Goal: Task Accomplishment & Management: Use online tool/utility

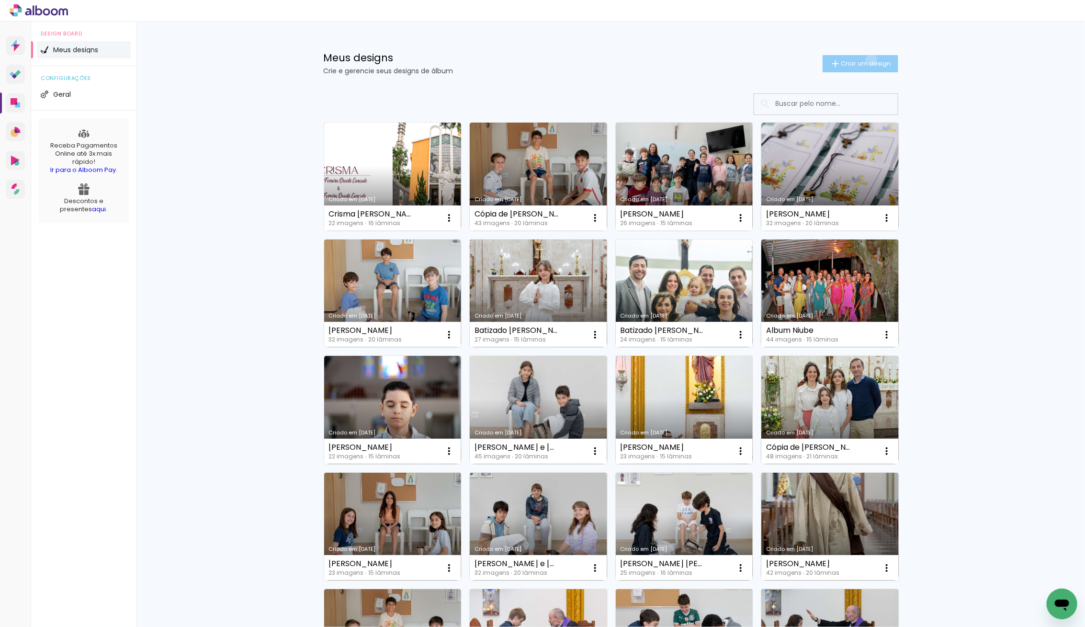
click at [870, 60] on span "Criar um design" at bounding box center [866, 63] width 50 height 6
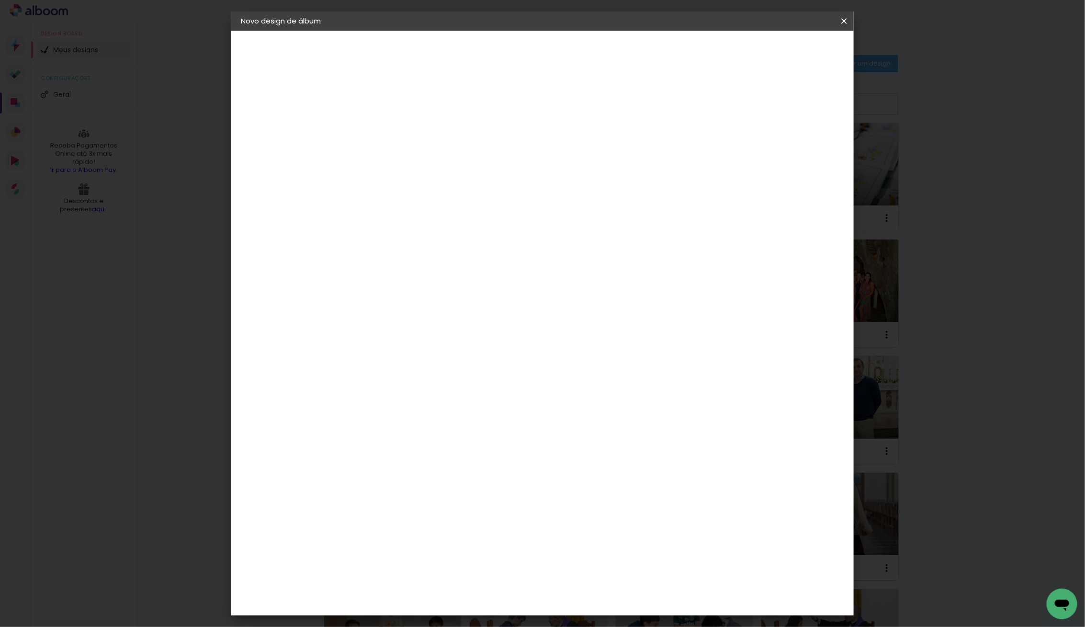
click at [397, 136] on div at bounding box center [397, 136] width 0 height 1
type input "[PERSON_NAME]"
type paper-input "[PERSON_NAME]"
click at [496, 58] on paper-button "Avançar" at bounding box center [472, 51] width 47 height 16
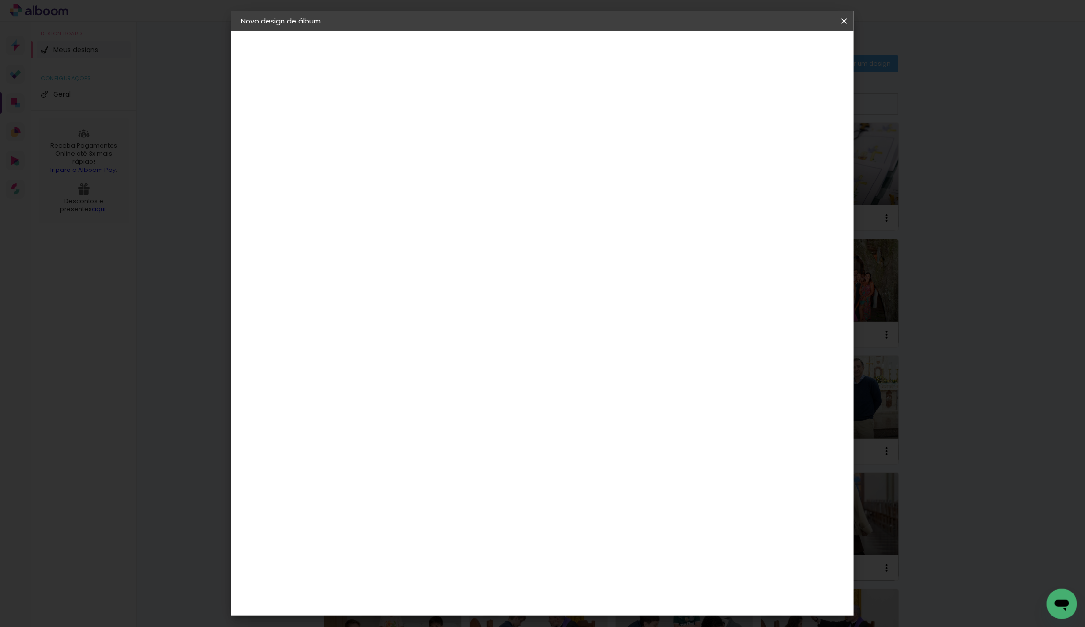
click at [430, 596] on paper-item "Go image" at bounding box center [421, 608] width 103 height 25
click at [0, 0] on slot "Avançar" at bounding box center [0, 0] width 0 height 0
click at [450, 155] on paper-input-container "Linha" at bounding box center [422, 167] width 56 height 24
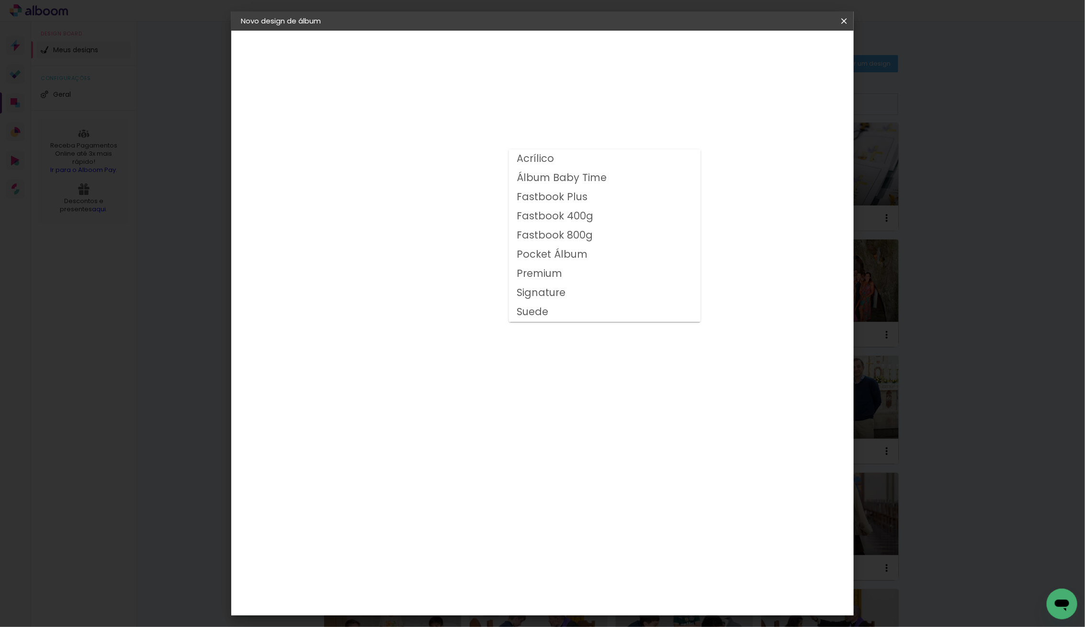
click at [0, 0] on slot "Fastbook 400g" at bounding box center [0, 0] width 0 height 0
type input "Fastbook 400g"
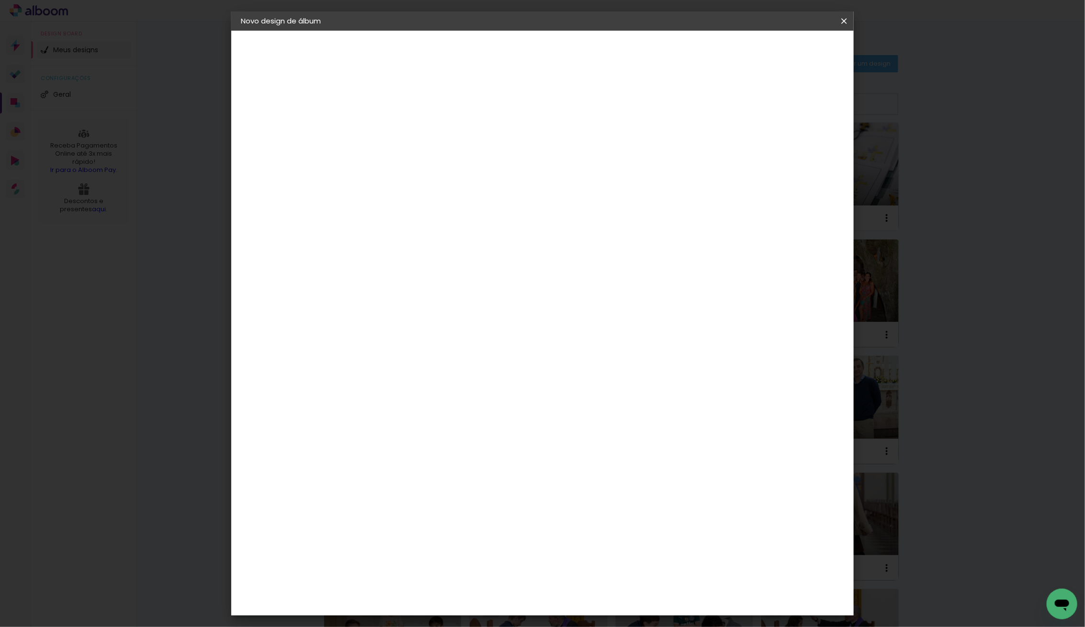
click at [462, 416] on span "15 × 15" at bounding box center [440, 428] width 45 height 25
click at [0, 0] on slot "Avançar" at bounding box center [0, 0] width 0 height 0
click at [792, 51] on span "Iniciar design" at bounding box center [770, 50] width 44 height 7
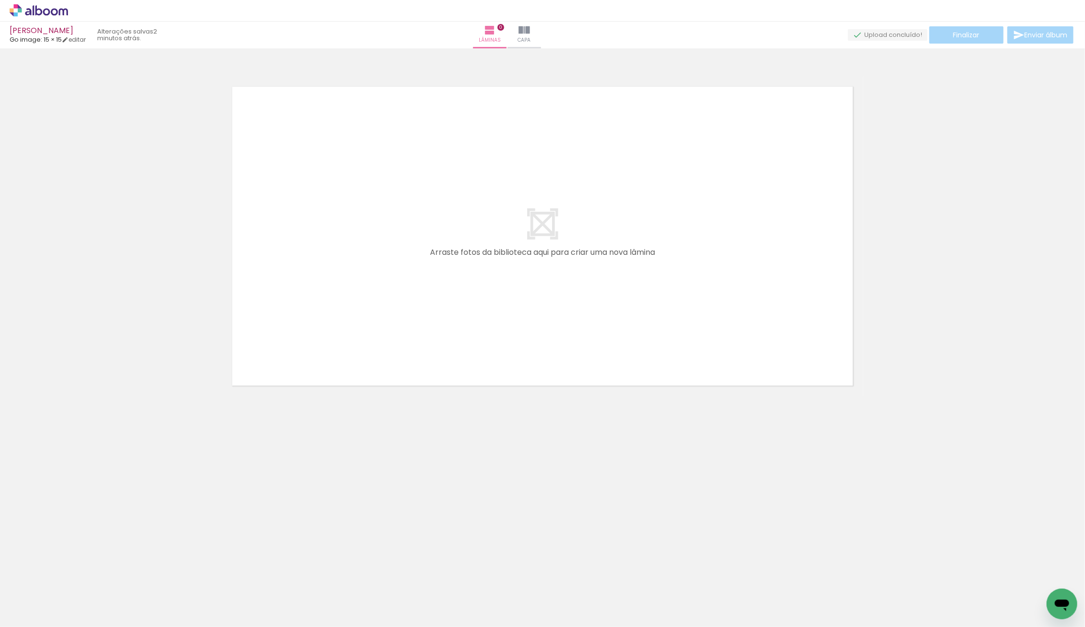
click at [748, 593] on quentale-thumb at bounding box center [740, 594] width 54 height 55
drag, startPoint x: 1033, startPoint y: 600, endPoint x: 620, endPoint y: 278, distance: 523.1
click at [620, 278] on quentale-workspace at bounding box center [542, 313] width 1085 height 627
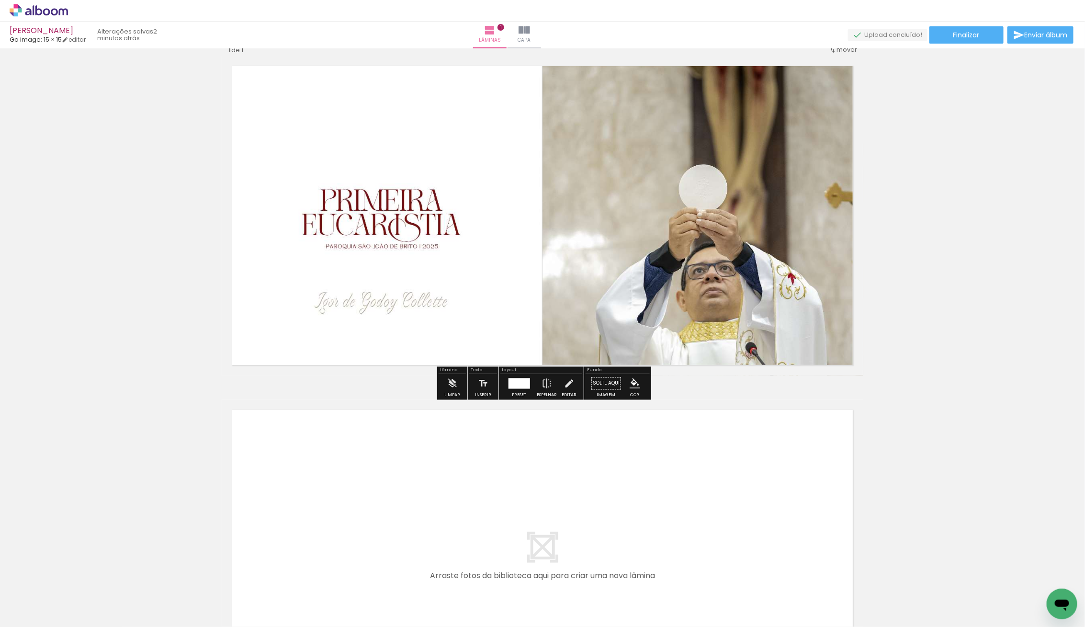
scroll to position [206, 0]
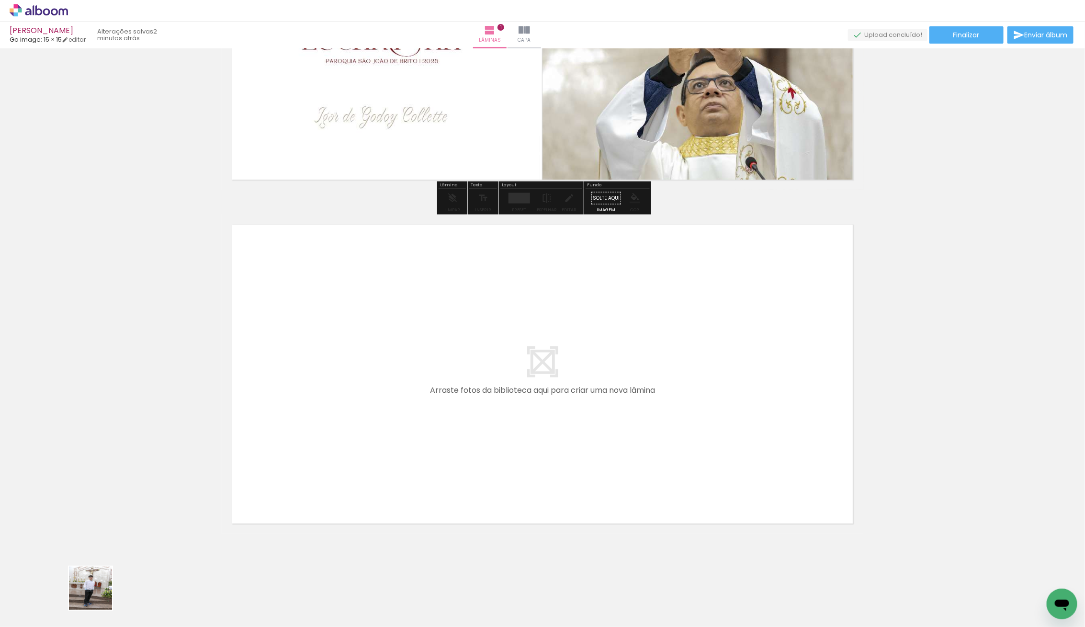
drag, startPoint x: 92, startPoint y: 596, endPoint x: 100, endPoint y: 585, distance: 13.4
click at [97, 593] on div at bounding box center [81, 594] width 32 height 47
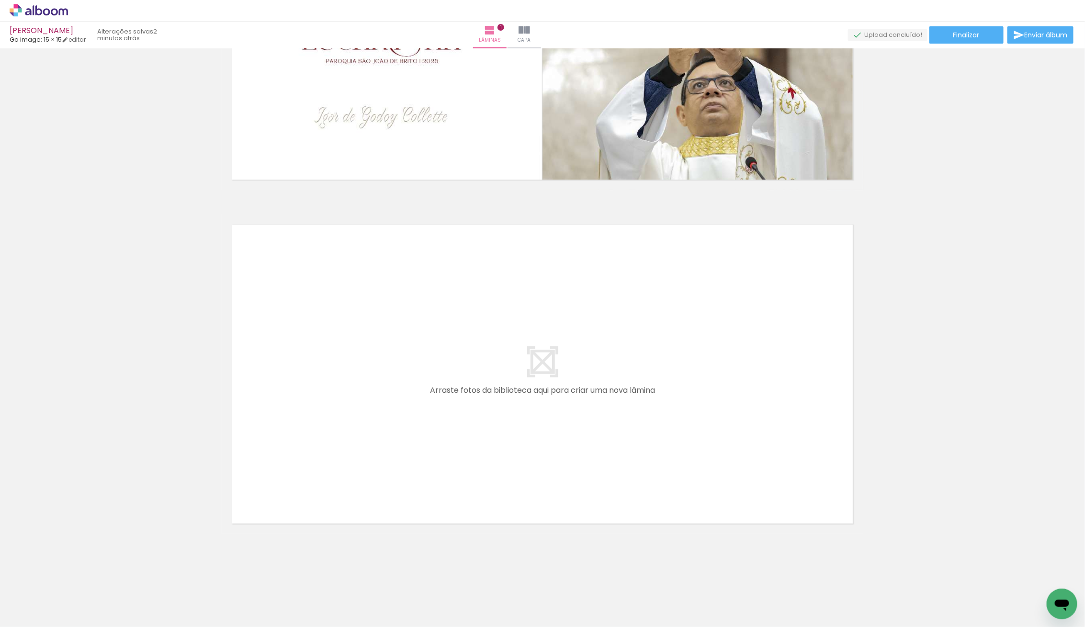
scroll to position [0, 0]
click at [364, 449] on quentale-workspace at bounding box center [542, 313] width 1085 height 627
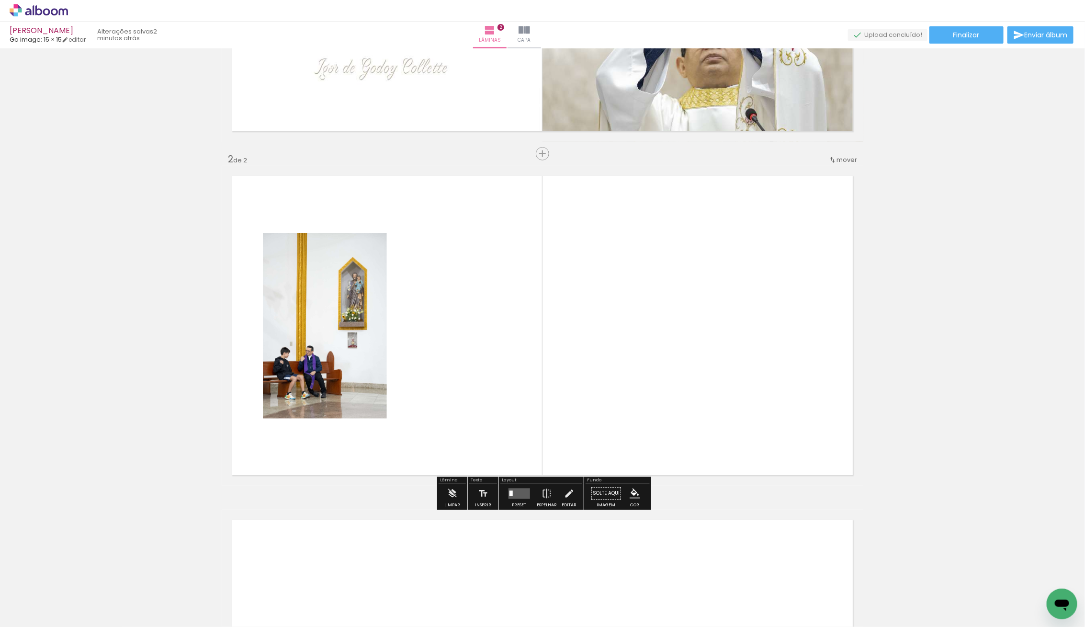
scroll to position [272, 0]
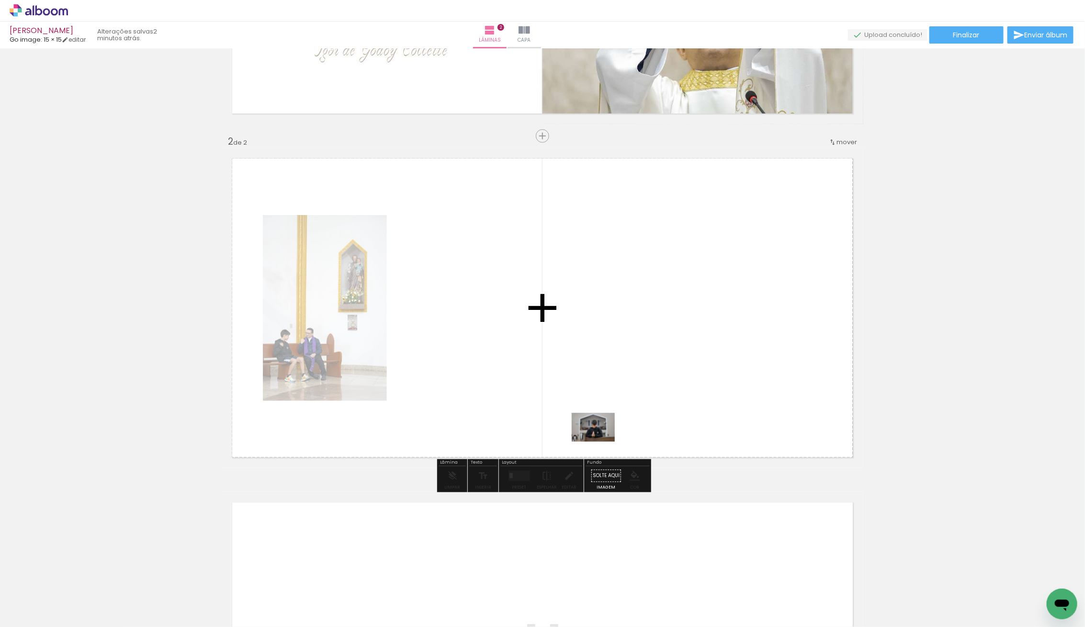
click at [622, 419] on quentale-workspace at bounding box center [542, 313] width 1085 height 627
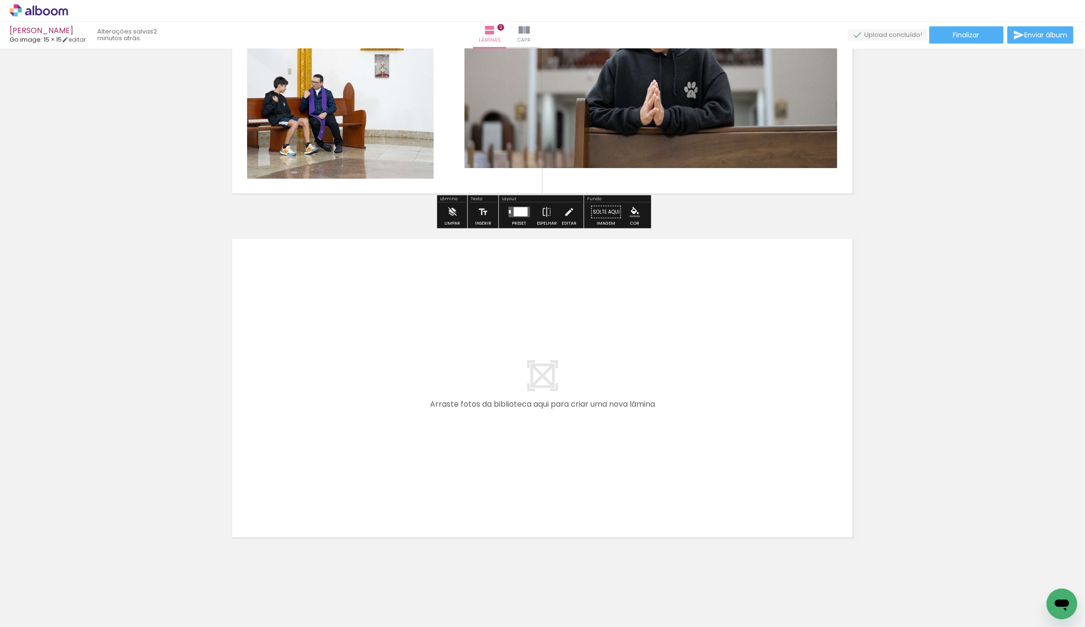
scroll to position [550, 0]
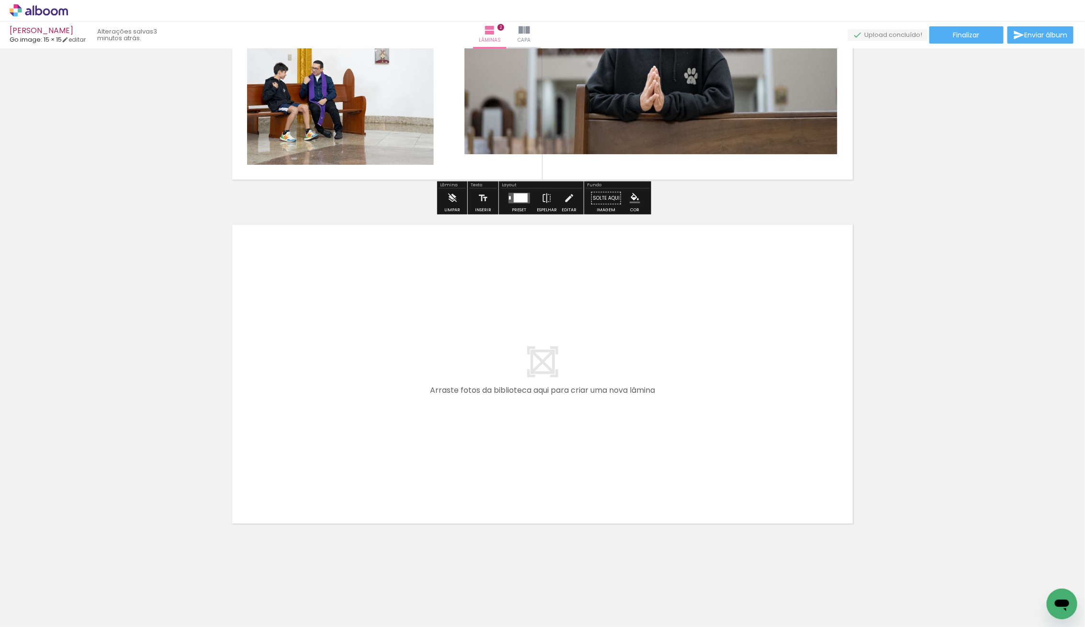
click at [50, 597] on iron-icon at bounding box center [49, 598] width 8 height 8
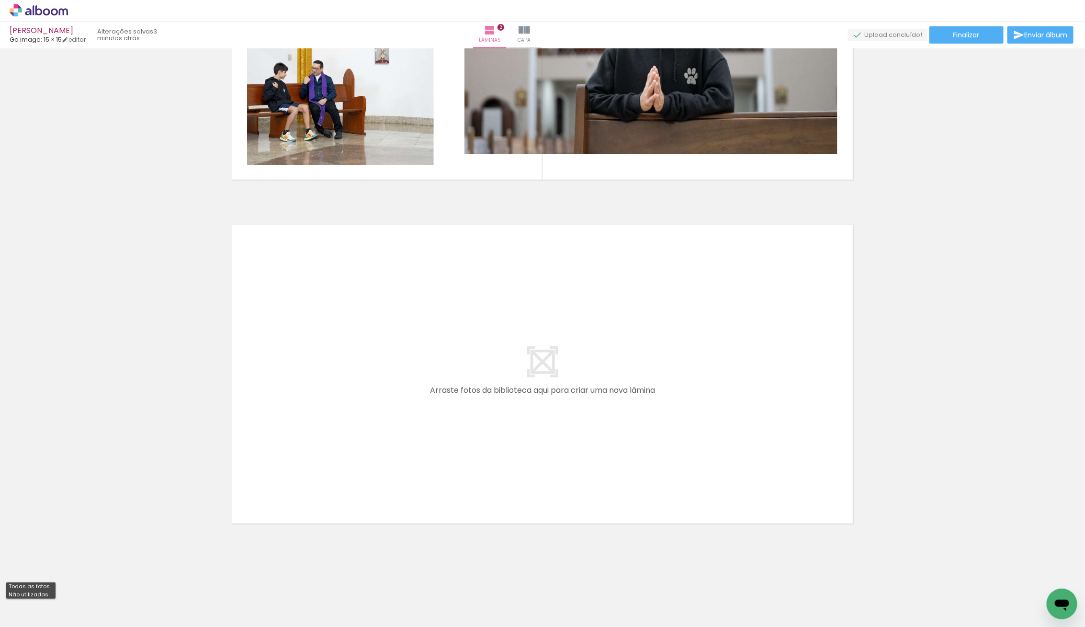
click at [0, 0] on slot "Não utilizadas" at bounding box center [0, 0] width 0 height 0
type input "Não utilizadas"
click at [455, 397] on quentale-workspace at bounding box center [542, 313] width 1085 height 627
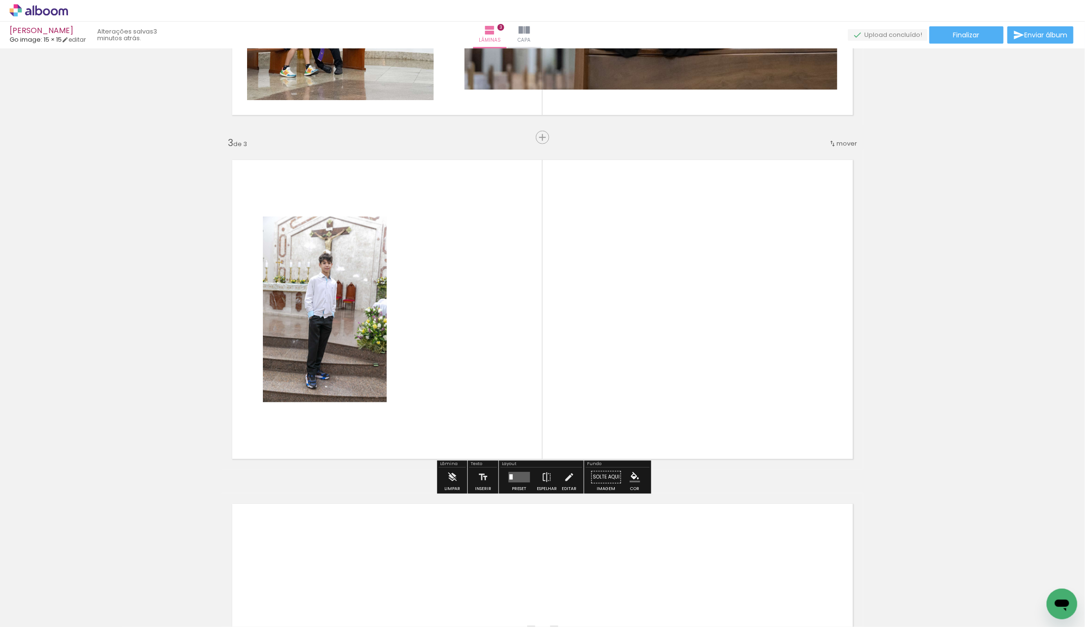
scroll to position [616, 0]
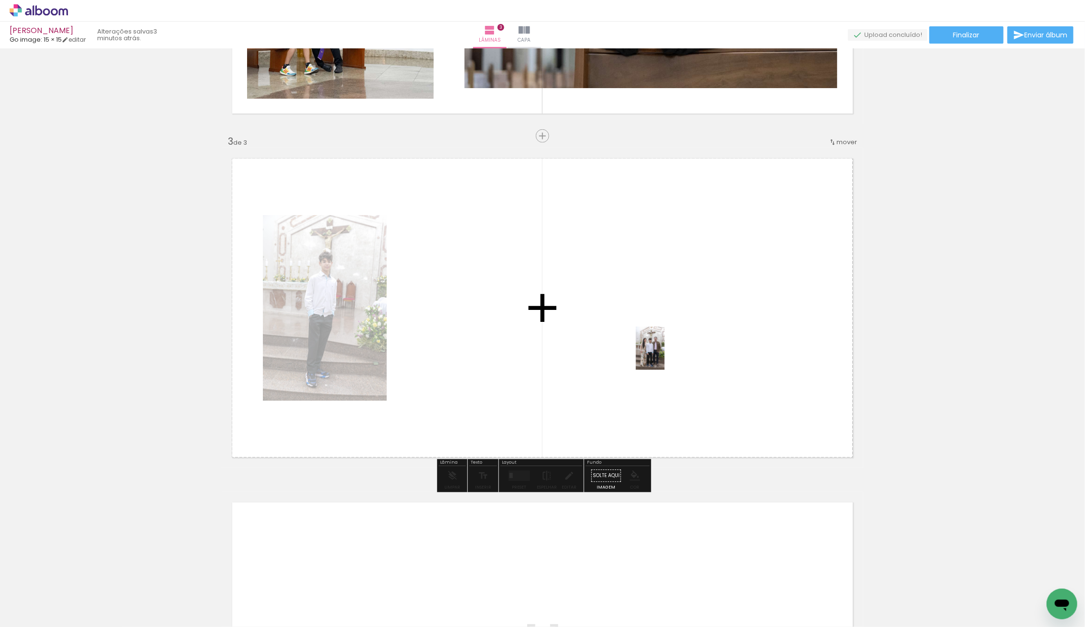
drag, startPoint x: 277, startPoint y: 530, endPoint x: 665, endPoint y: 355, distance: 425.5
click at [665, 355] on quentale-workspace at bounding box center [542, 313] width 1085 height 627
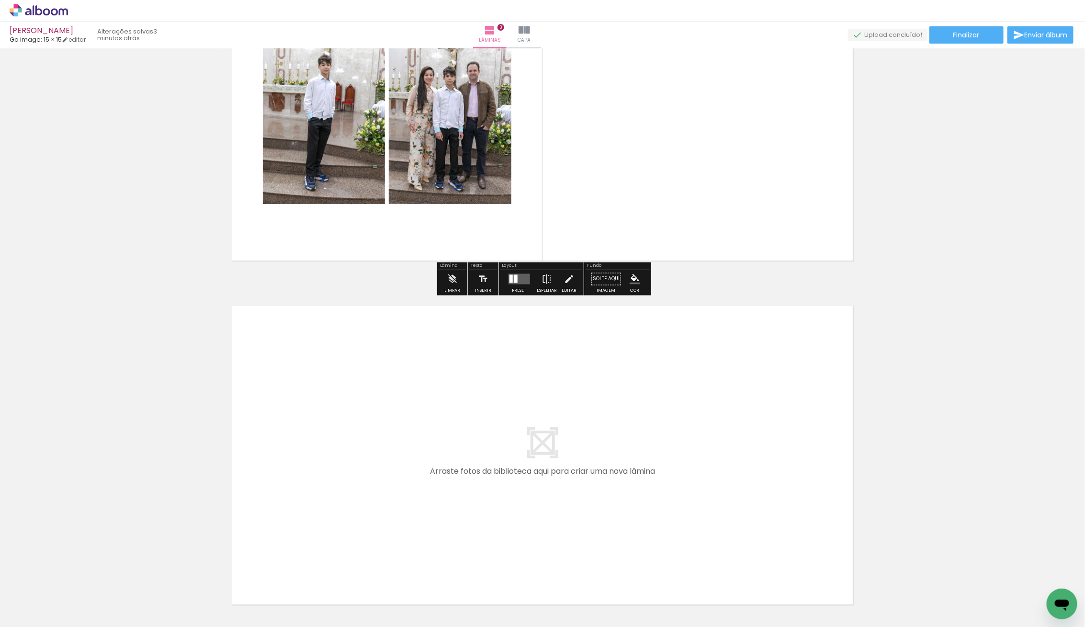
scroll to position [894, 0]
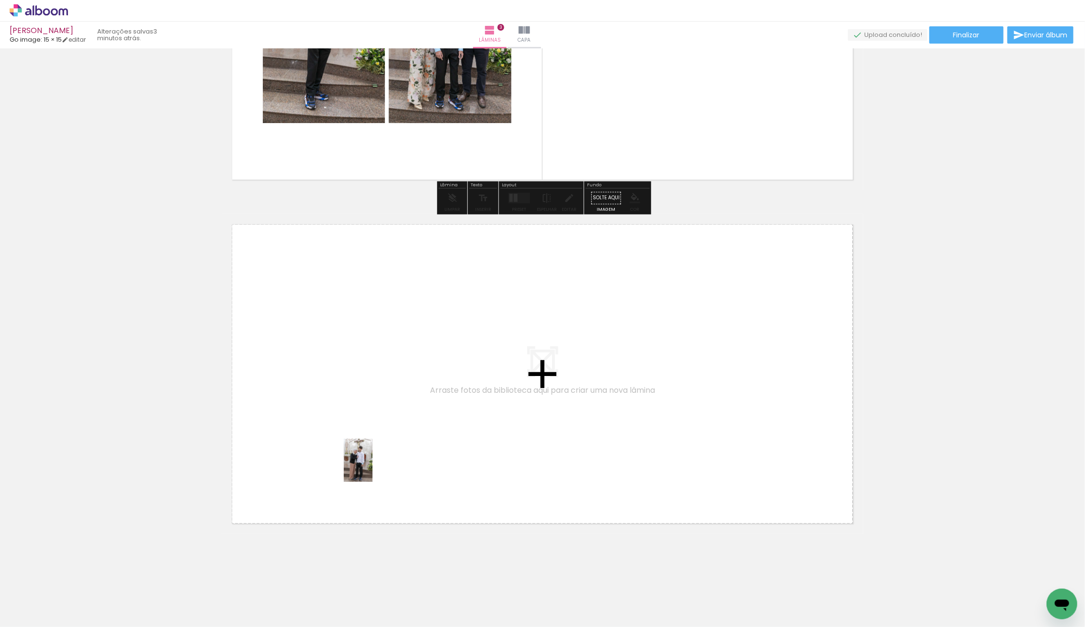
drag, startPoint x: 97, startPoint y: 595, endPoint x: 373, endPoint y: 467, distance: 303.6
click at [373, 467] on quentale-workspace at bounding box center [542, 313] width 1085 height 627
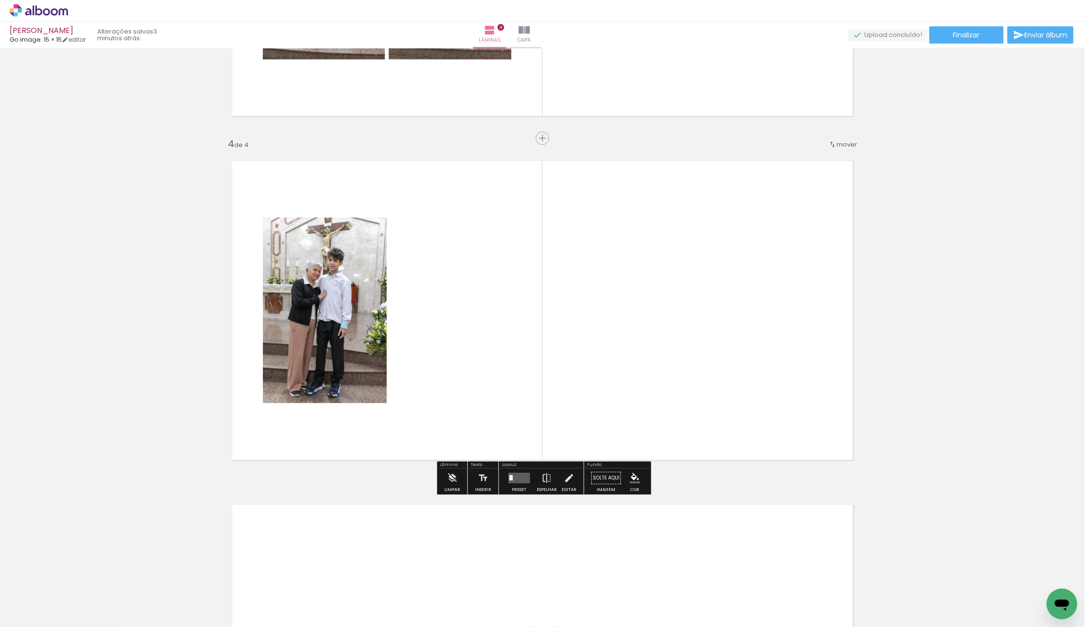
scroll to position [960, 0]
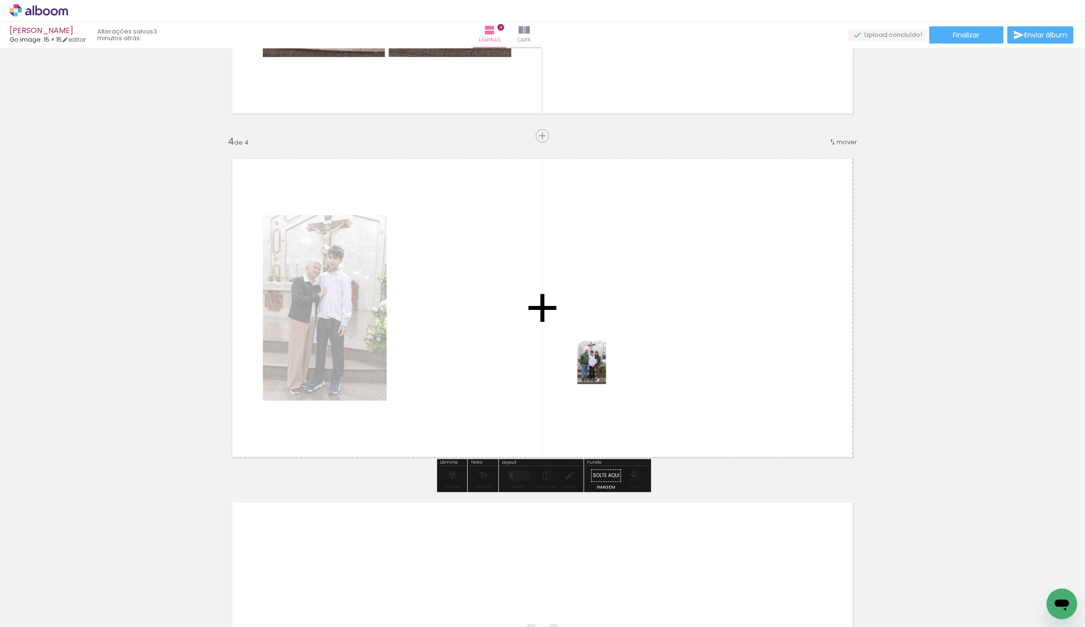
drag, startPoint x: 136, startPoint y: 587, endPoint x: 604, endPoint y: 370, distance: 516.2
click at [609, 369] on quentale-workspace at bounding box center [542, 313] width 1085 height 627
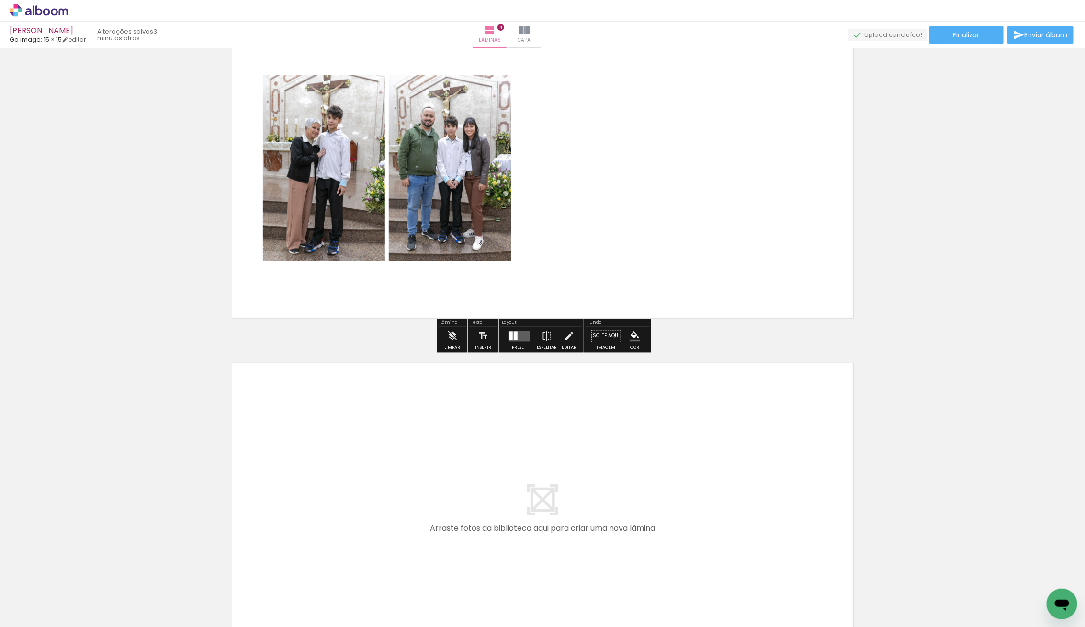
scroll to position [1105, 0]
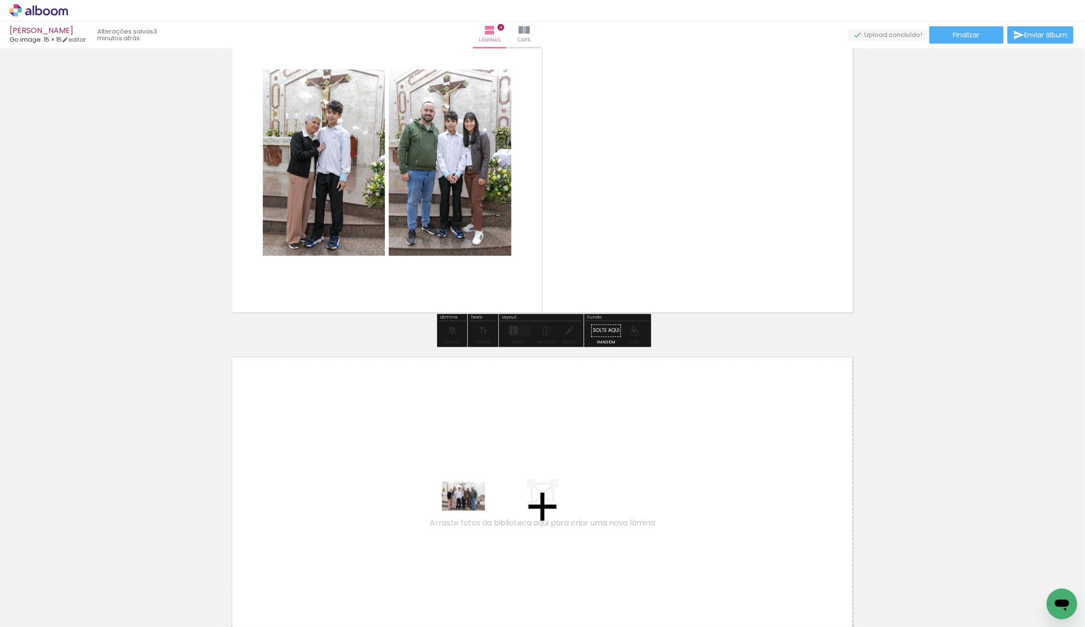
click at [471, 511] on quentale-workspace at bounding box center [542, 313] width 1085 height 627
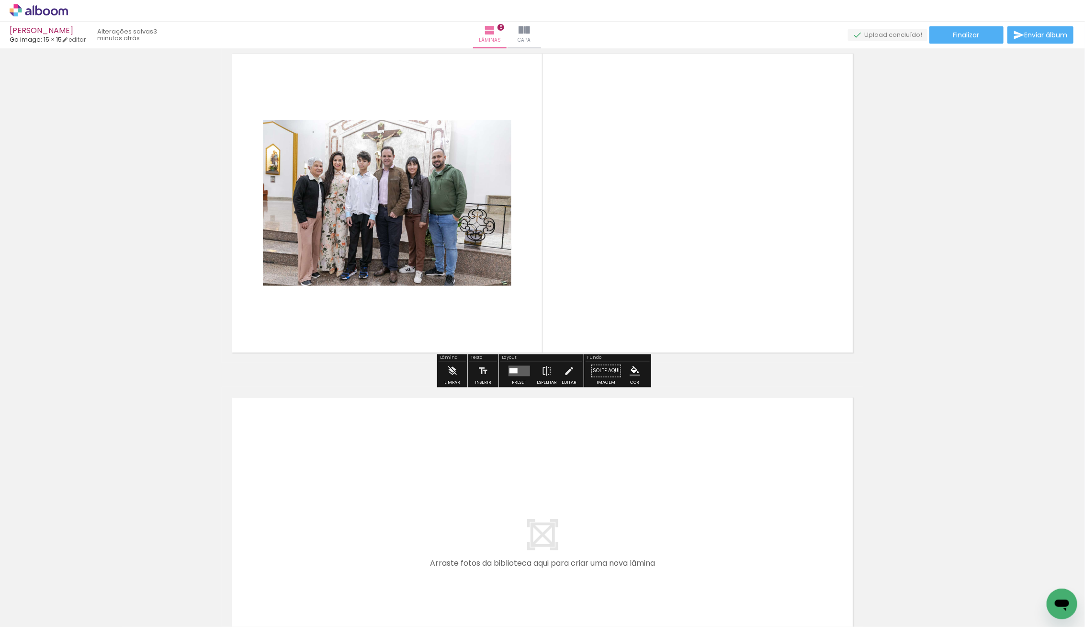
scroll to position [1492, 0]
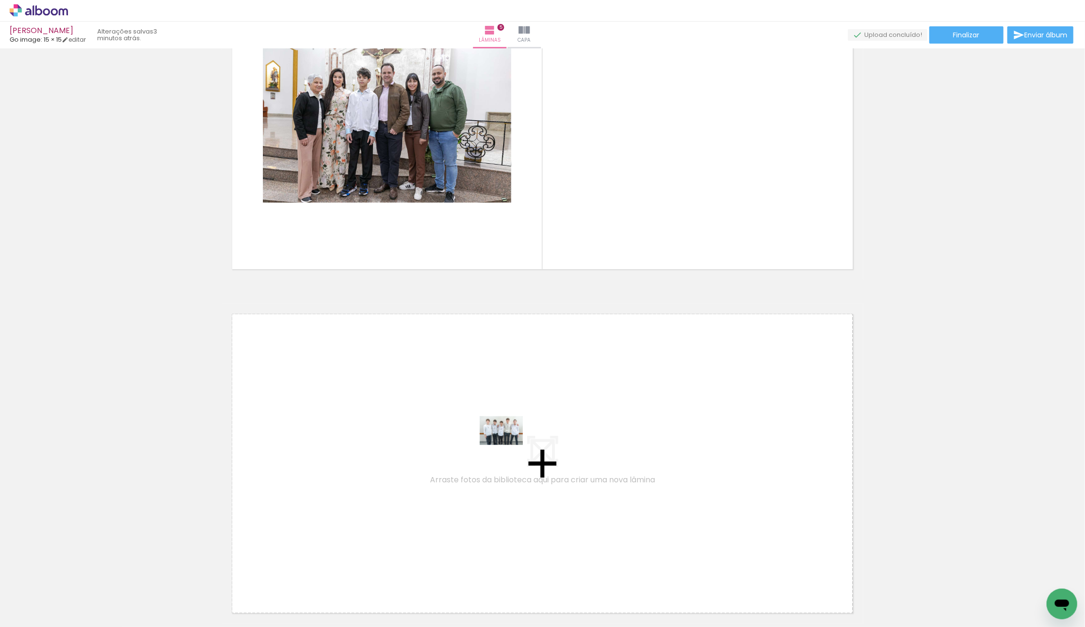
drag, startPoint x: 103, startPoint y: 590, endPoint x: 509, endPoint y: 445, distance: 430.8
click at [509, 445] on quentale-workspace at bounding box center [542, 313] width 1085 height 627
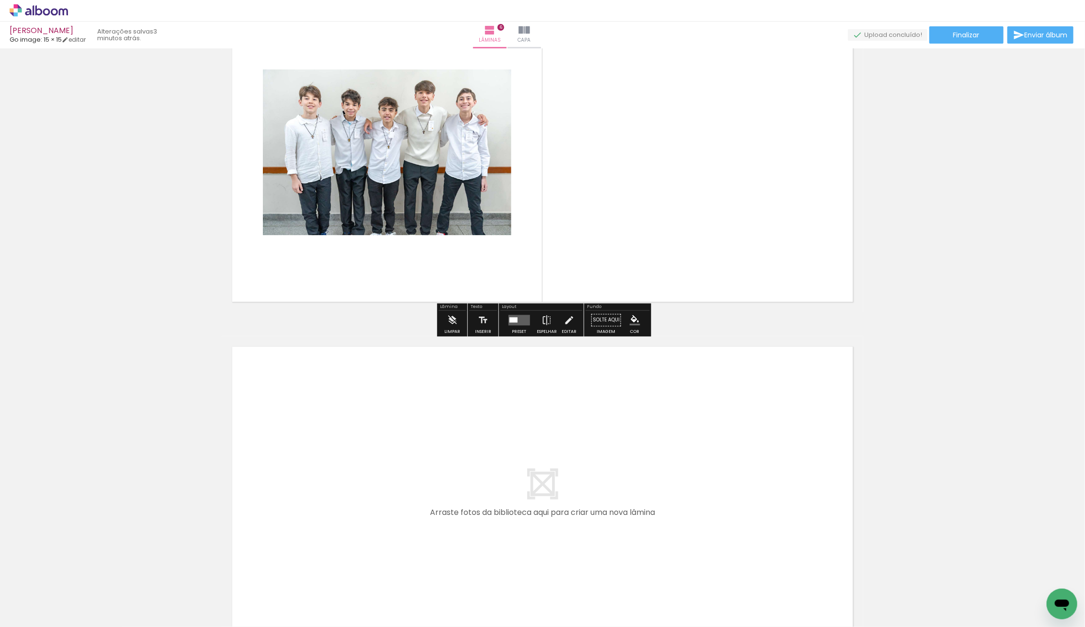
scroll to position [1818, 0]
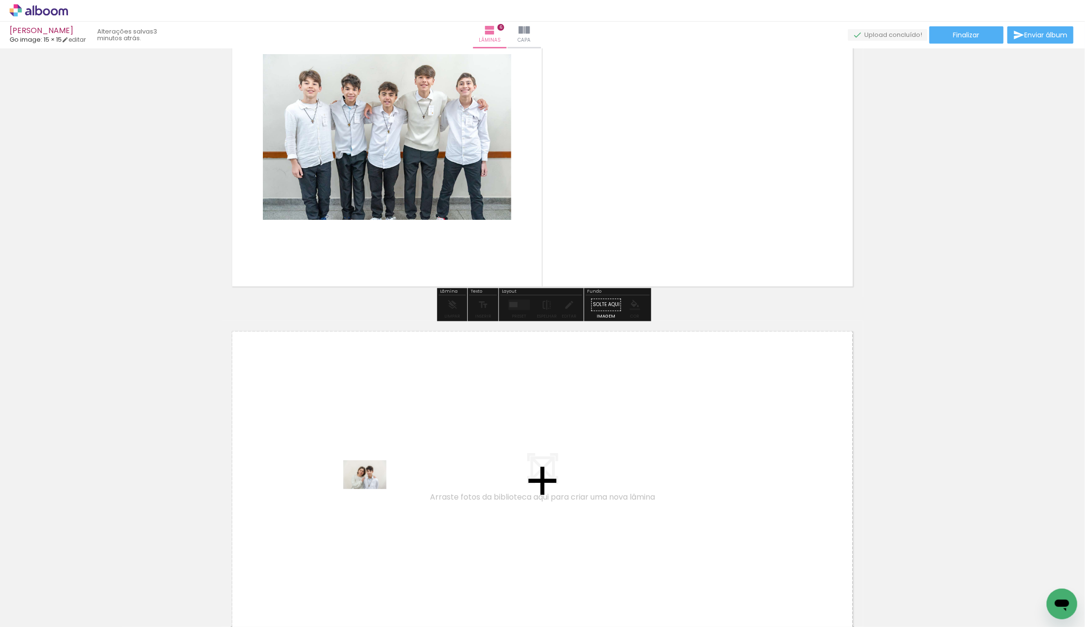
drag, startPoint x: 110, startPoint y: 591, endPoint x: 372, endPoint y: 489, distance: 281.6
click at [372, 489] on quentale-workspace at bounding box center [542, 313] width 1085 height 627
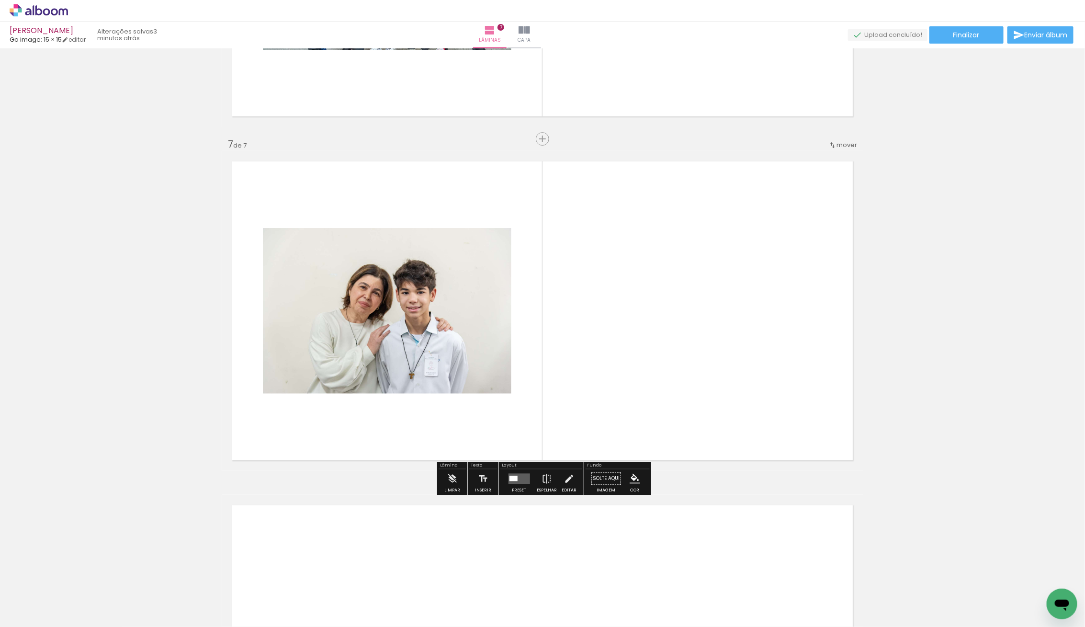
scroll to position [1991, 0]
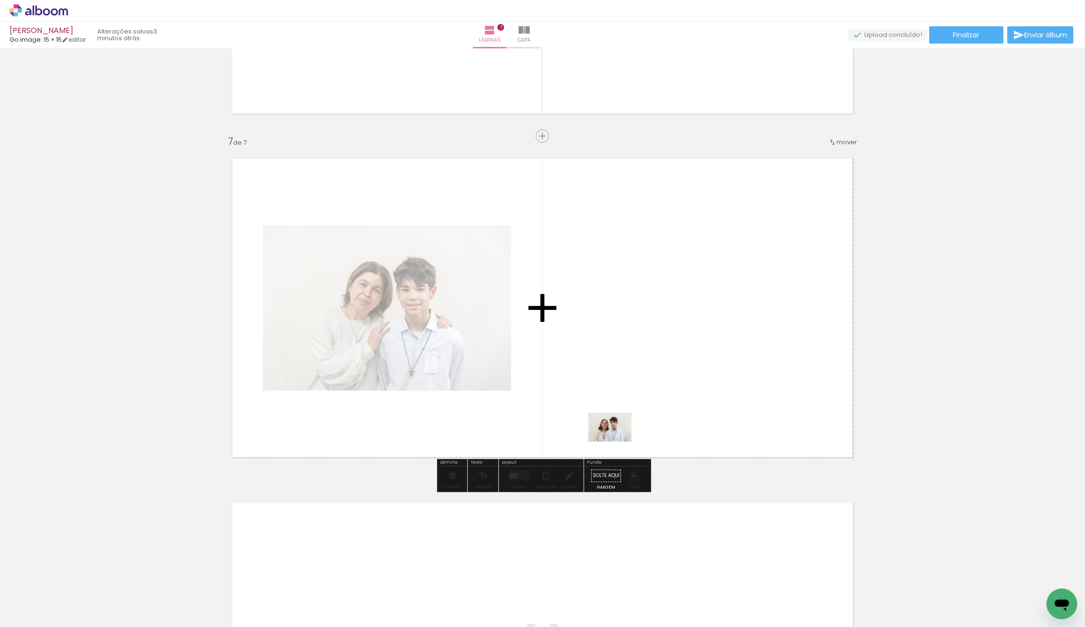
drag, startPoint x: 364, startPoint y: 529, endPoint x: 635, endPoint y: 427, distance: 288.6
click at [642, 429] on quentale-workspace at bounding box center [542, 313] width 1085 height 627
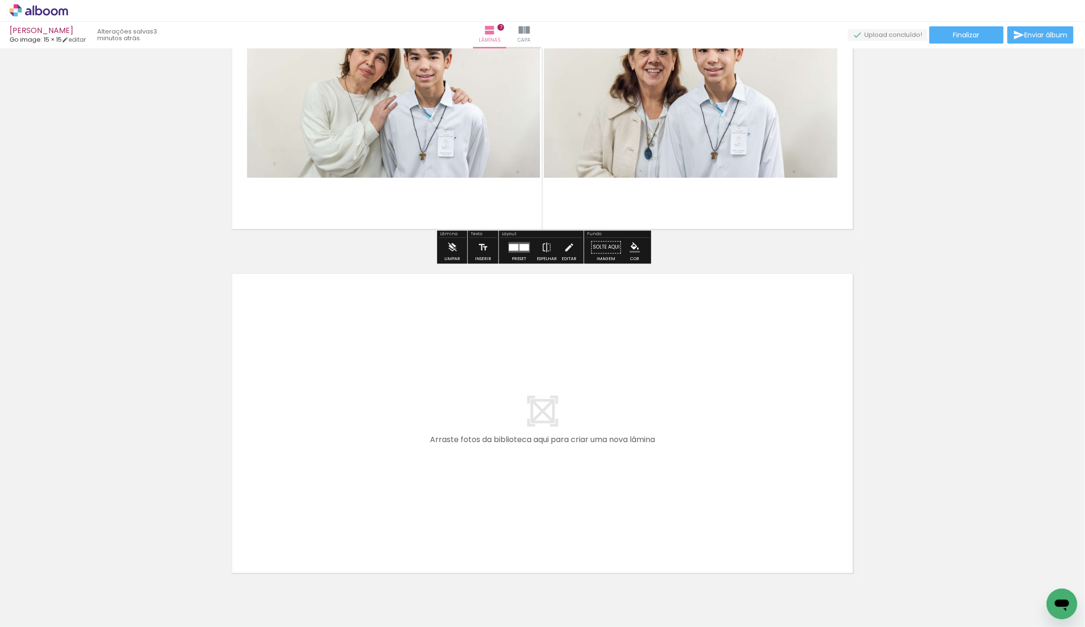
scroll to position [2269, 0]
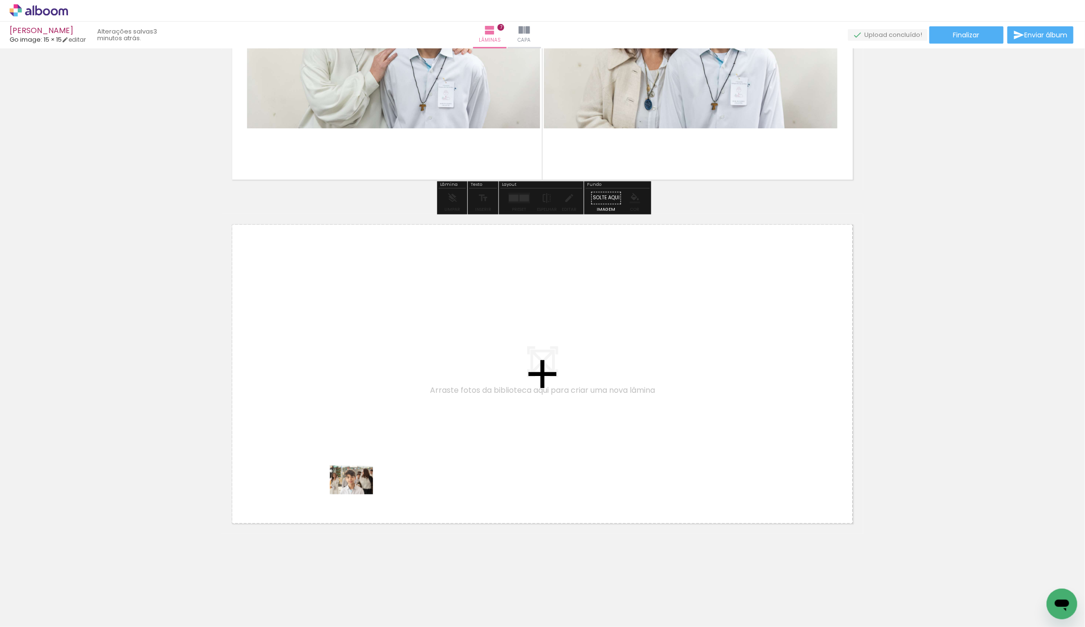
drag, startPoint x: 111, startPoint y: 597, endPoint x: 359, endPoint y: 494, distance: 268.4
click at [359, 494] on quentale-workspace at bounding box center [542, 313] width 1085 height 627
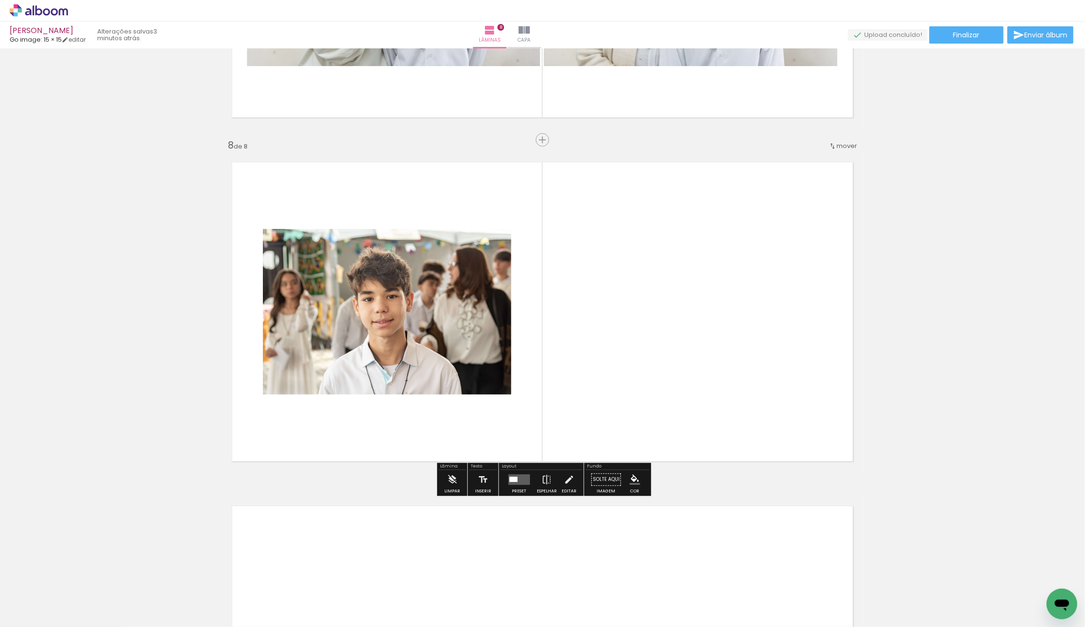
scroll to position [2335, 0]
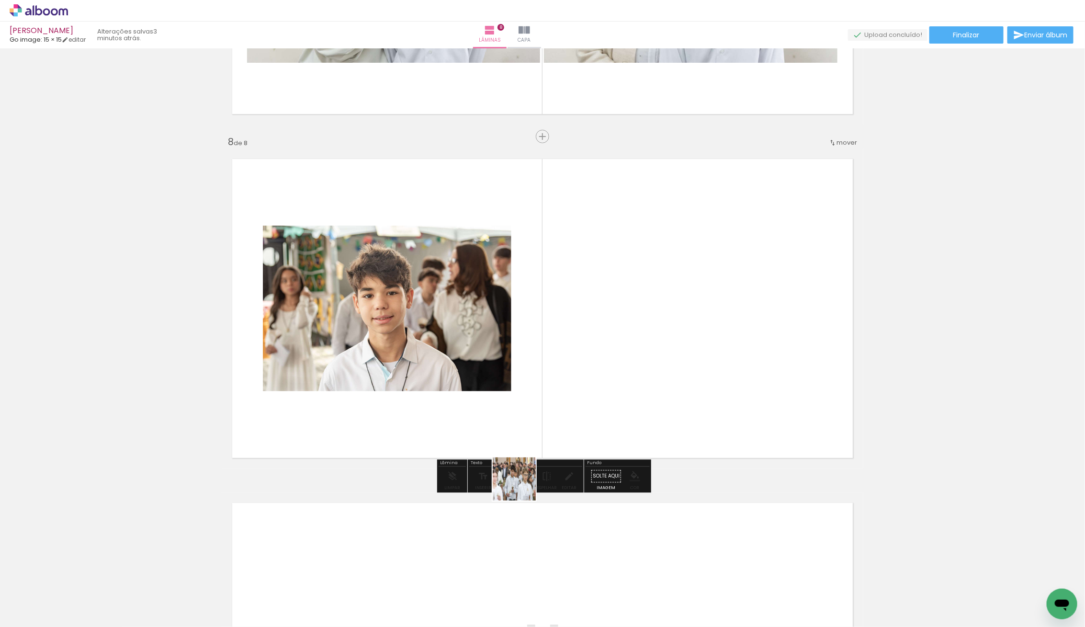
drag, startPoint x: 284, startPoint y: 560, endPoint x: 588, endPoint y: 458, distance: 319.7
click at [588, 458] on quentale-workspace at bounding box center [542, 313] width 1085 height 627
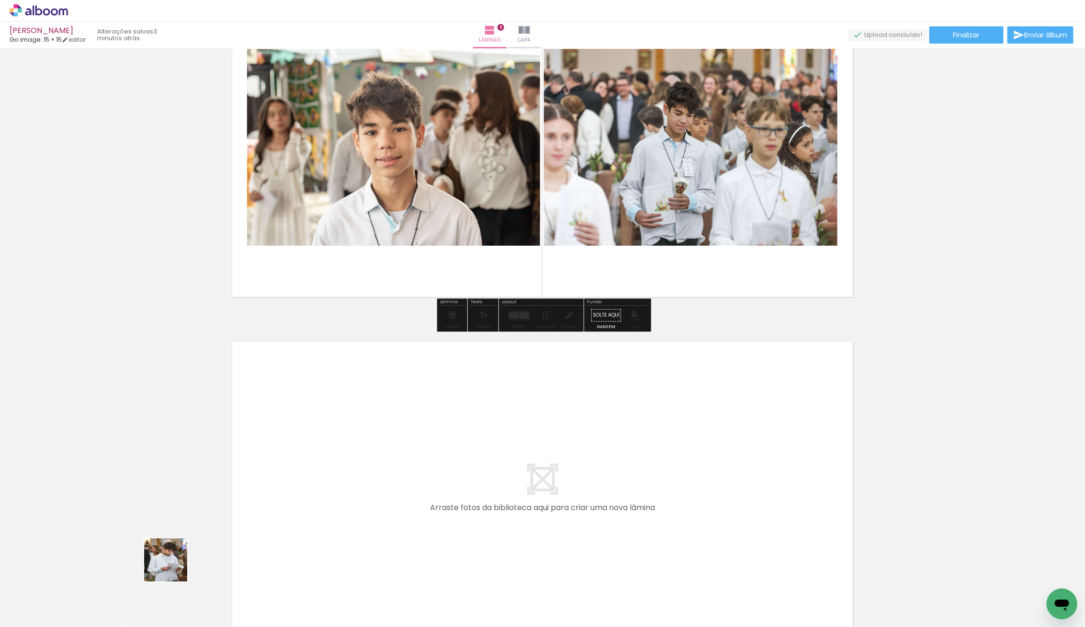
click at [347, 503] on quentale-workspace at bounding box center [542, 313] width 1085 height 627
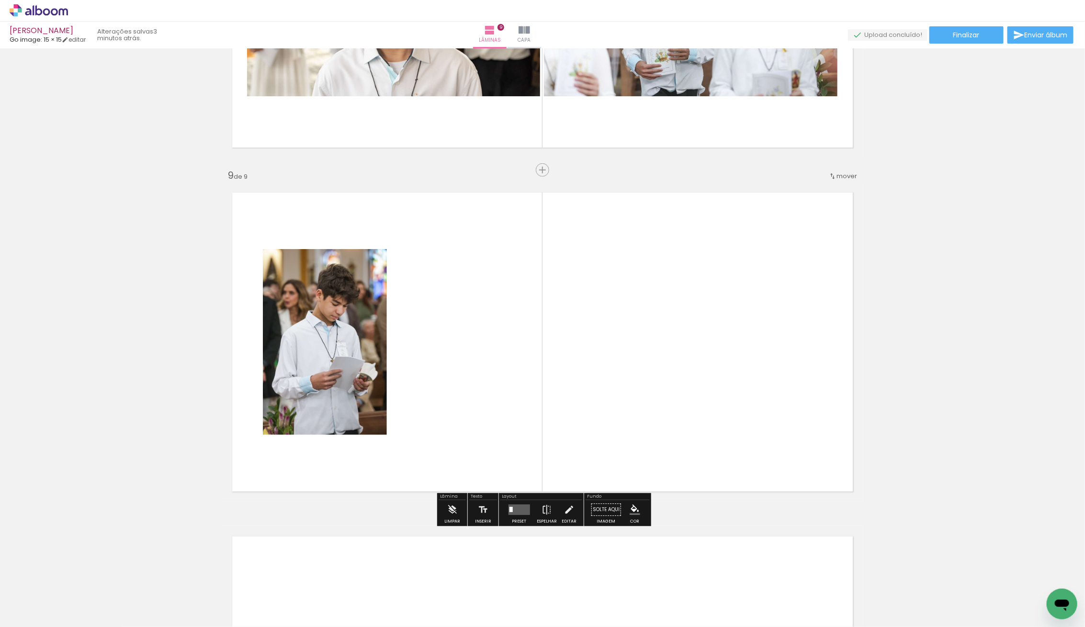
scroll to position [2679, 0]
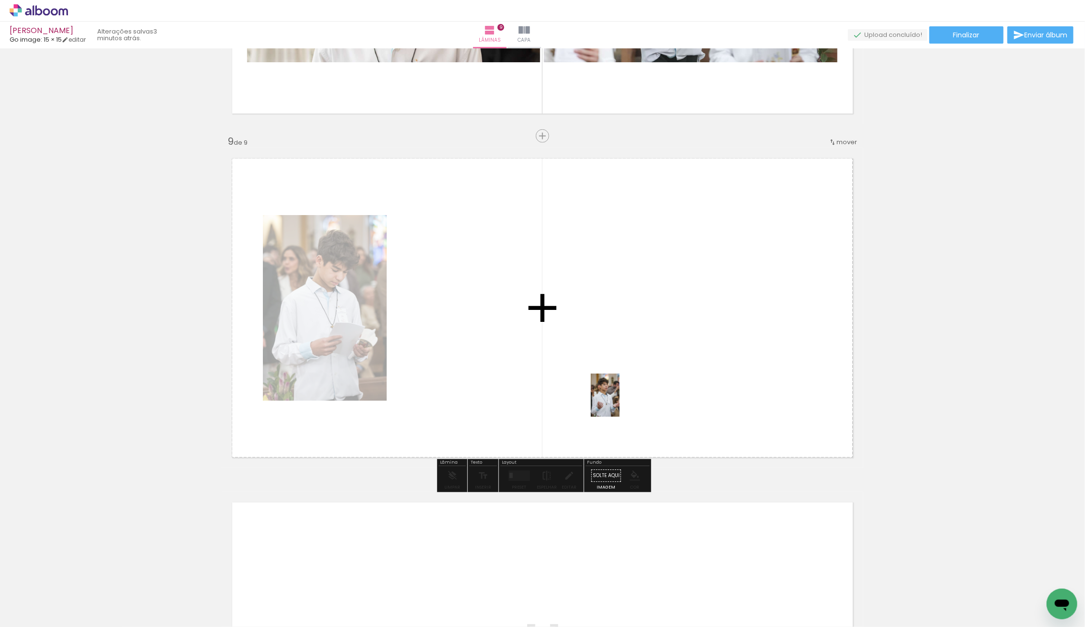
drag, startPoint x: 152, startPoint y: 572, endPoint x: 622, endPoint y: 397, distance: 501.1
click at [626, 395] on quentale-workspace at bounding box center [542, 313] width 1085 height 627
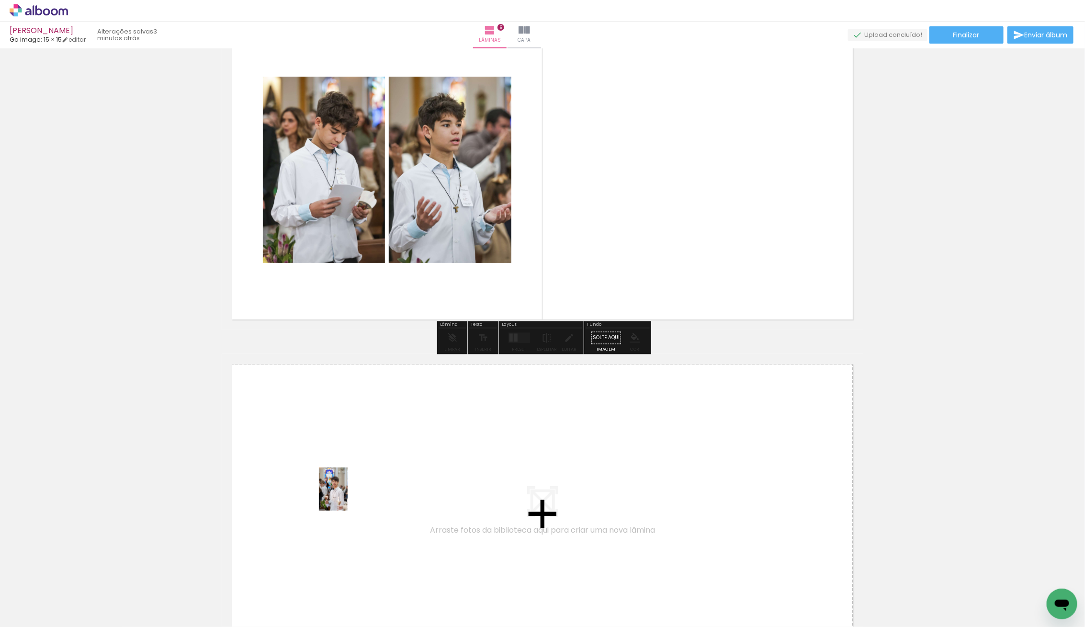
drag, startPoint x: 104, startPoint y: 591, endPoint x: 348, endPoint y: 496, distance: 261.7
click at [348, 496] on quentale-workspace at bounding box center [542, 313] width 1085 height 627
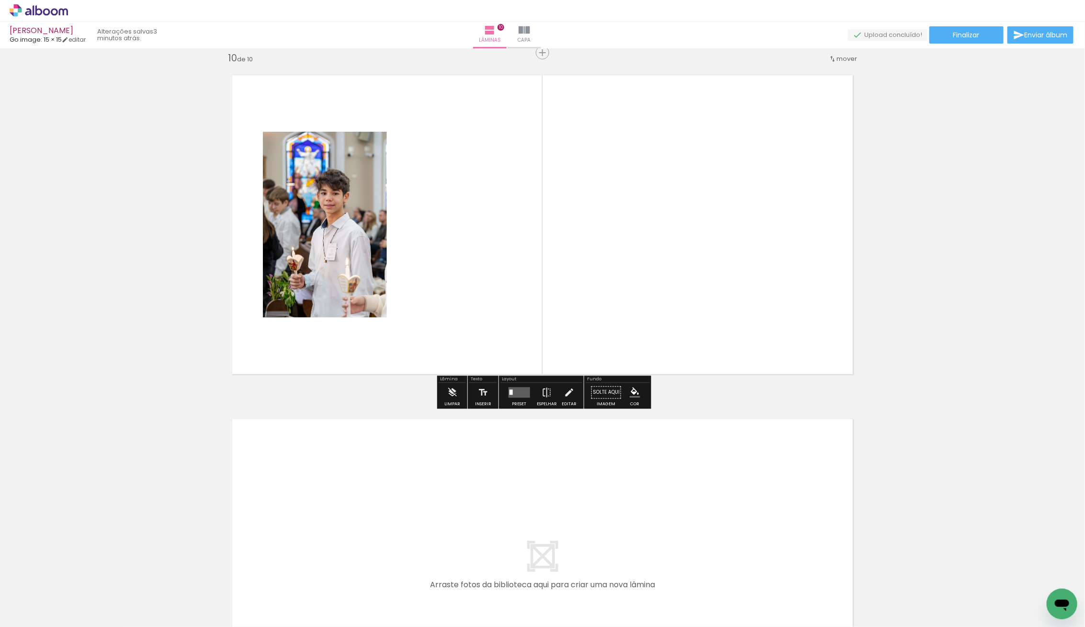
scroll to position [3121, 0]
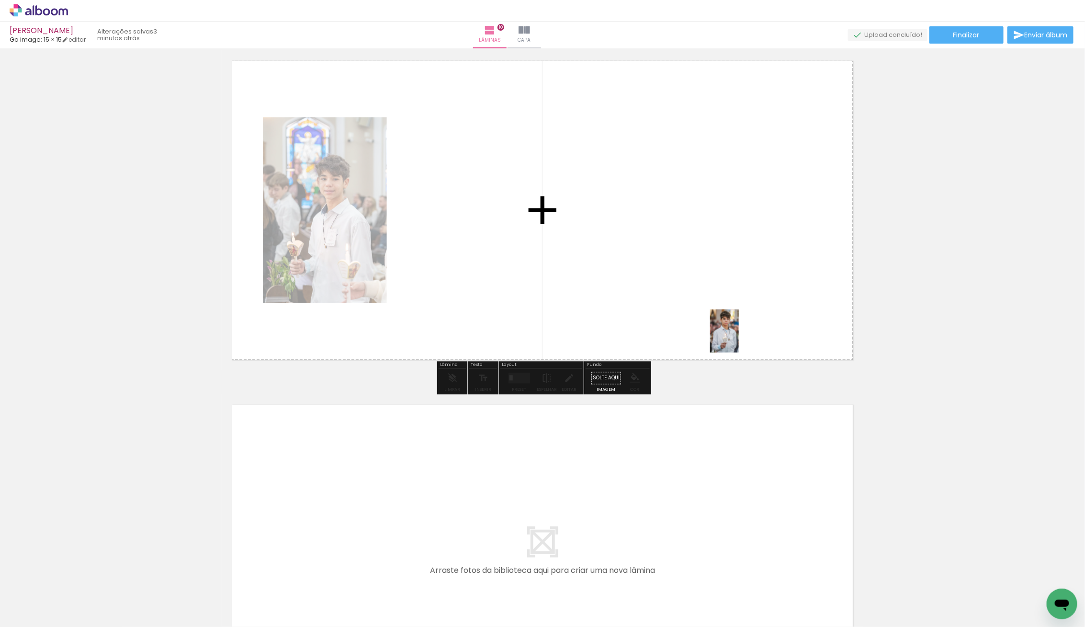
drag, startPoint x: 94, startPoint y: 589, endPoint x: 744, endPoint y: 334, distance: 697.6
click at [744, 334] on quentale-workspace at bounding box center [542, 313] width 1085 height 627
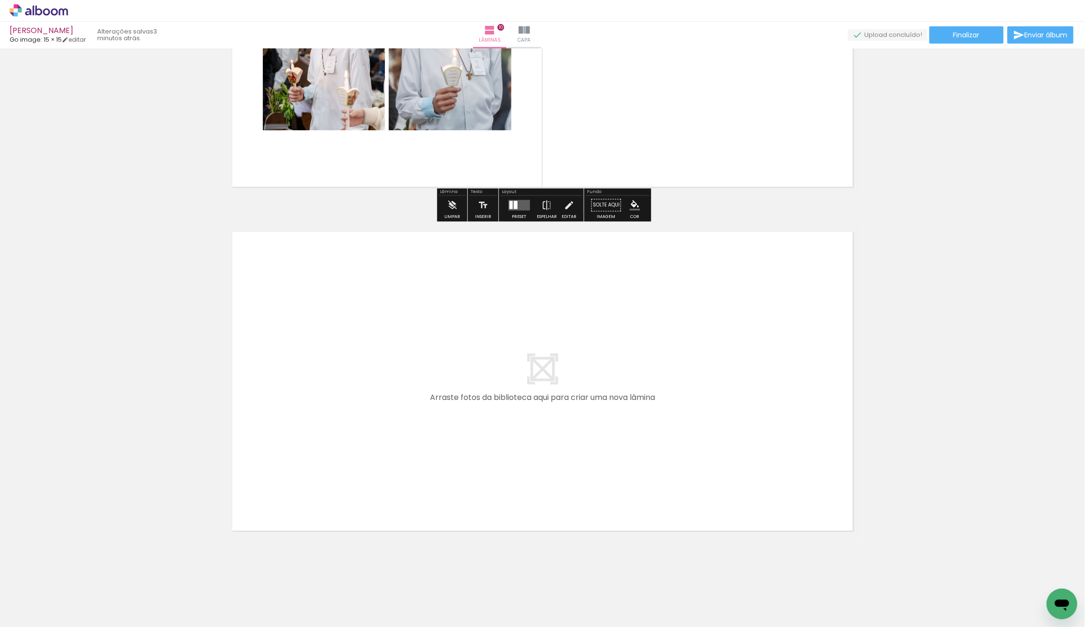
scroll to position [3301, 0]
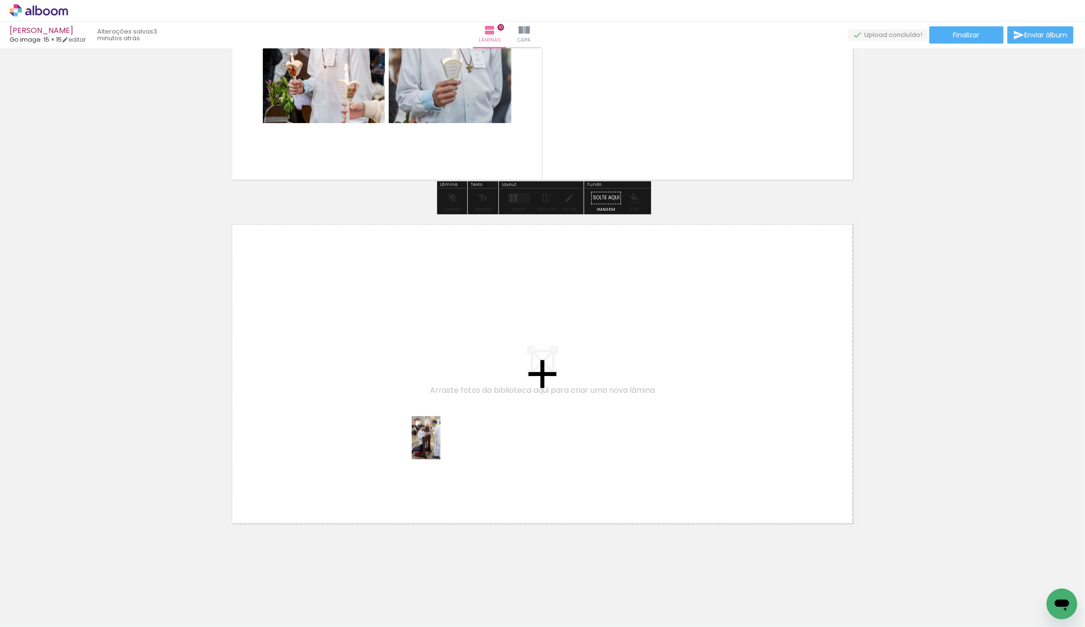
drag, startPoint x: 119, startPoint y: 577, endPoint x: 441, endPoint y: 445, distance: 347.5
click at [441, 445] on quentale-workspace at bounding box center [542, 313] width 1085 height 627
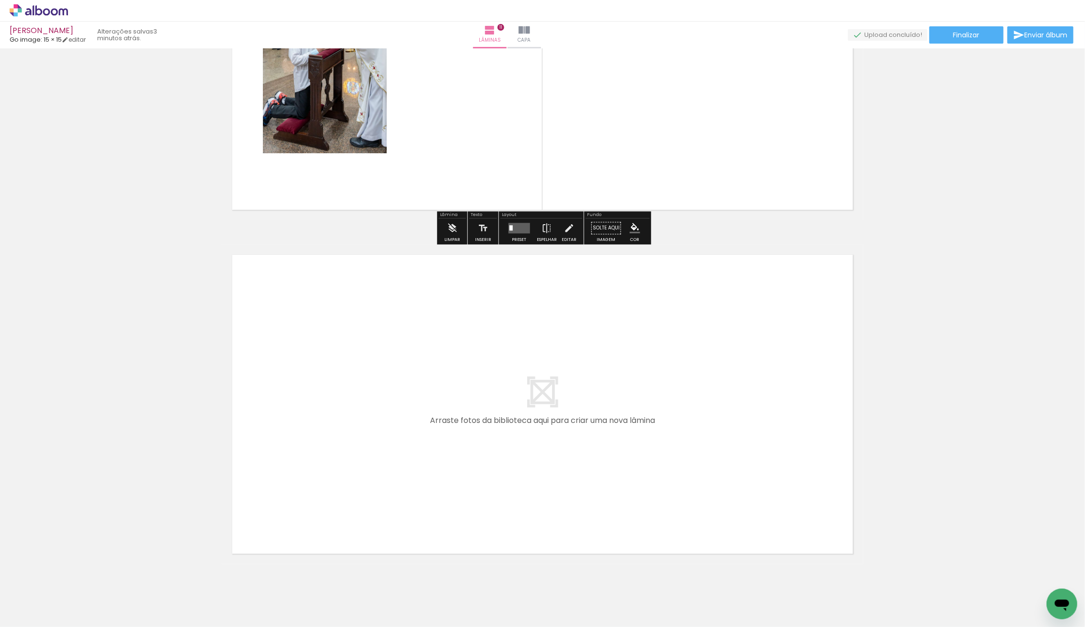
scroll to position [3644, 0]
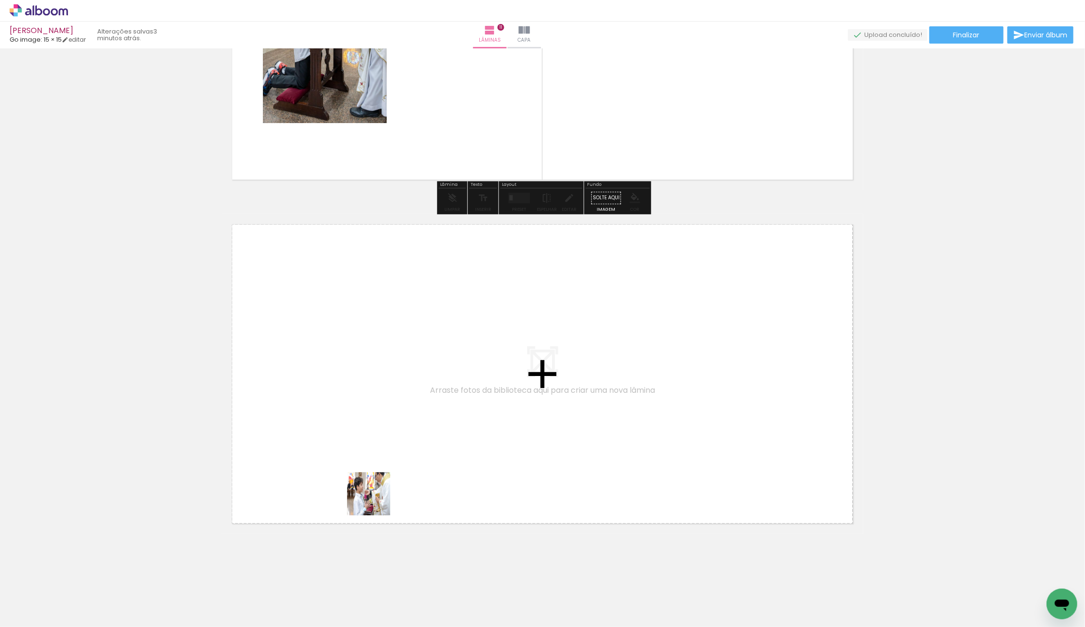
drag, startPoint x: 224, startPoint y: 558, endPoint x: 443, endPoint y: 466, distance: 237.6
click at [443, 466] on quentale-workspace at bounding box center [542, 313] width 1085 height 627
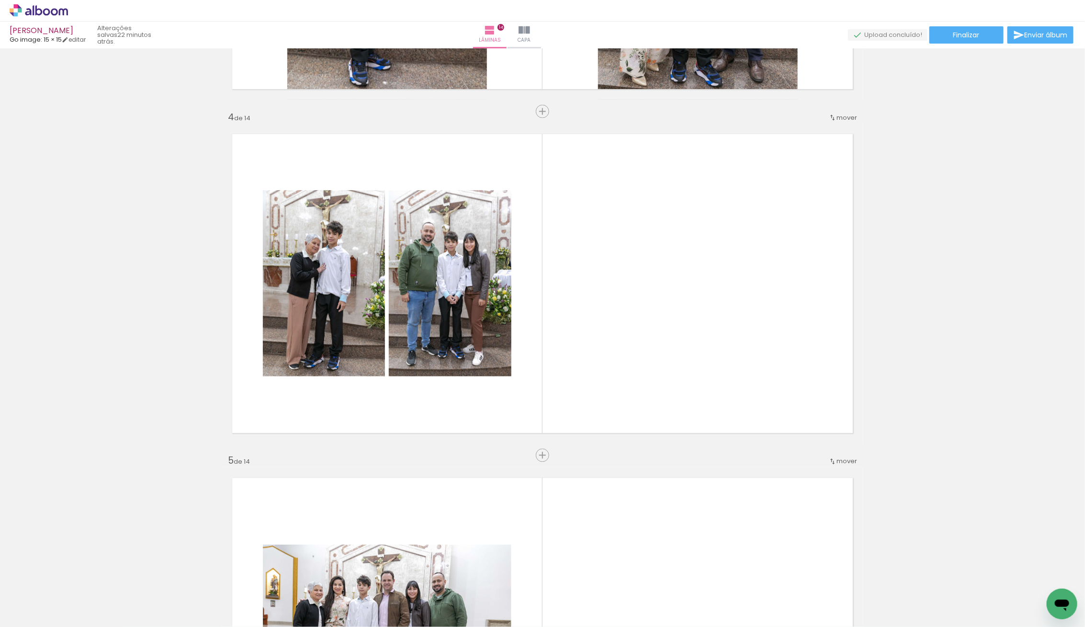
scroll to position [983, 0]
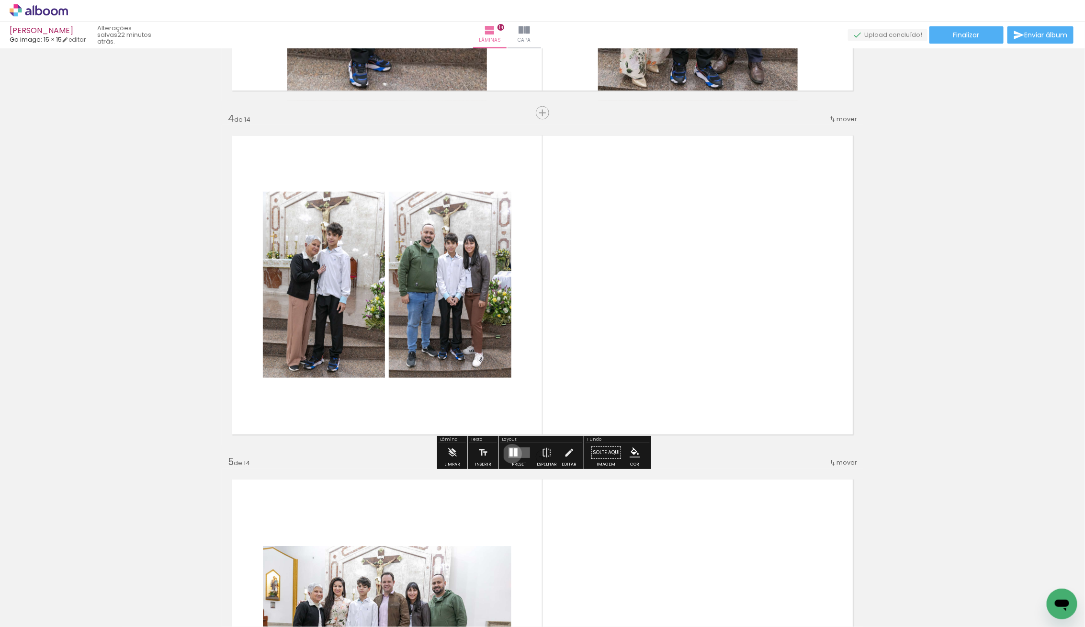
click at [510, 454] on div at bounding box center [510, 453] width 3 height 8
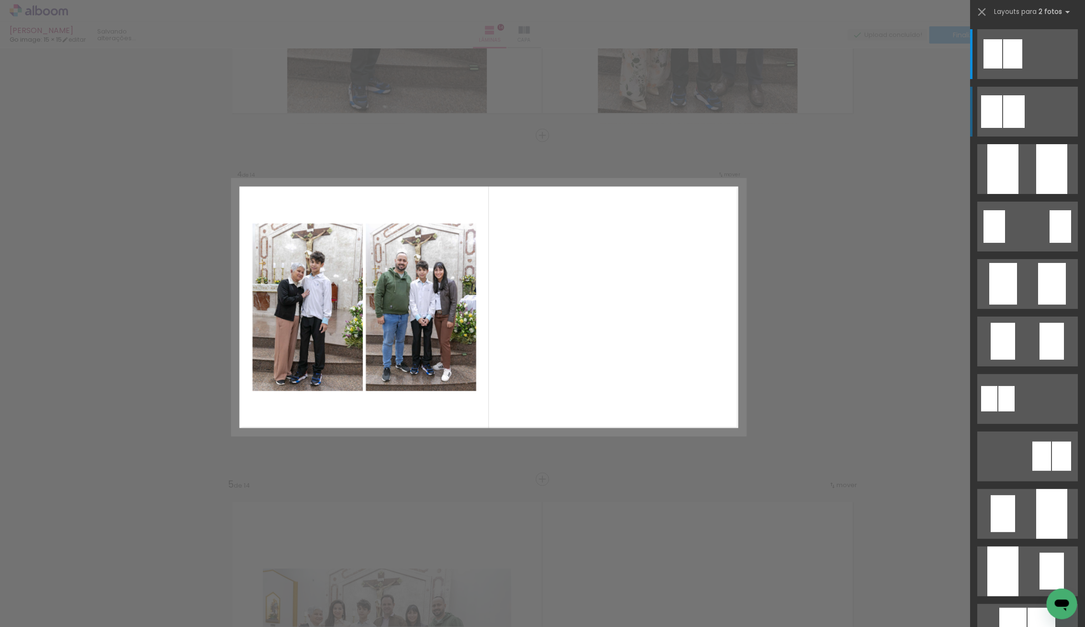
scroll to position [960, 0]
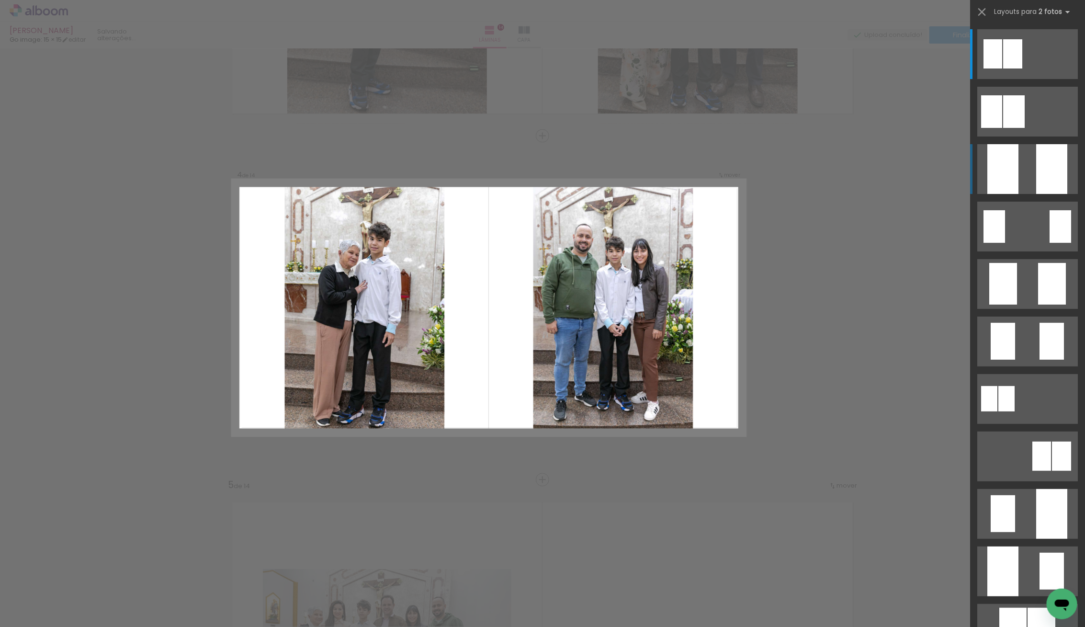
click at [1010, 161] on div at bounding box center [1002, 169] width 31 height 50
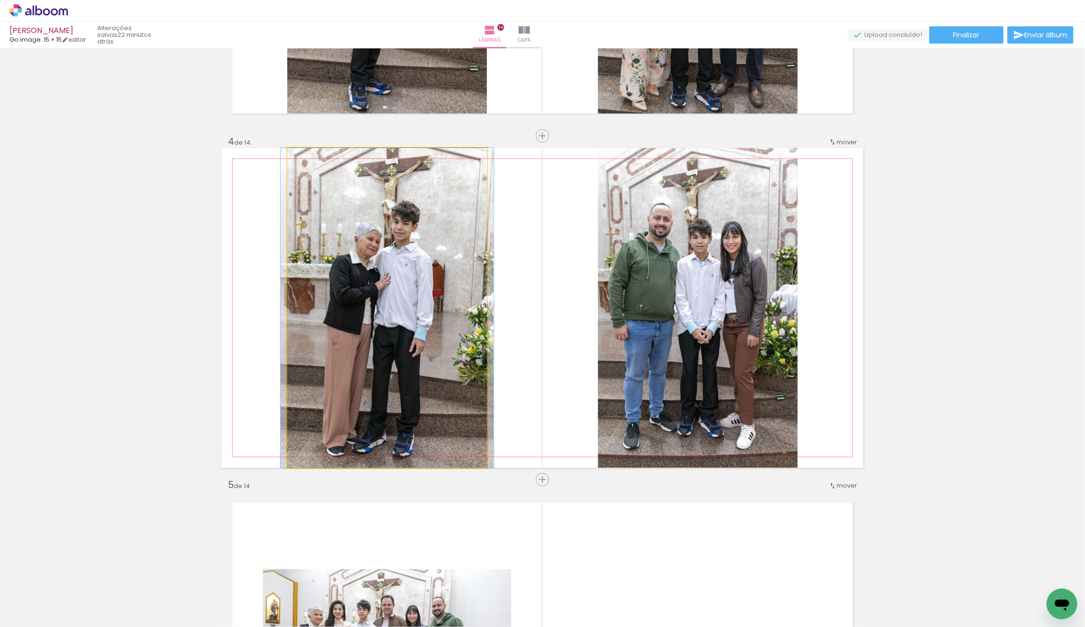
click at [424, 329] on quentale-photo at bounding box center [387, 308] width 200 height 320
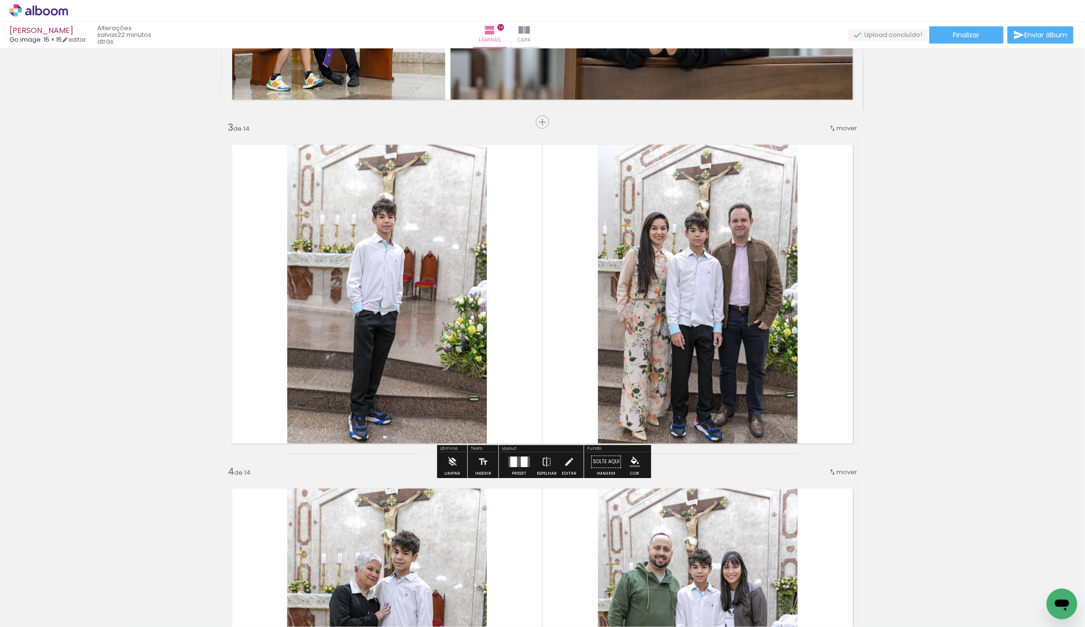
scroll to position [636, 0]
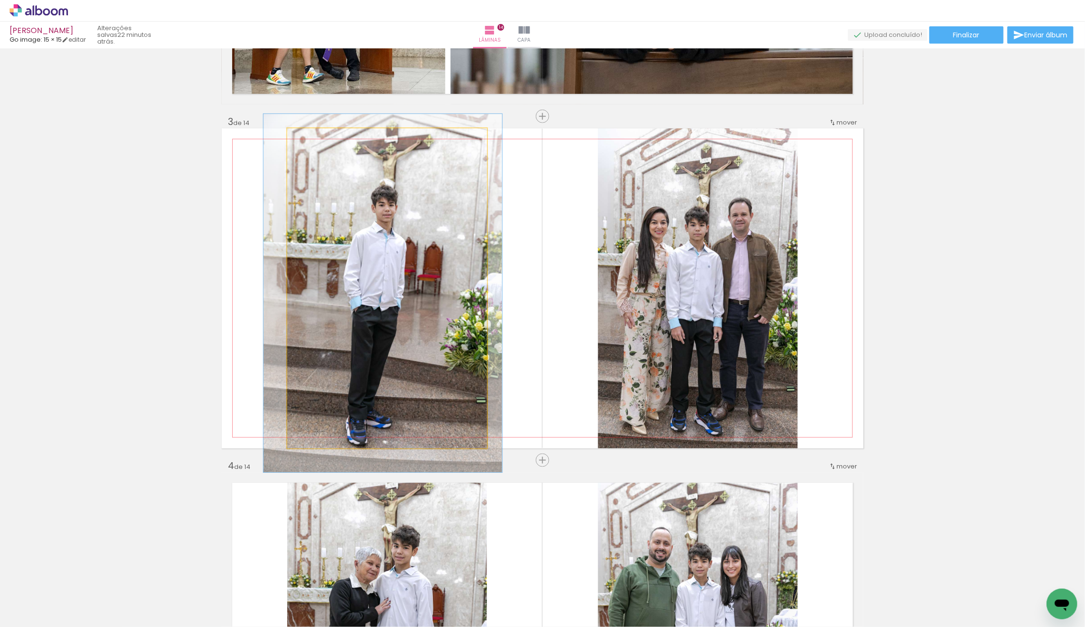
click at [313, 140] on div at bounding box center [314, 138] width 9 height 9
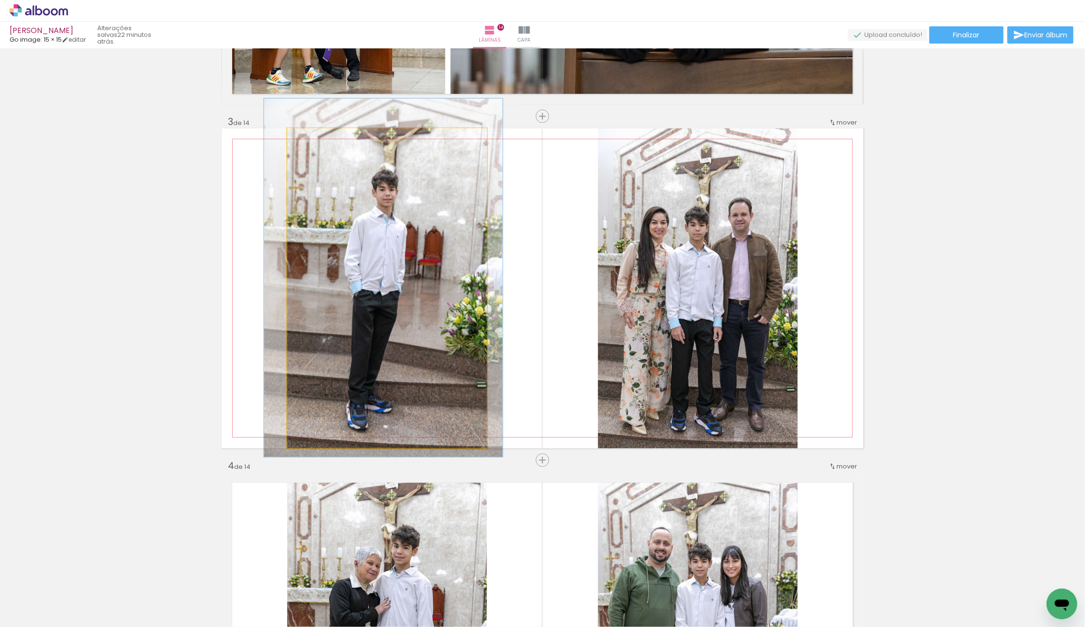
drag, startPoint x: 346, startPoint y: 244, endPoint x: 346, endPoint y: 231, distance: 12.9
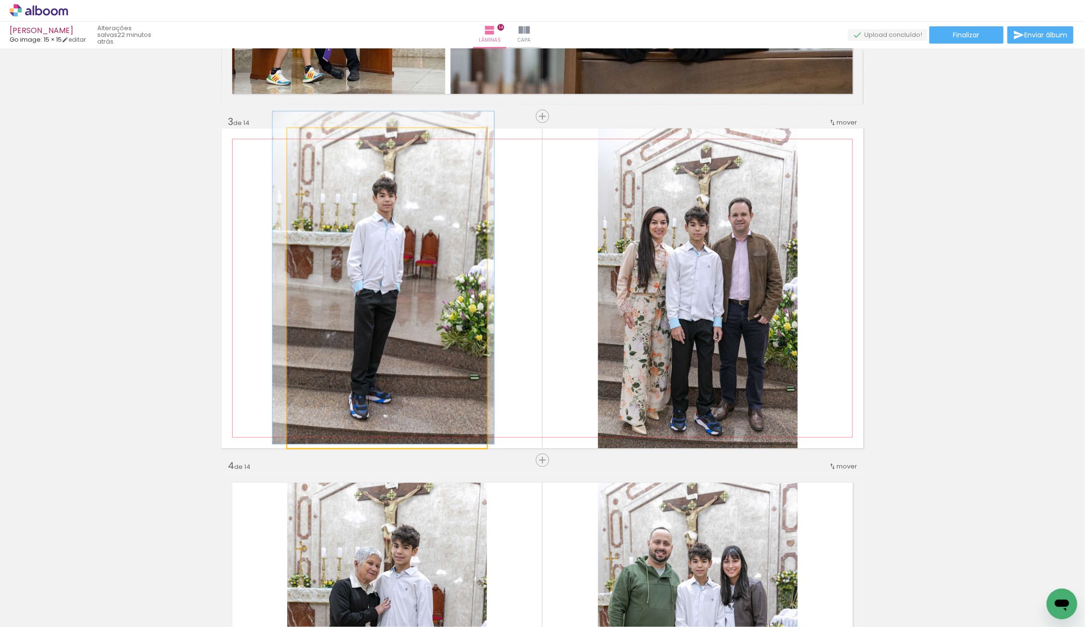
type paper-slider "104"
click at [317, 144] on div at bounding box center [311, 138] width 15 height 15
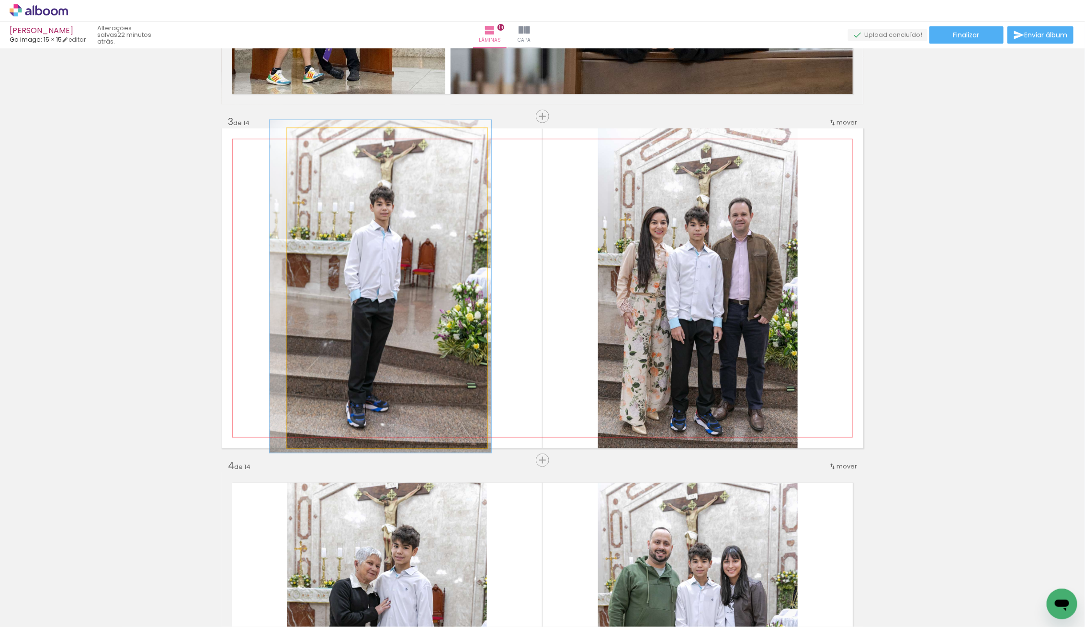
drag, startPoint x: 394, startPoint y: 213, endPoint x: 391, endPoint y: 221, distance: 8.6
click at [391, 221] on div at bounding box center [381, 286] width 222 height 333
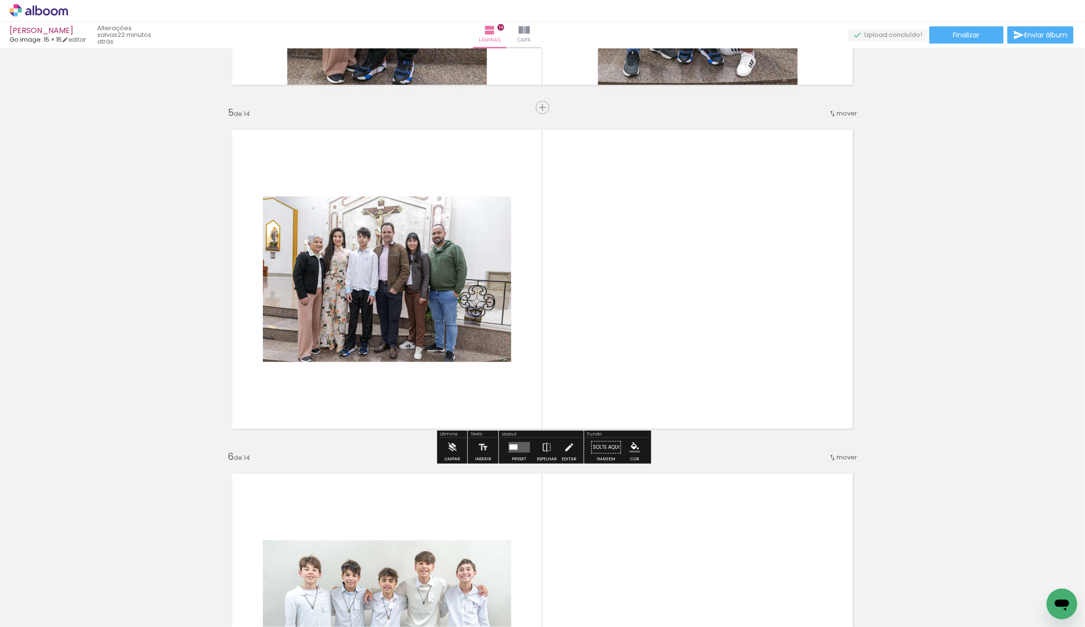
scroll to position [1333, 0]
click at [518, 446] on quentale-layouter at bounding box center [519, 446] width 22 height 11
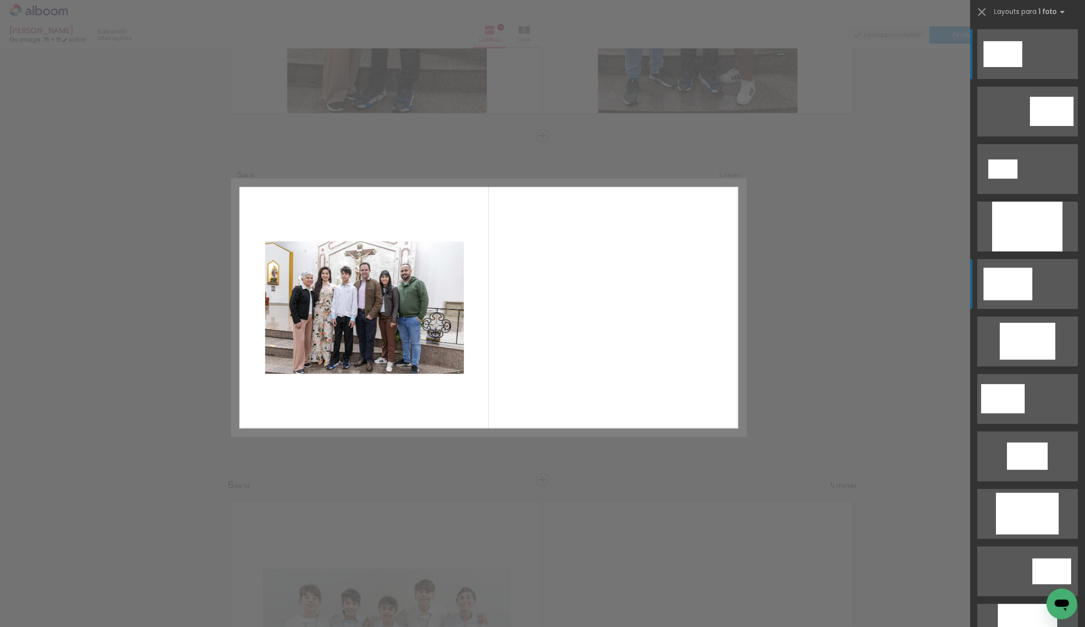
scroll to position [1304, 0]
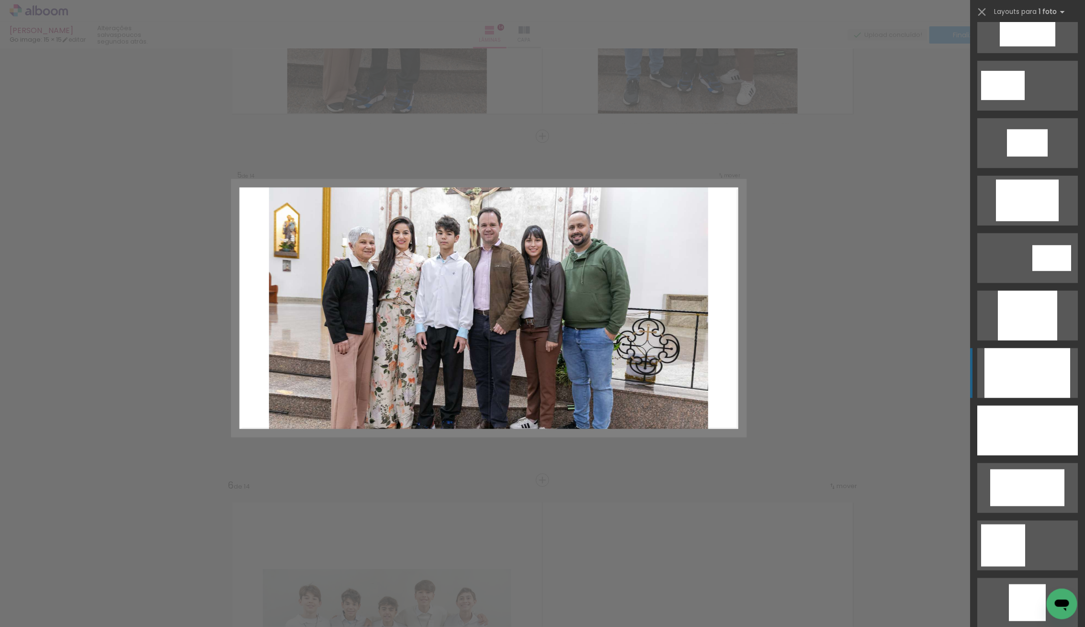
click at [1036, 372] on div at bounding box center [1028, 373] width 86 height 50
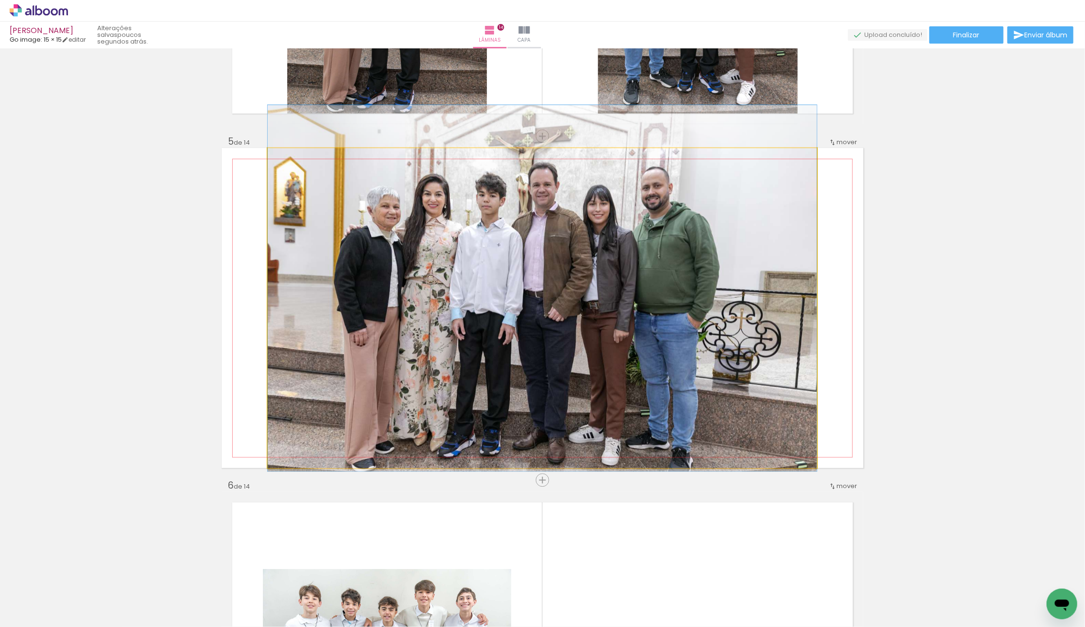
drag, startPoint x: 716, startPoint y: 363, endPoint x: 719, endPoint y: 343, distance: 19.8
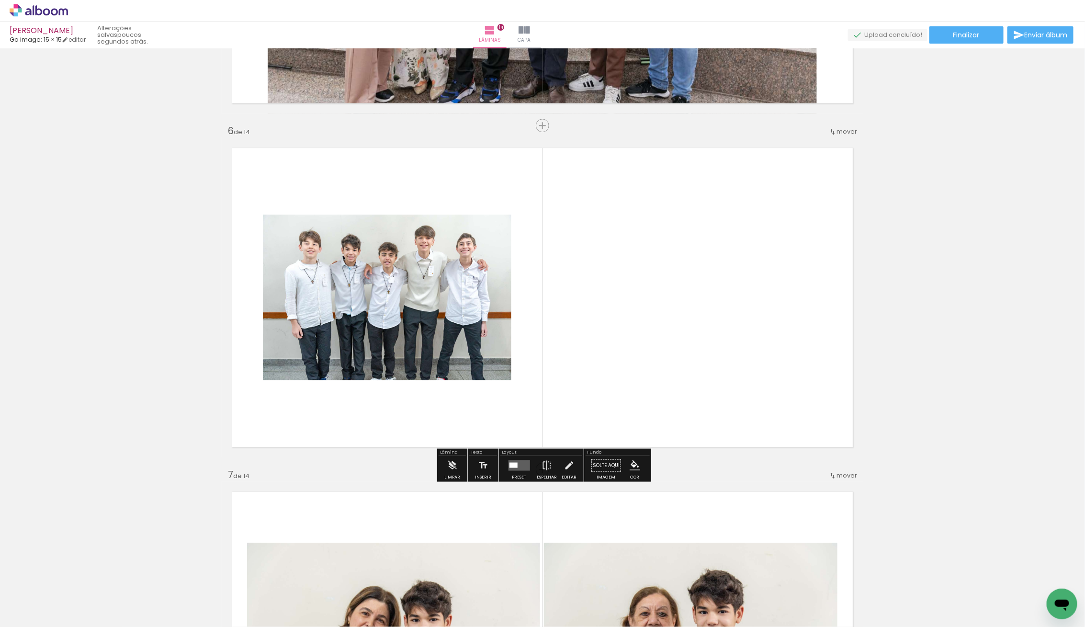
scroll to position [1710, 0]
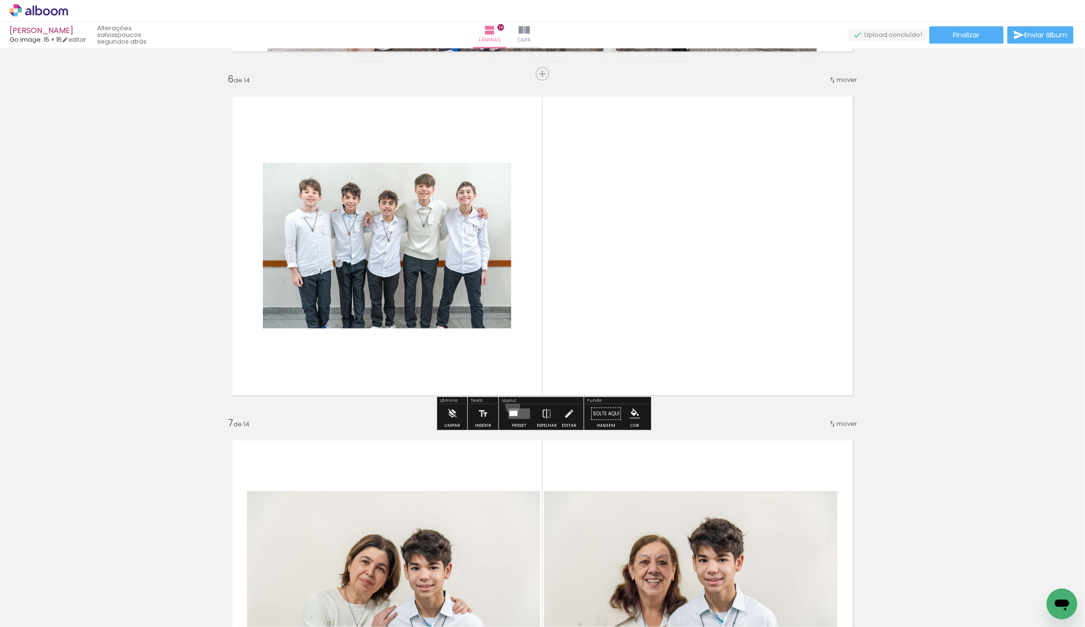
click at [511, 406] on div at bounding box center [519, 413] width 26 height 19
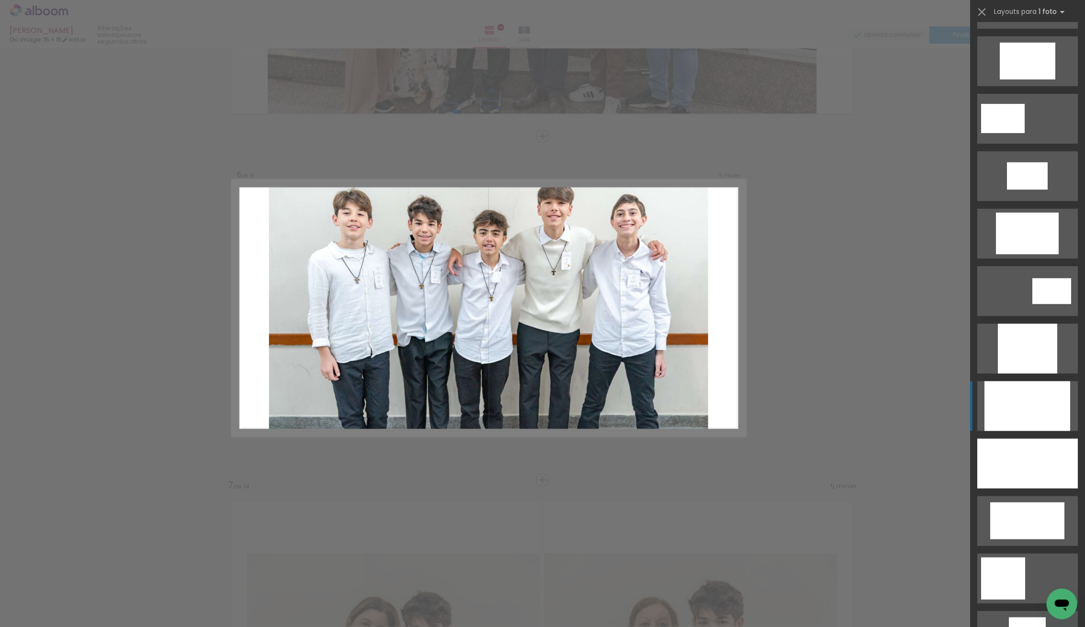
scroll to position [282, 0]
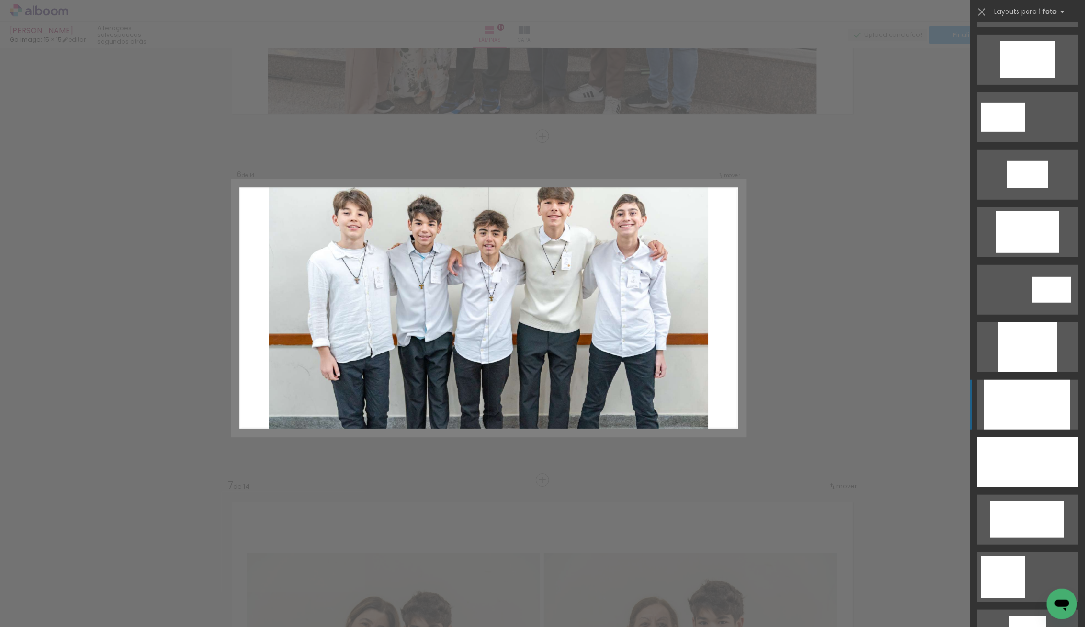
drag, startPoint x: 1025, startPoint y: 419, endPoint x: 1013, endPoint y: 420, distance: 12.0
click at [1025, 419] on div at bounding box center [1028, 405] width 86 height 50
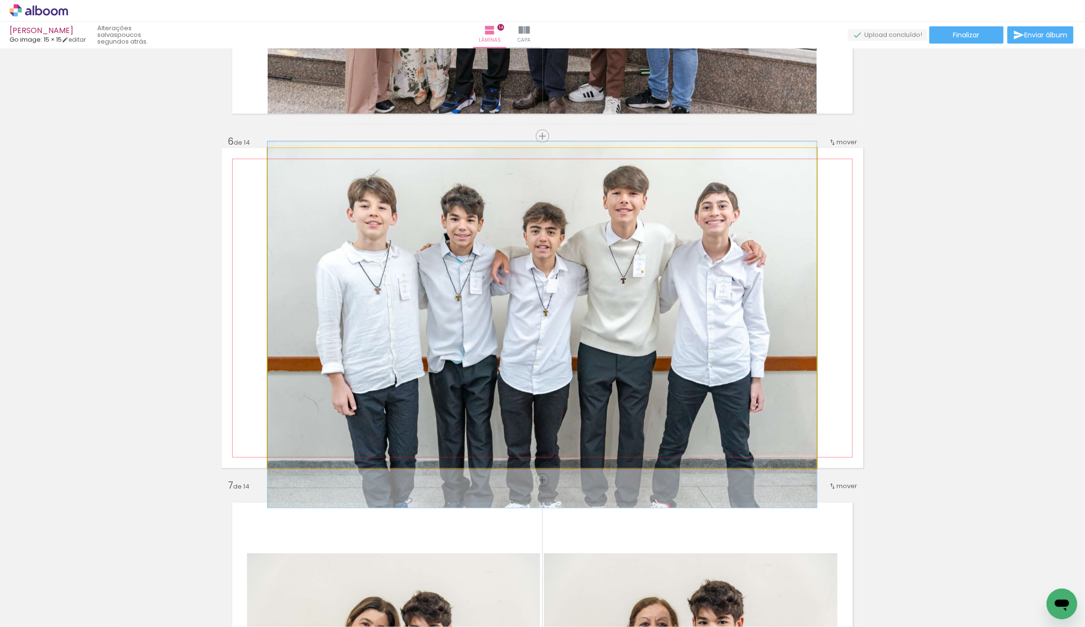
drag, startPoint x: 677, startPoint y: 369, endPoint x: 671, endPoint y: 386, distance: 17.7
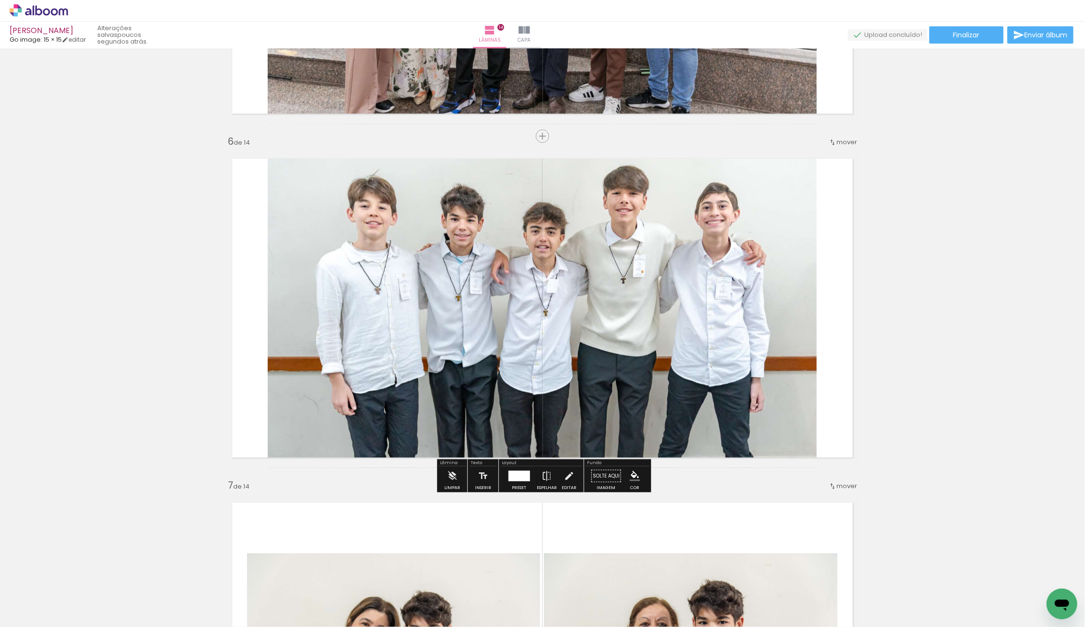
scroll to position [1639, 0]
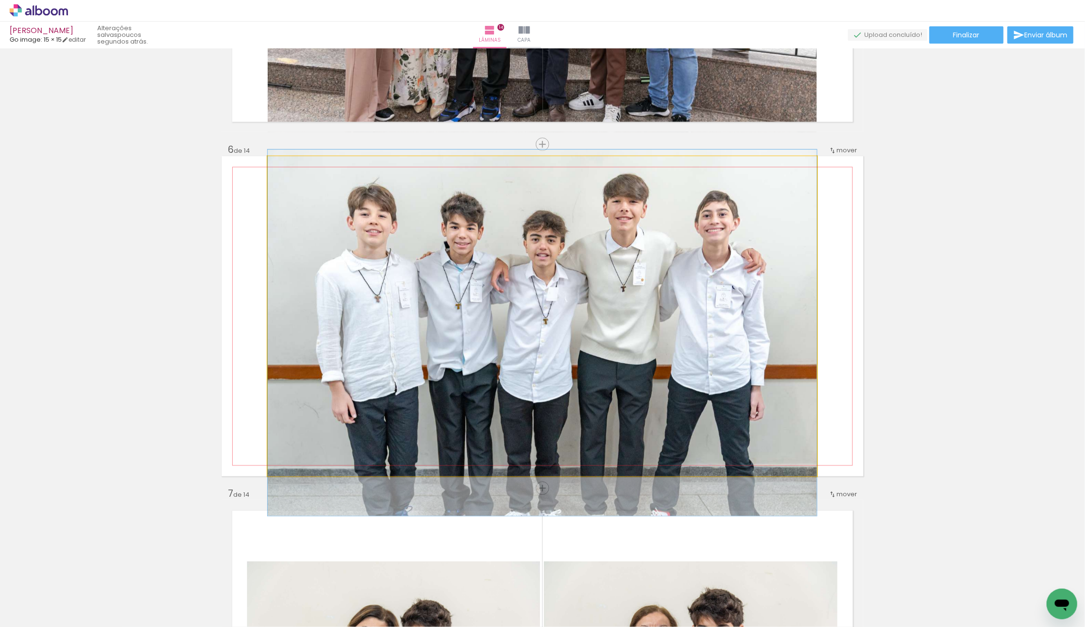
click at [671, 386] on quentale-photo at bounding box center [542, 316] width 549 height 320
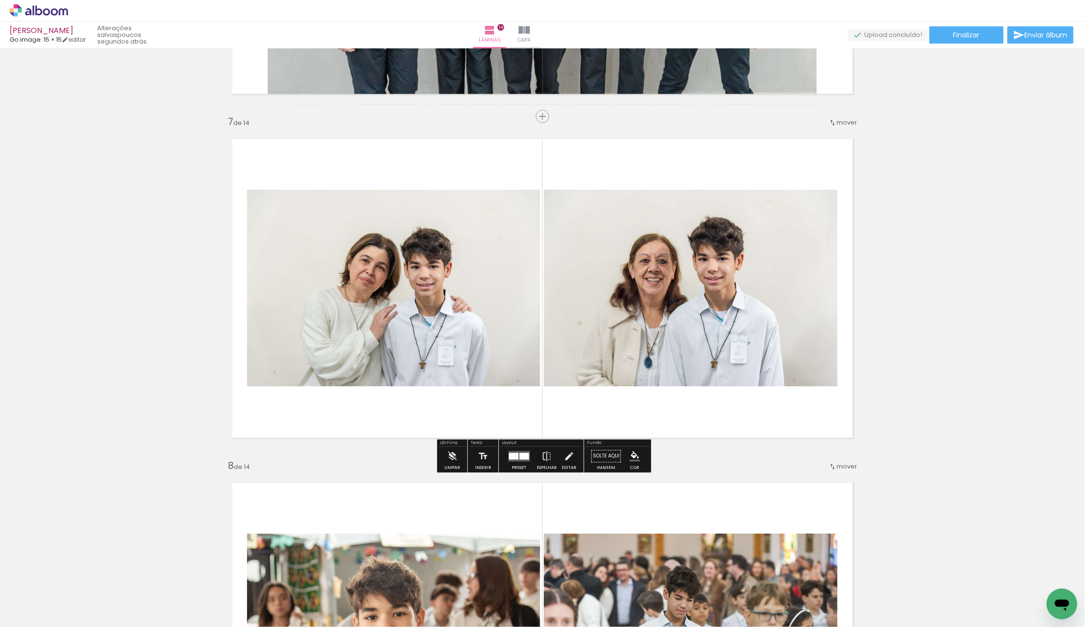
scroll to position [2012, 0]
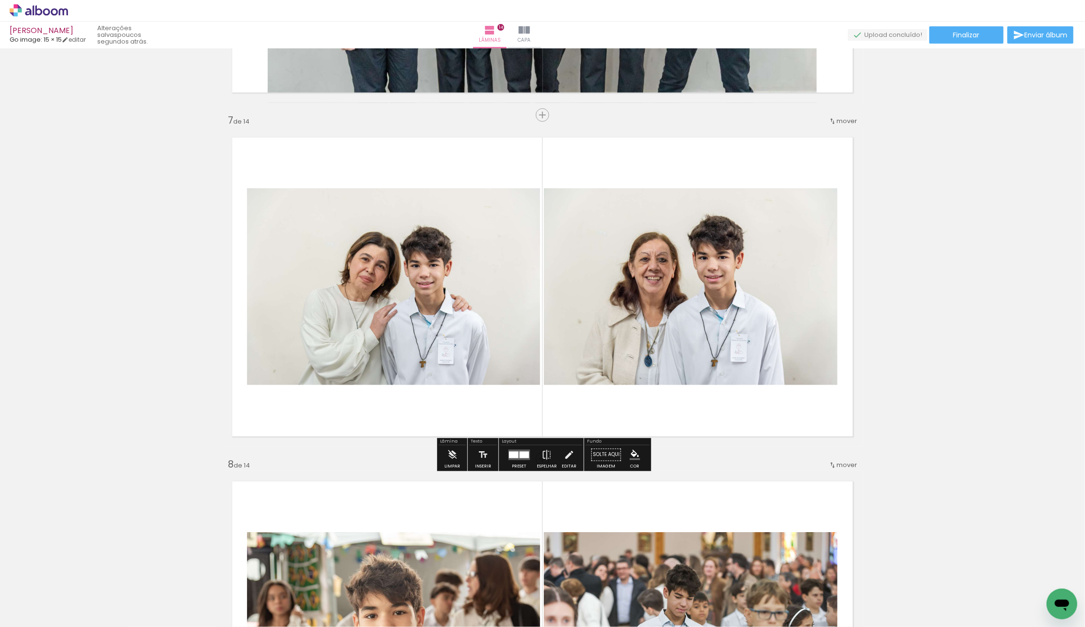
click at [408, 326] on quentale-photo at bounding box center [393, 286] width 293 height 197
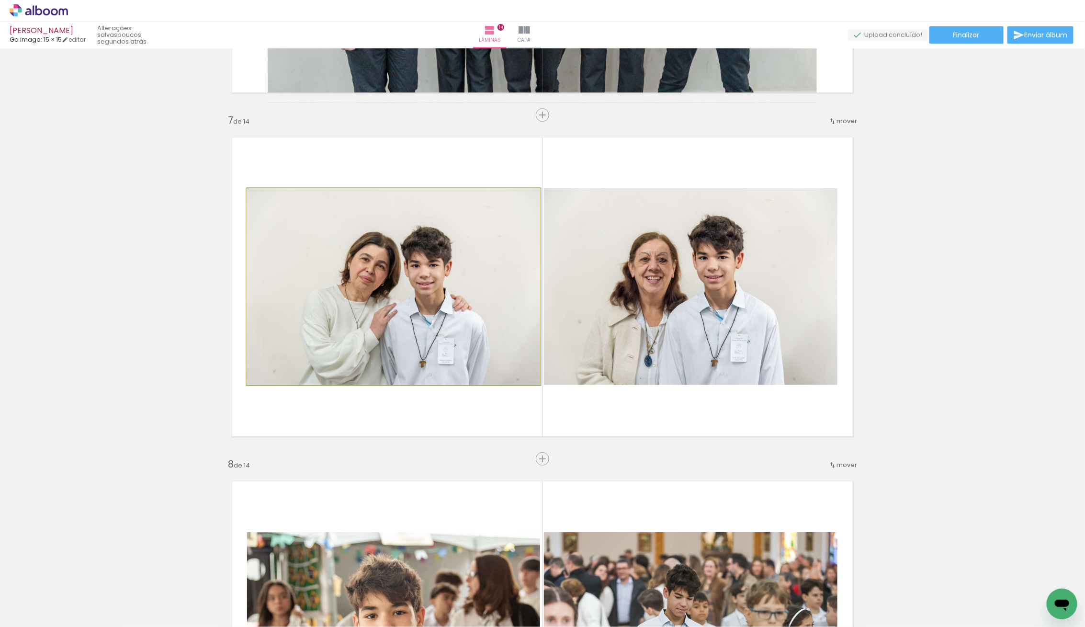
click at [408, 326] on quentale-photo at bounding box center [393, 286] width 293 height 197
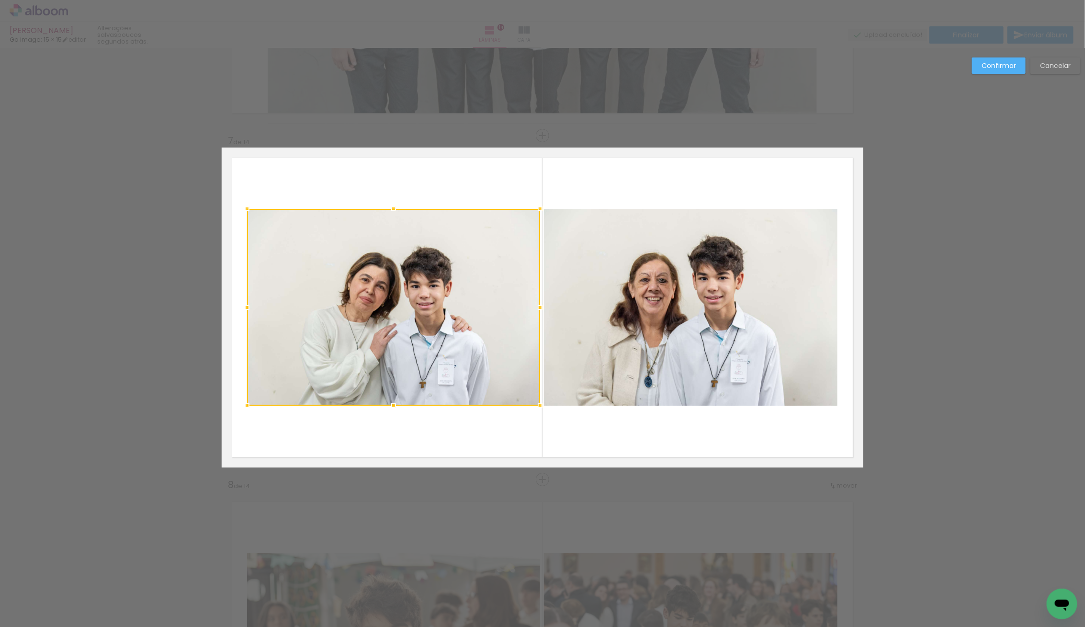
scroll to position [1991, 0]
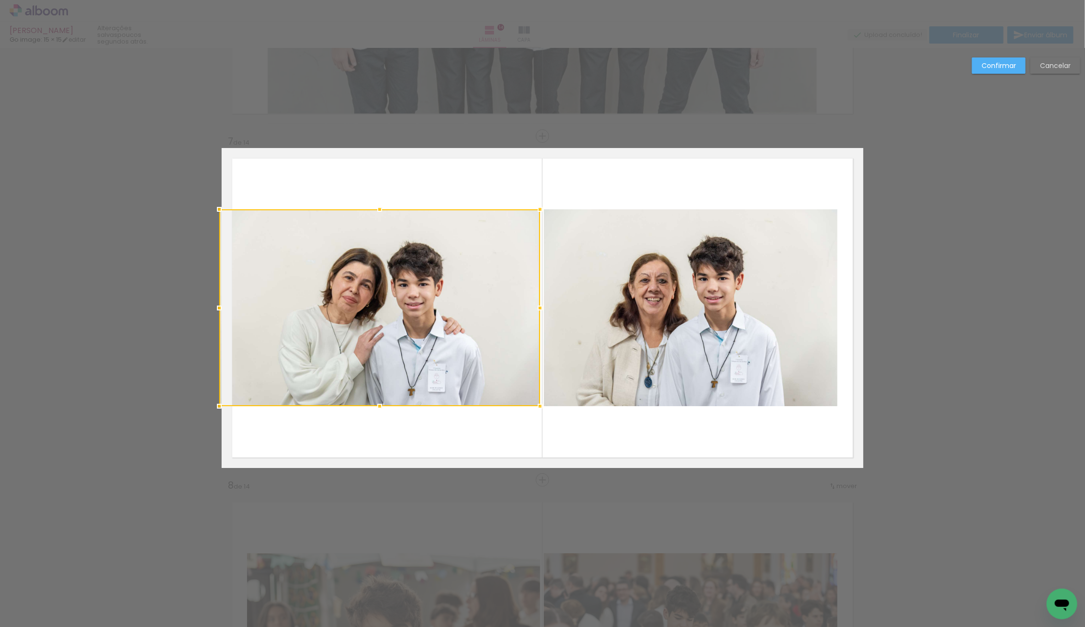
drag, startPoint x: 250, startPoint y: 303, endPoint x: 225, endPoint y: 306, distance: 25.1
click at [225, 306] on div at bounding box center [219, 307] width 19 height 19
click at [504, 326] on div at bounding box center [381, 307] width 318 height 197
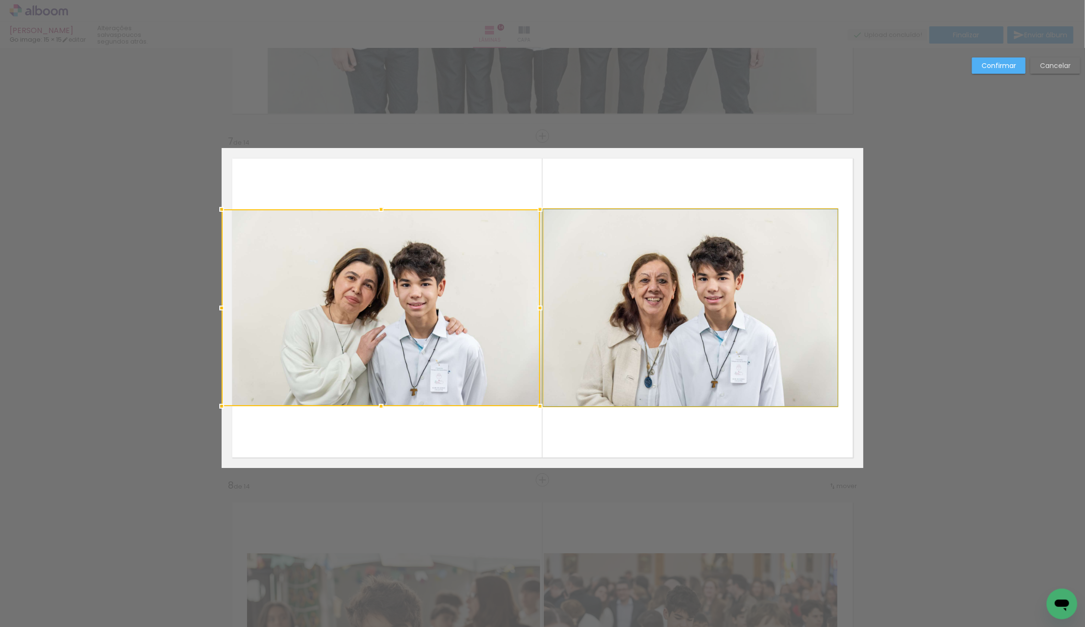
click at [650, 329] on quentale-photo at bounding box center [691, 307] width 294 height 197
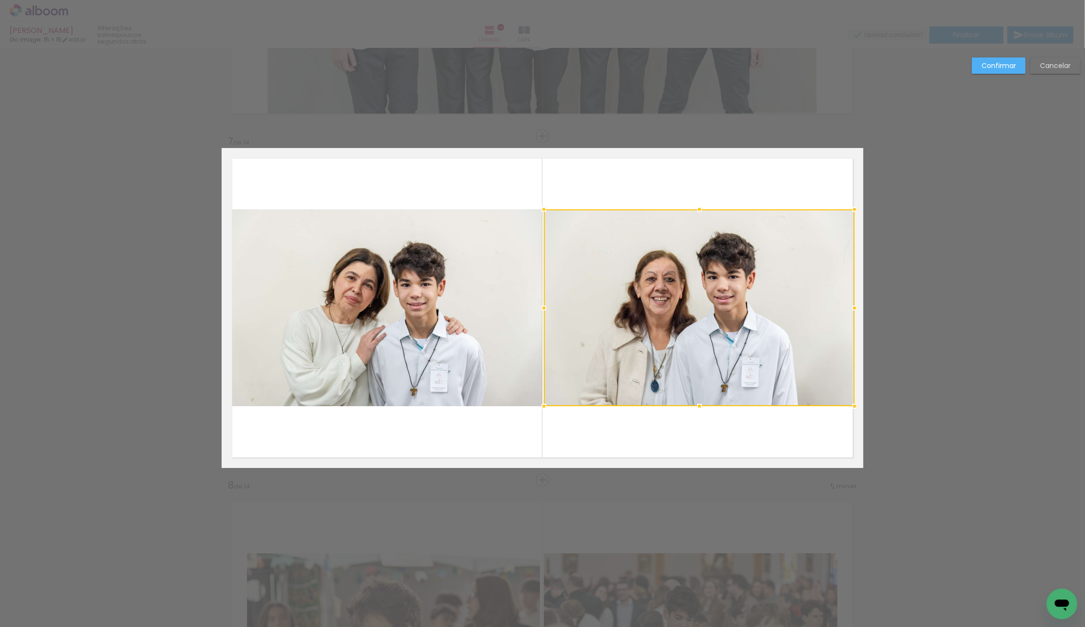
drag, startPoint x: 836, startPoint y: 308, endPoint x: 851, endPoint y: 311, distance: 15.5
click at [851, 311] on div at bounding box center [854, 307] width 19 height 19
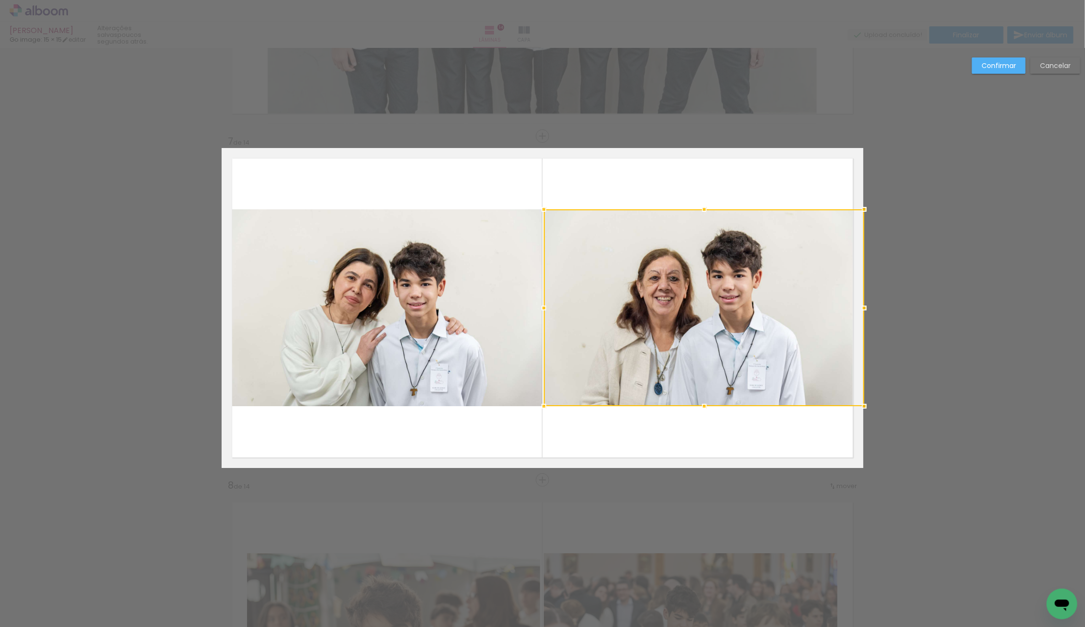
click at [856, 306] on div at bounding box center [864, 307] width 19 height 19
click at [477, 277] on quentale-photo at bounding box center [382, 307] width 321 height 197
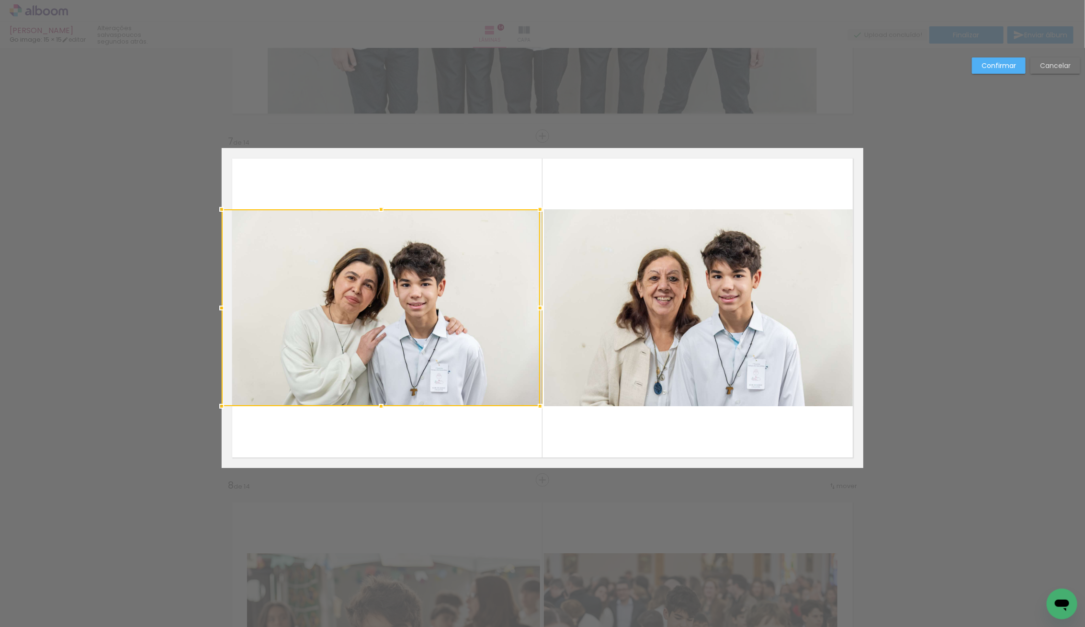
click at [536, 338] on div at bounding box center [381, 307] width 318 height 197
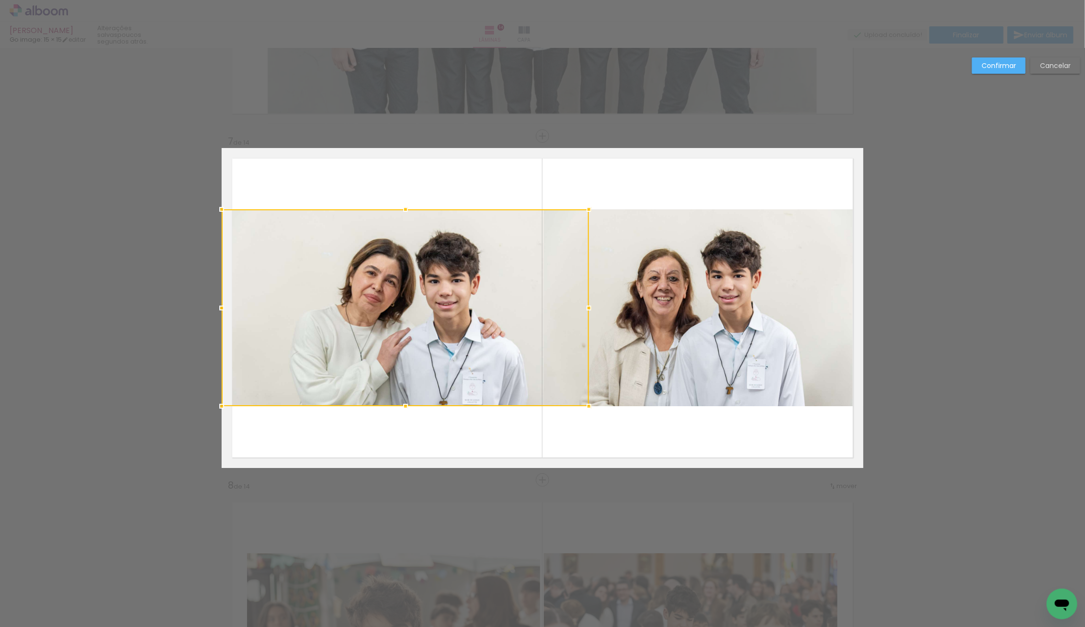
drag, startPoint x: 541, startPoint y: 307, endPoint x: 556, endPoint y: 308, distance: 15.8
click at [556, 308] on div at bounding box center [405, 307] width 367 height 197
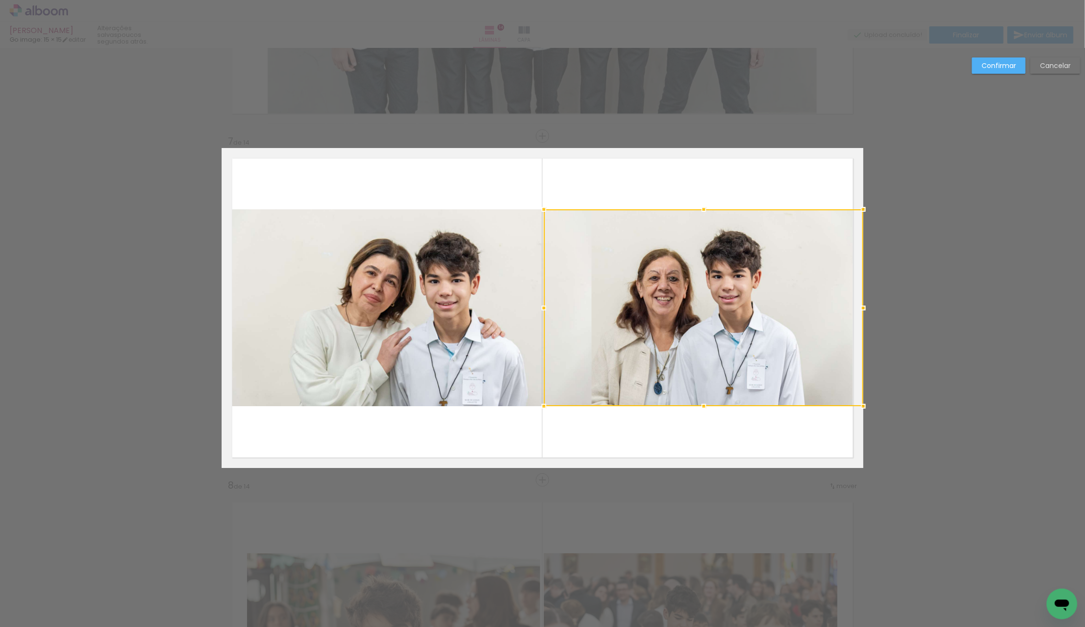
click at [480, 306] on quentale-photo at bounding box center [407, 307] width 370 height 197
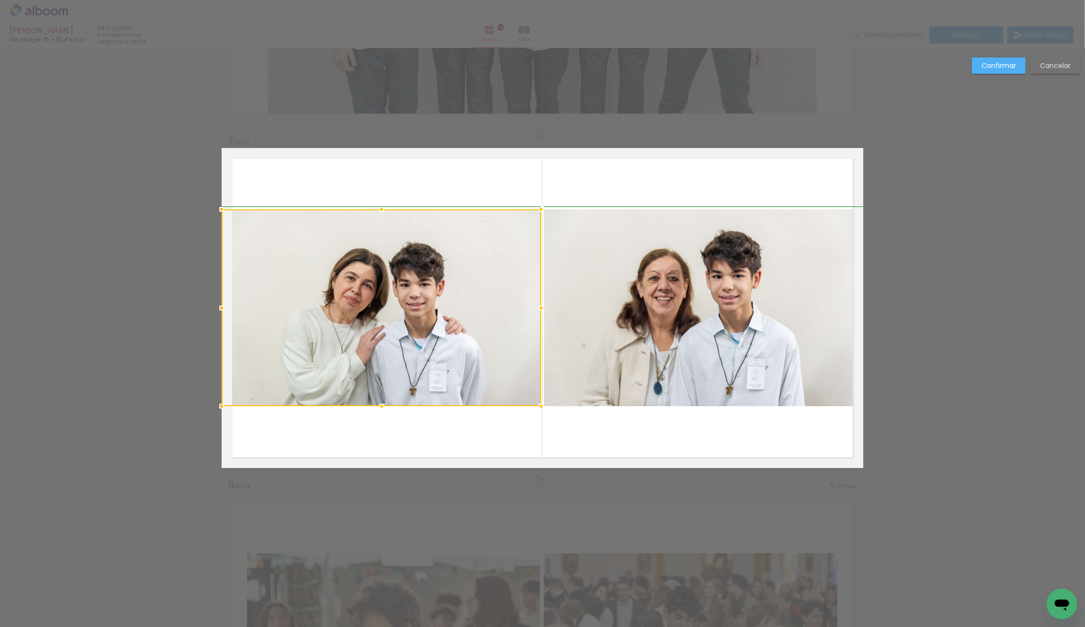
drag, startPoint x: 591, startPoint y: 307, endPoint x: 536, endPoint y: 308, distance: 55.1
click at [536, 308] on div at bounding box center [541, 307] width 19 height 19
click at [0, 0] on slot "Confirmar" at bounding box center [0, 0] width 0 height 0
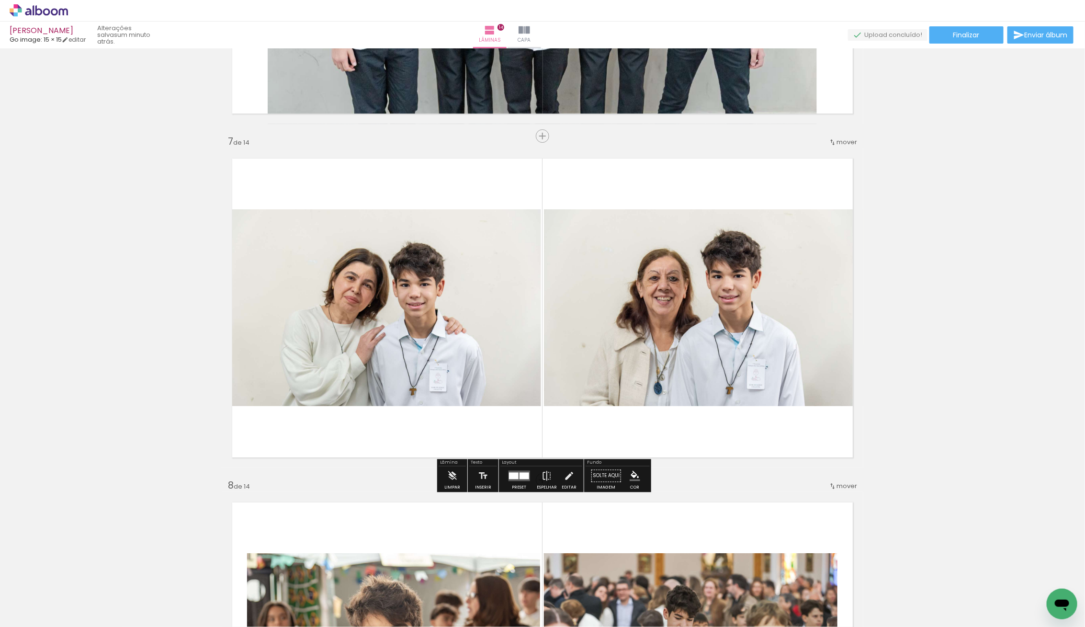
click at [513, 475] on div at bounding box center [514, 476] width 10 height 7
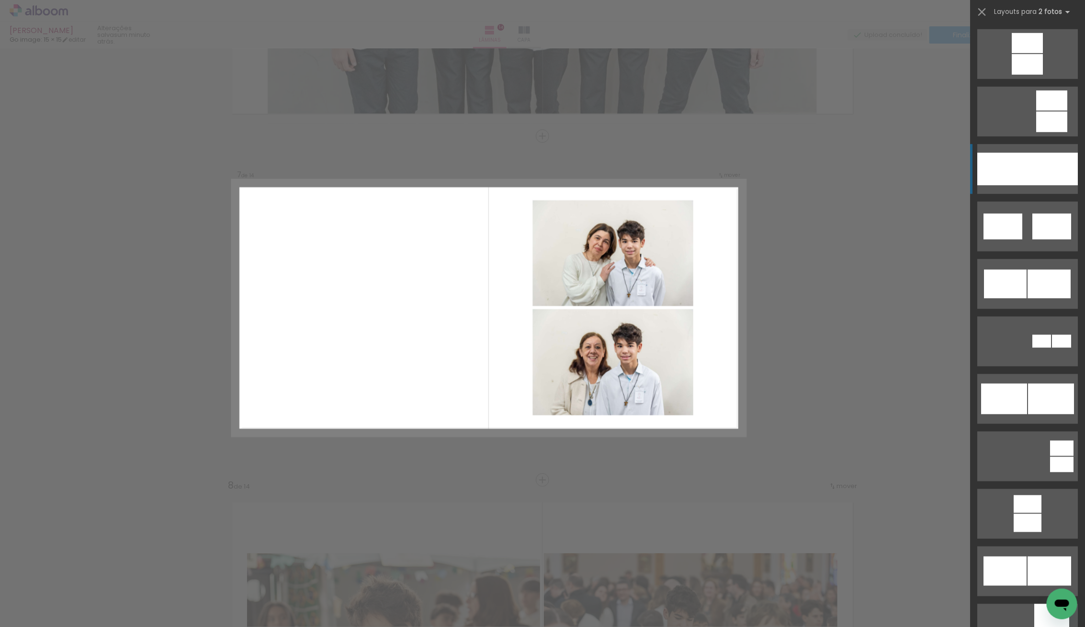
scroll to position [426, 0]
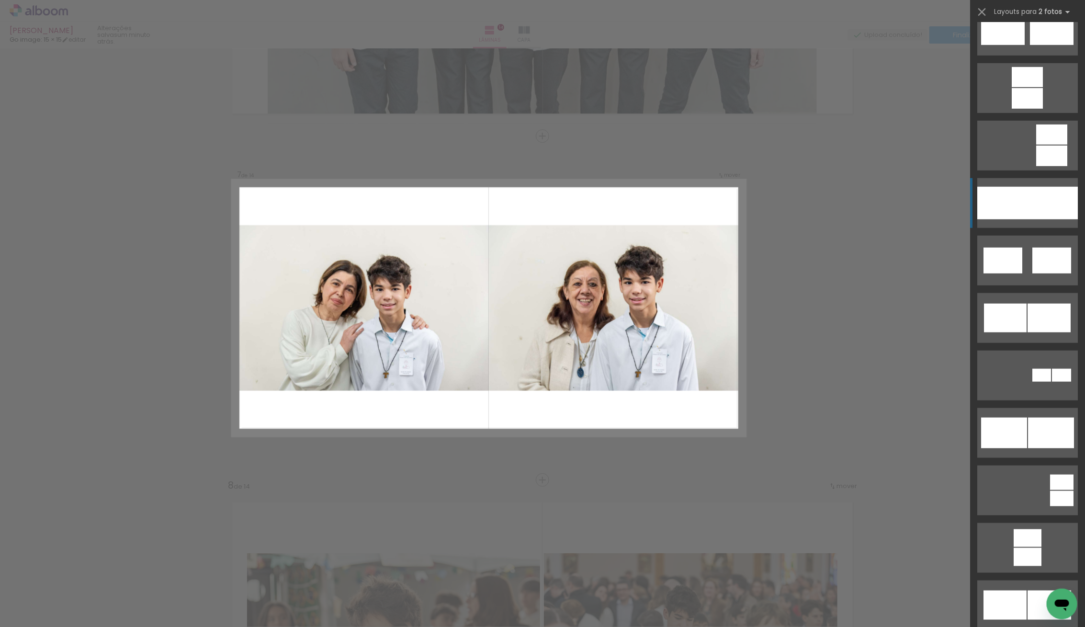
click at [1023, 199] on div at bounding box center [1002, 203] width 50 height 33
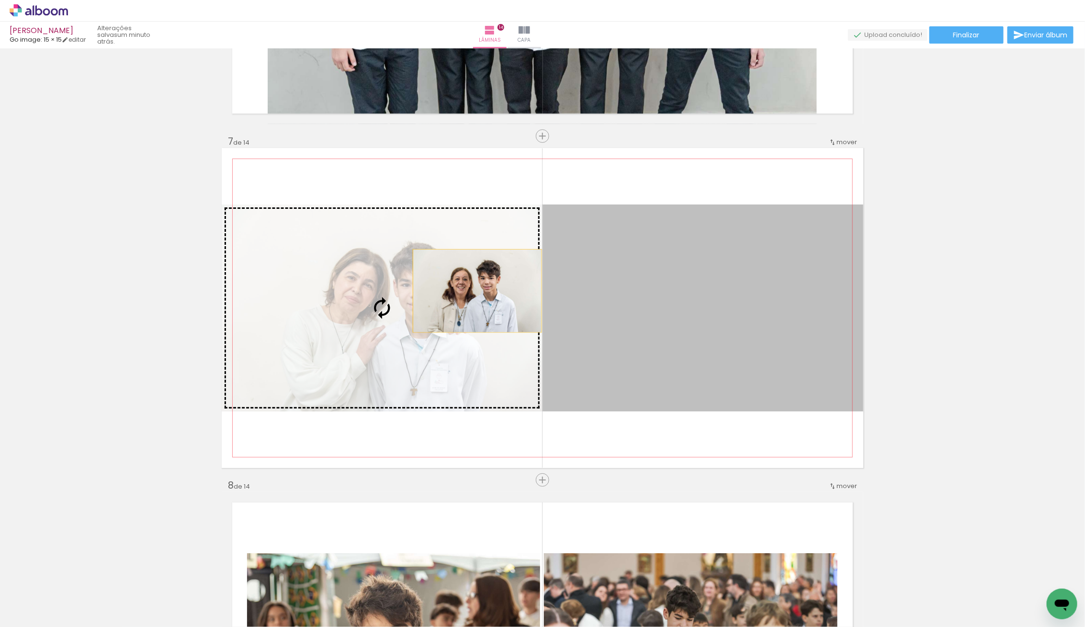
drag, startPoint x: 675, startPoint y: 290, endPoint x: 476, endPoint y: 291, distance: 198.7
click at [0, 0] on slot at bounding box center [0, 0] width 0 height 0
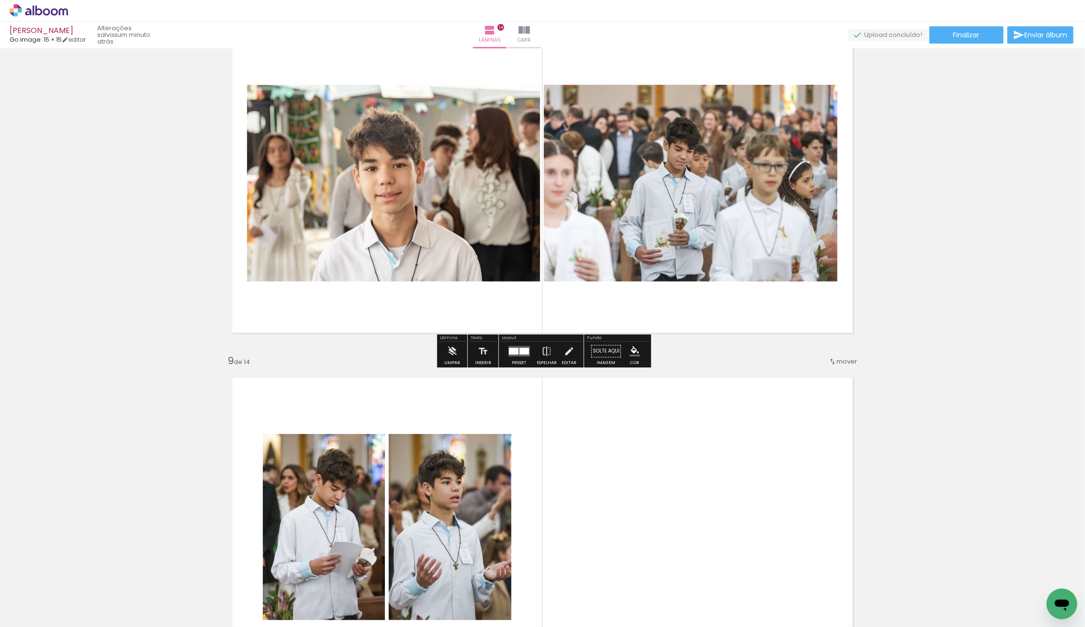
click at [397, 226] on div at bounding box center [393, 183] width 295 height 197
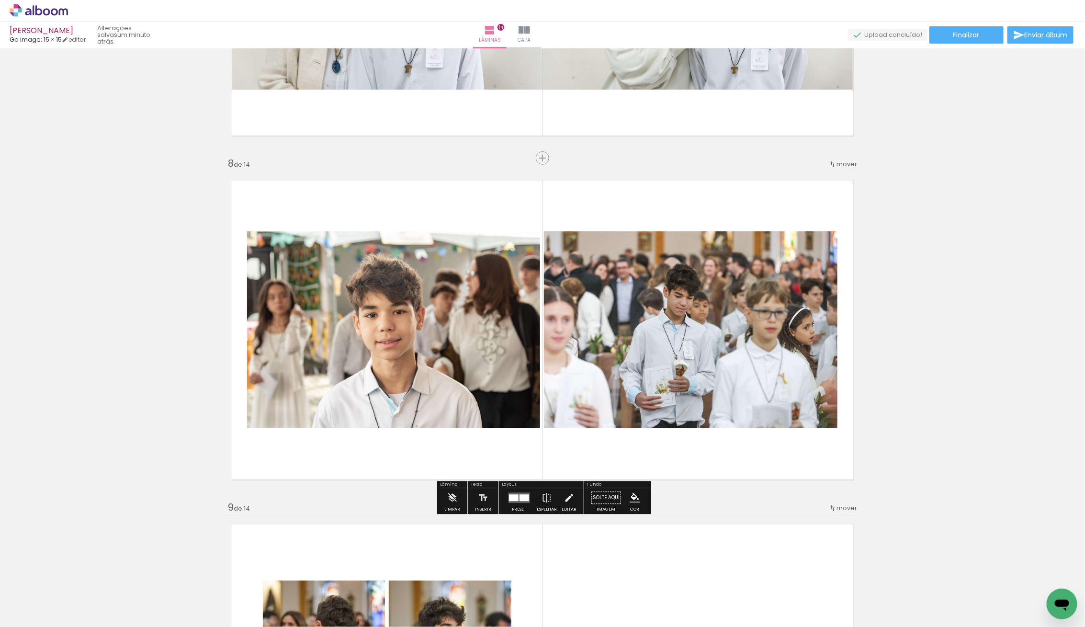
scroll to position [2267, 0]
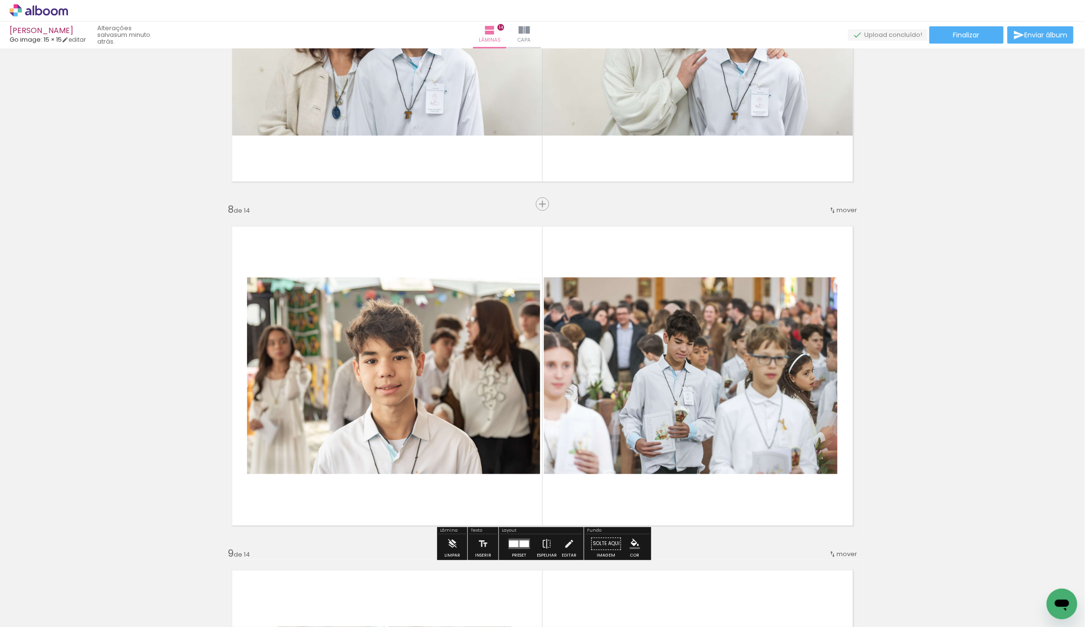
click at [266, 397] on quentale-photo at bounding box center [393, 375] width 293 height 197
click at [300, 394] on quentale-photo at bounding box center [393, 375] width 293 height 197
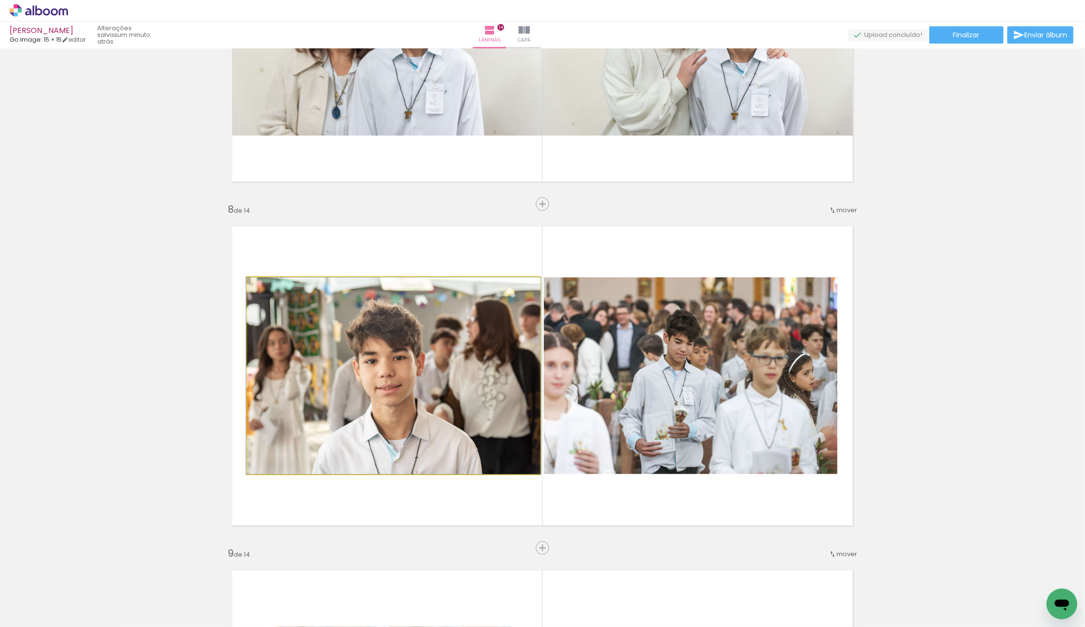
click at [300, 394] on quentale-photo at bounding box center [393, 375] width 293 height 197
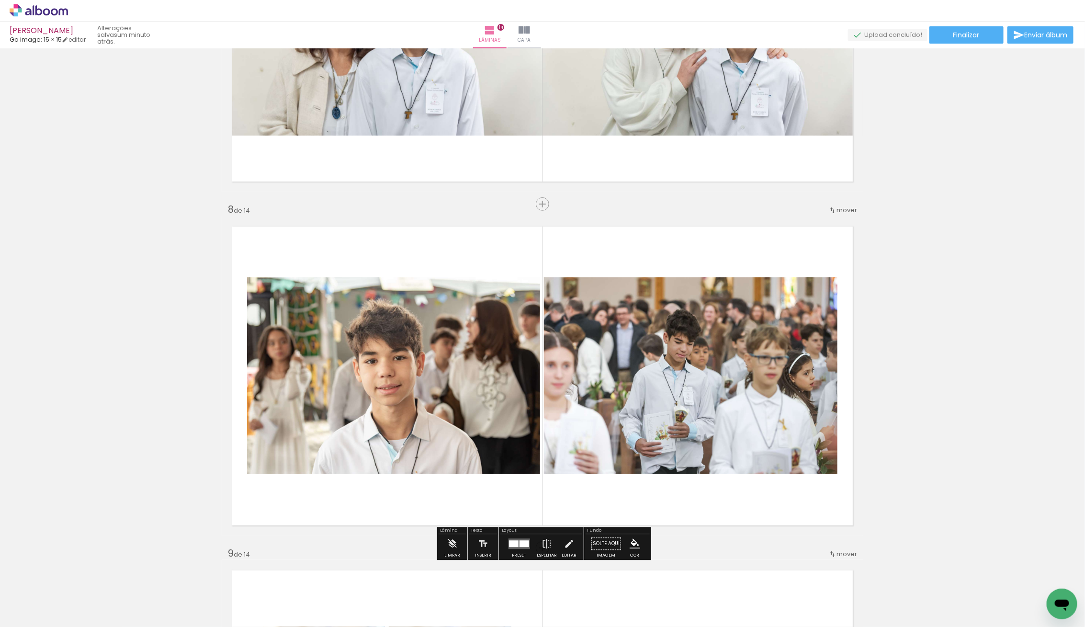
click at [300, 394] on quentale-photo at bounding box center [393, 375] width 293 height 197
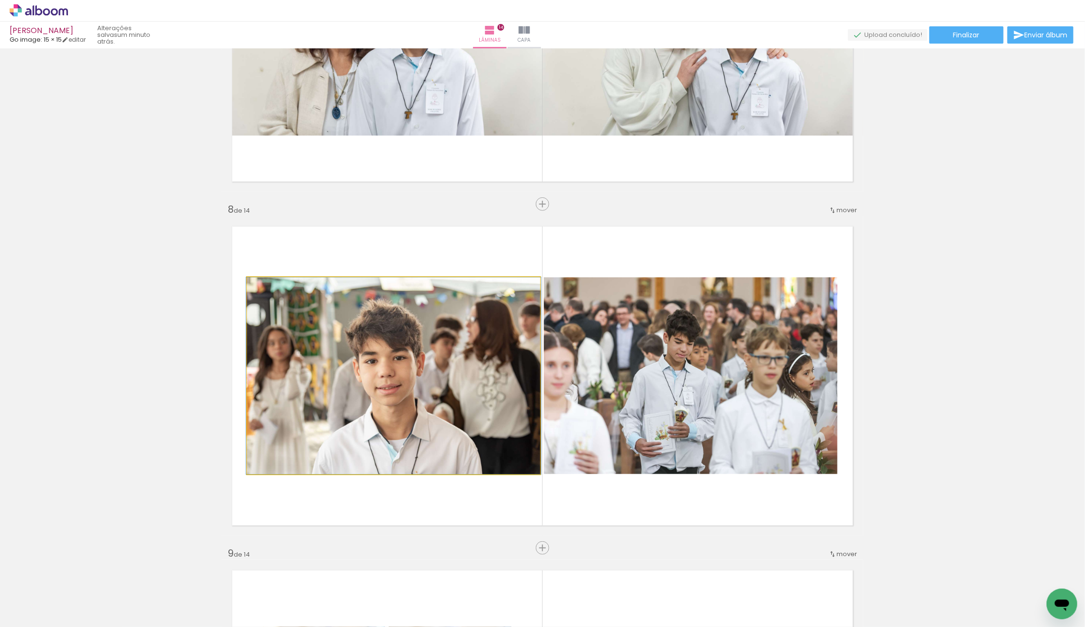
click at [300, 394] on quentale-photo at bounding box center [393, 375] width 293 height 197
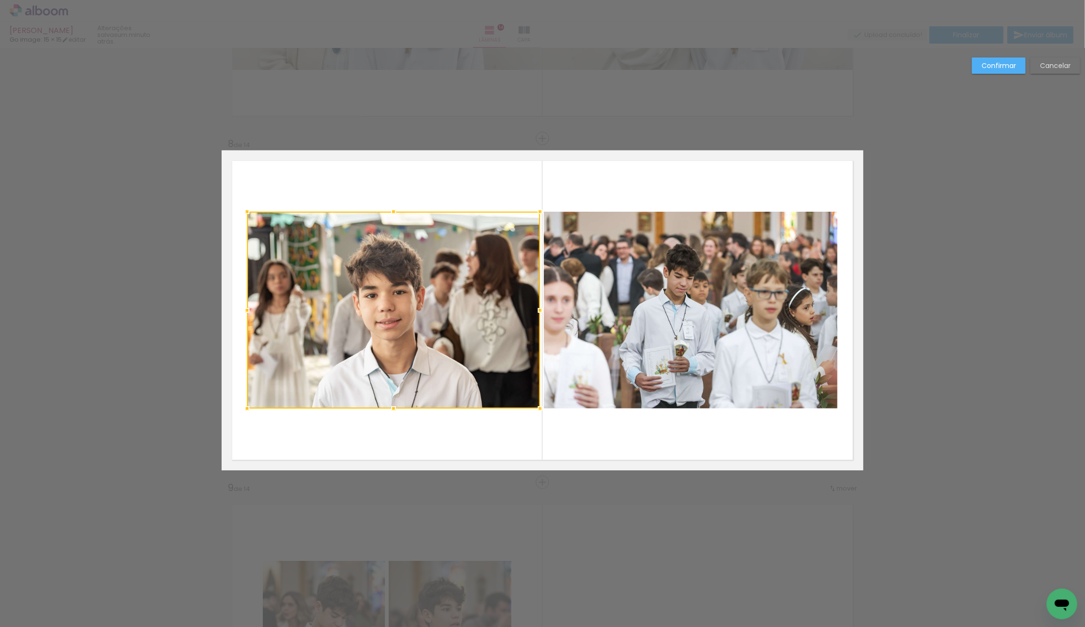
scroll to position [2335, 0]
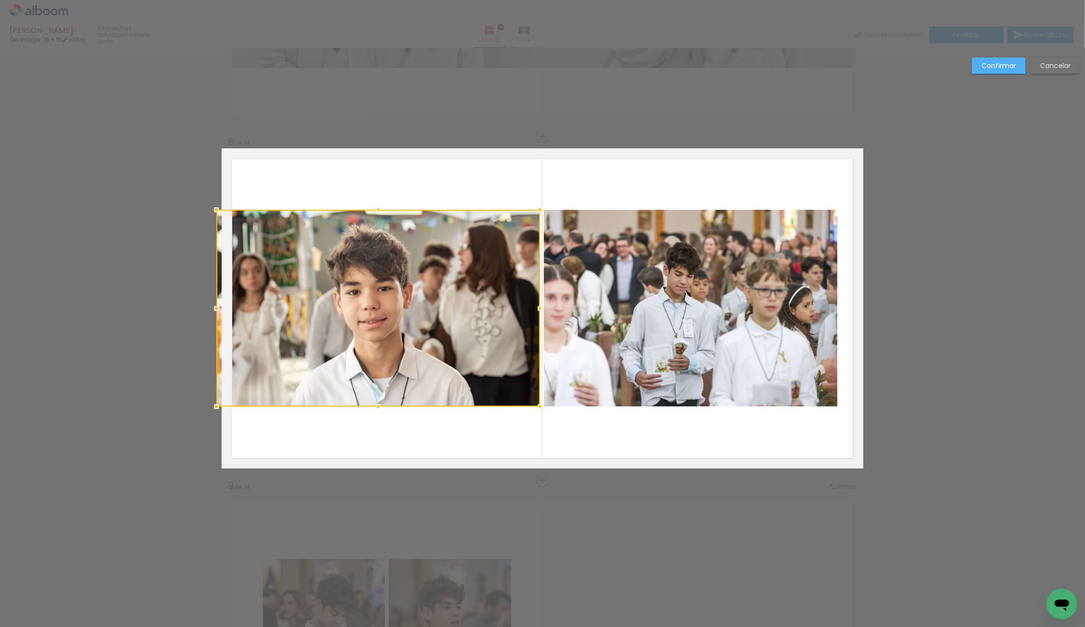
drag, startPoint x: 248, startPoint y: 309, endPoint x: 232, endPoint y: 308, distance: 15.8
click at [232, 308] on div at bounding box center [378, 308] width 324 height 197
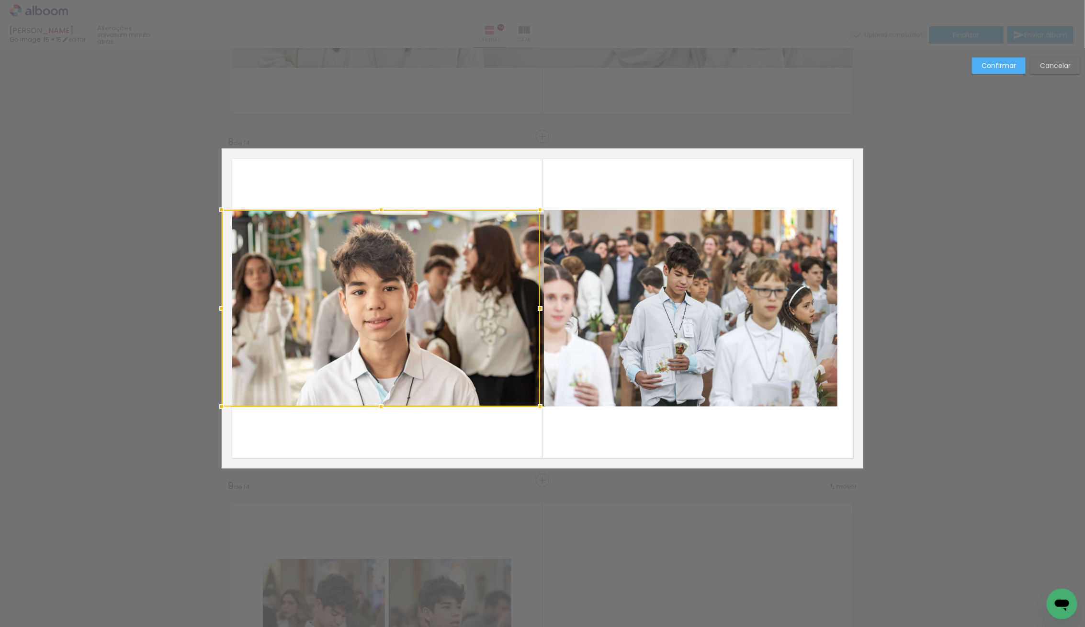
click at [642, 338] on album-spread "8 de 14" at bounding box center [543, 308] width 642 height 320
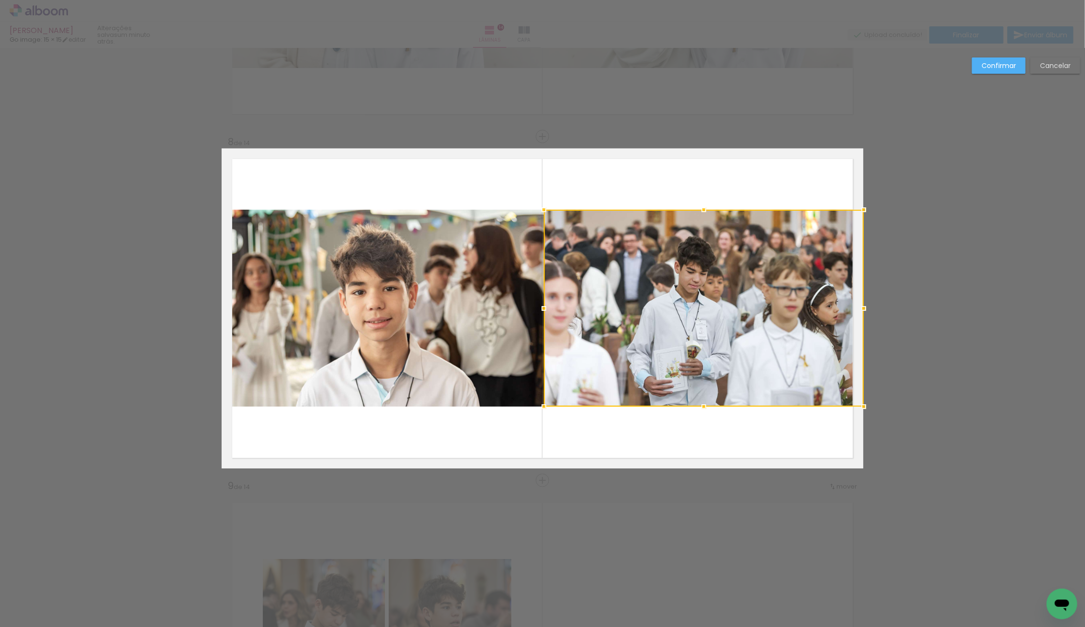
drag, startPoint x: 835, startPoint y: 305, endPoint x: 851, endPoint y: 305, distance: 15.8
click at [851, 305] on div at bounding box center [704, 308] width 320 height 197
click at [921, 312] on div "Confirmar Cancelar" at bounding box center [542, 304] width 1085 height 5181
click at [705, 304] on div at bounding box center [703, 308] width 319 height 197
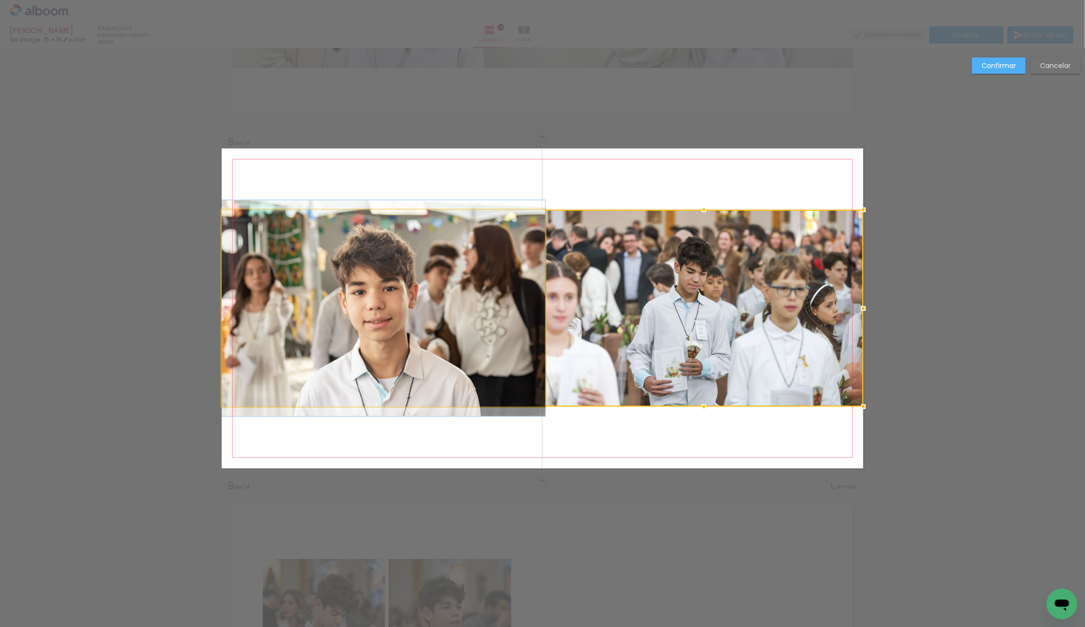
click at [465, 295] on quentale-photo at bounding box center [384, 308] width 324 height 197
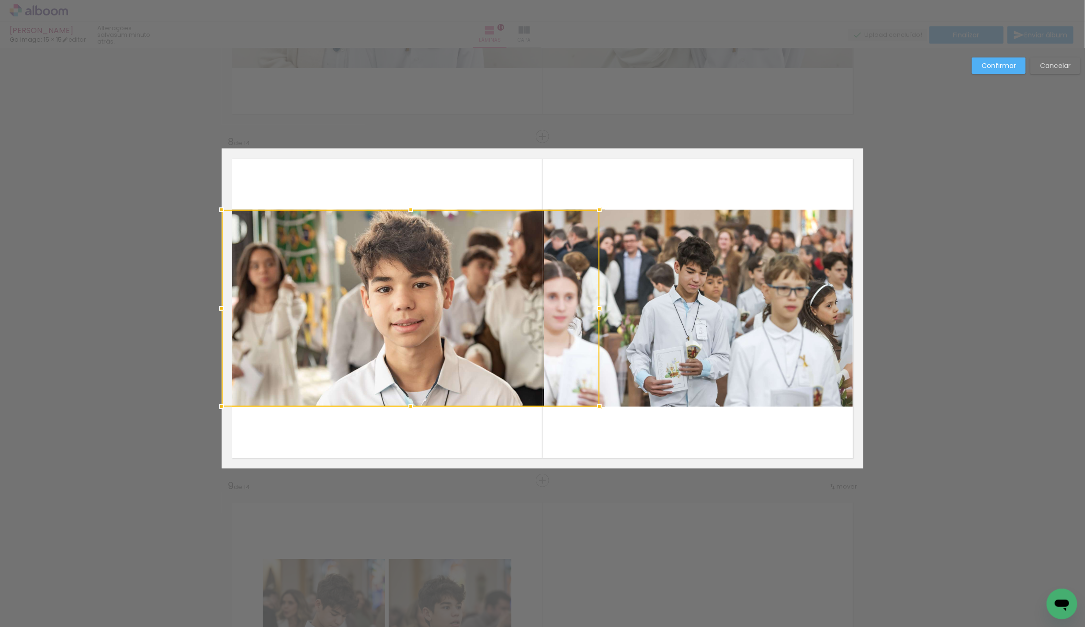
drag, startPoint x: 556, startPoint y: 305, endPoint x: 561, endPoint y: 305, distance: 5.3
click at [561, 305] on div at bounding box center [411, 308] width 378 height 197
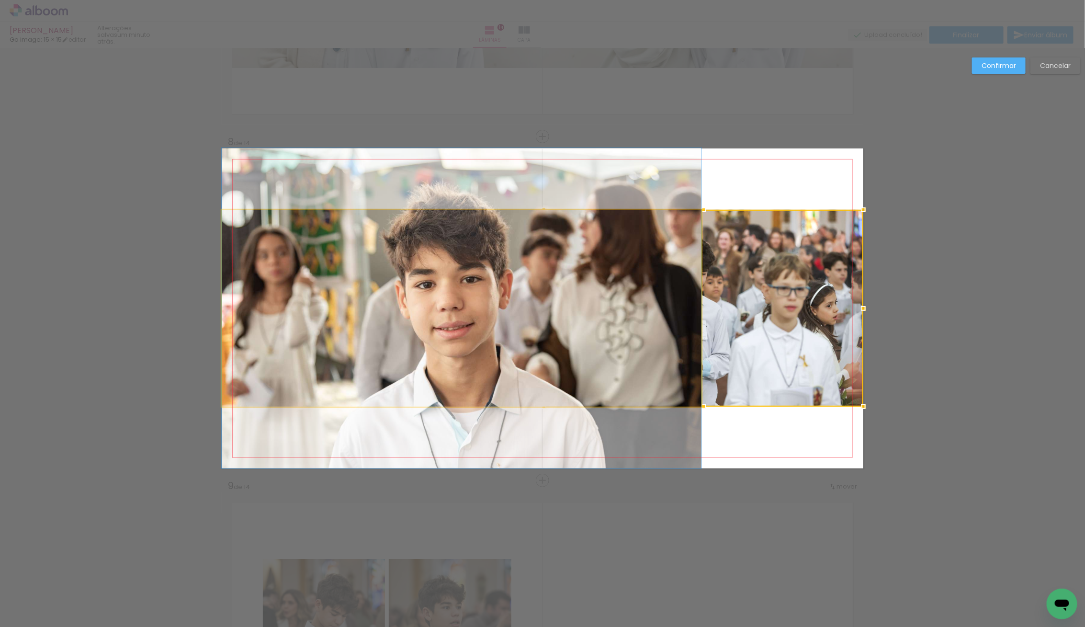
click at [429, 309] on quentale-photo at bounding box center [462, 308] width 480 height 197
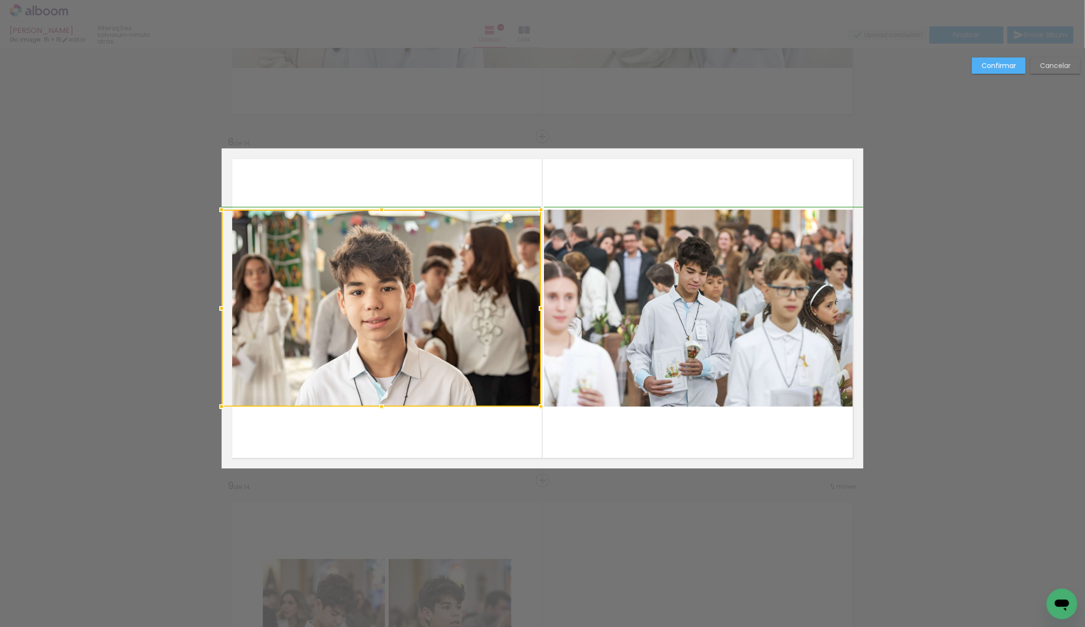
drag, startPoint x: 685, startPoint y: 308, endPoint x: 537, endPoint y: 307, distance: 148.0
click at [537, 307] on div at bounding box center [541, 308] width 19 height 19
drag, startPoint x: 988, startPoint y: 68, endPoint x: 980, endPoint y: 80, distance: 14.5
click at [0, 0] on slot "Confirmar" at bounding box center [0, 0] width 0 height 0
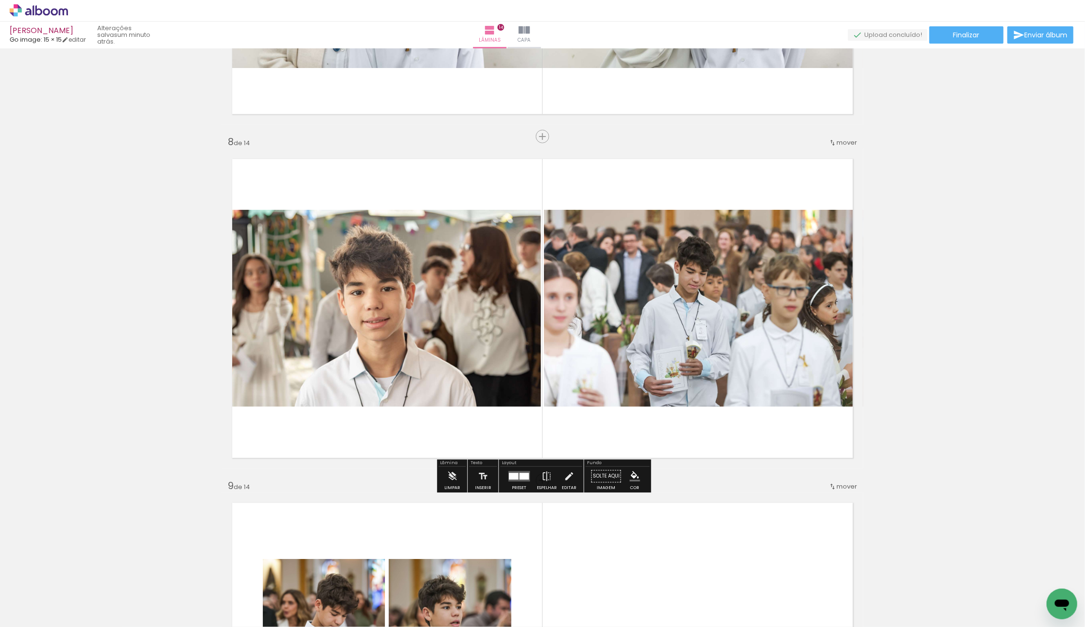
click at [985, 300] on div "Inserir lâmina 1 de 14 Inserir lâmina 2 de 14 Inserir lâmina 3 de 14 Inserir lâ…" at bounding box center [542, 296] width 1085 height 5158
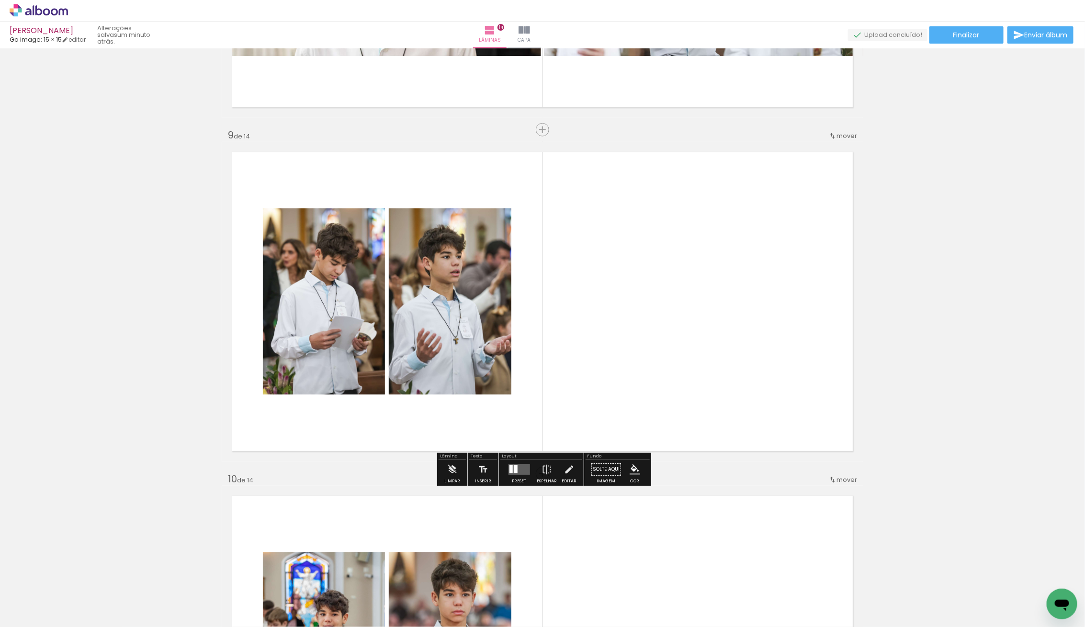
scroll to position [2688, 0]
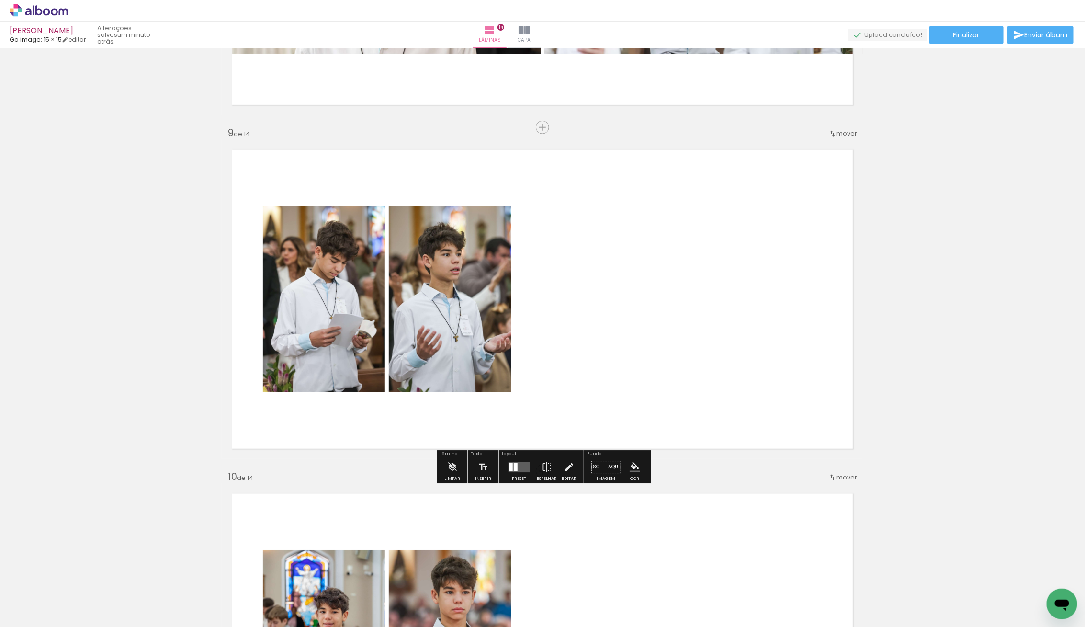
click at [510, 466] on div at bounding box center [510, 467] width 3 height 8
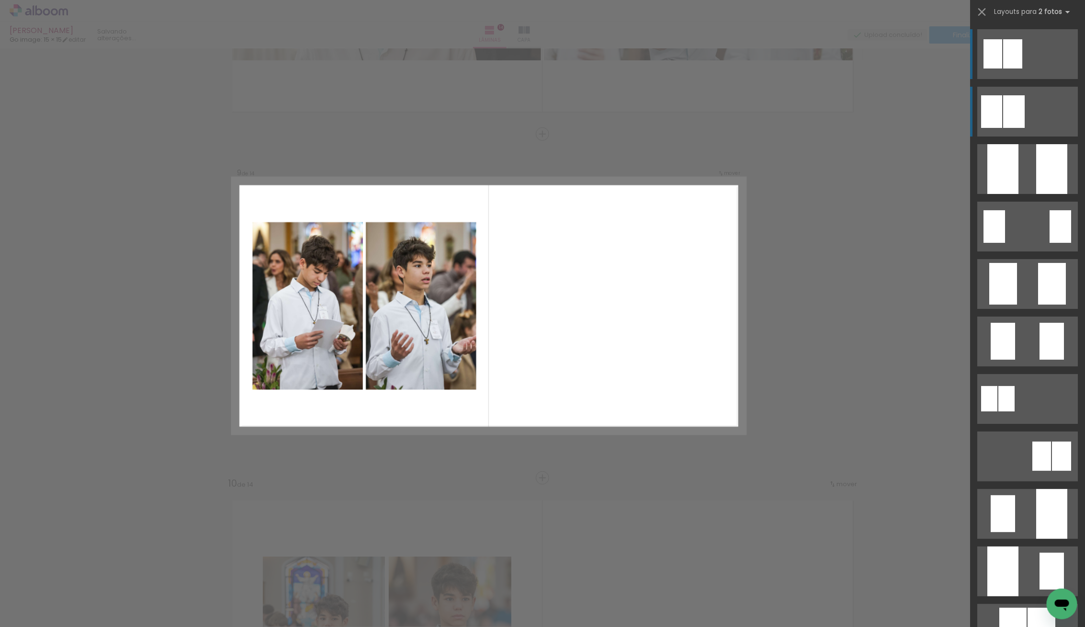
scroll to position [2679, 0]
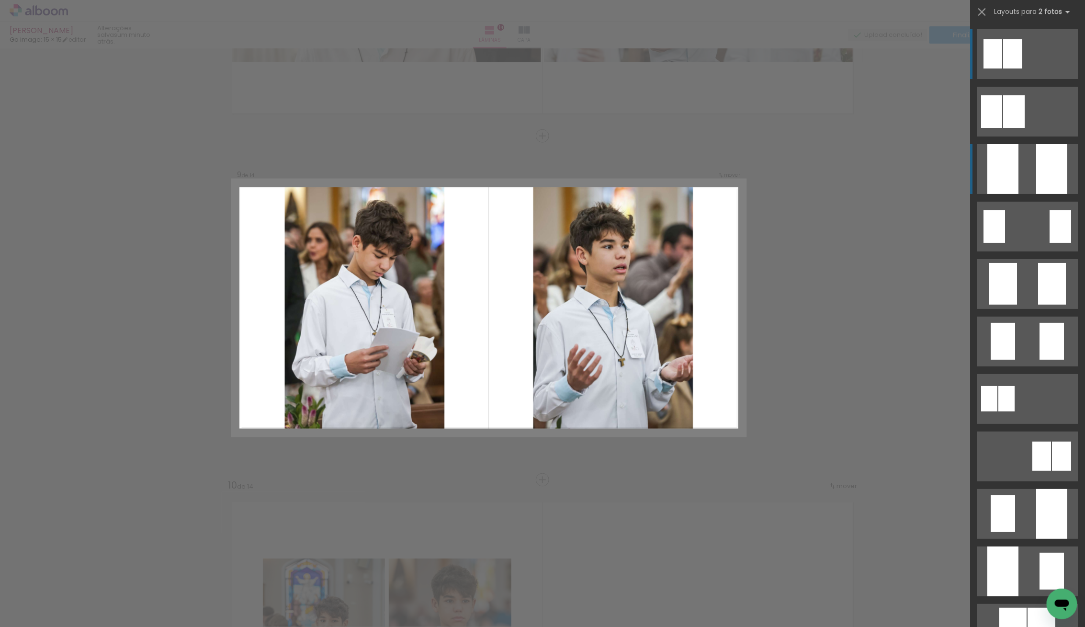
click at [996, 161] on div at bounding box center [1002, 169] width 31 height 50
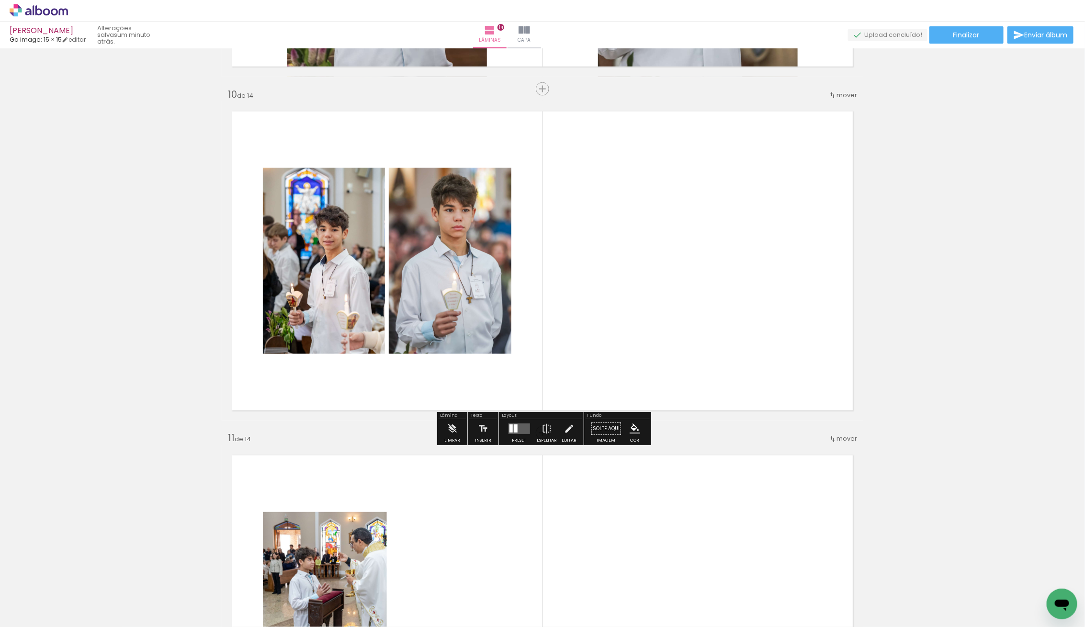
scroll to position [3086, 0]
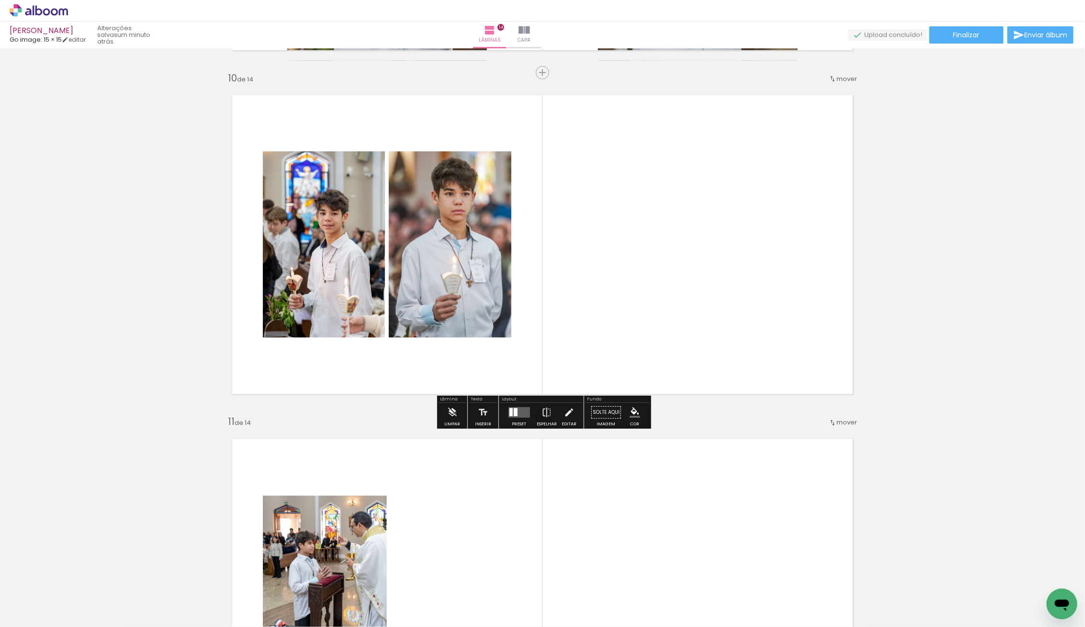
click at [510, 403] on div at bounding box center [519, 412] width 26 height 19
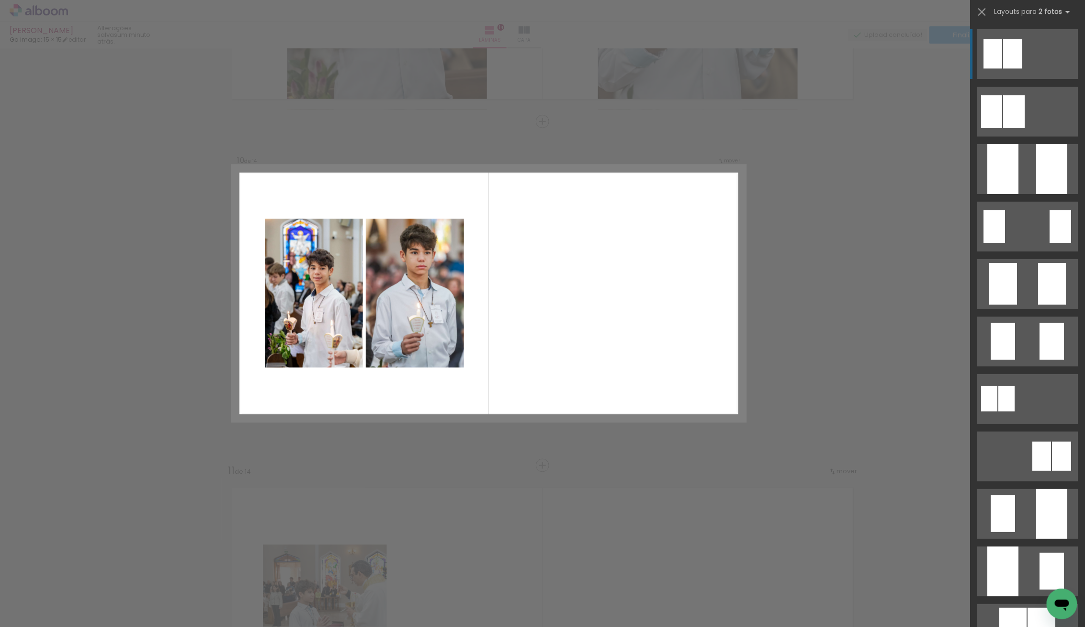
scroll to position [3023, 0]
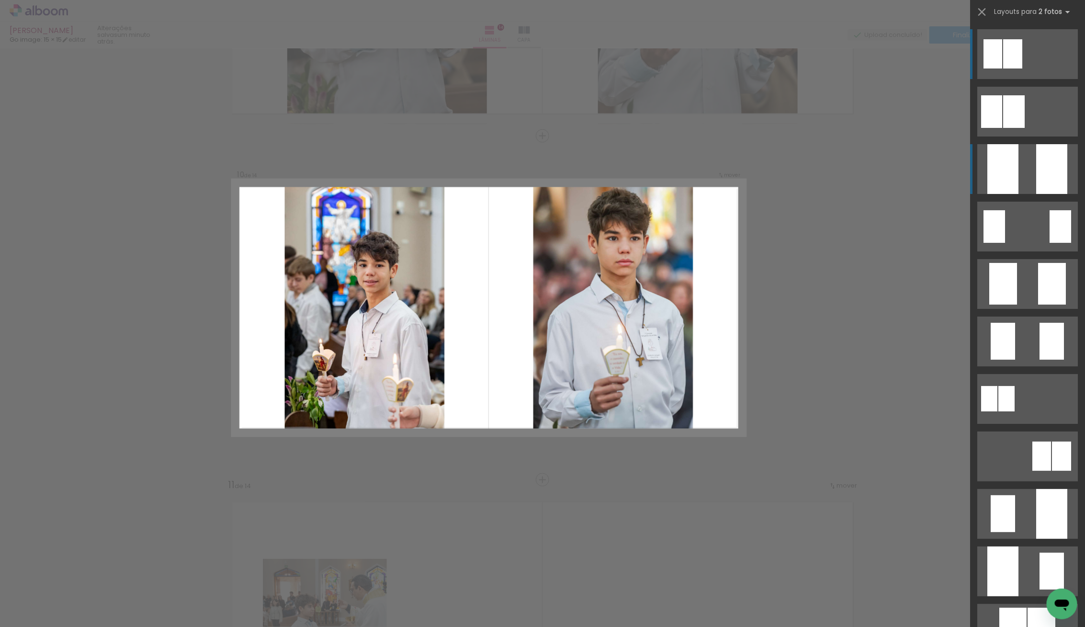
click at [1004, 182] on div at bounding box center [1002, 169] width 31 height 50
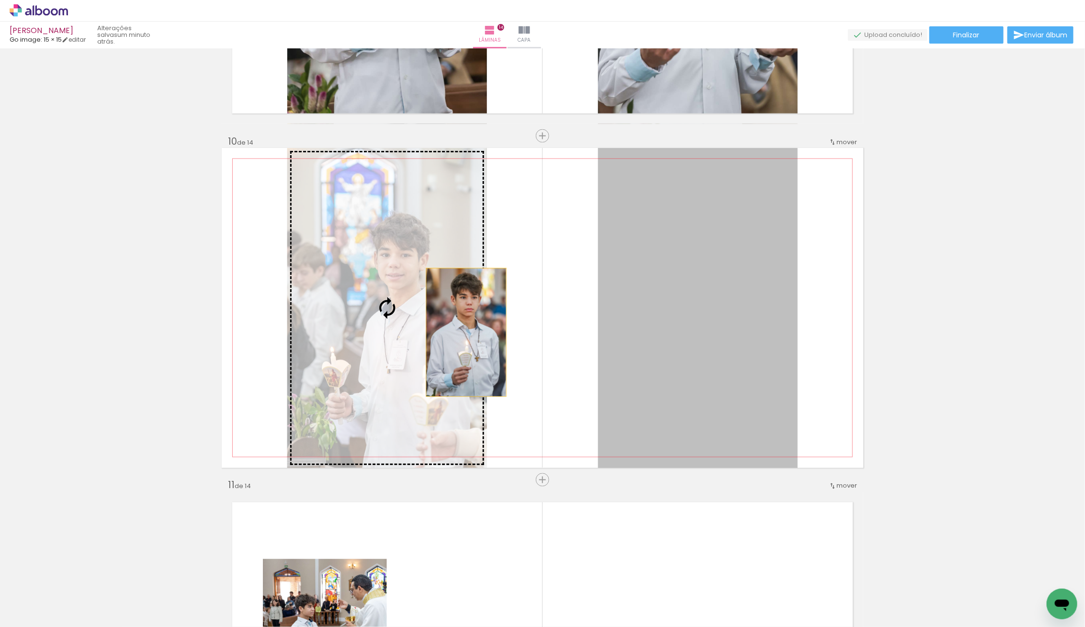
drag, startPoint x: 699, startPoint y: 332, endPoint x: 467, endPoint y: 332, distance: 232.3
click at [0, 0] on slot at bounding box center [0, 0] width 0 height 0
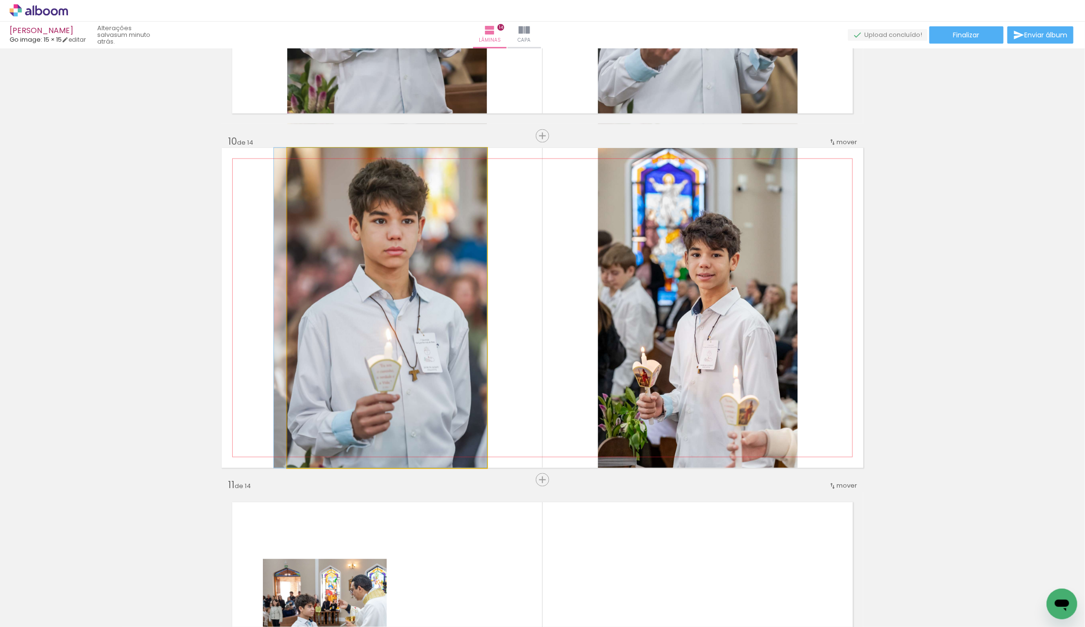
drag, startPoint x: 423, startPoint y: 336, endPoint x: 416, endPoint y: 353, distance: 18.1
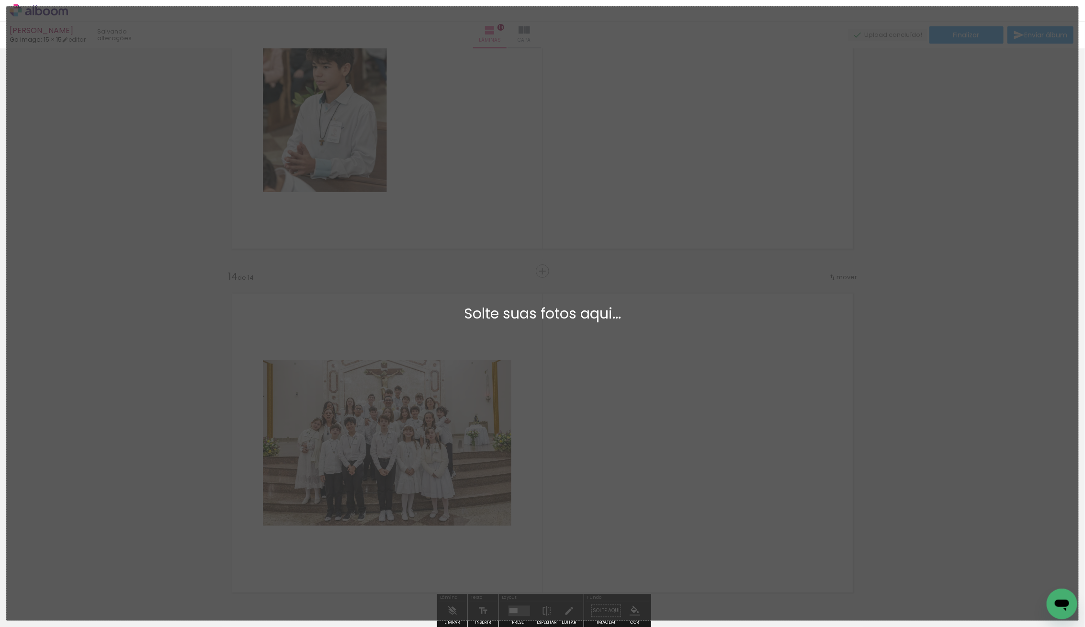
scroll to position [0, 0]
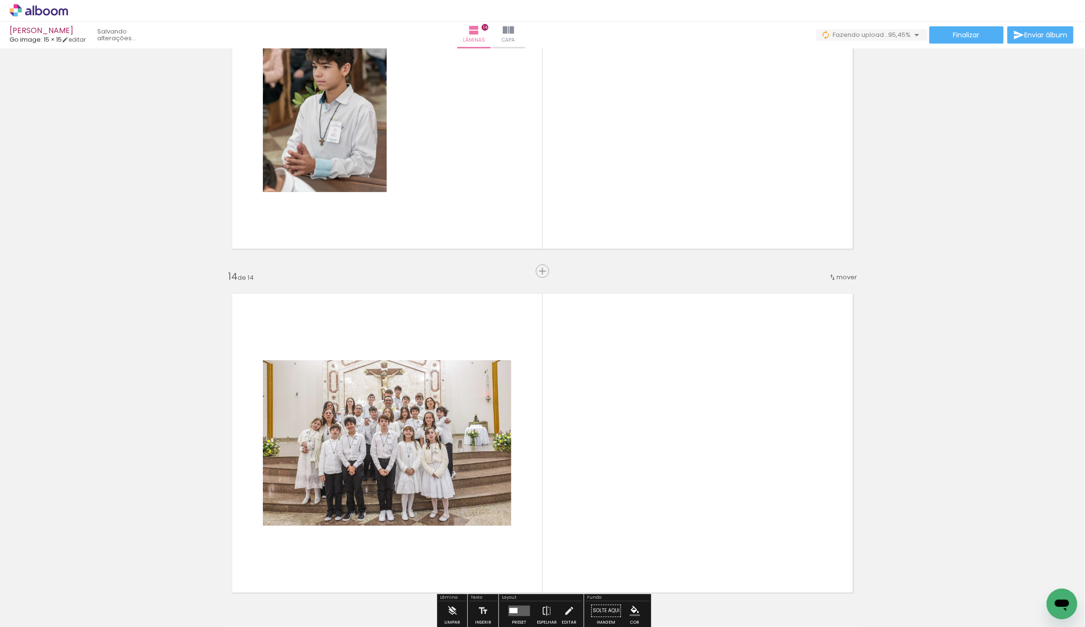
click at [53, 598] on iron-icon at bounding box center [49, 598] width 8 height 8
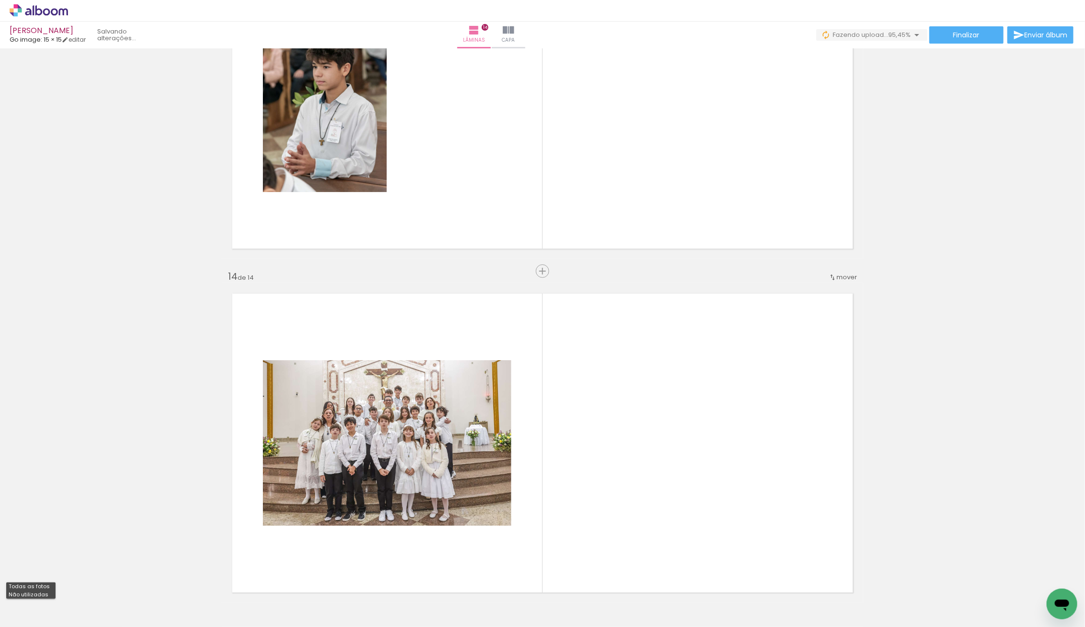
click at [0, 0] on slot "Não utilizadas" at bounding box center [0, 0] width 0 height 0
type input "Não utilizadas"
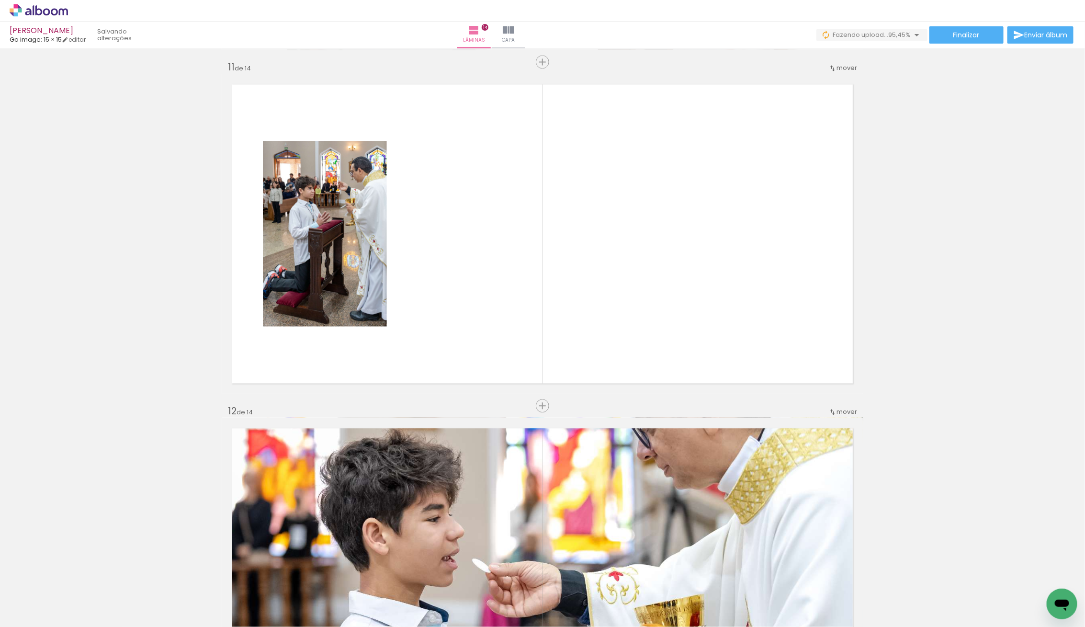
scroll to position [3390, 0]
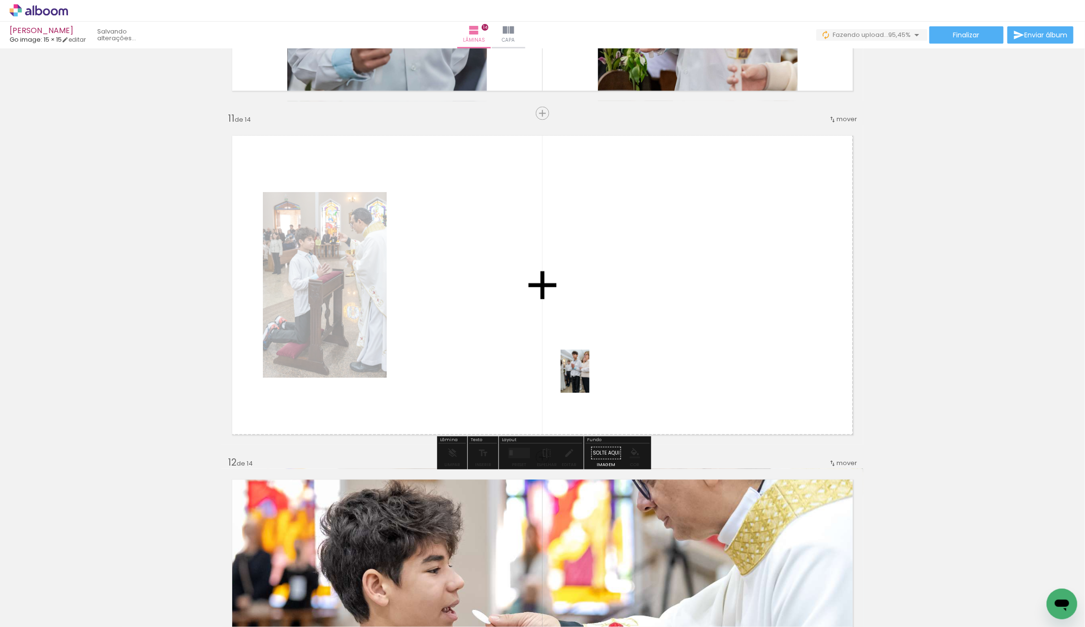
drag, startPoint x: 101, startPoint y: 596, endPoint x: 603, endPoint y: 363, distance: 554.1
click at [605, 362] on quentale-workspace at bounding box center [542, 313] width 1085 height 627
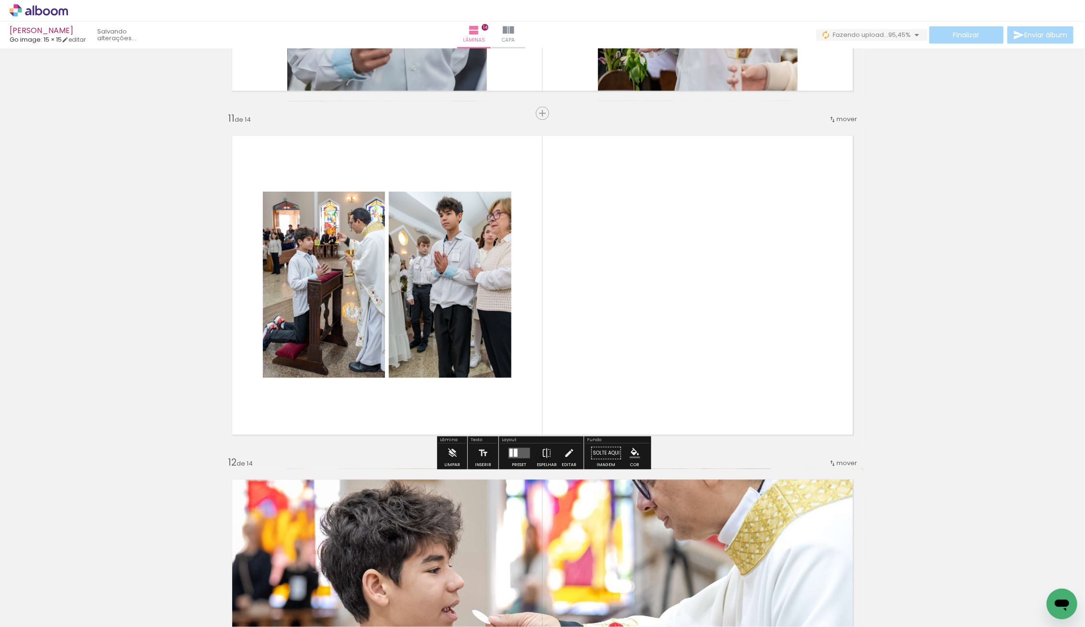
click at [513, 453] on div at bounding box center [515, 452] width 4 height 8
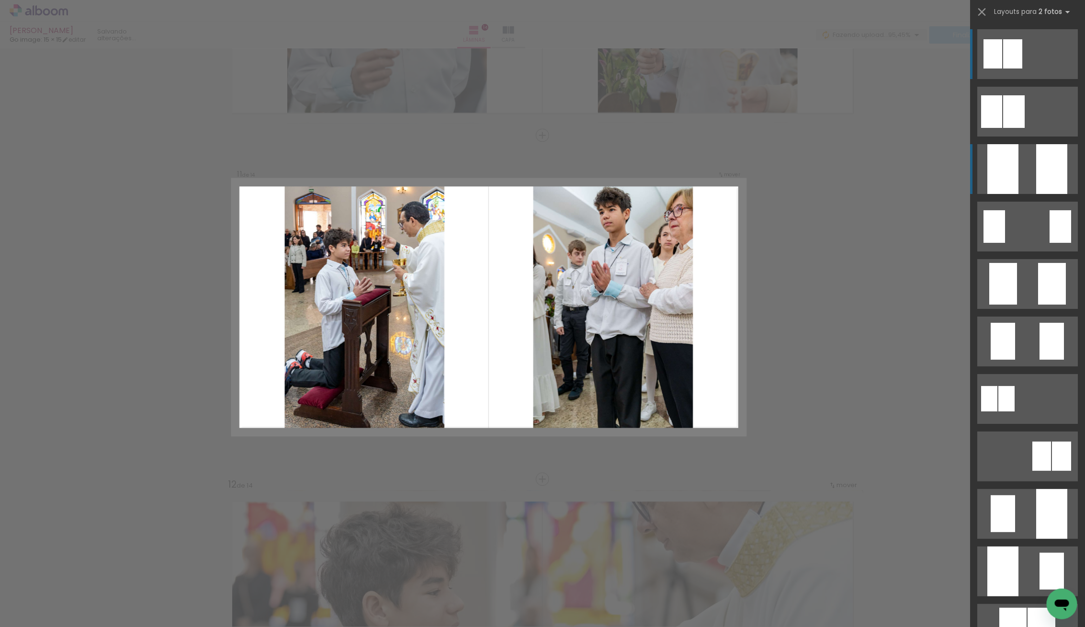
scroll to position [3366, 0]
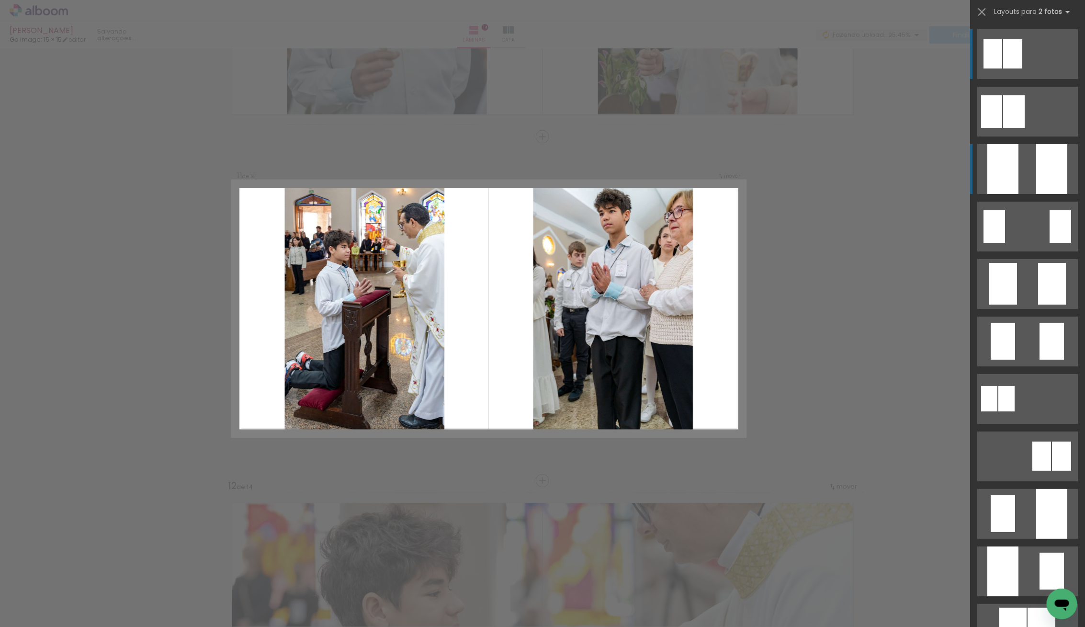
click at [1021, 169] on quentale-layouter at bounding box center [1027, 169] width 101 height 50
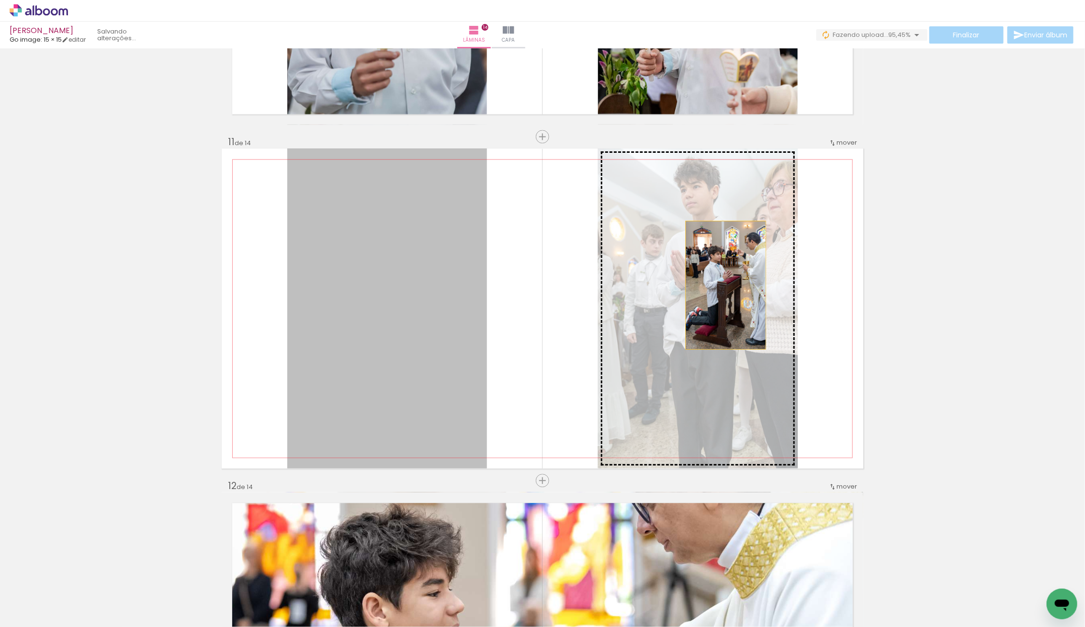
drag, startPoint x: 431, startPoint y: 283, endPoint x: 721, endPoint y: 285, distance: 289.3
click at [0, 0] on slot at bounding box center [0, 0] width 0 height 0
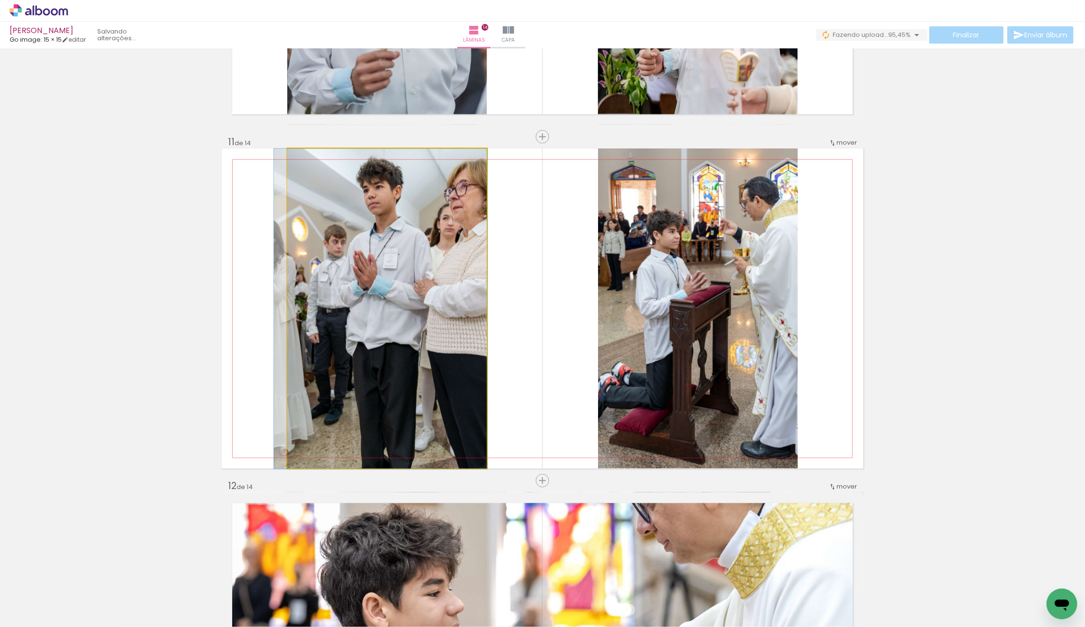
drag, startPoint x: 421, startPoint y: 268, endPoint x: 412, endPoint y: 289, distance: 22.8
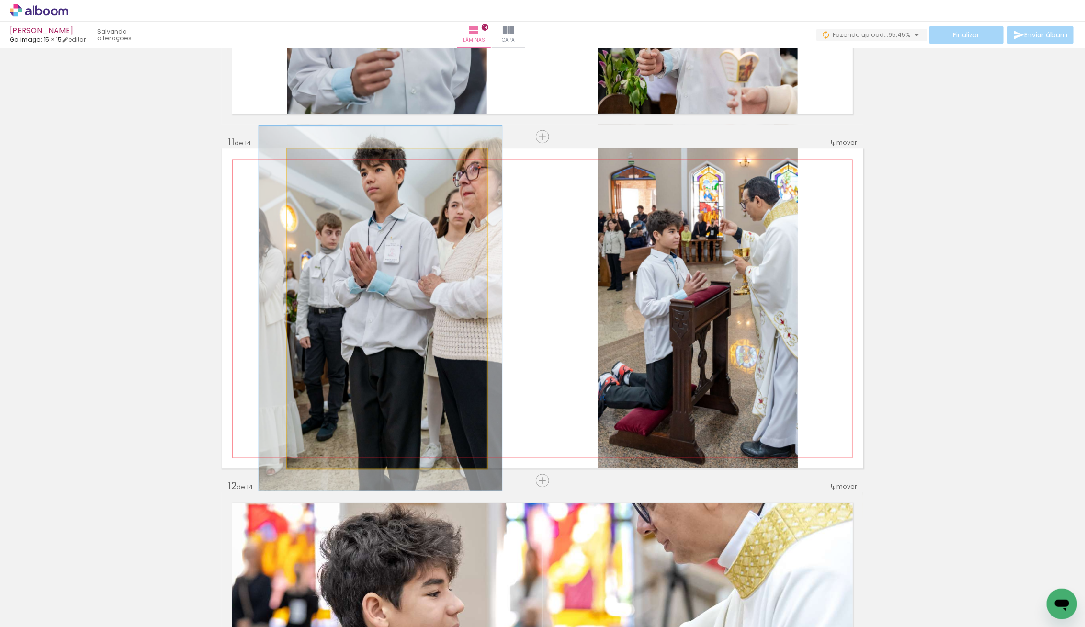
click at [312, 161] on div at bounding box center [314, 158] width 15 height 15
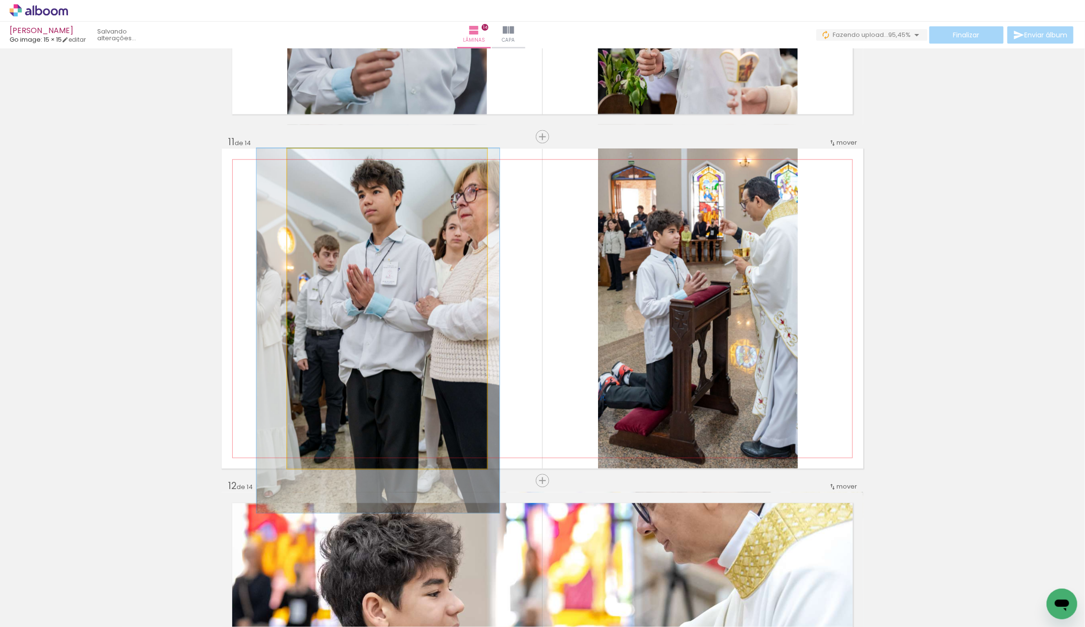
drag, startPoint x: 407, startPoint y: 247, endPoint x: 405, endPoint y: 326, distance: 79.1
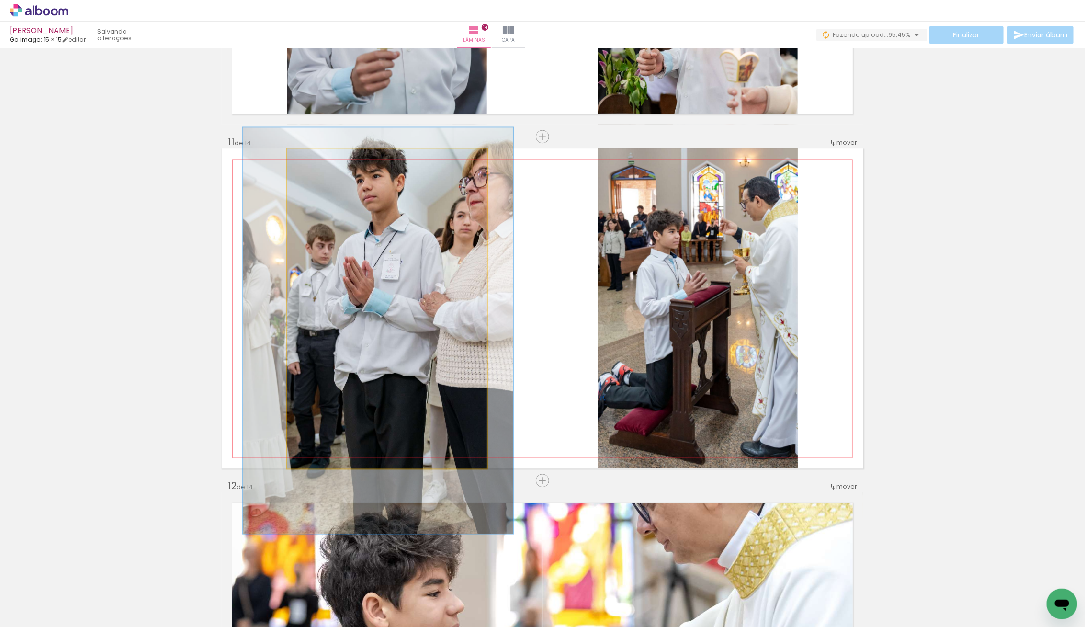
drag, startPoint x: 314, startPoint y: 161, endPoint x: 318, endPoint y: 162, distance: 4.8
click at [318, 162] on div at bounding box center [319, 158] width 15 height 15
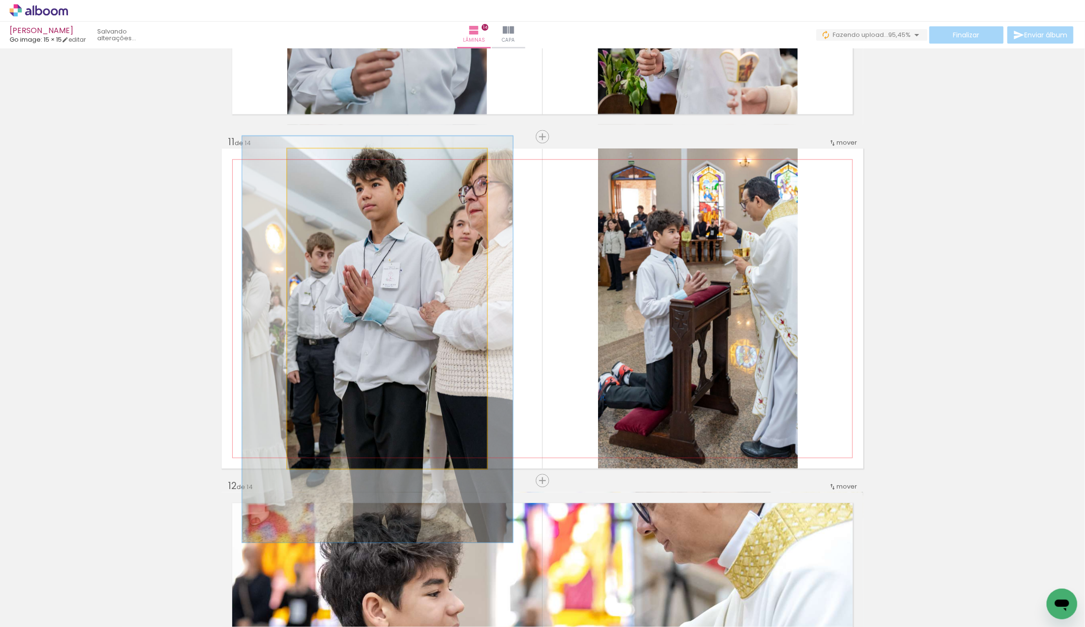
drag, startPoint x: 422, startPoint y: 266, endPoint x: 422, endPoint y: 275, distance: 8.6
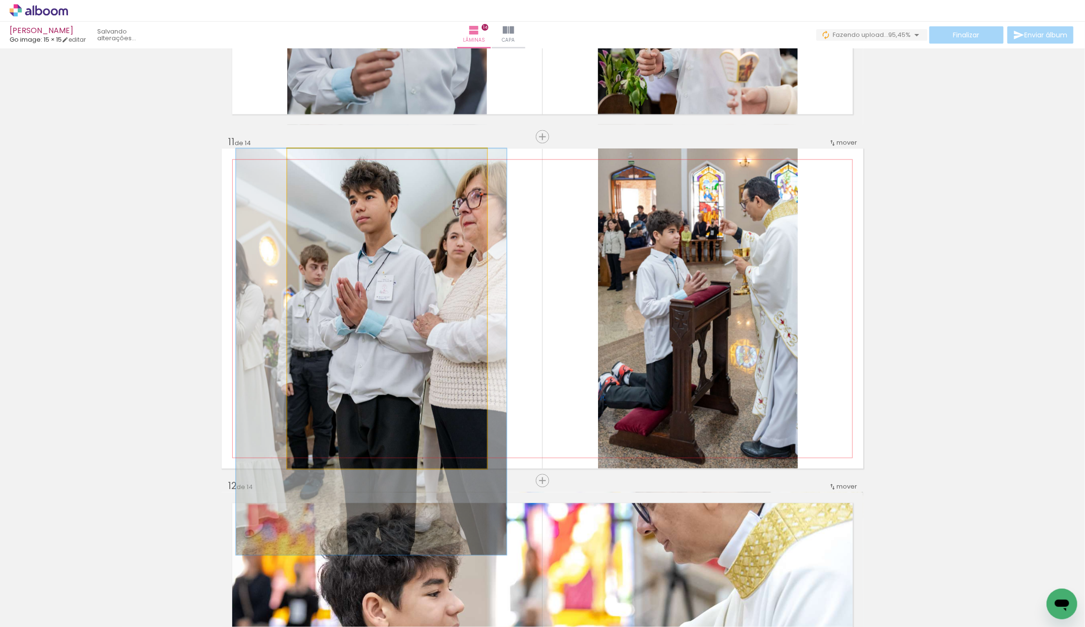
drag, startPoint x: 434, startPoint y: 278, endPoint x: 428, endPoint y: 310, distance: 32.7
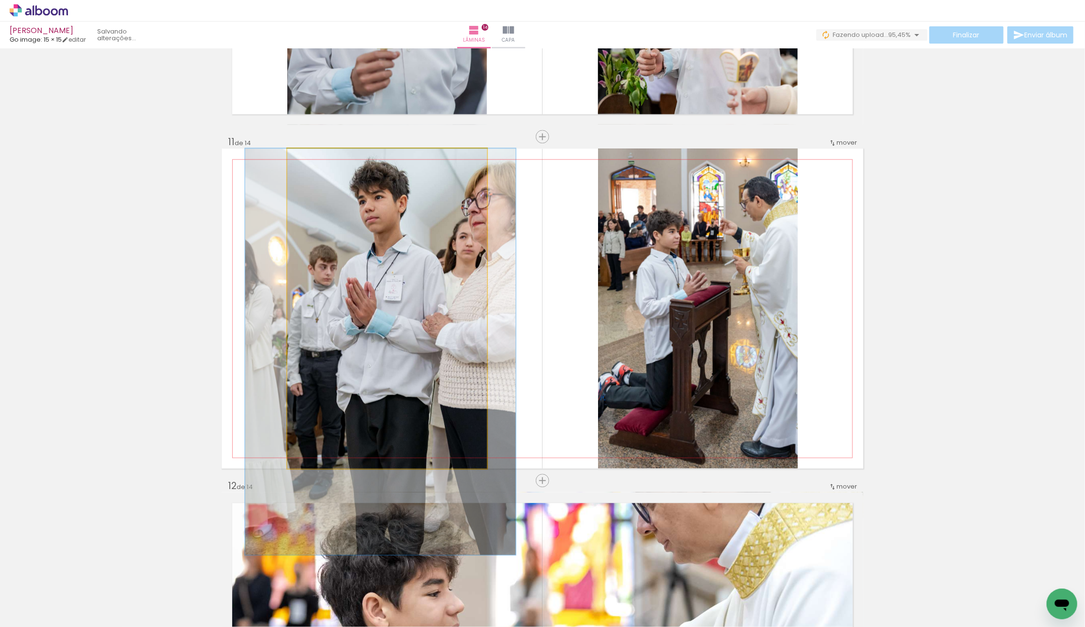
drag, startPoint x: 434, startPoint y: 303, endPoint x: 441, endPoint y: 303, distance: 6.7
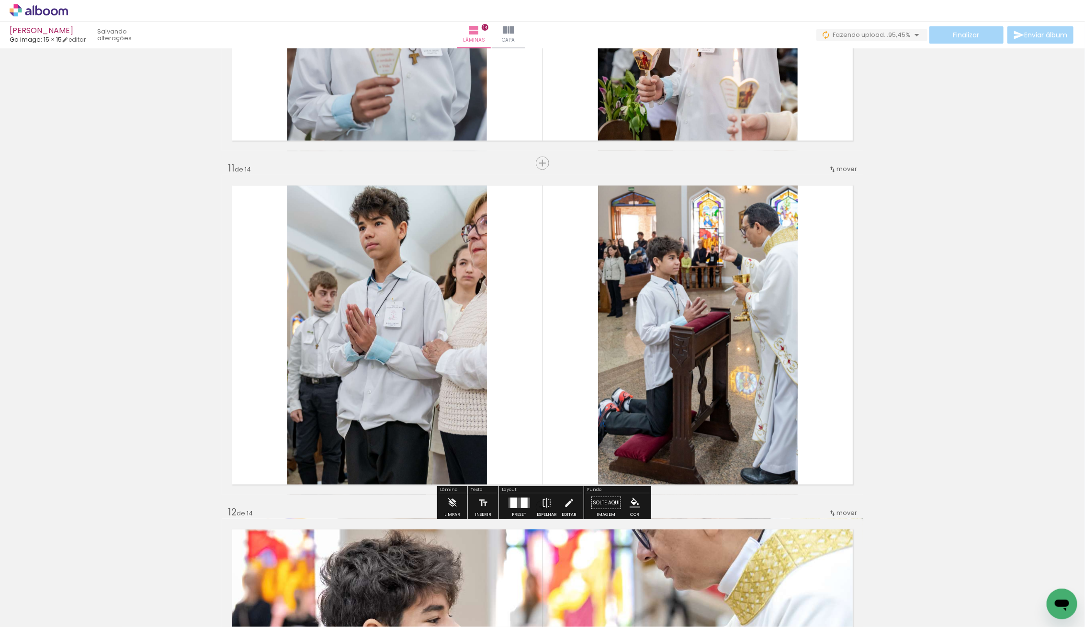
scroll to position [3337, 0]
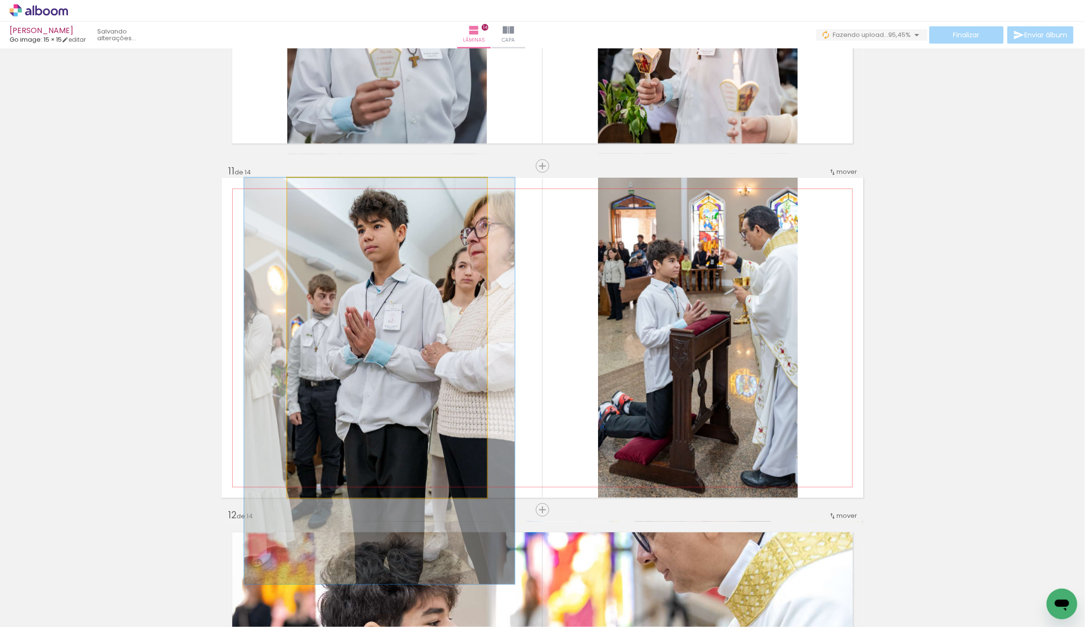
drag, startPoint x: 401, startPoint y: 395, endPoint x: 400, endPoint y: 408, distance: 13.0
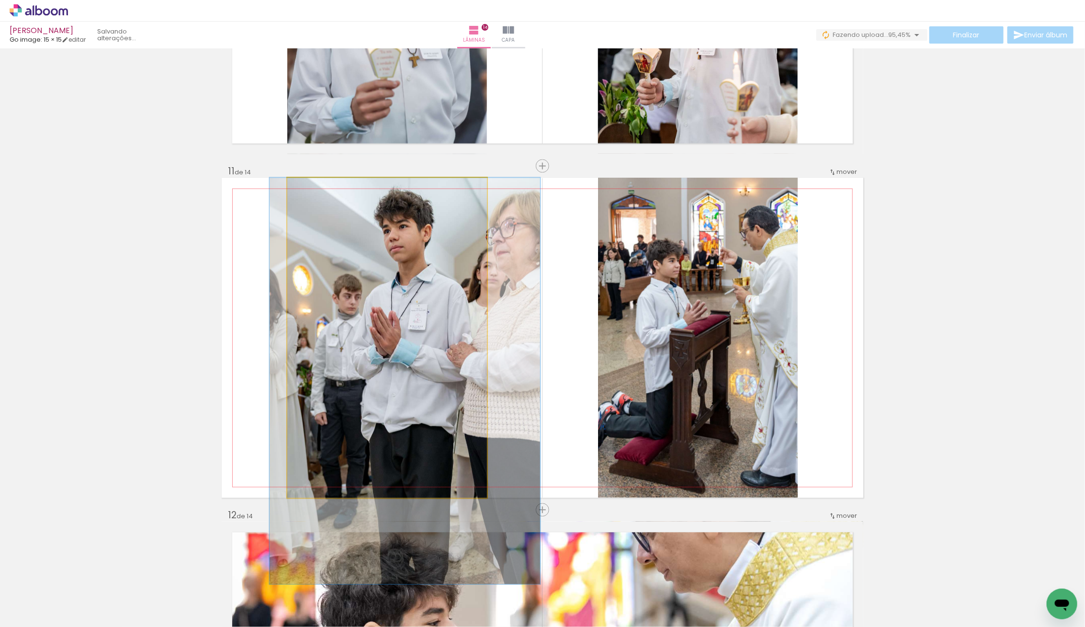
drag, startPoint x: 411, startPoint y: 405, endPoint x: 436, endPoint y: 408, distance: 25.6
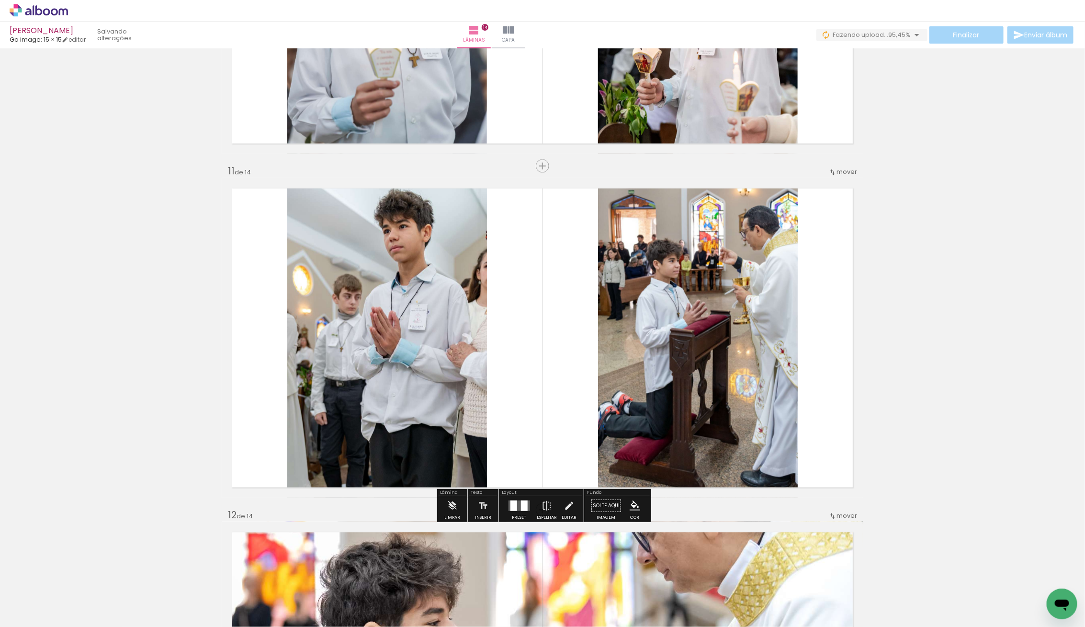
click at [306, 187] on paper-slider at bounding box center [328, 188] width 53 height 14
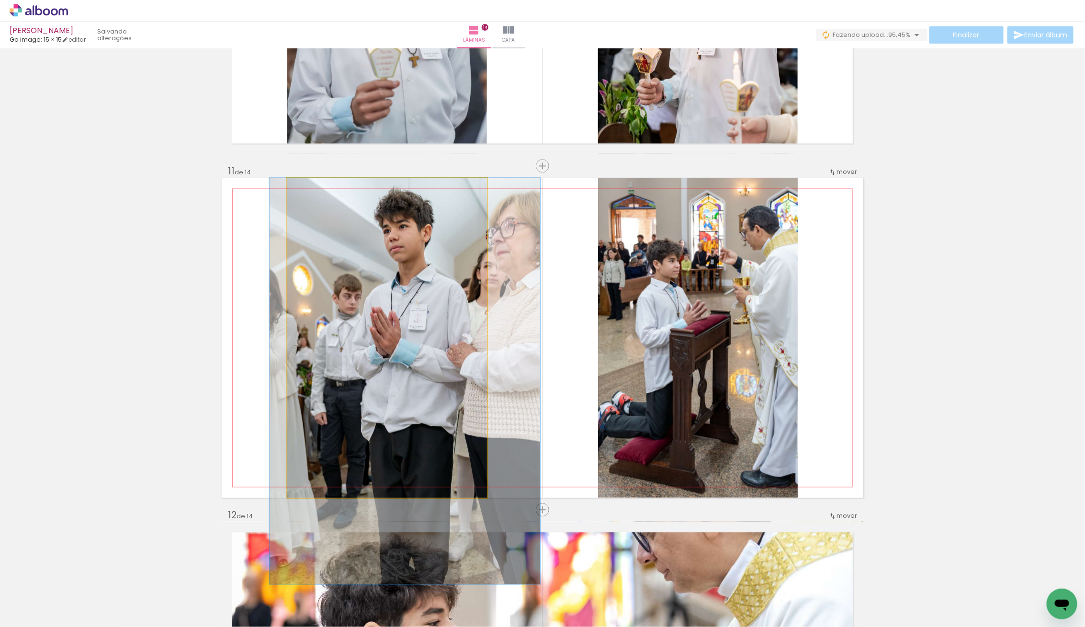
click at [306, 188] on paper-slider at bounding box center [328, 188] width 53 height 14
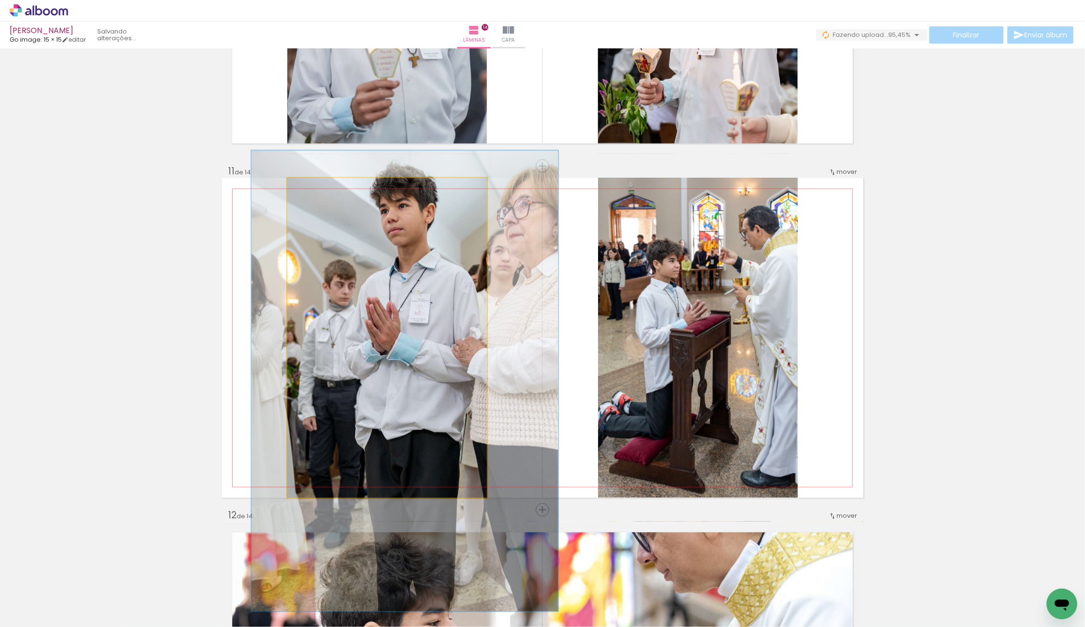
click at [319, 187] on div at bounding box center [325, 187] width 15 height 15
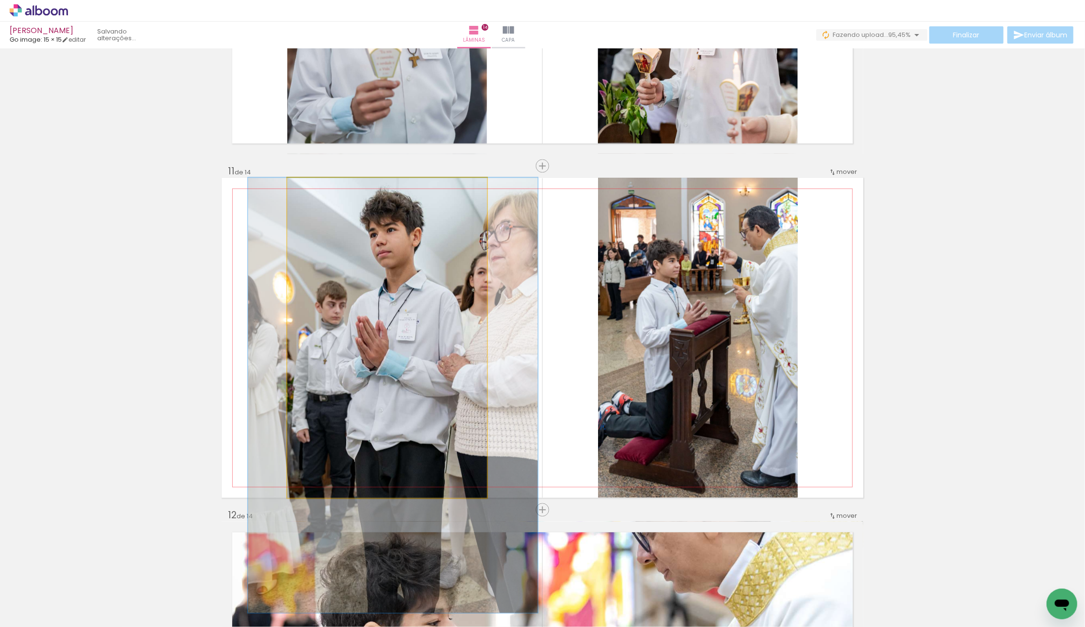
drag, startPoint x: 435, startPoint y: 297, endPoint x: 423, endPoint y: 379, distance: 83.2
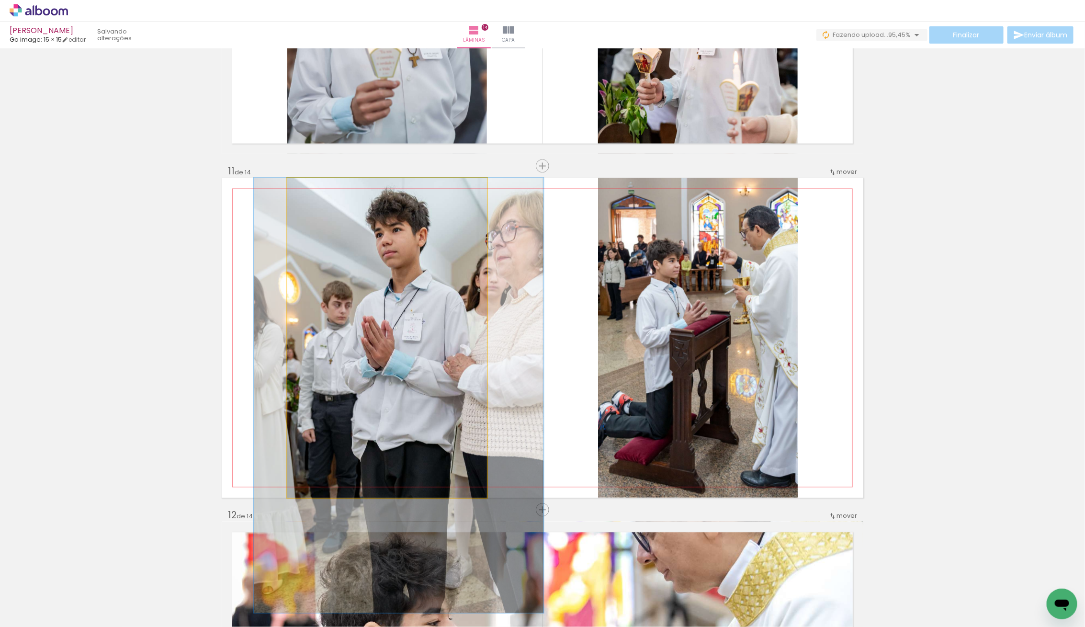
drag, startPoint x: 434, startPoint y: 362, endPoint x: 440, endPoint y: 363, distance: 5.9
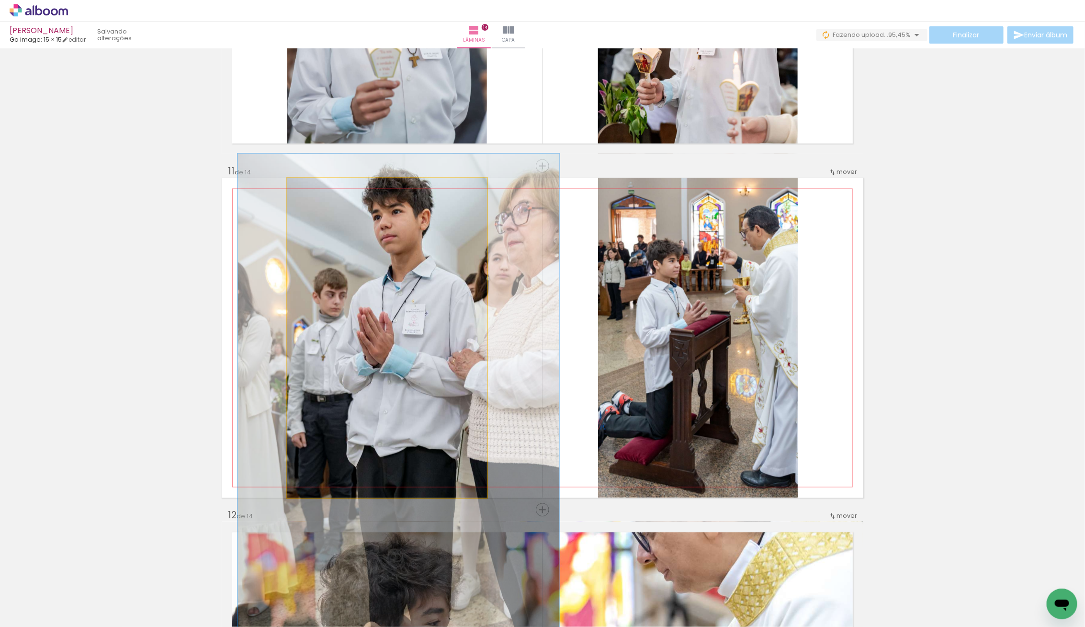
type paper-slider "151"
click at [327, 195] on quentale-photo at bounding box center [387, 338] width 200 height 320
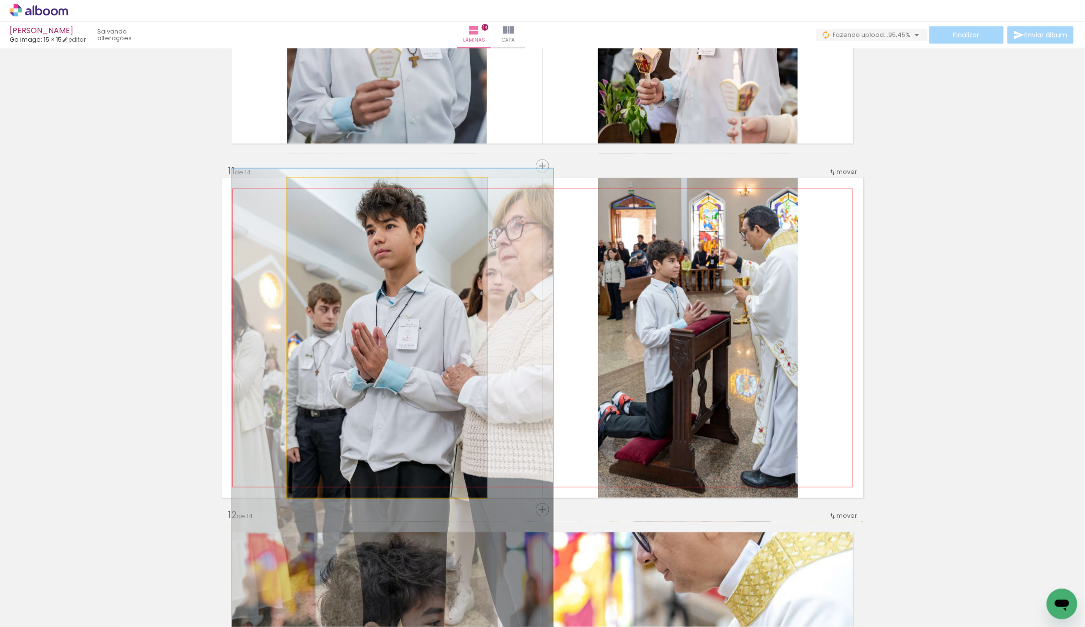
drag, startPoint x: 413, startPoint y: 258, endPoint x: 407, endPoint y: 271, distance: 14.8
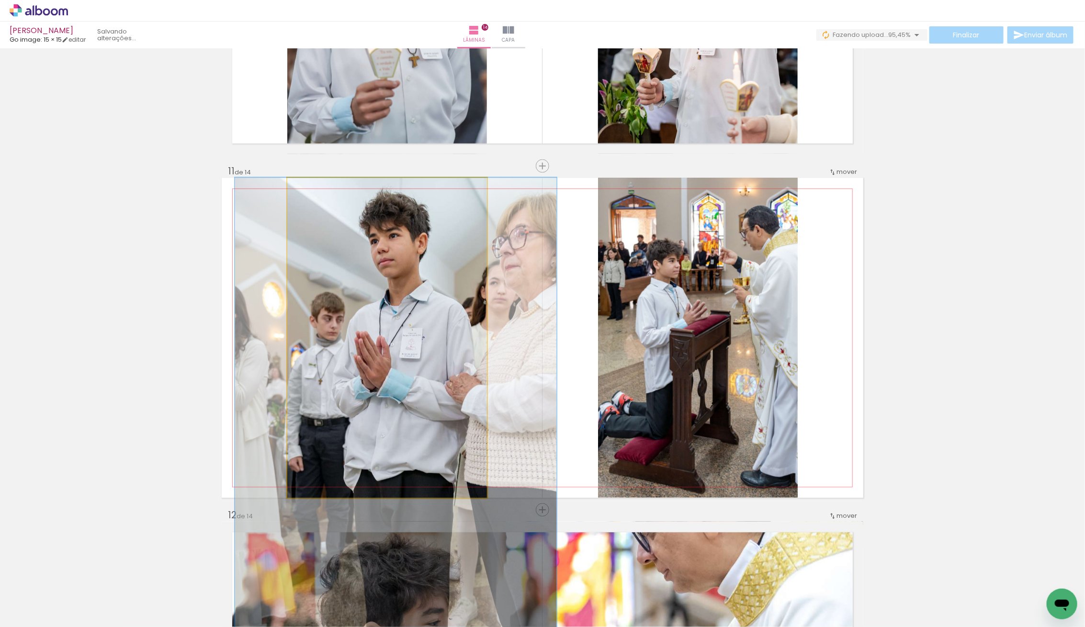
drag, startPoint x: 403, startPoint y: 266, endPoint x: 401, endPoint y: 290, distance: 24.5
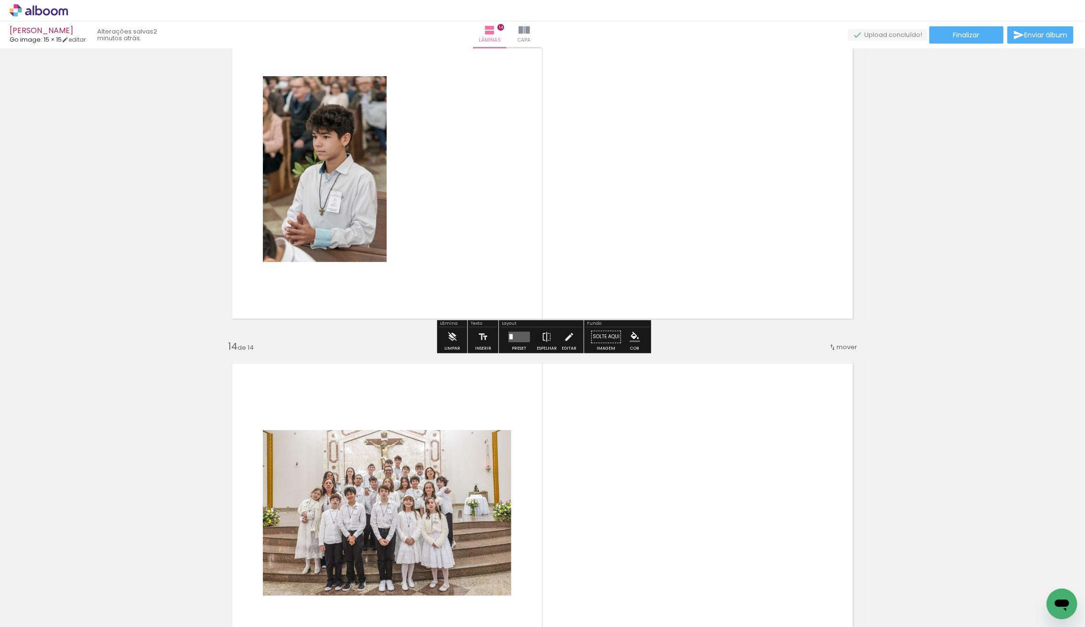
scroll to position [0, 0]
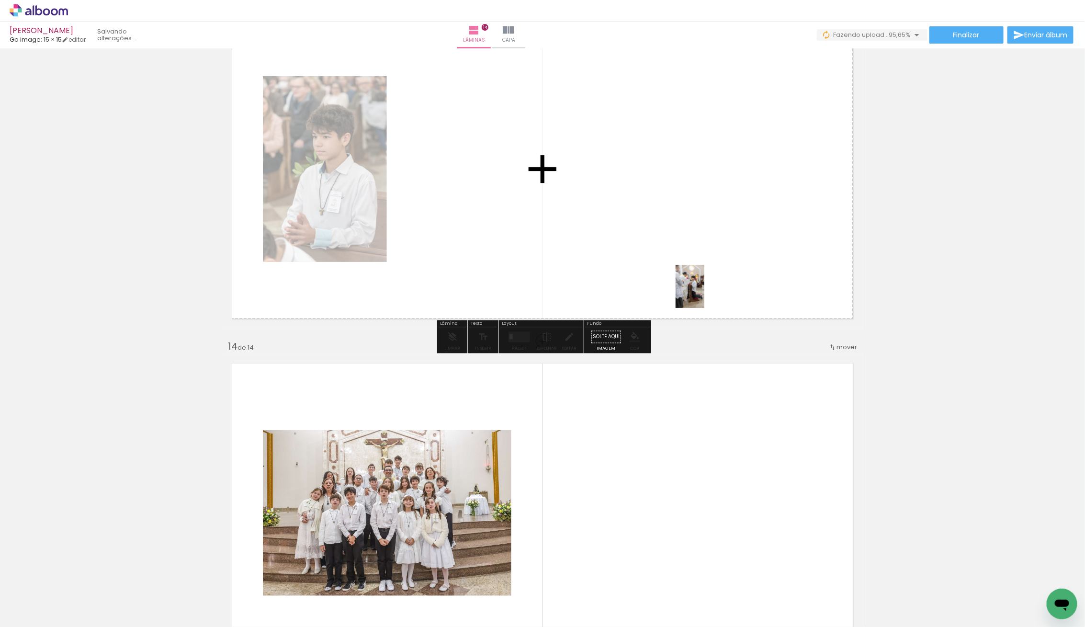
drag, startPoint x: 116, startPoint y: 588, endPoint x: 702, endPoint y: 294, distance: 655.4
click at [702, 294] on quentale-workspace at bounding box center [542, 313] width 1085 height 627
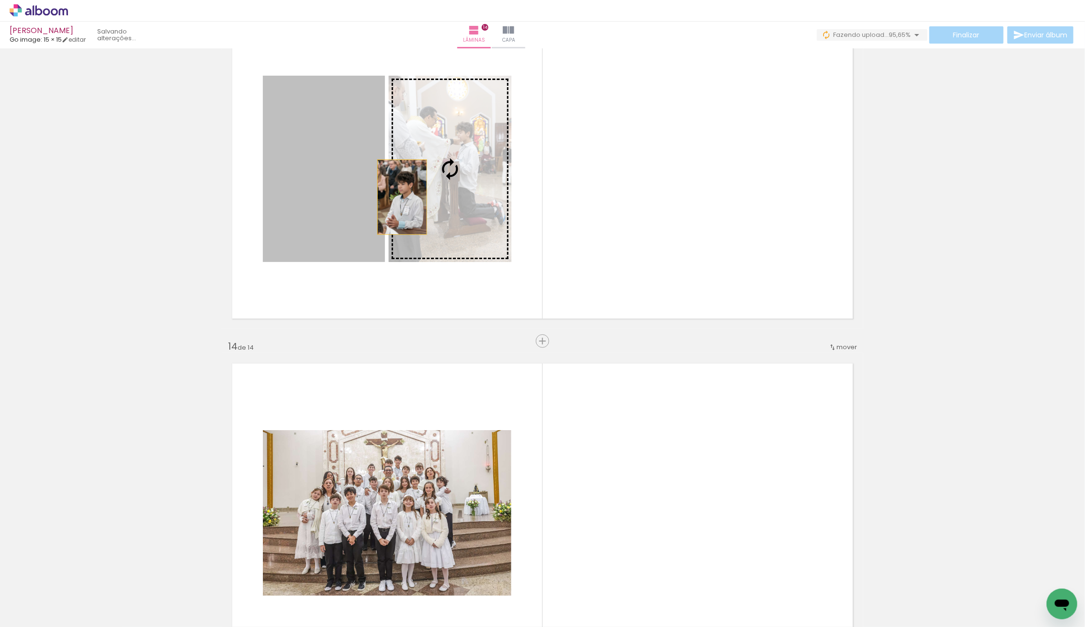
drag, startPoint x: 350, startPoint y: 187, endPoint x: 403, endPoint y: 197, distance: 53.6
click at [0, 0] on slot at bounding box center [0, 0] width 0 height 0
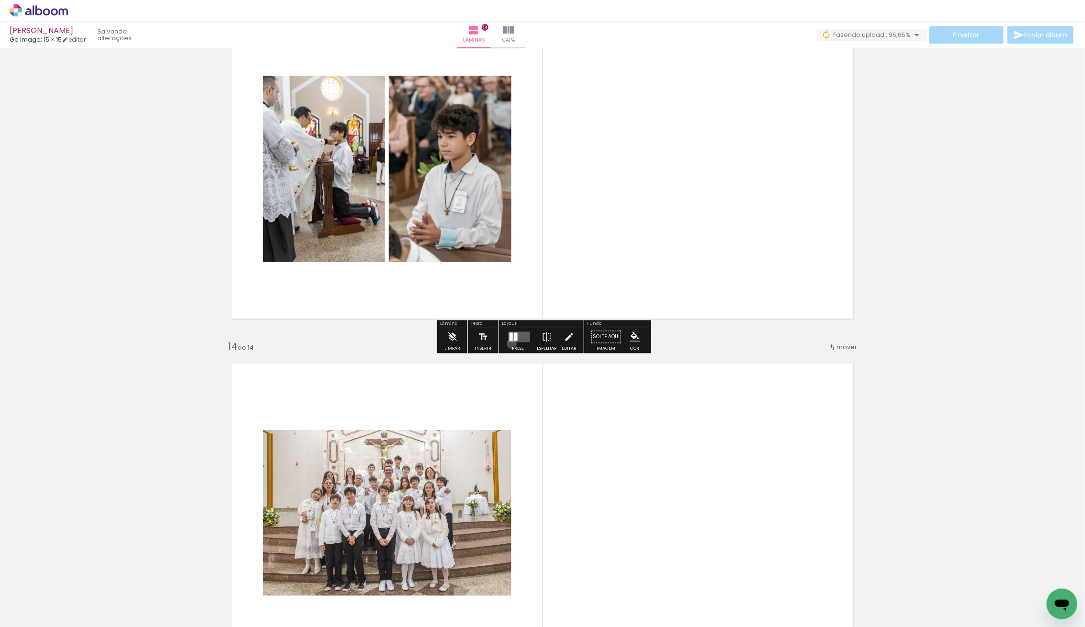
click at [510, 343] on div at bounding box center [519, 336] width 26 height 19
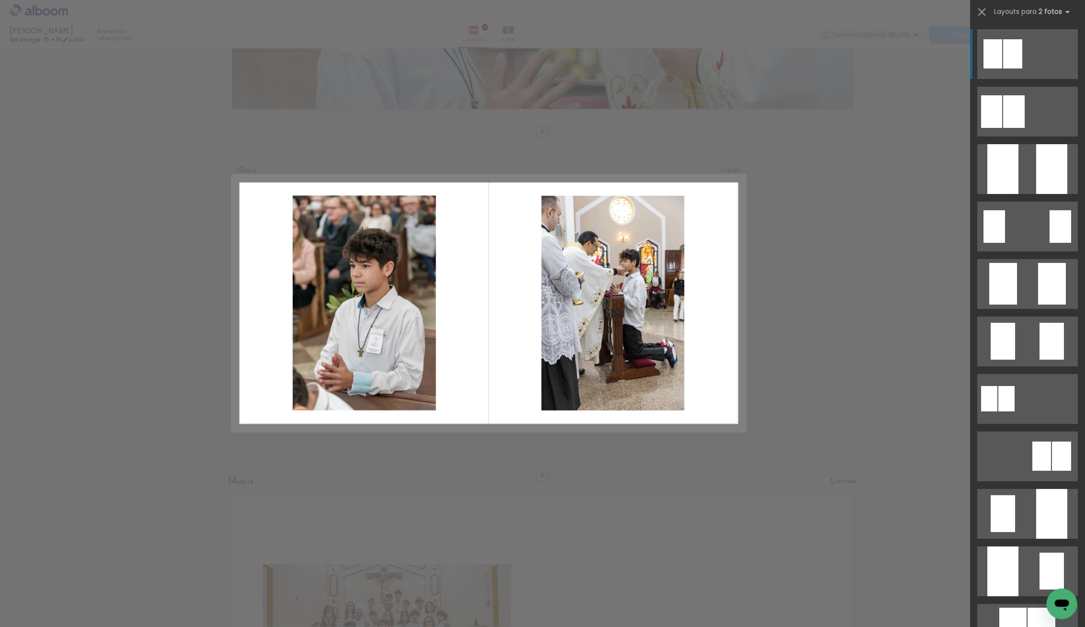
scroll to position [4054, 0]
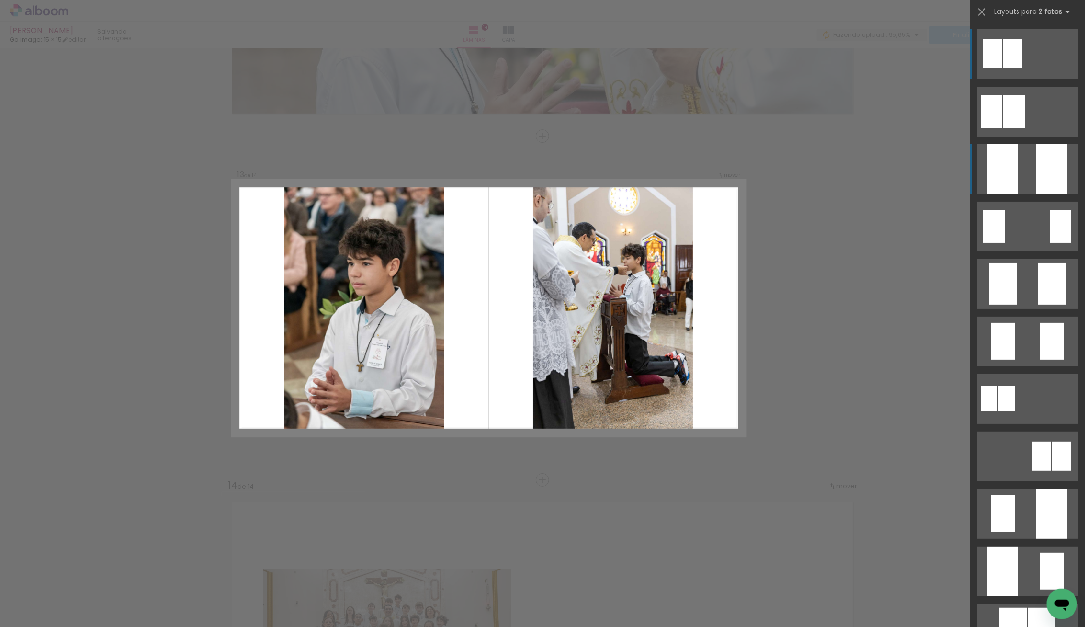
click at [1007, 178] on div at bounding box center [1002, 169] width 31 height 50
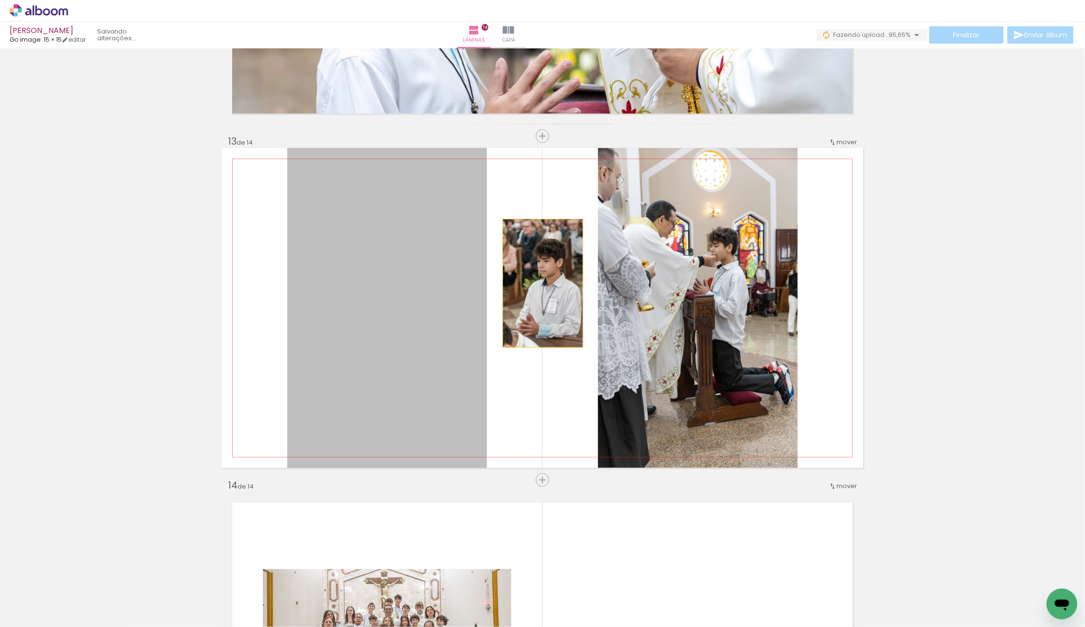
drag, startPoint x: 374, startPoint y: 274, endPoint x: 628, endPoint y: 283, distance: 254.5
click at [0, 0] on slot at bounding box center [0, 0] width 0 height 0
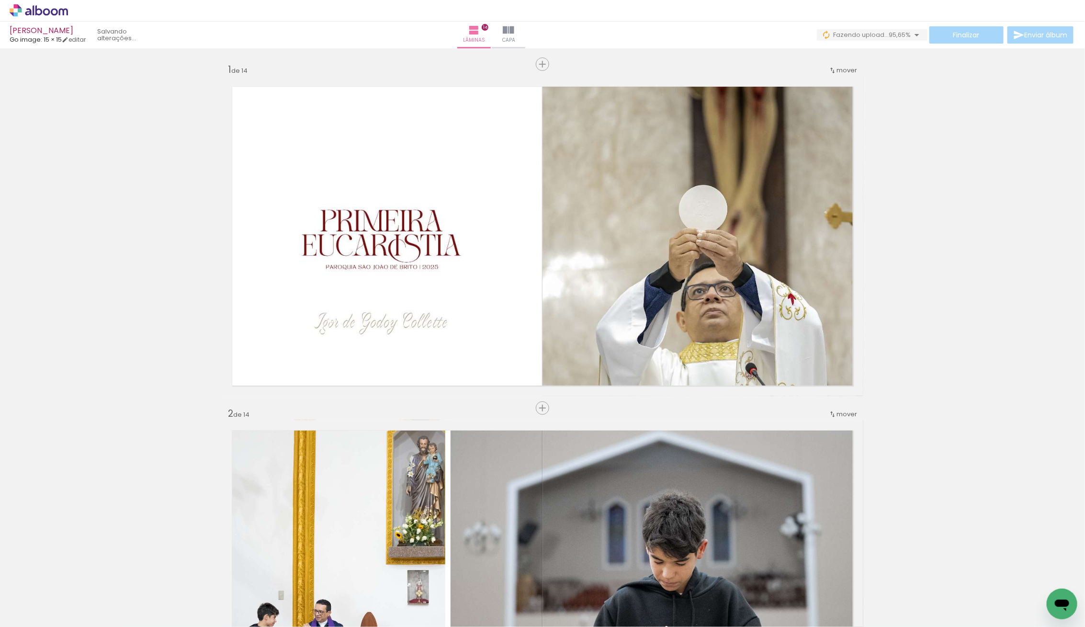
scroll to position [4054, 0]
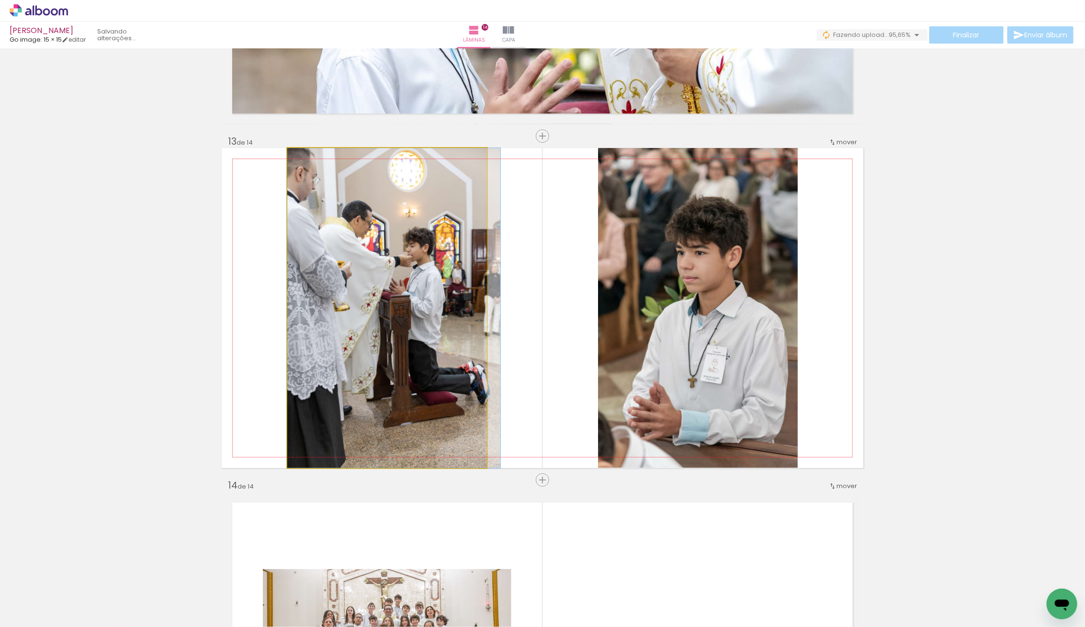
drag, startPoint x: 302, startPoint y: 161, endPoint x: 312, endPoint y: 164, distance: 10.5
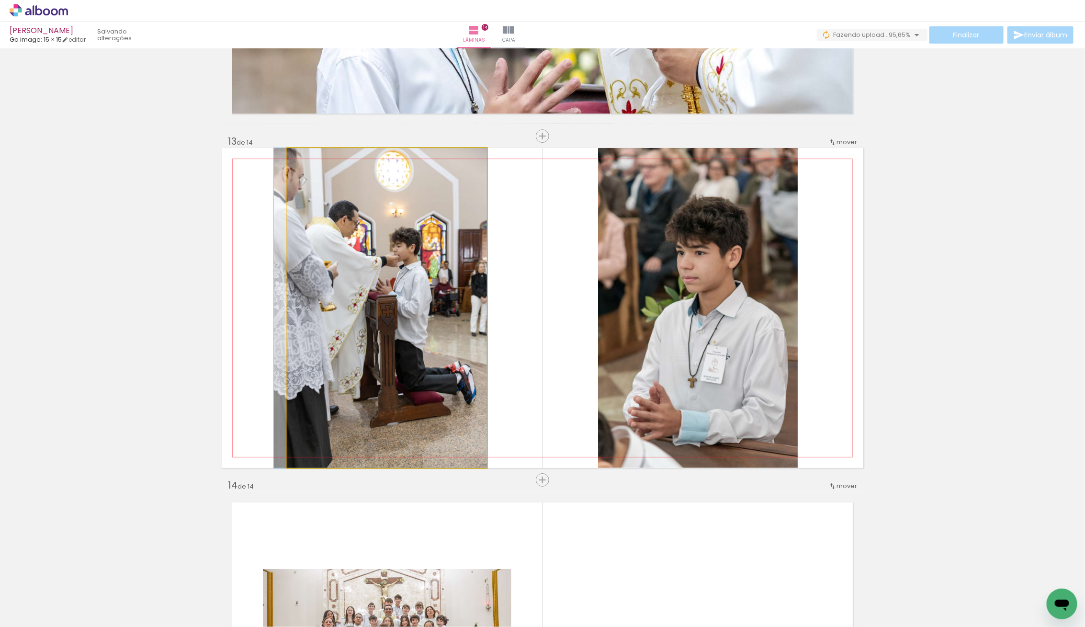
drag, startPoint x: 418, startPoint y: 236, endPoint x: 398, endPoint y: 236, distance: 19.6
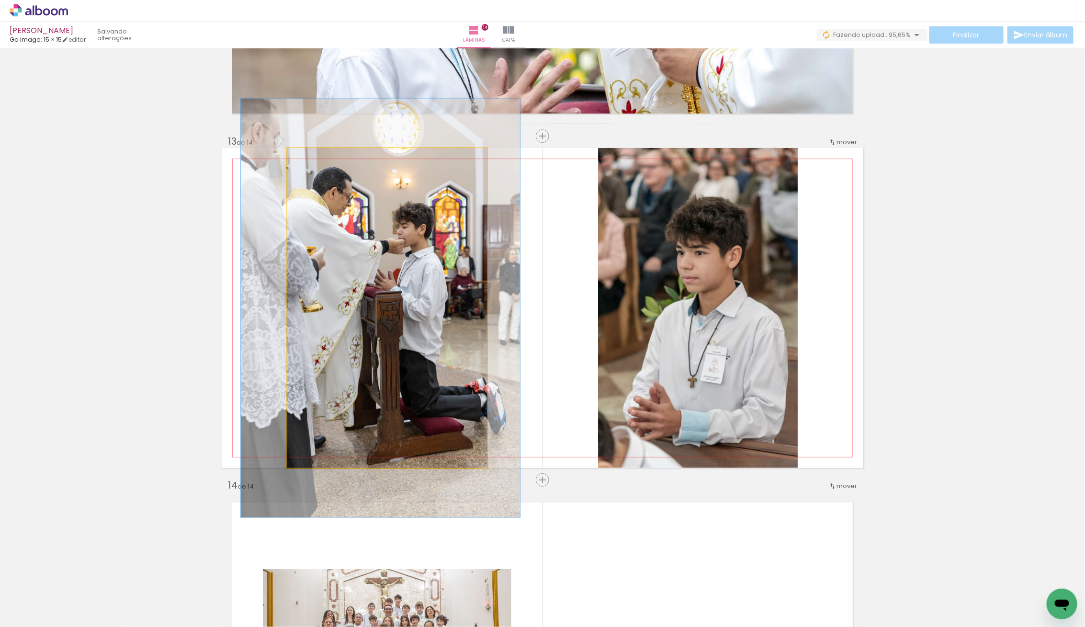
drag, startPoint x: 308, startPoint y: 161, endPoint x: 318, endPoint y: 163, distance: 10.7
click at [318, 163] on div at bounding box center [320, 157] width 15 height 15
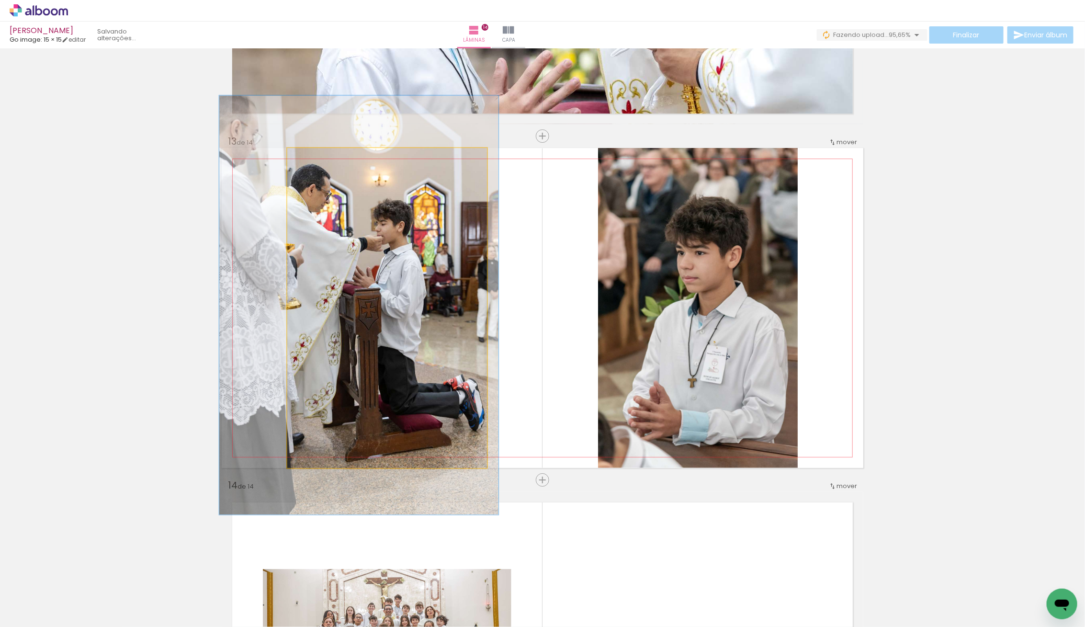
drag, startPoint x: 439, startPoint y: 254, endPoint x: 420, endPoint y: 250, distance: 19.4
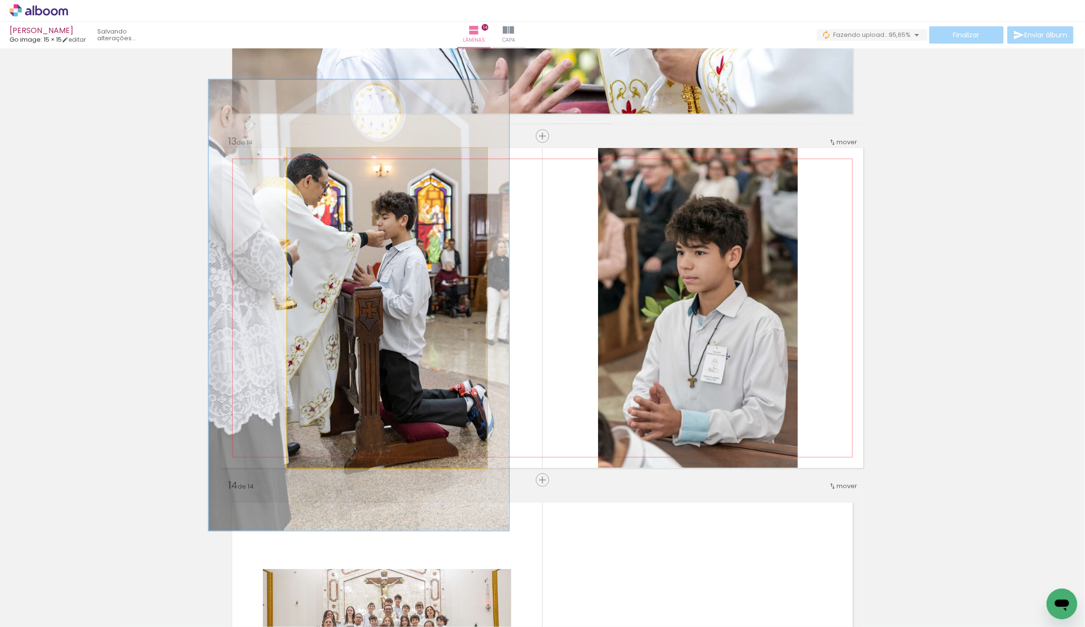
click at [328, 165] on div at bounding box center [325, 157] width 15 height 15
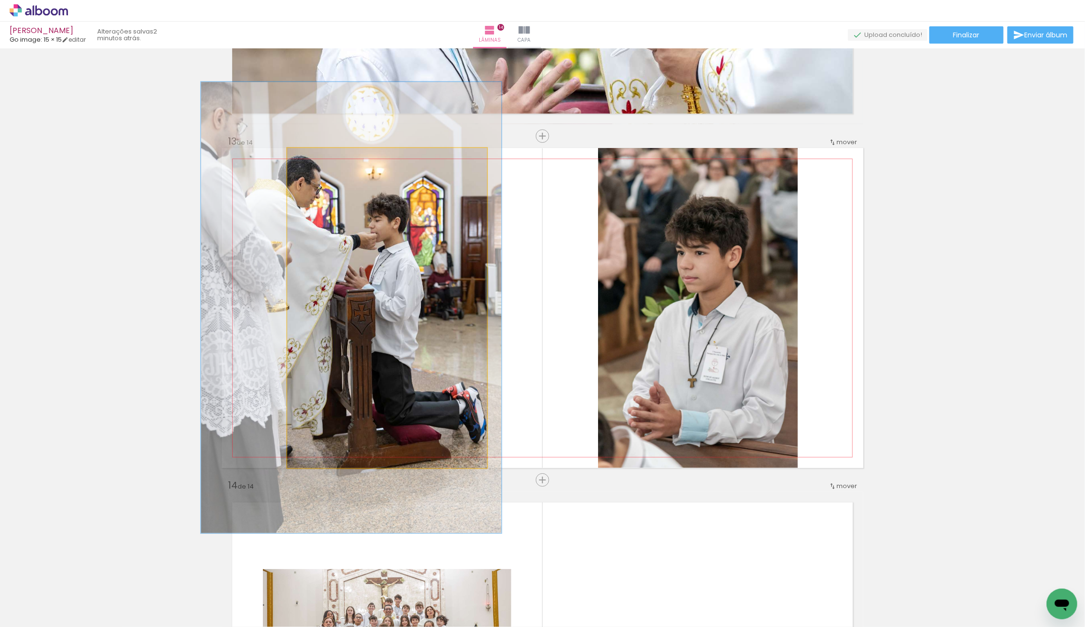
drag, startPoint x: 430, startPoint y: 284, endPoint x: 422, endPoint y: 287, distance: 8.0
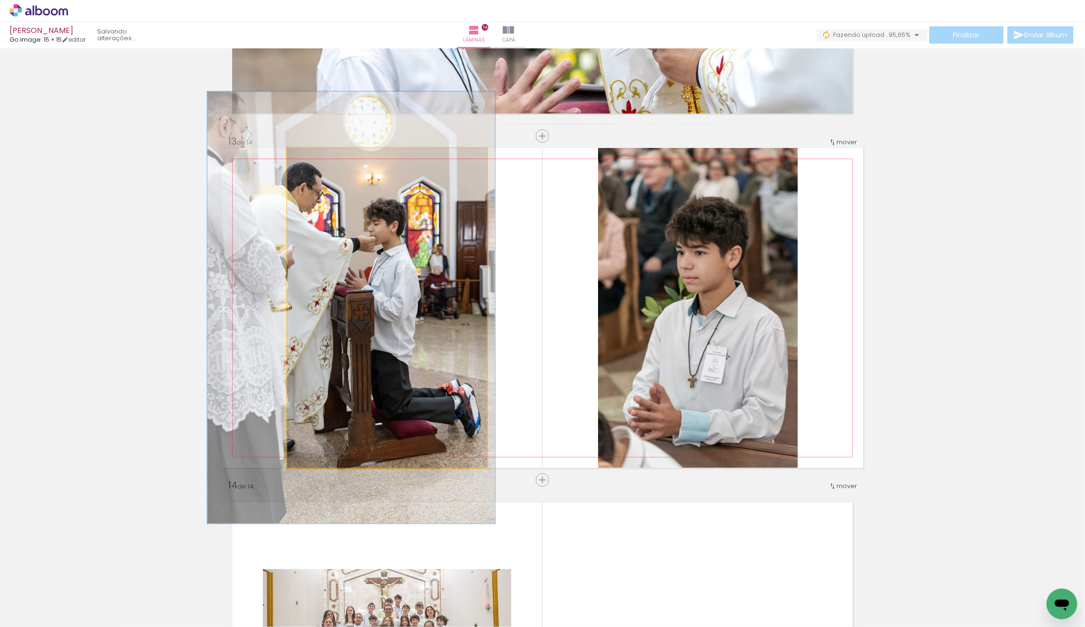
click at [327, 161] on div at bounding box center [322, 157] width 15 height 15
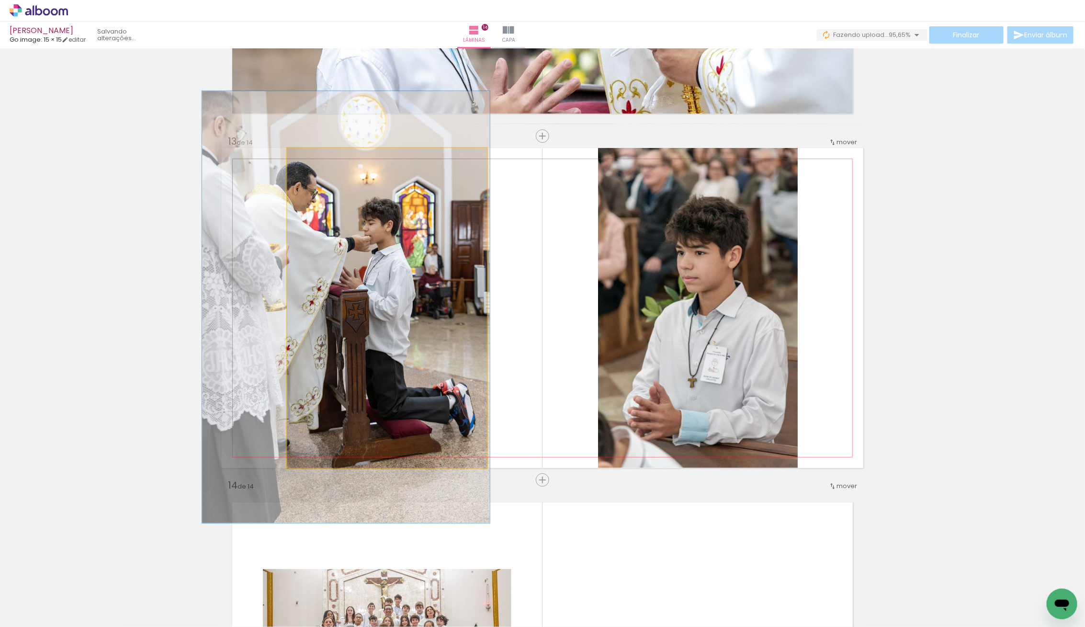
drag, startPoint x: 424, startPoint y: 262, endPoint x: 419, endPoint y: 262, distance: 5.3
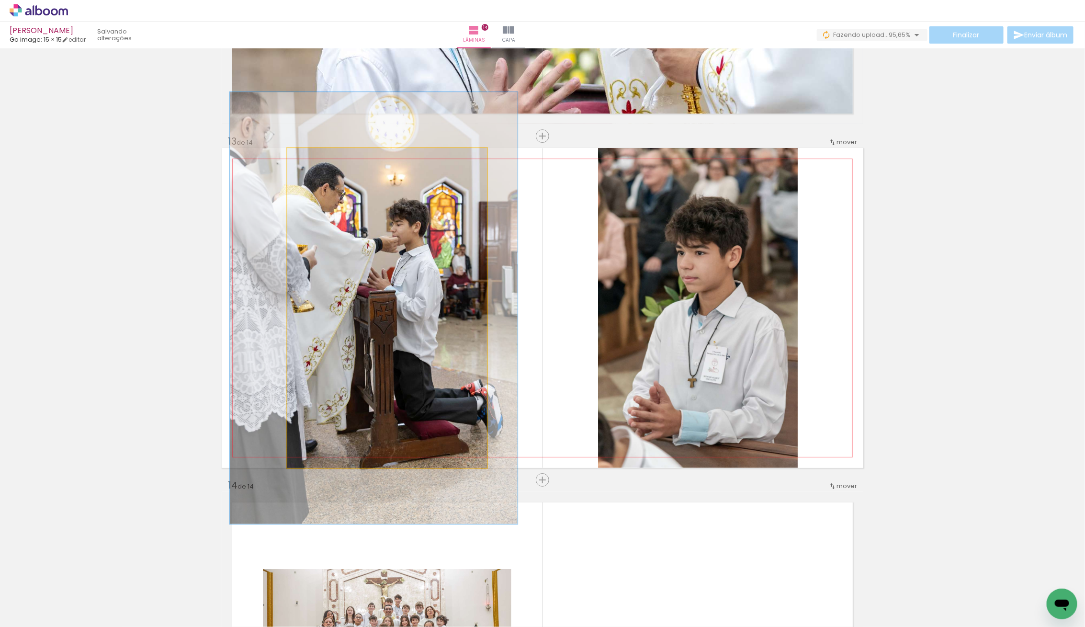
drag, startPoint x: 425, startPoint y: 264, endPoint x: 453, endPoint y: 265, distance: 27.8
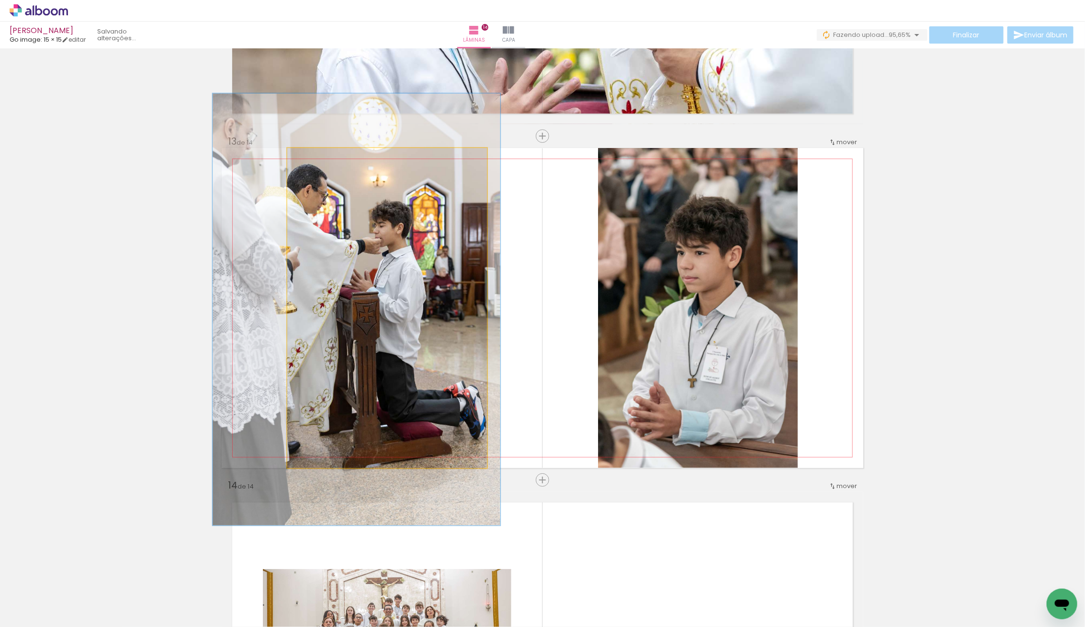
drag, startPoint x: 454, startPoint y: 261, endPoint x: 437, endPoint y: 262, distance: 17.3
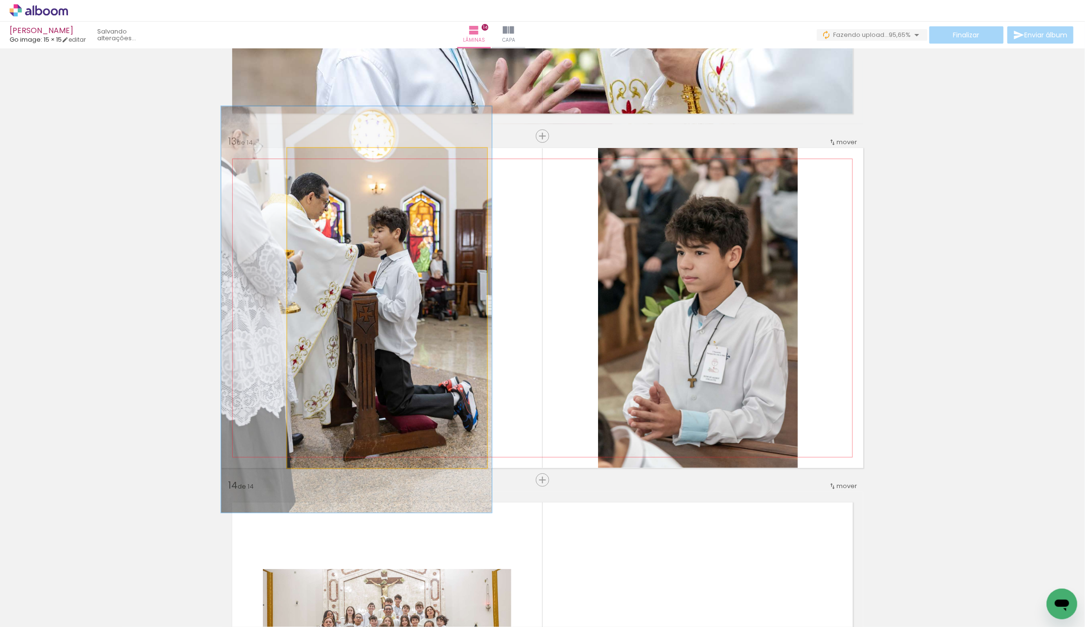
type paper-slider "127"
click at [317, 163] on div at bounding box center [319, 157] width 15 height 15
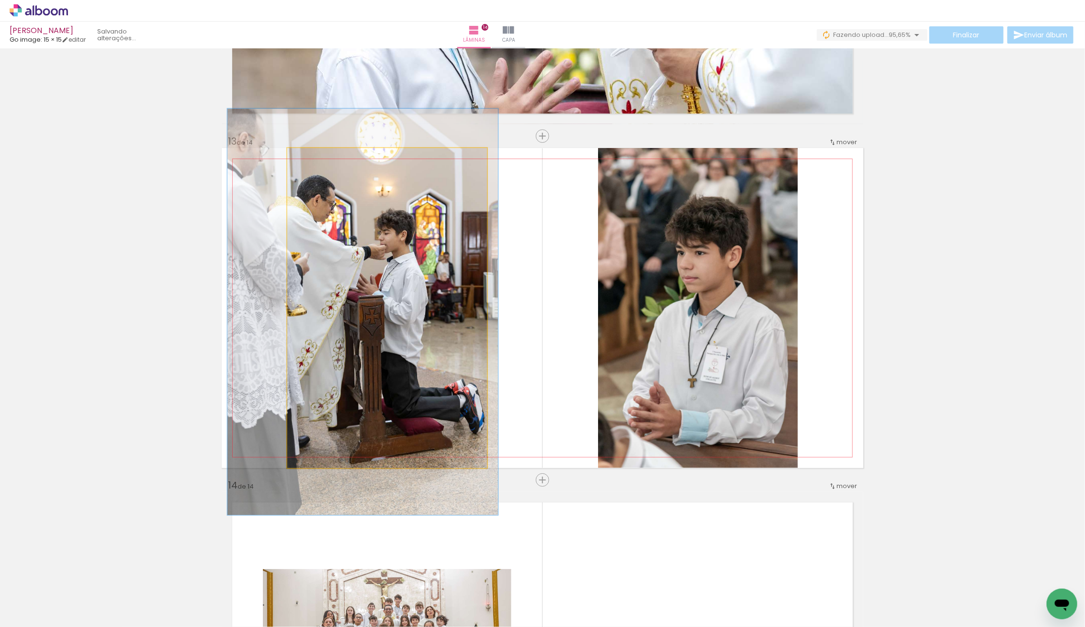
drag, startPoint x: 442, startPoint y: 311, endPoint x: 448, endPoint y: 313, distance: 6.1
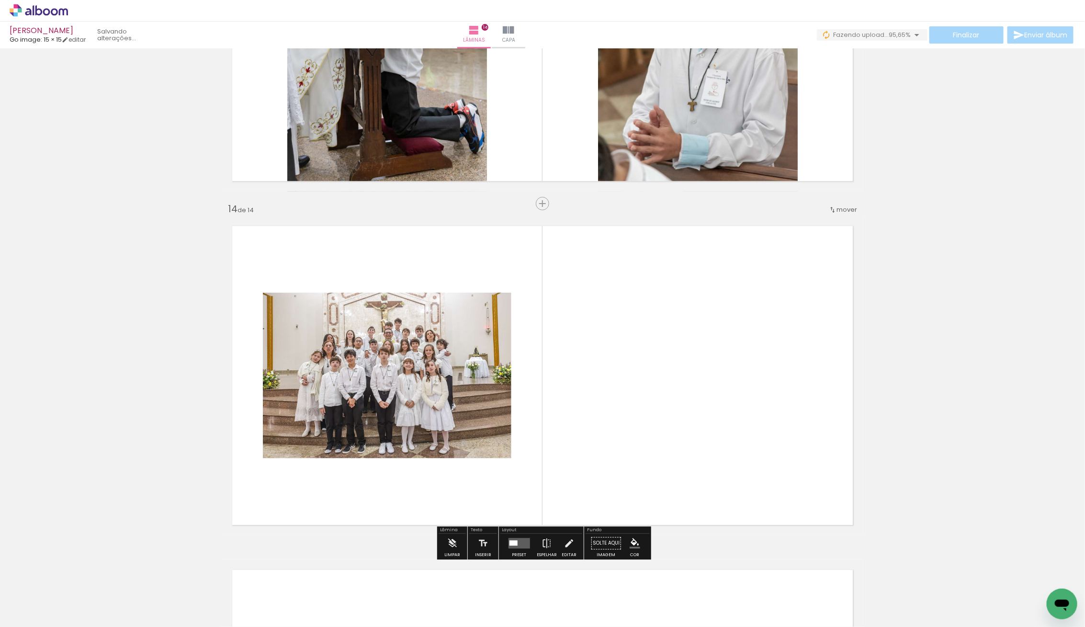
scroll to position [4332, 0]
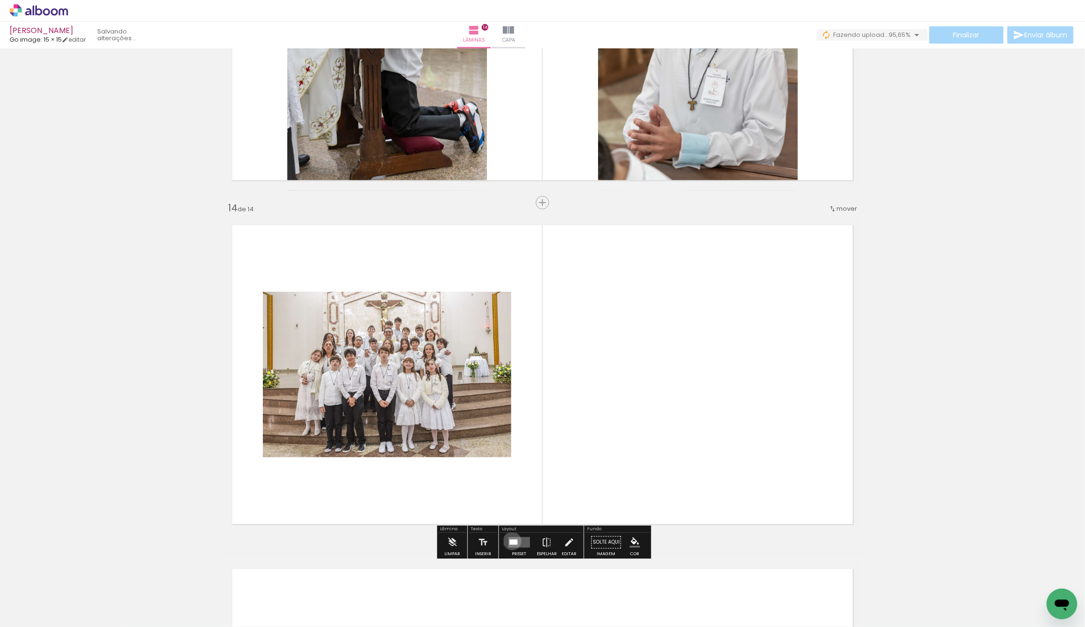
drag, startPoint x: 510, startPoint y: 541, endPoint x: 516, endPoint y: 529, distance: 12.9
click at [511, 541] on div at bounding box center [513, 541] width 8 height 5
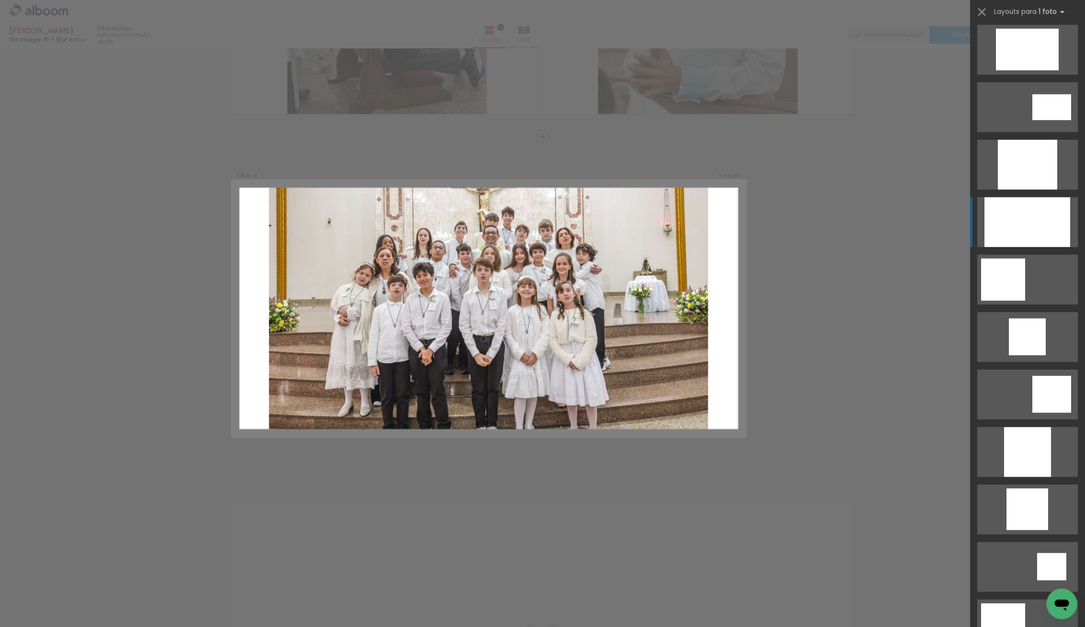
scroll to position [463, 0]
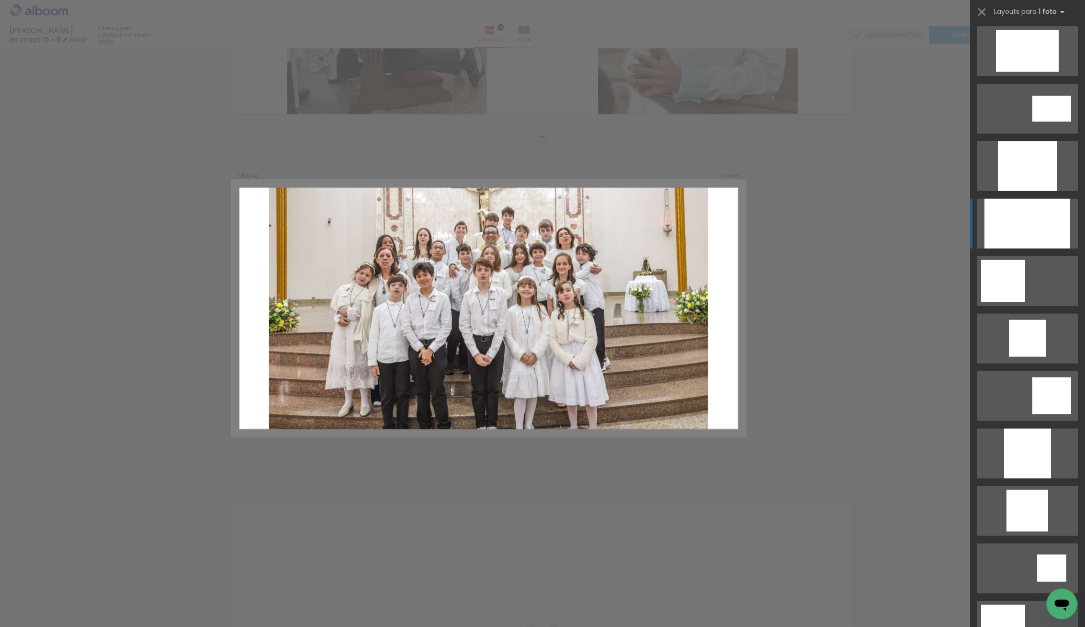
click at [1026, 207] on div at bounding box center [1028, 224] width 86 height 50
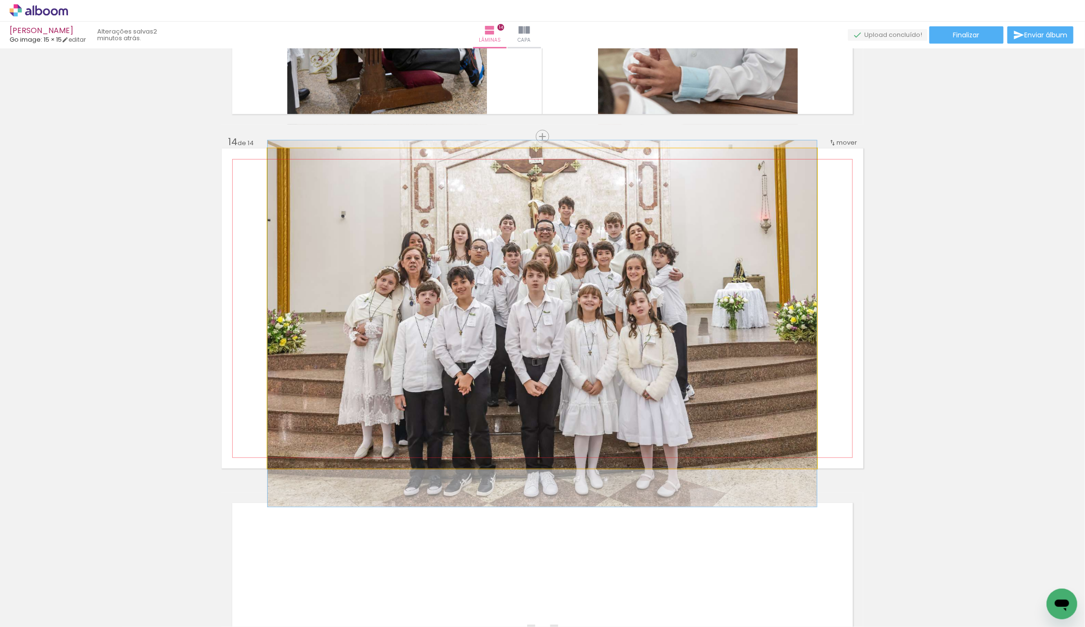
drag, startPoint x: 624, startPoint y: 293, endPoint x: 650, endPoint y: 308, distance: 30.5
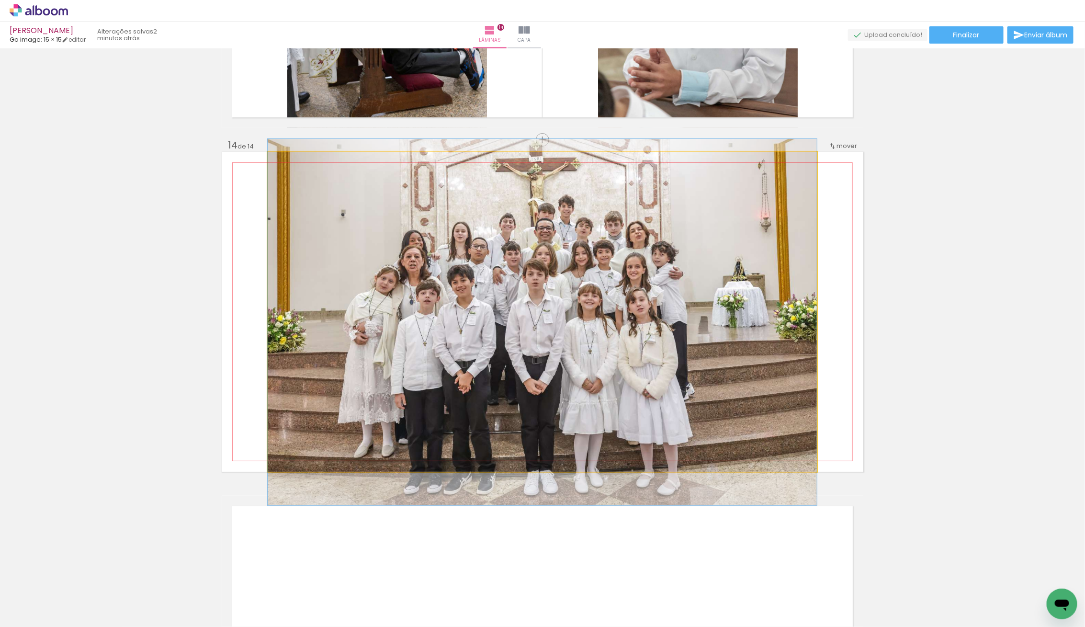
drag, startPoint x: 660, startPoint y: 314, endPoint x: 661, endPoint y: 309, distance: 5.0
drag, startPoint x: 661, startPoint y: 309, endPoint x: 674, endPoint y: 310, distance: 13.0
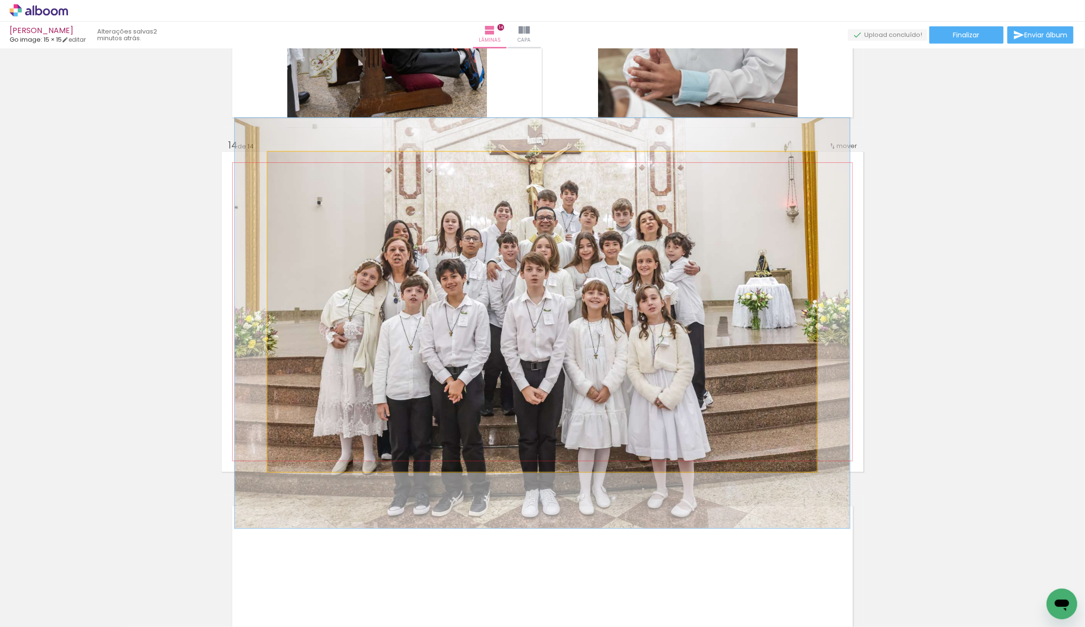
click at [297, 162] on div at bounding box center [293, 161] width 15 height 15
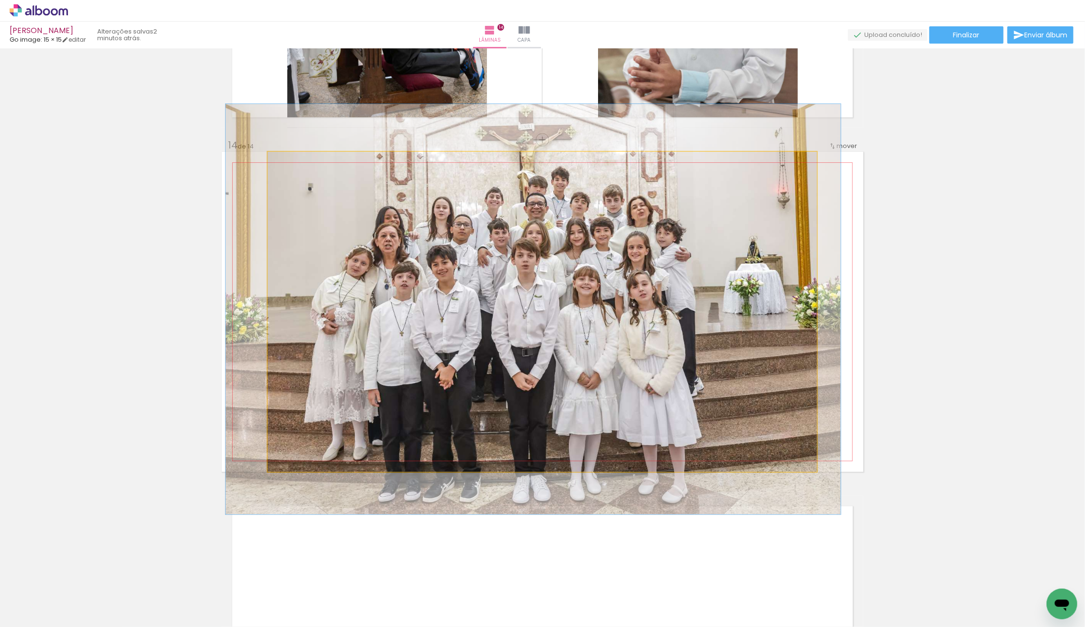
drag, startPoint x: 553, startPoint y: 253, endPoint x: 543, endPoint y: 238, distance: 17.7
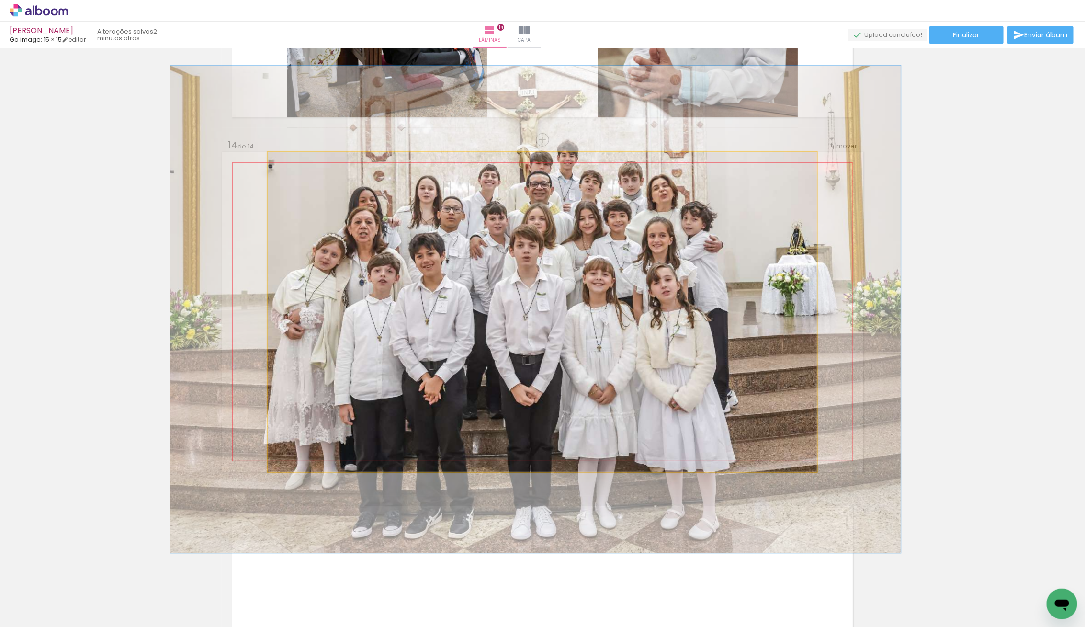
drag, startPoint x: 295, startPoint y: 164, endPoint x: 303, endPoint y: 164, distance: 7.7
type paper-slider "133"
click at [303, 164] on div at bounding box center [302, 162] width 9 height 9
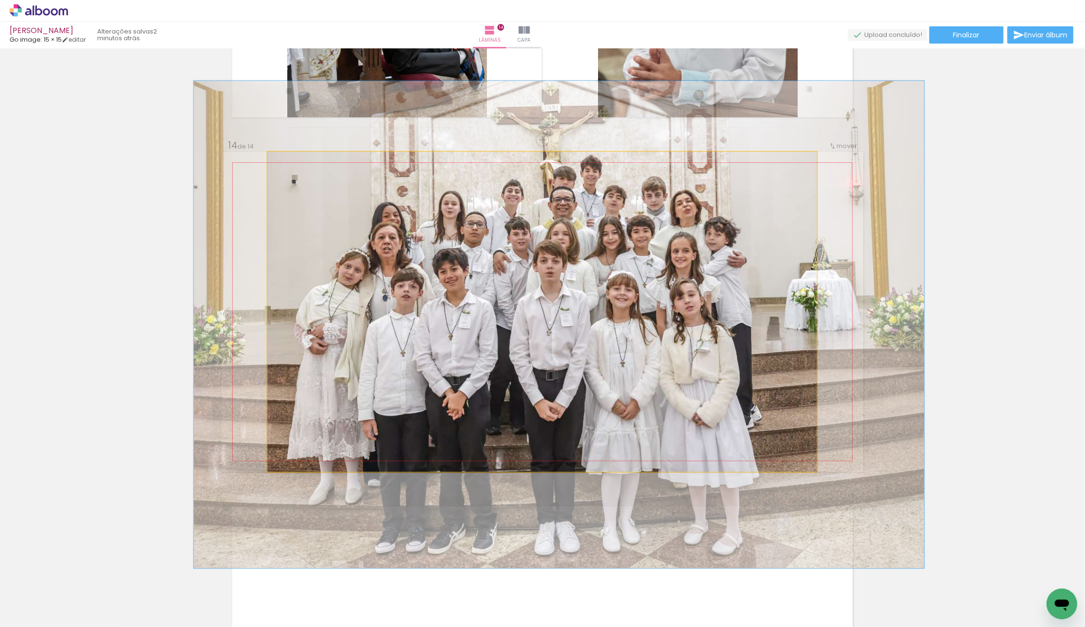
drag, startPoint x: 533, startPoint y: 262, endPoint x: 555, endPoint y: 277, distance: 26.6
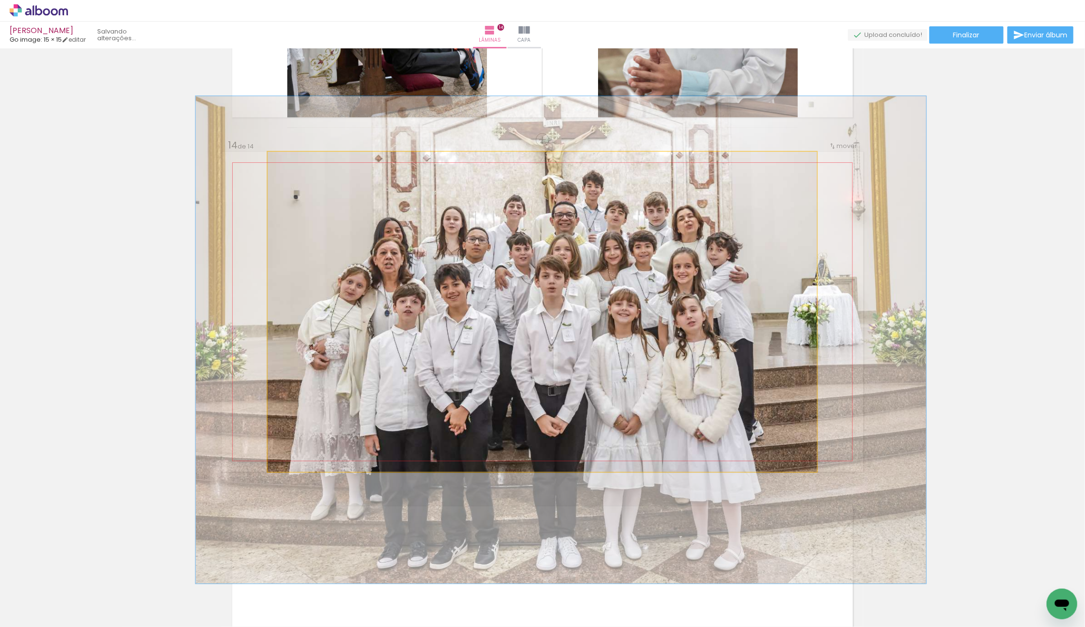
drag, startPoint x: 577, startPoint y: 284, endPoint x: 578, endPoint y: 296, distance: 13.0
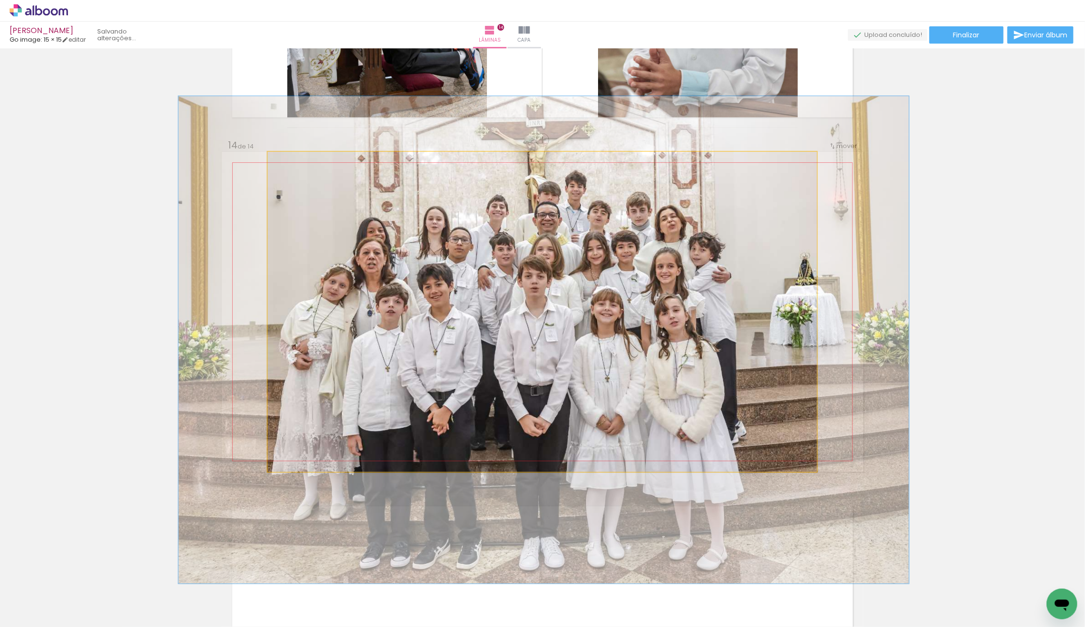
drag, startPoint x: 574, startPoint y: 276, endPoint x: 556, endPoint y: 276, distance: 17.2
click at [564, 277] on quentale-photo at bounding box center [542, 312] width 549 height 320
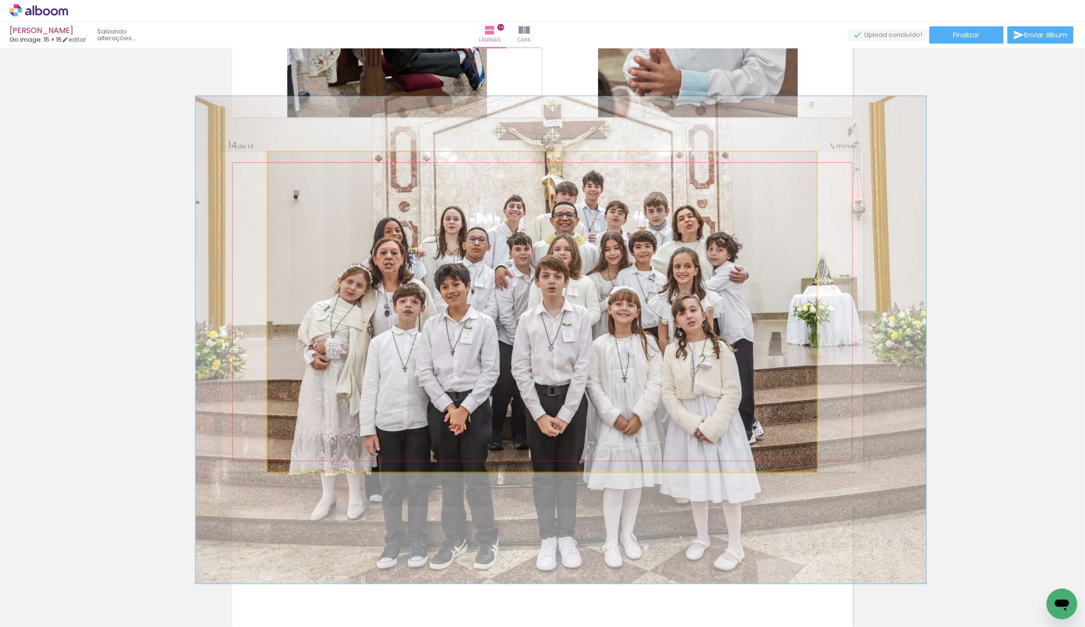
drag, startPoint x: 564, startPoint y: 277, endPoint x: 581, endPoint y: 277, distance: 17.2
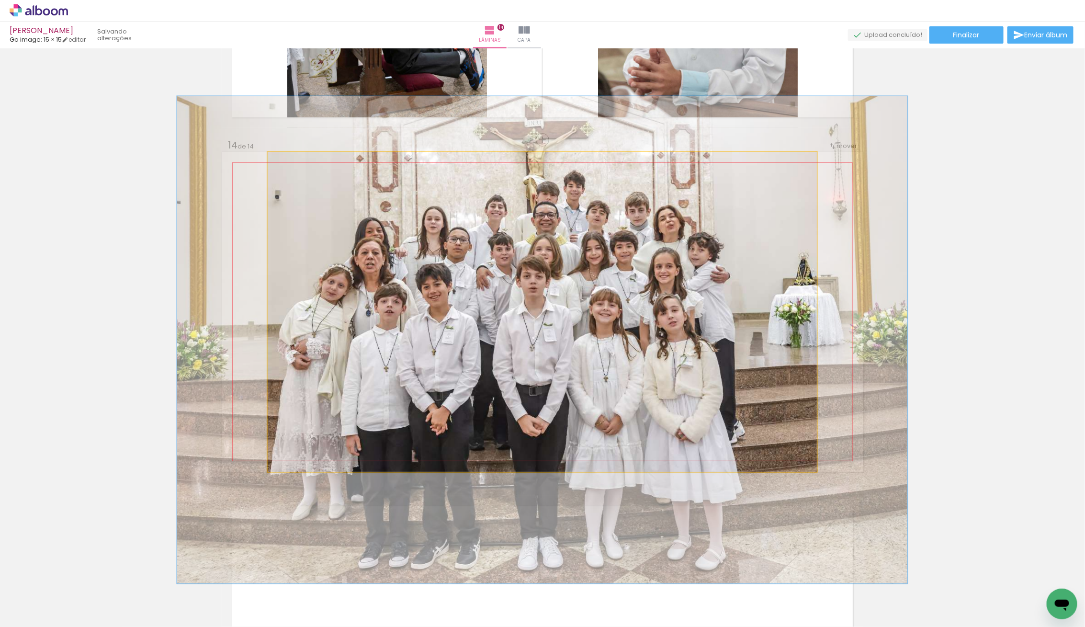
drag, startPoint x: 581, startPoint y: 277, endPoint x: 563, endPoint y: 277, distance: 18.7
click at [600, 276] on quentale-photo at bounding box center [542, 312] width 549 height 320
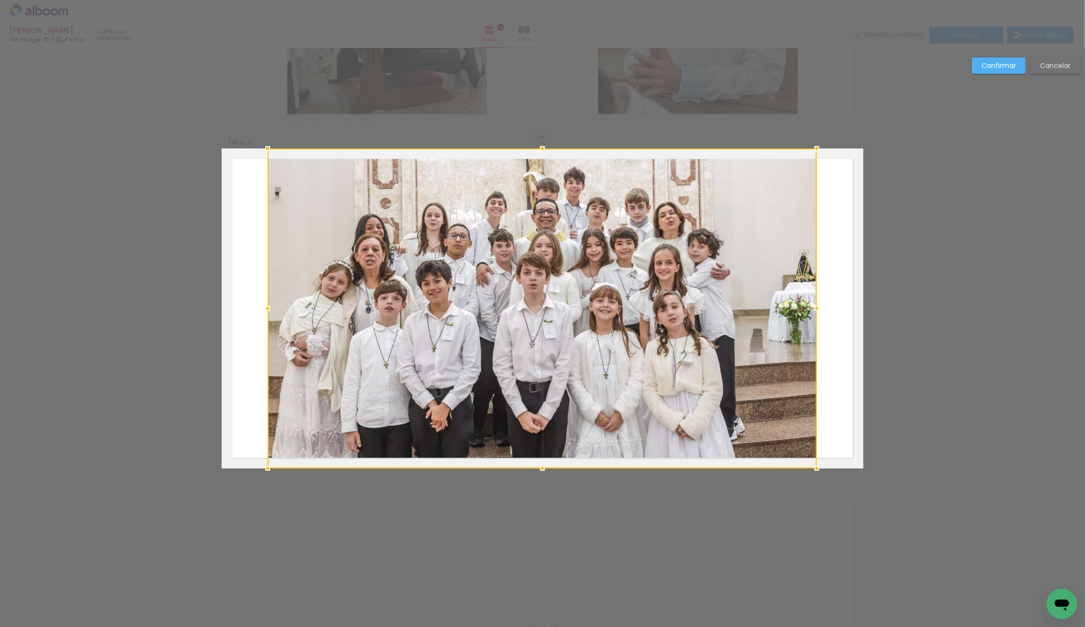
scroll to position [4398, 0]
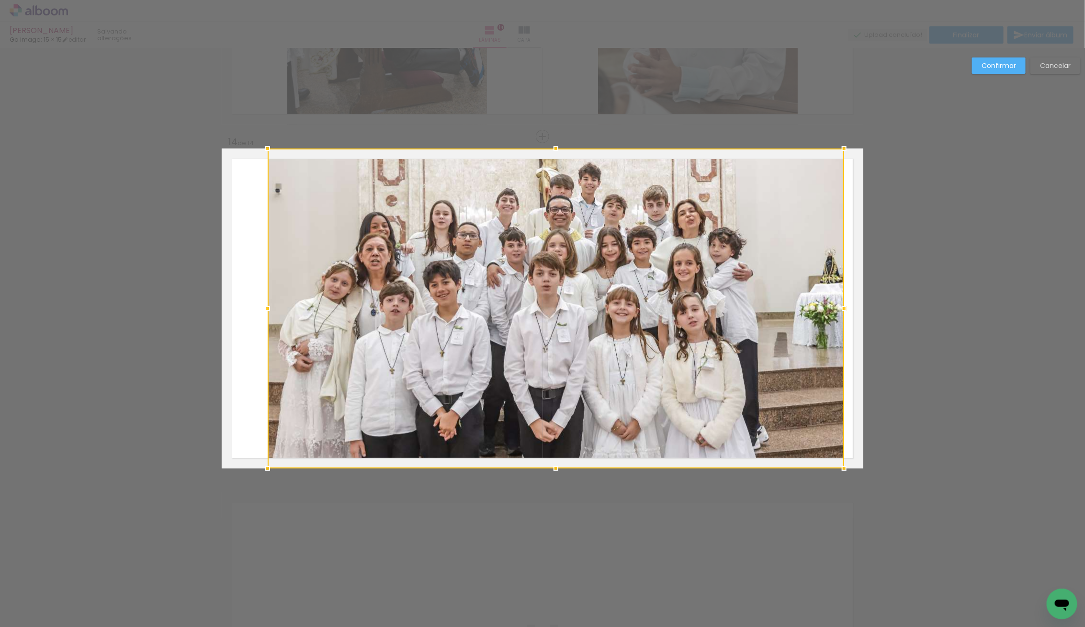
drag, startPoint x: 830, startPoint y: 313, endPoint x: 851, endPoint y: 315, distance: 20.7
click at [851, 315] on div at bounding box center [844, 308] width 19 height 19
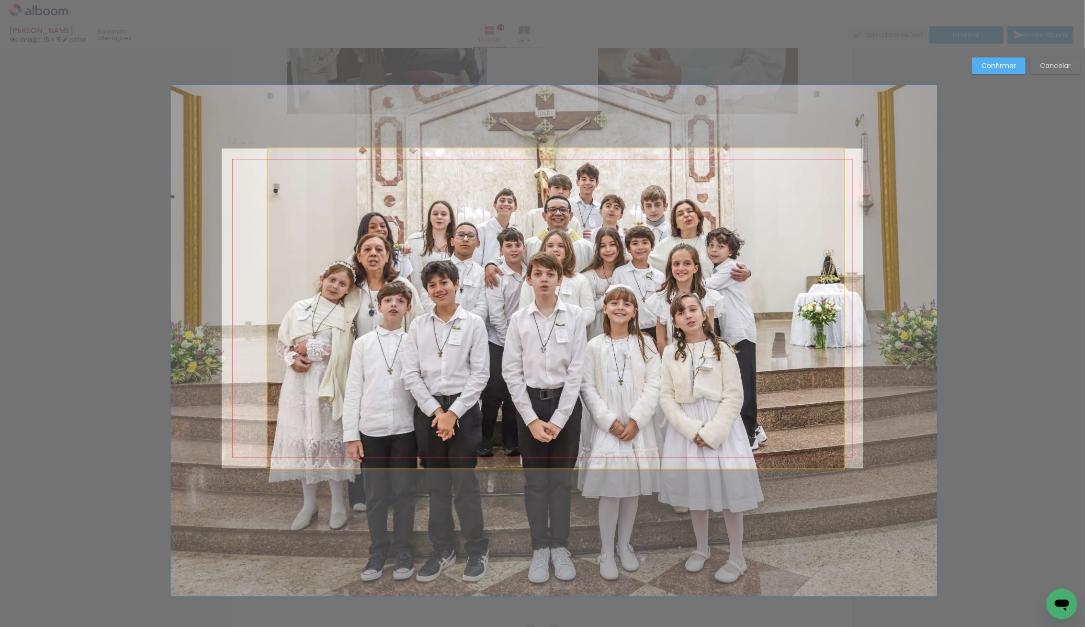
click at [442, 314] on album-spread "14 de 14" at bounding box center [543, 308] width 642 height 320
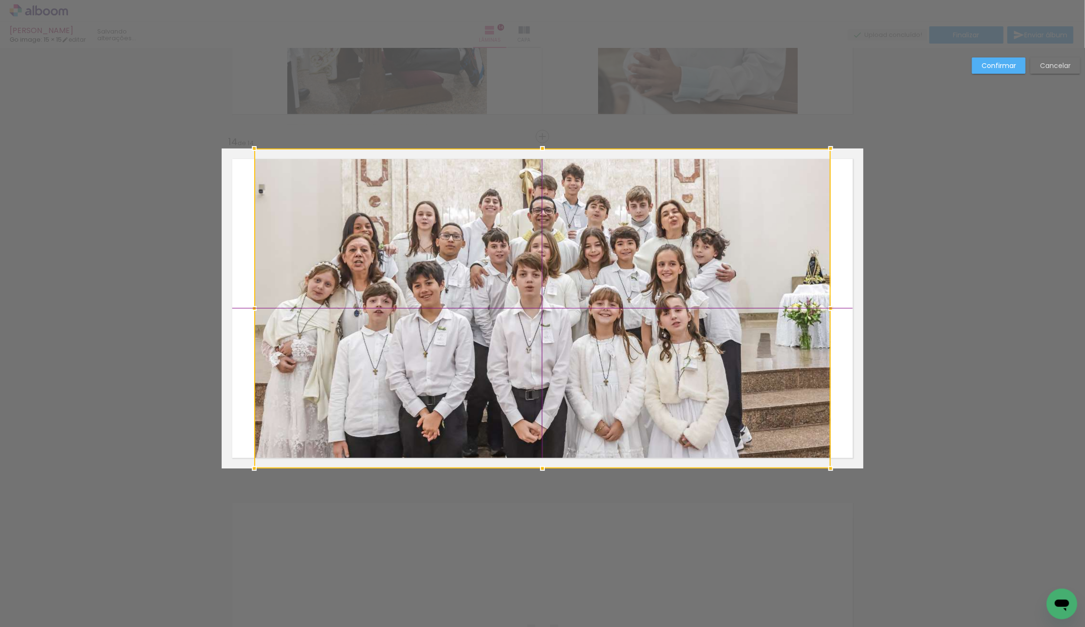
click at [469, 310] on div at bounding box center [542, 308] width 577 height 320
click at [457, 303] on div at bounding box center [542, 308] width 577 height 320
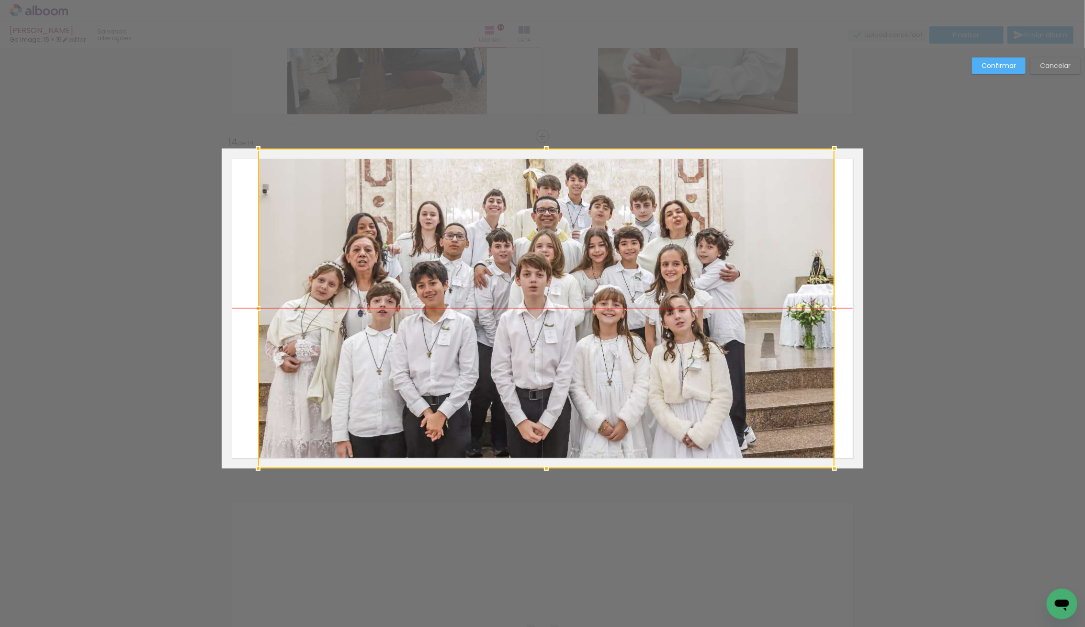
click at [603, 324] on div at bounding box center [546, 308] width 577 height 320
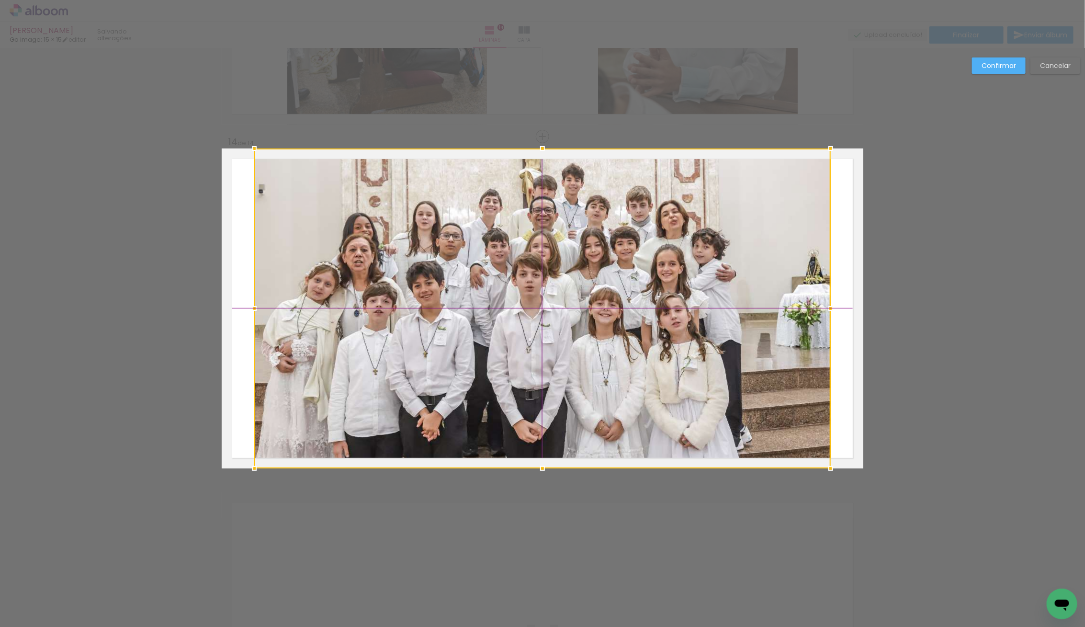
click at [600, 324] on div at bounding box center [542, 308] width 577 height 320
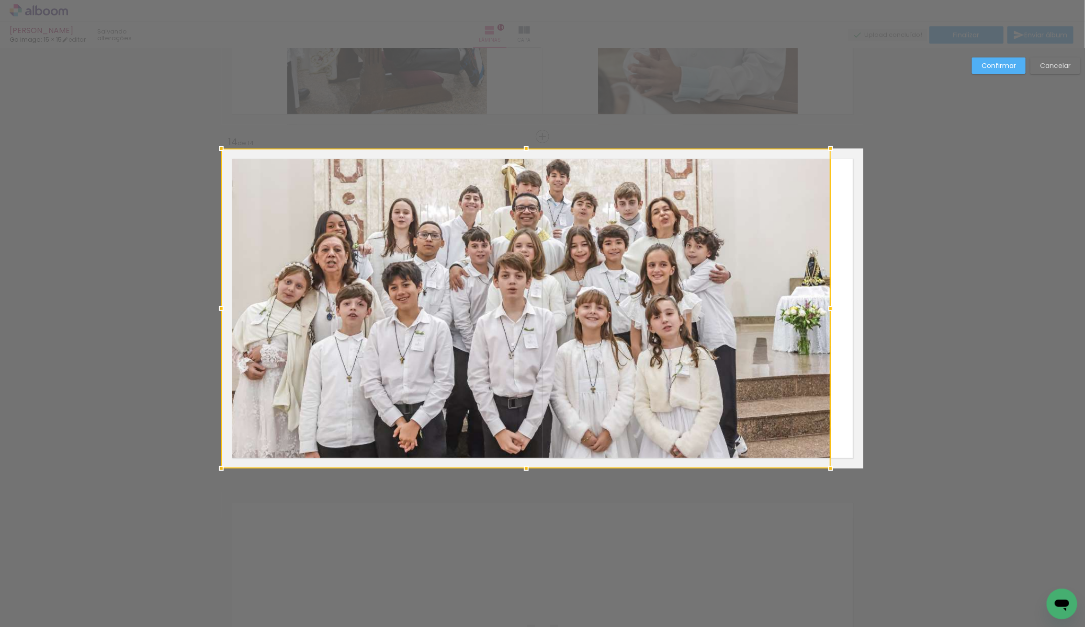
drag, startPoint x: 254, startPoint y: 305, endPoint x: 389, endPoint y: 316, distance: 135.5
click at [227, 306] on div at bounding box center [221, 308] width 19 height 19
click at [822, 304] on div at bounding box center [830, 308] width 19 height 19
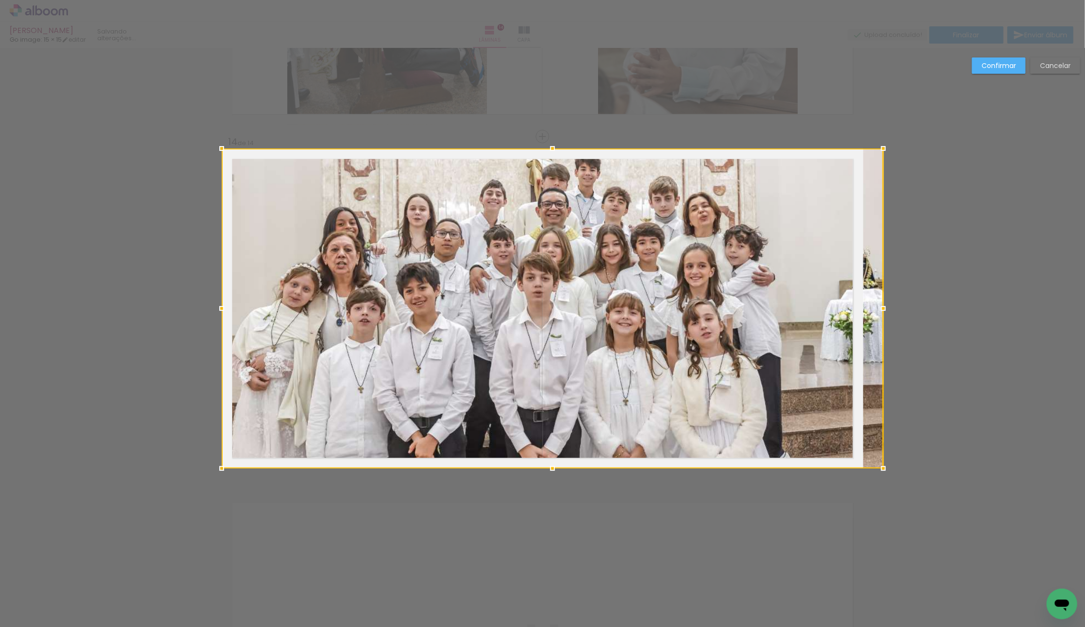
drag, startPoint x: 837, startPoint y: 307, endPoint x: 867, endPoint y: 312, distance: 30.5
click at [867, 312] on div at bounding box center [553, 308] width 662 height 320
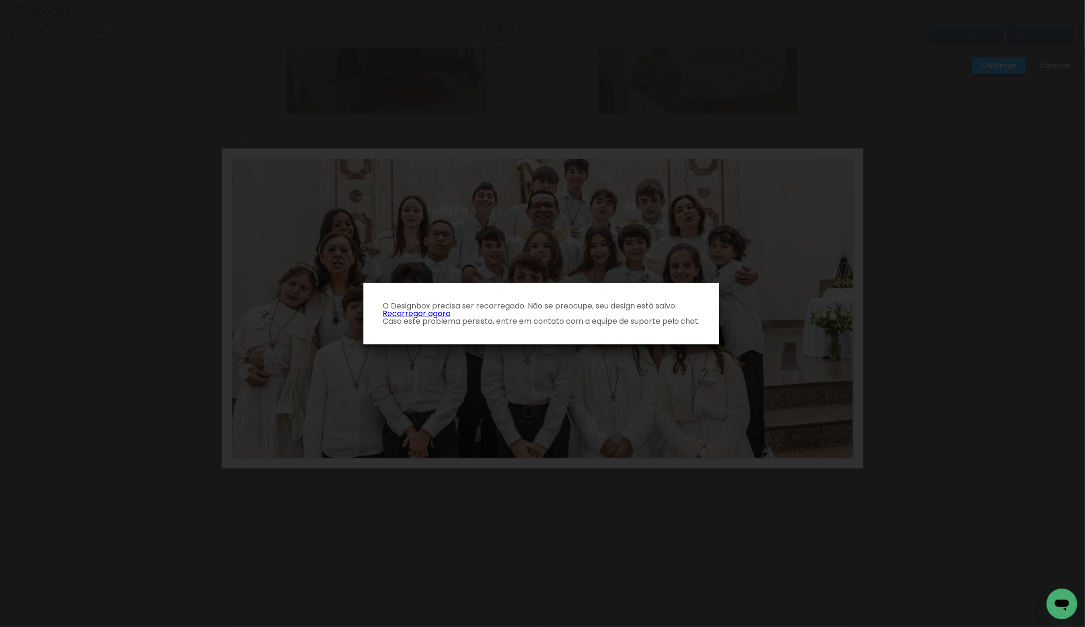
click at [422, 313] on link "Recarregar agora" at bounding box center [417, 313] width 68 height 11
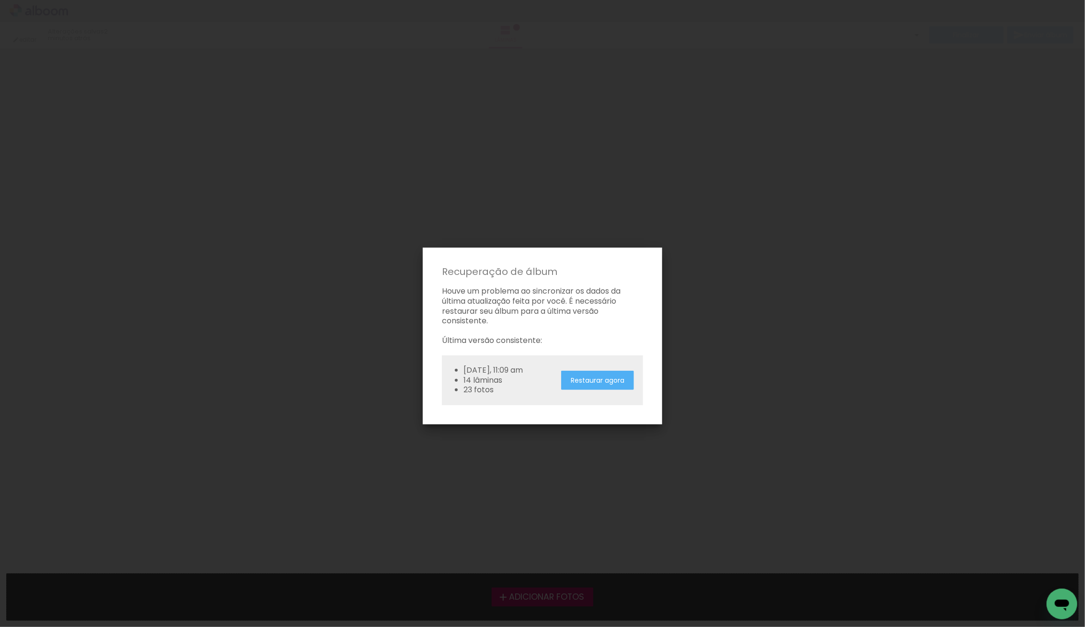
click at [690, 331] on iron-overlay-backdrop at bounding box center [542, 313] width 1085 height 627
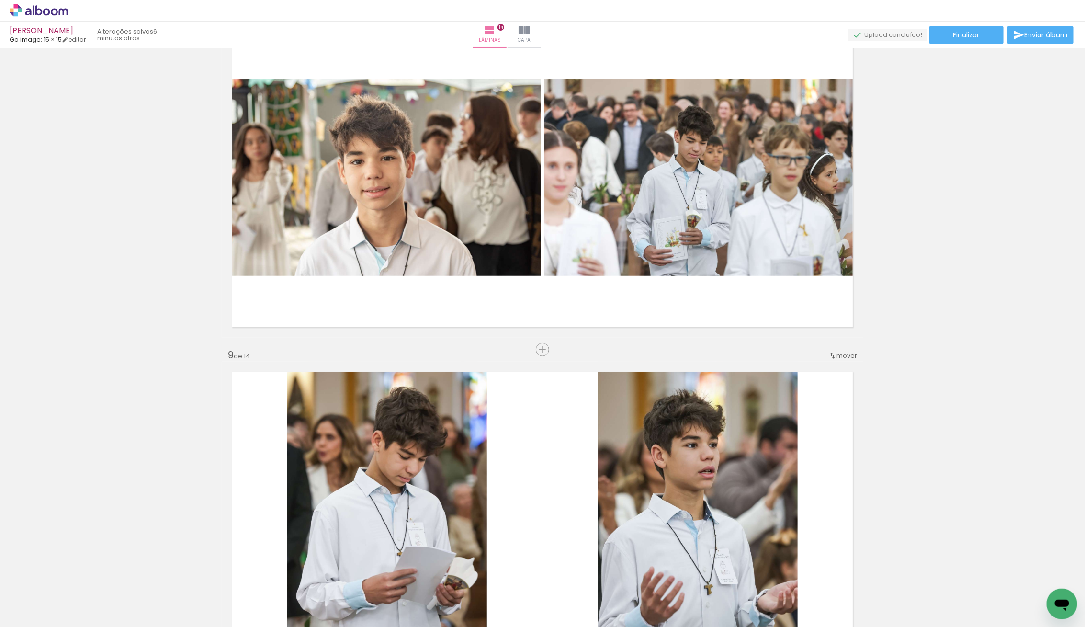
scroll to position [2503, 0]
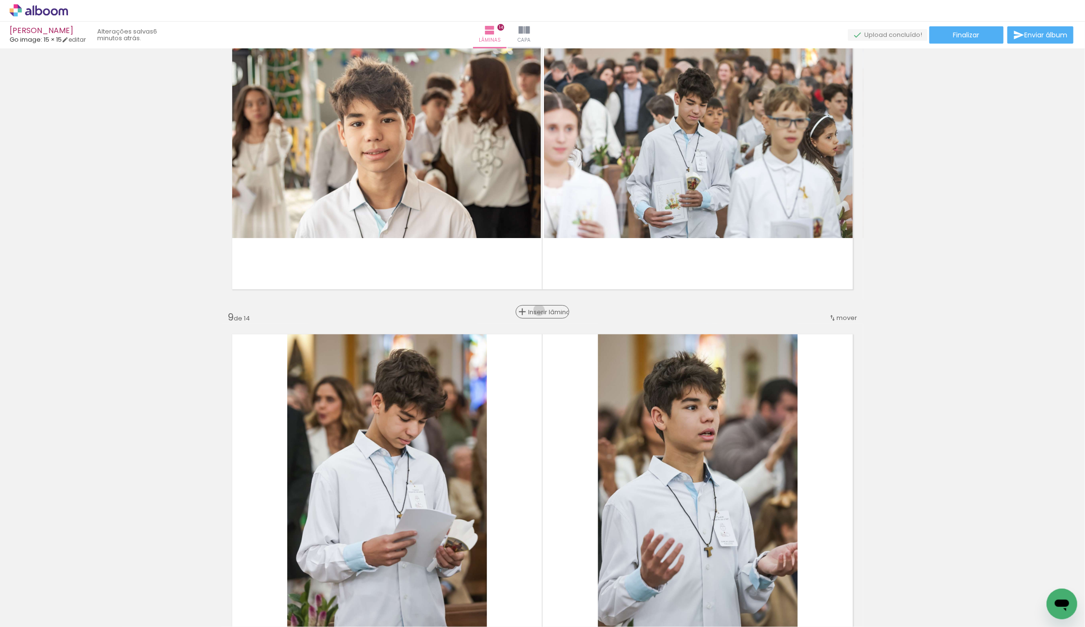
drag, startPoint x: 544, startPoint y: 310, endPoint x: 562, endPoint y: 311, distance: 18.2
click at [544, 310] on span "Inserir lâmina" at bounding box center [546, 312] width 37 height 6
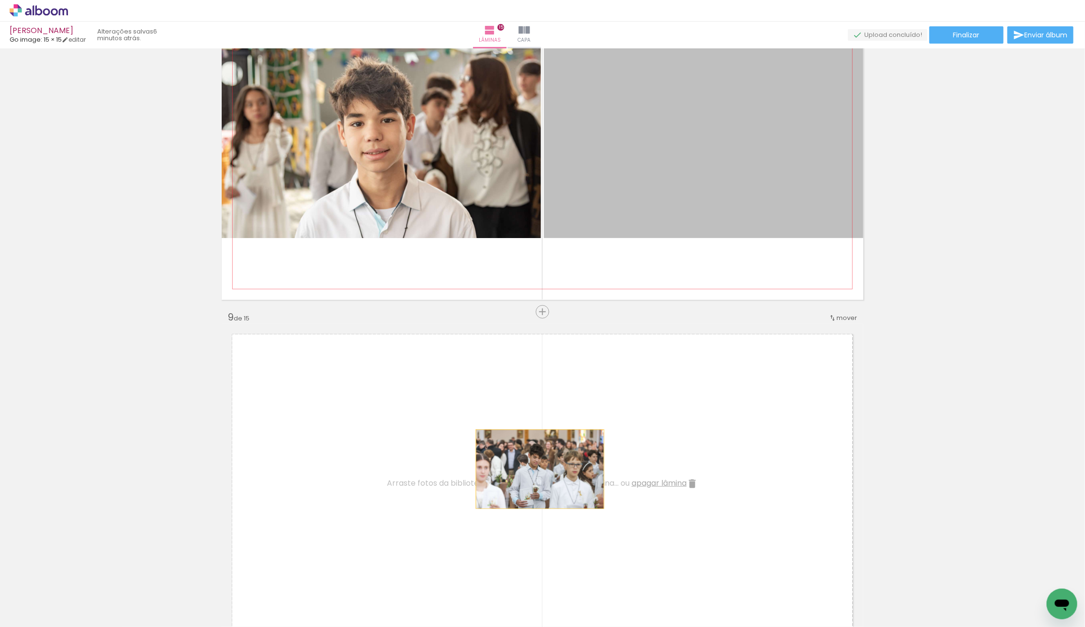
drag, startPoint x: 674, startPoint y: 218, endPoint x: 537, endPoint y: 470, distance: 287.4
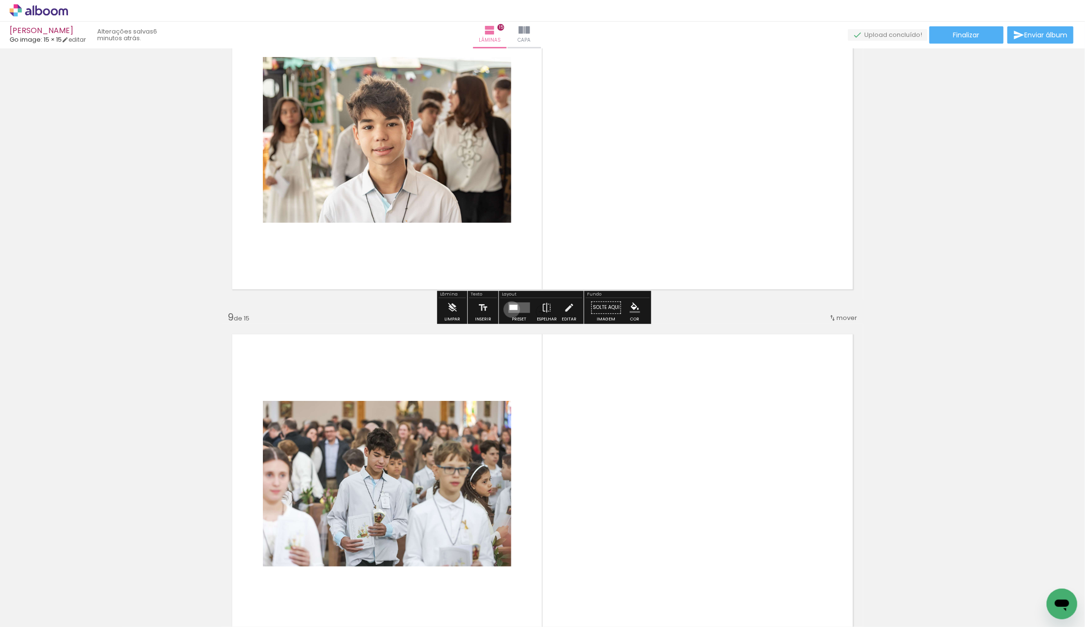
drag, startPoint x: 510, startPoint y: 309, endPoint x: 599, endPoint y: 329, distance: 91.4
click at [510, 309] on div at bounding box center [513, 307] width 8 height 5
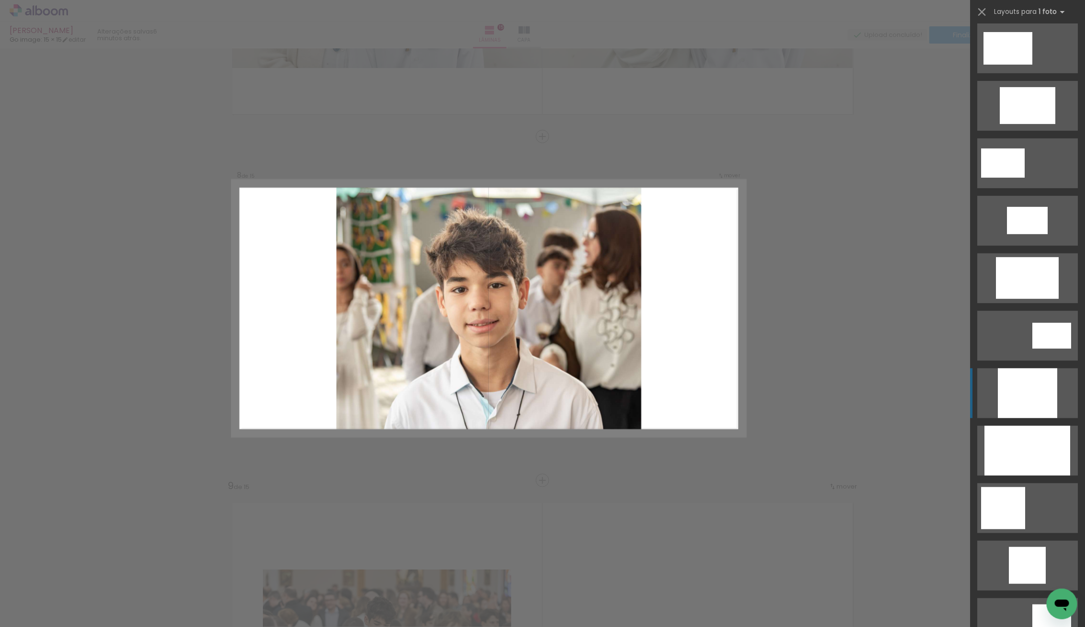
scroll to position [234, 0]
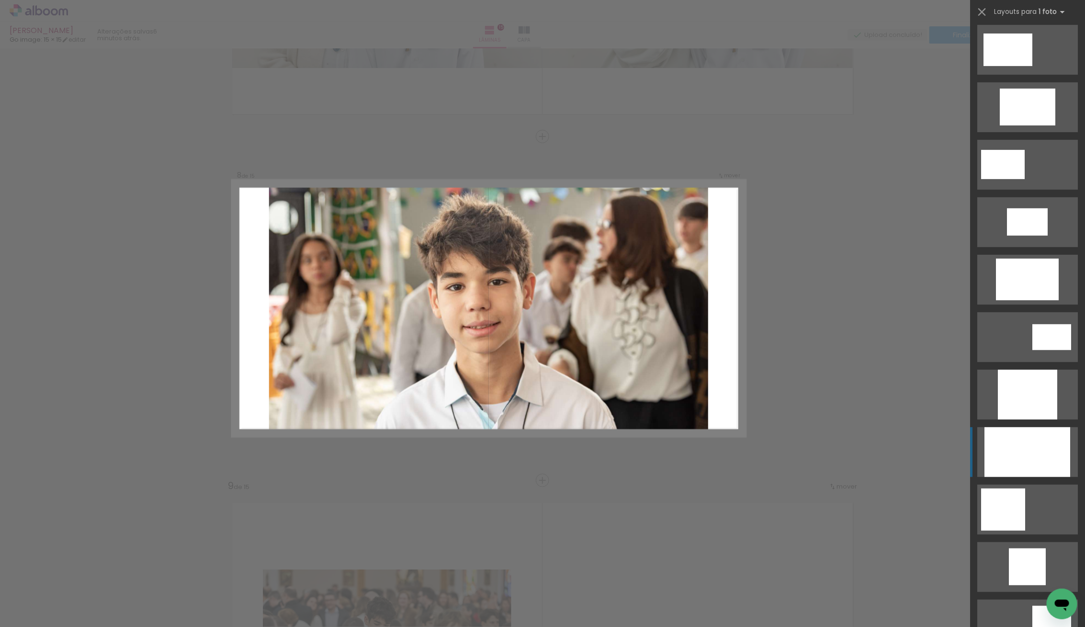
click at [1034, 452] on div at bounding box center [1028, 452] width 86 height 50
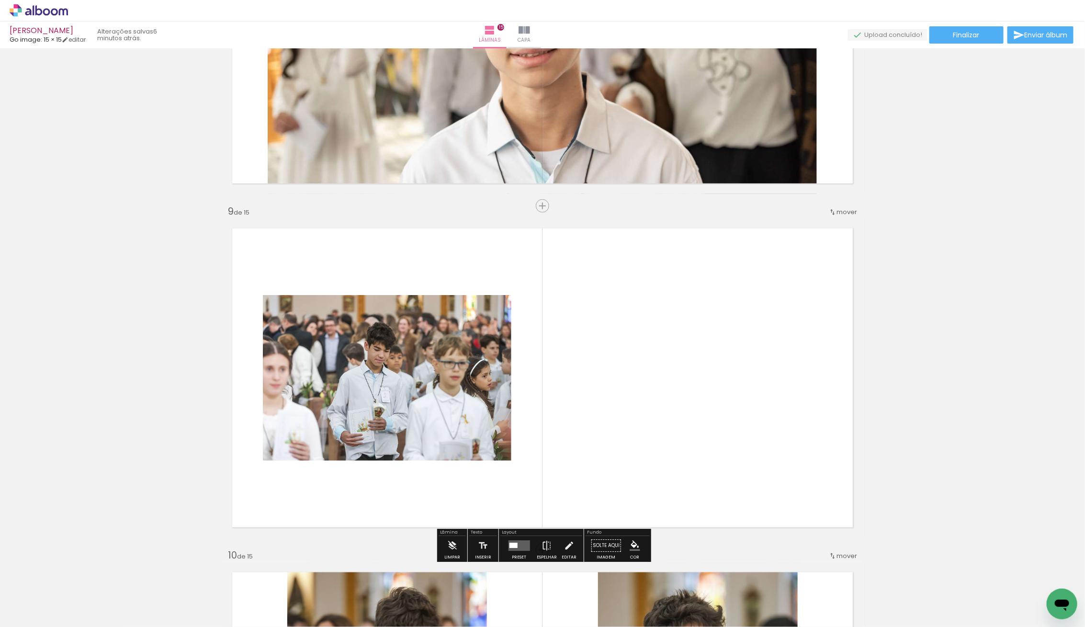
scroll to position [2675, 0]
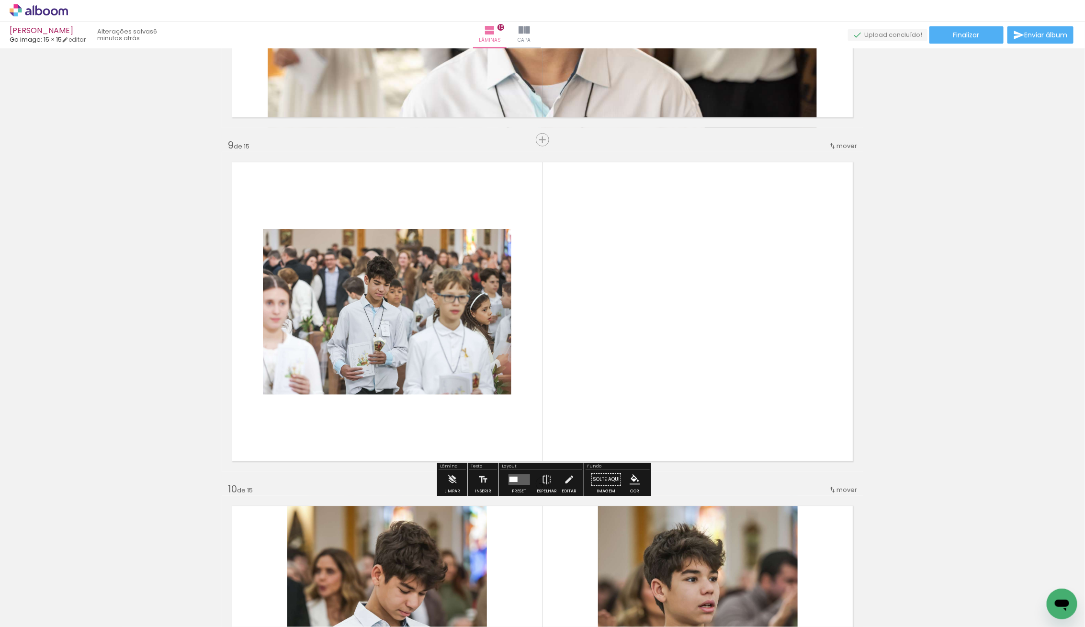
click at [513, 471] on div at bounding box center [519, 479] width 26 height 19
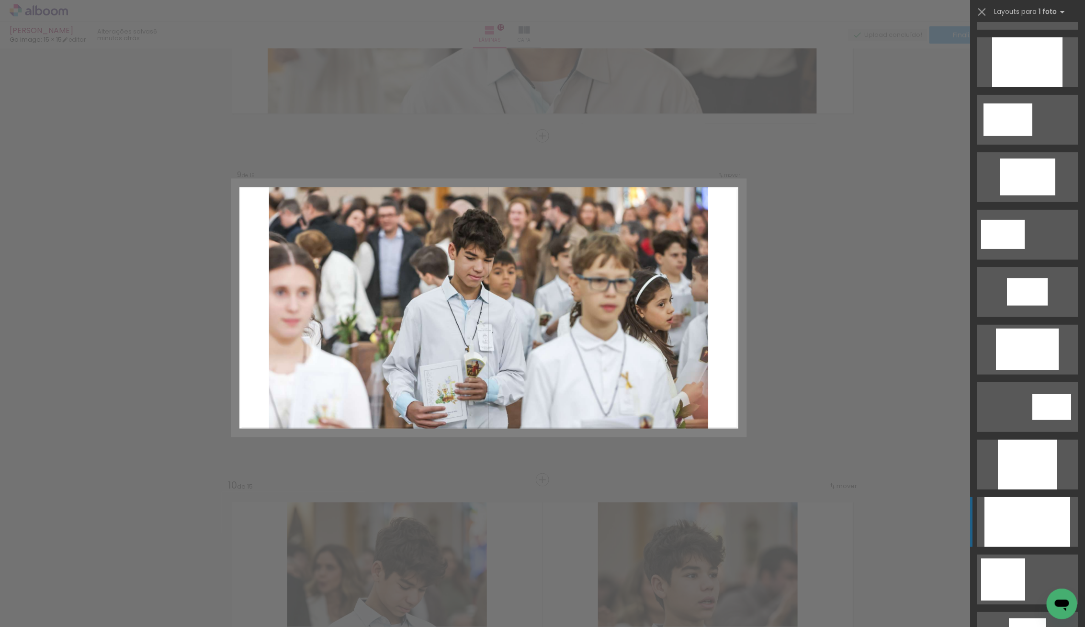
scroll to position [165, 0]
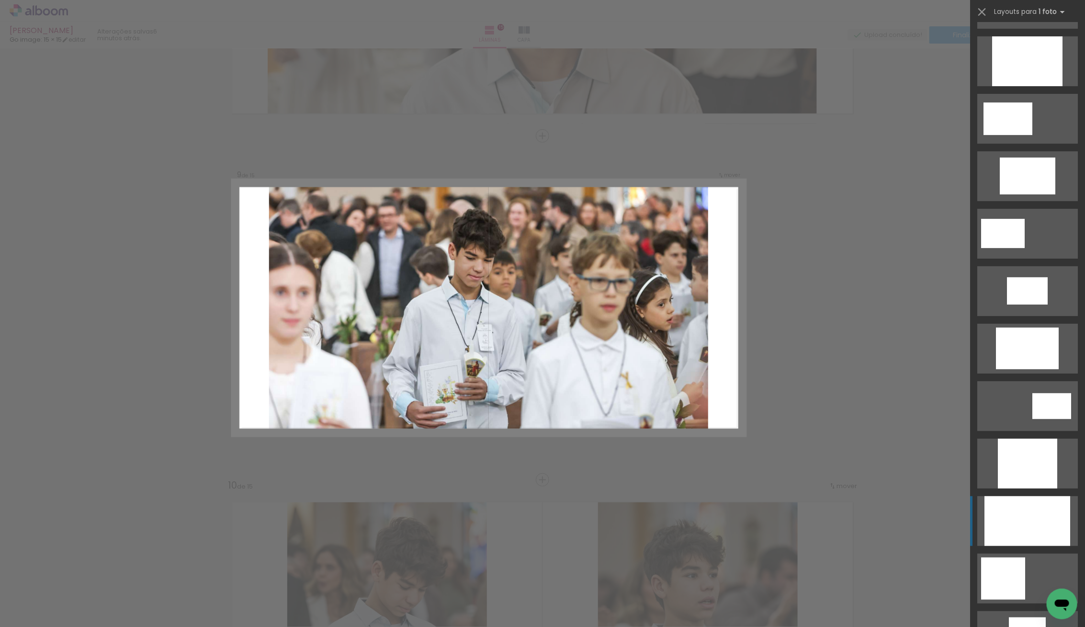
click at [1036, 514] on div at bounding box center [1028, 521] width 86 height 50
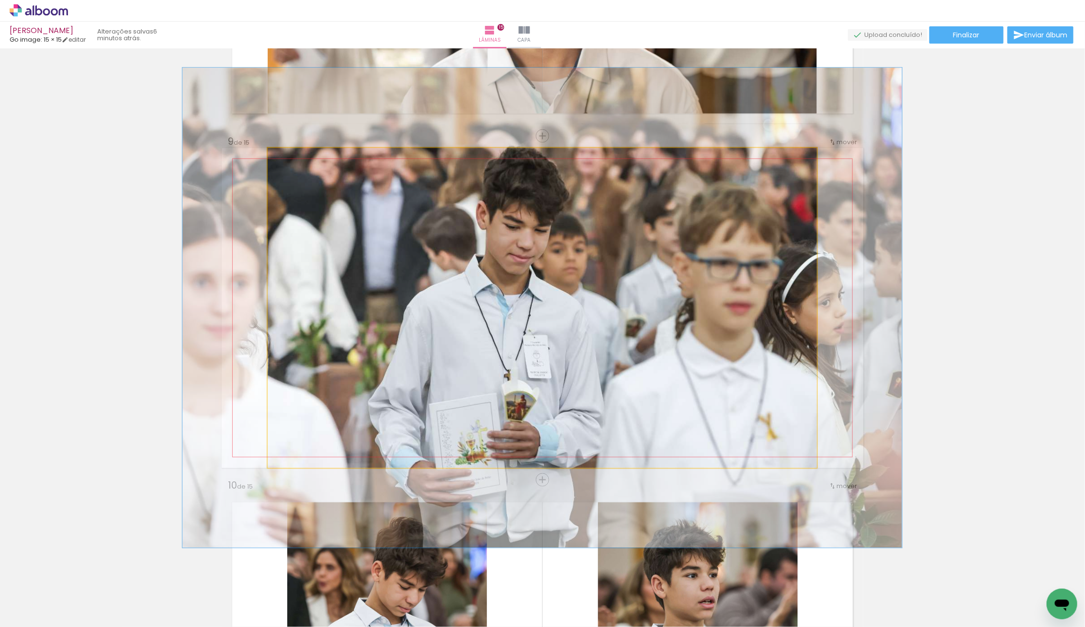
drag, startPoint x: 291, startPoint y: 161, endPoint x: 302, endPoint y: 163, distance: 11.1
type paper-slider "133"
click at [302, 163] on div at bounding box center [300, 157] width 15 height 15
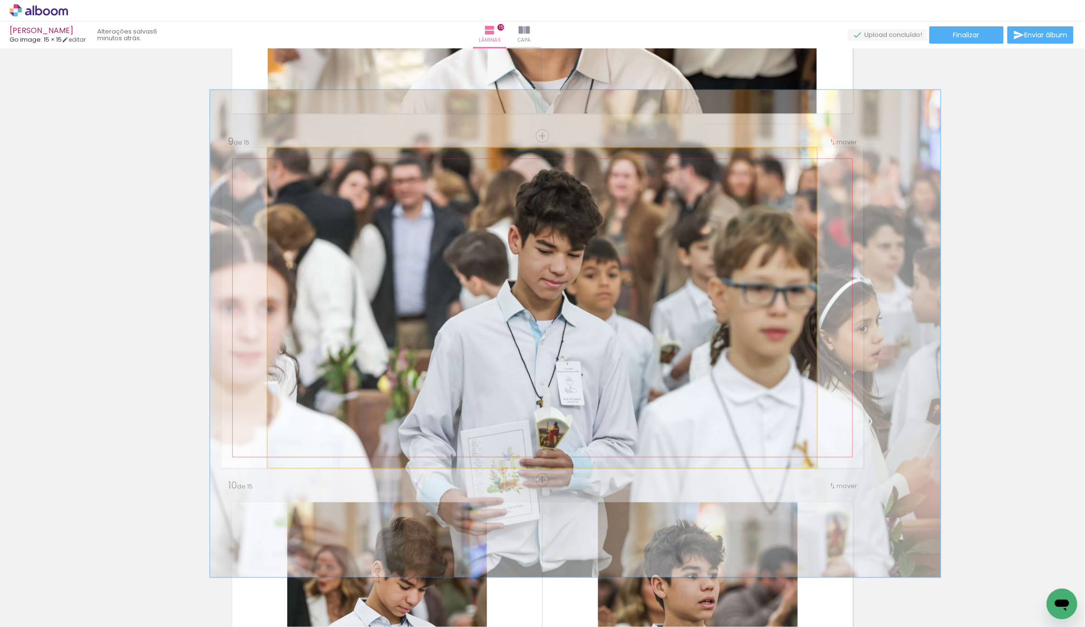
drag, startPoint x: 573, startPoint y: 295, endPoint x: 602, endPoint y: 319, distance: 37.4
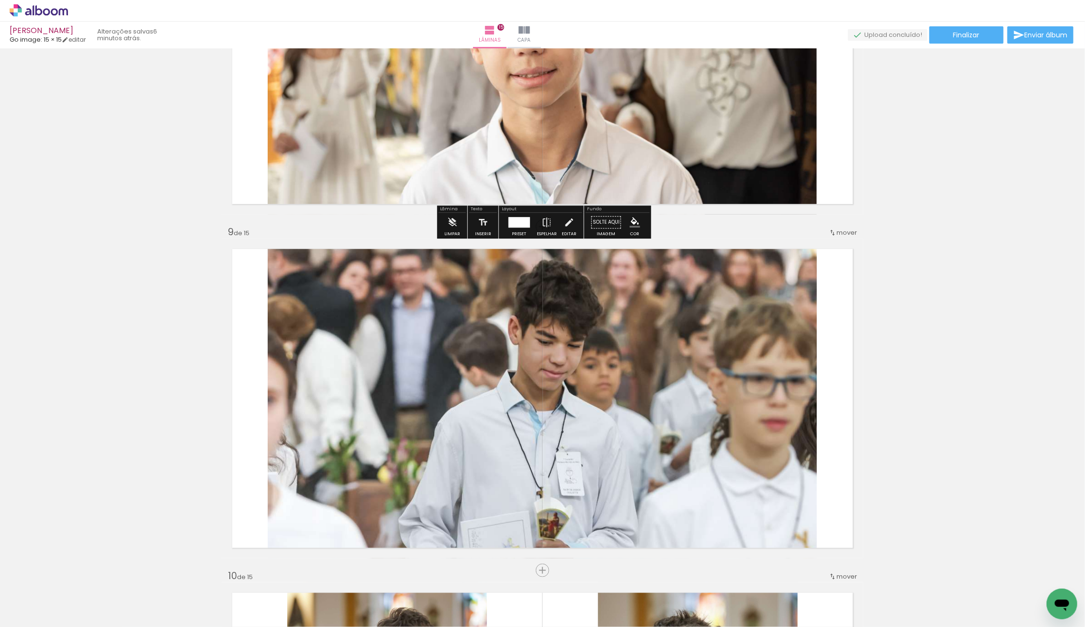
scroll to position [2590, 0]
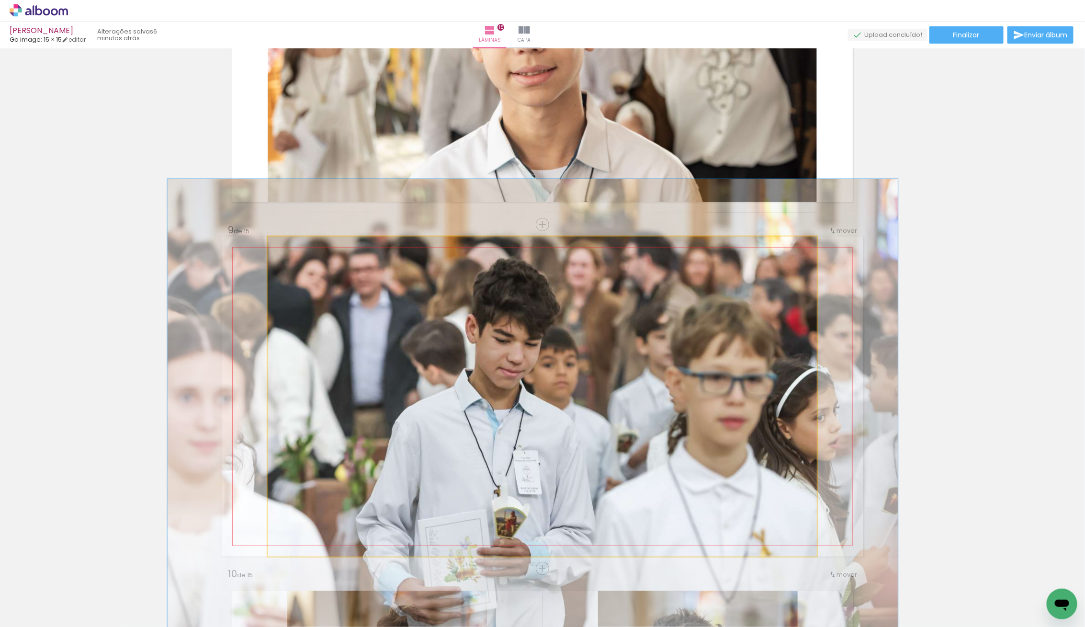
drag, startPoint x: 652, startPoint y: 331, endPoint x: 609, endPoint y: 331, distance: 42.6
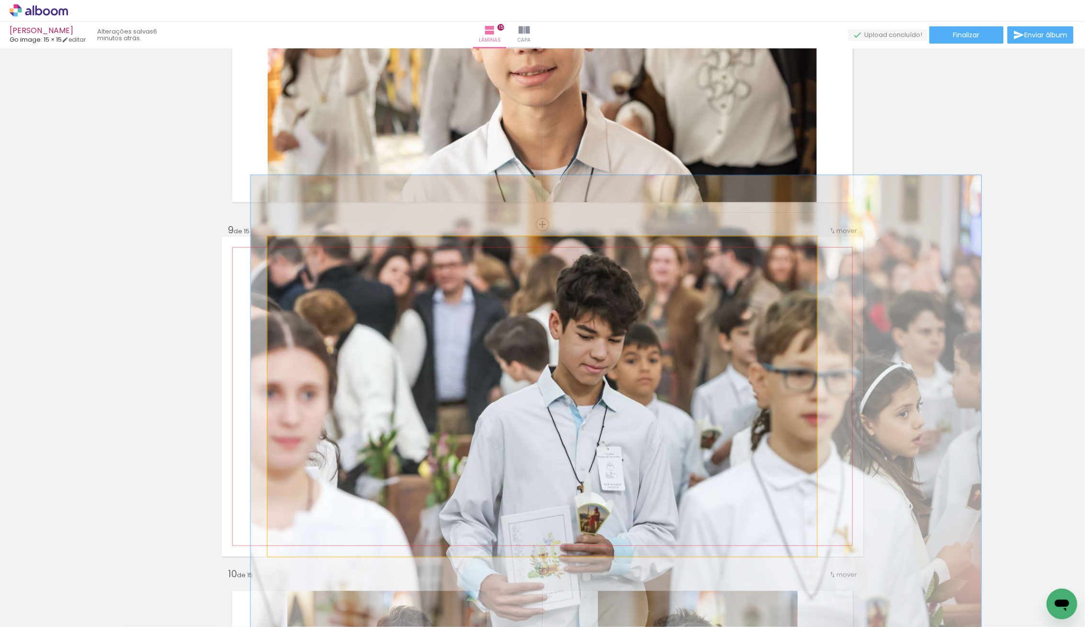
drag, startPoint x: 637, startPoint y: 329, endPoint x: 720, endPoint y: 325, distance: 83.4
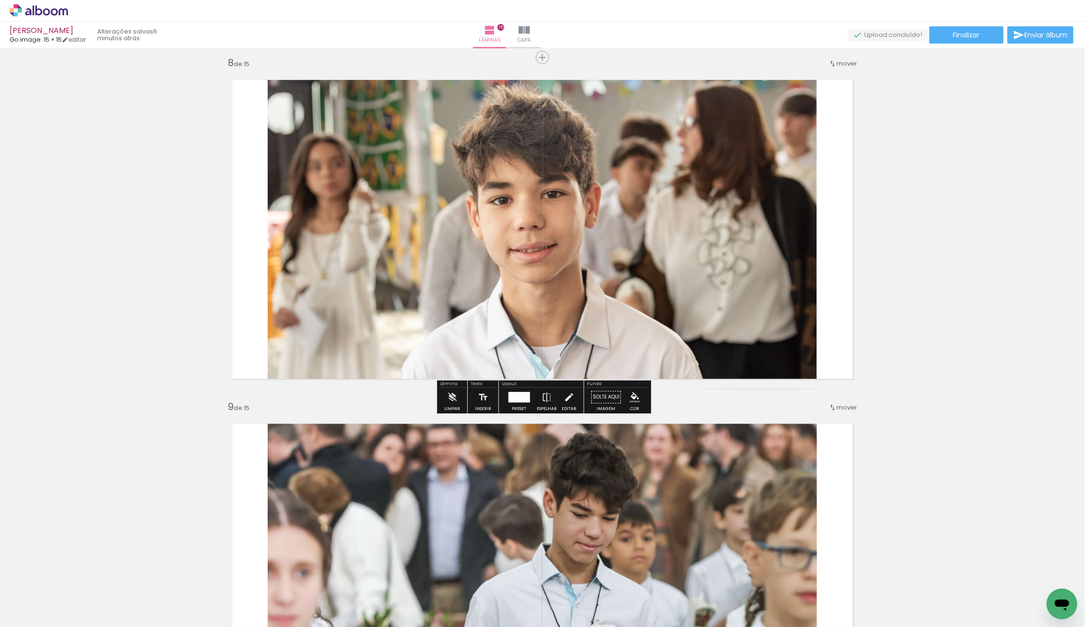
scroll to position [2395, 0]
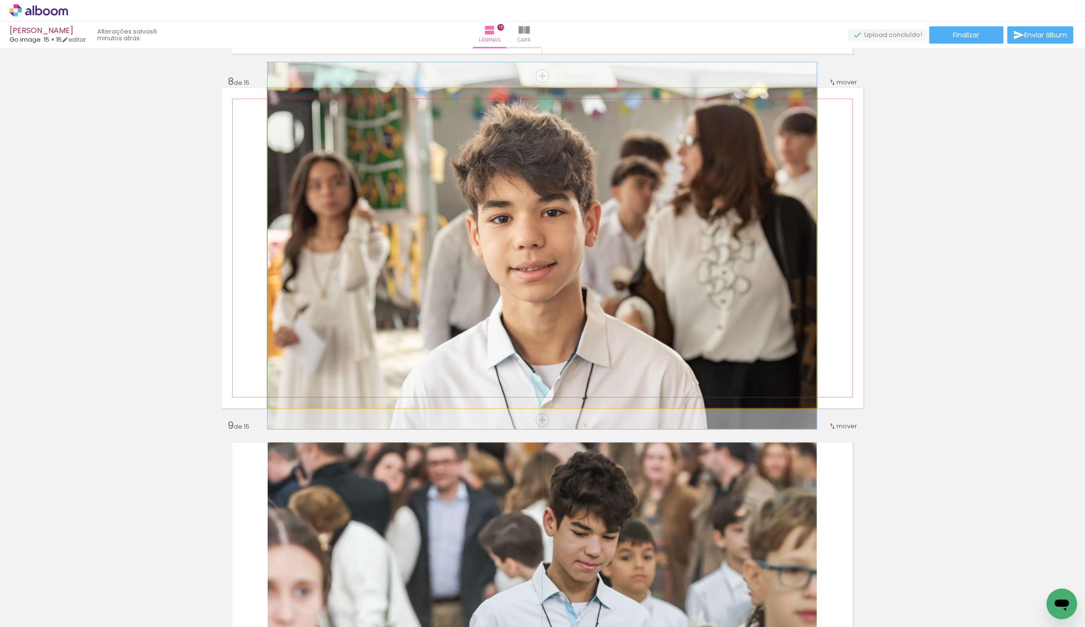
drag, startPoint x: 671, startPoint y: 287, endPoint x: 578, endPoint y: 257, distance: 98.1
click at [631, 287] on div at bounding box center [542, 245] width 549 height 367
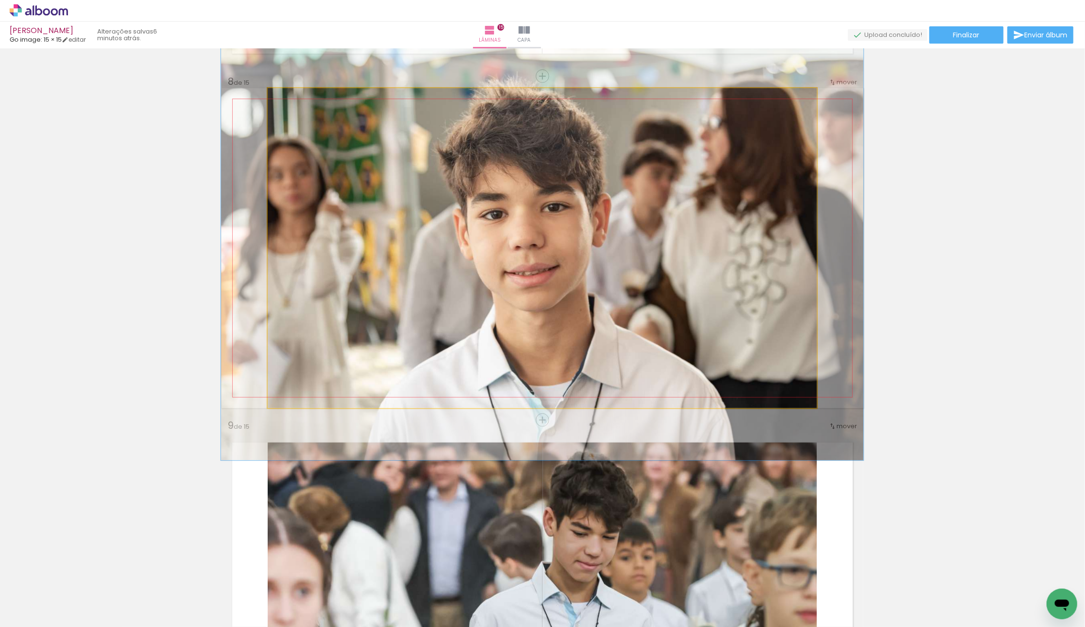
type paper-slider "117"
click at [296, 101] on div at bounding box center [295, 98] width 15 height 15
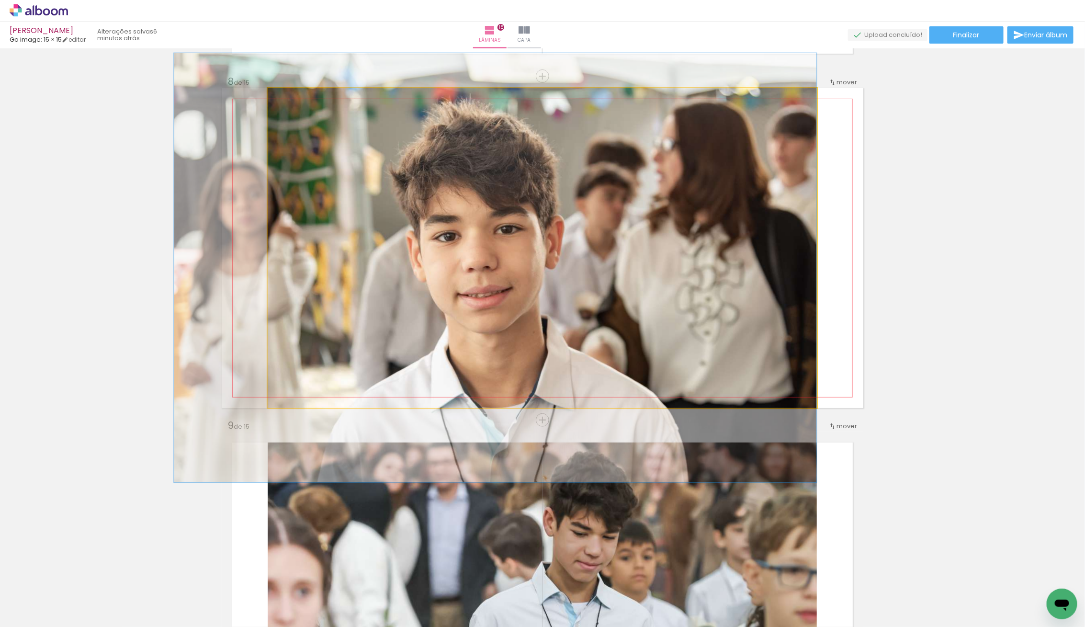
drag, startPoint x: 535, startPoint y: 203, endPoint x: 482, endPoint y: 224, distance: 57.6
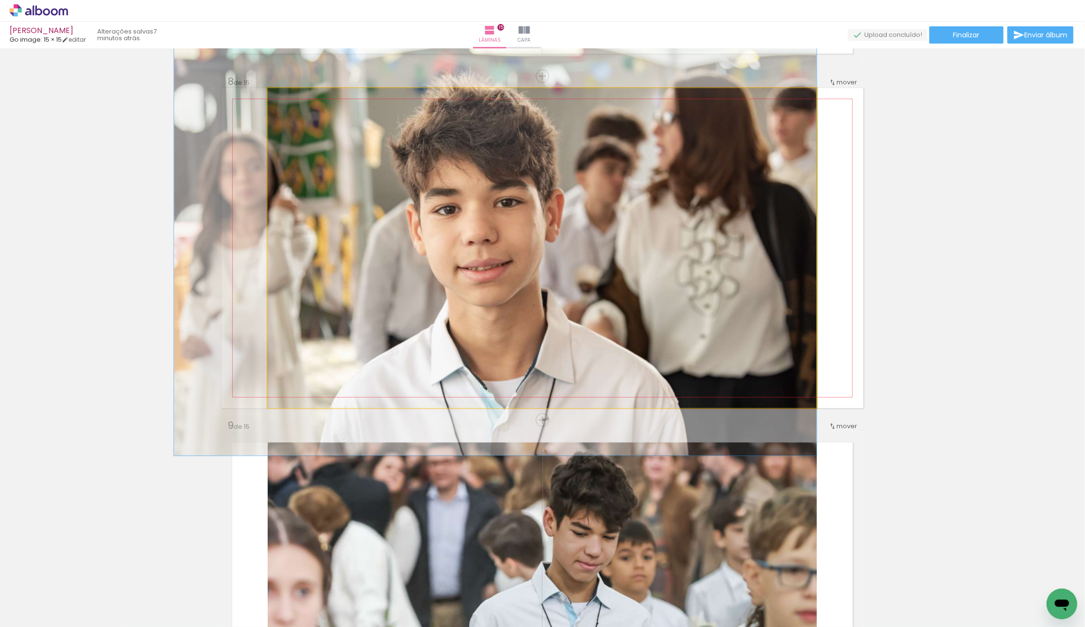
drag, startPoint x: 620, startPoint y: 242, endPoint x: 568, endPoint y: 212, distance: 59.9
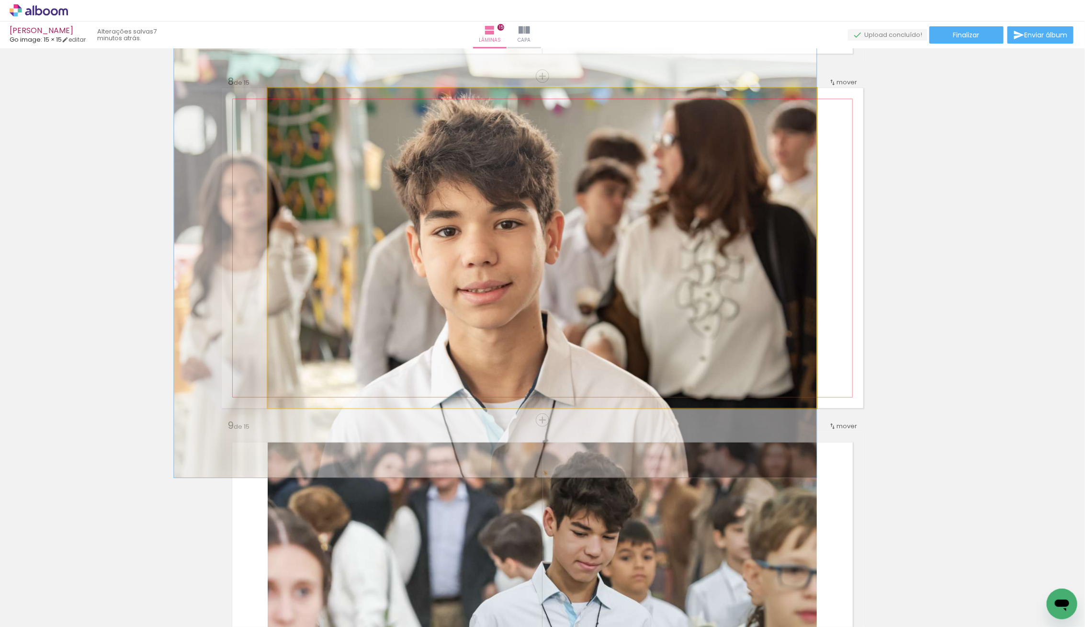
drag, startPoint x: 654, startPoint y: 226, endPoint x: 654, endPoint y: 248, distance: 22.0
click at [654, 249] on quentale-photo at bounding box center [542, 248] width 549 height 320
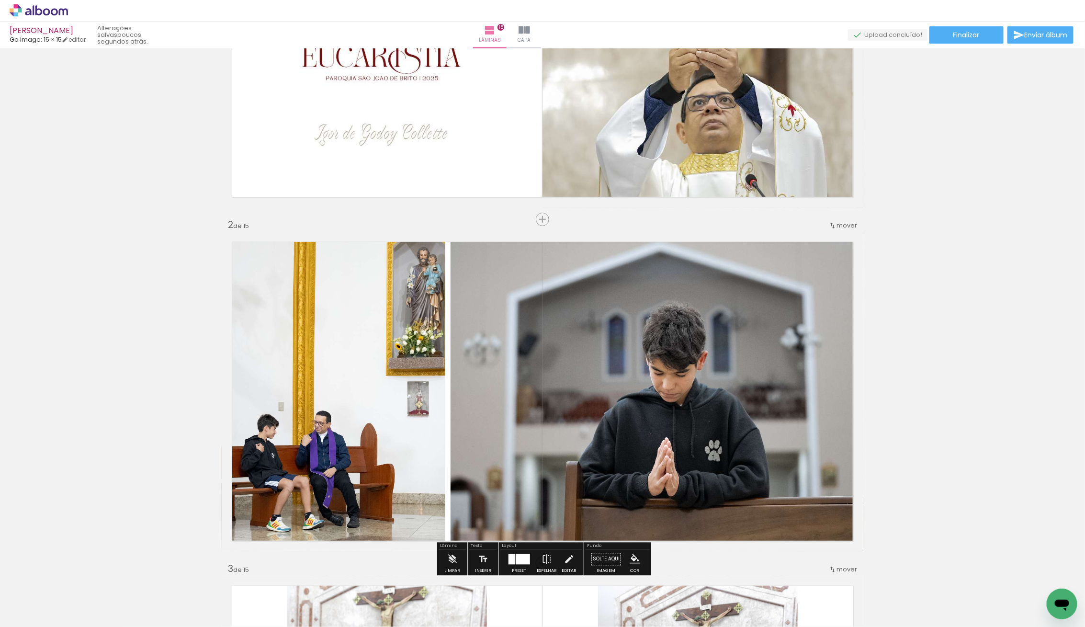
scroll to position [0, 0]
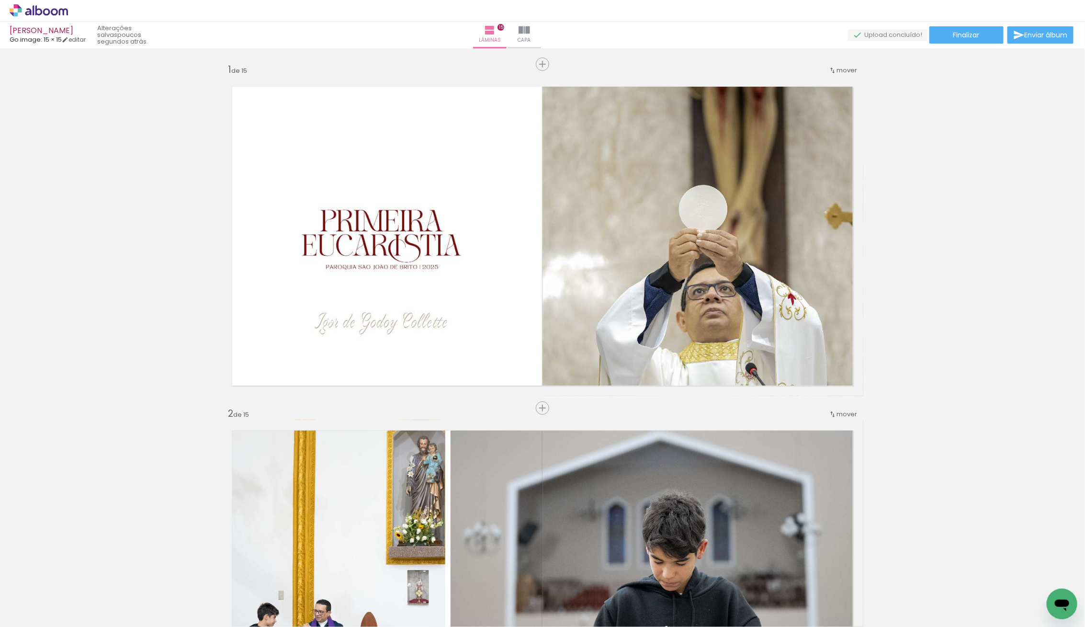
scroll to position [165, 0]
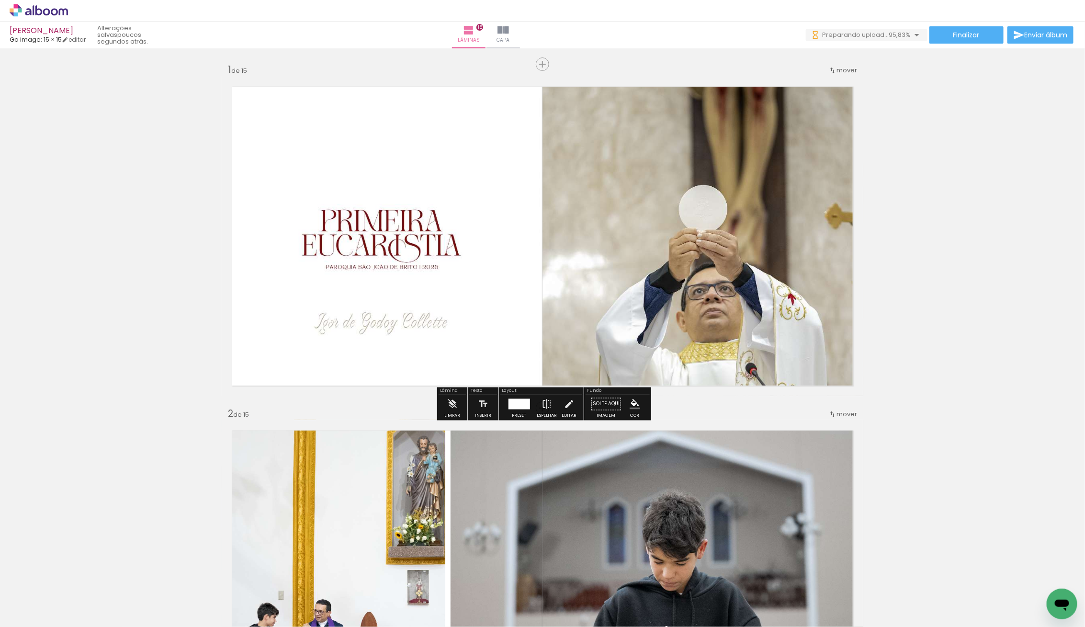
click at [53, 601] on iron-icon at bounding box center [49, 598] width 8 height 8
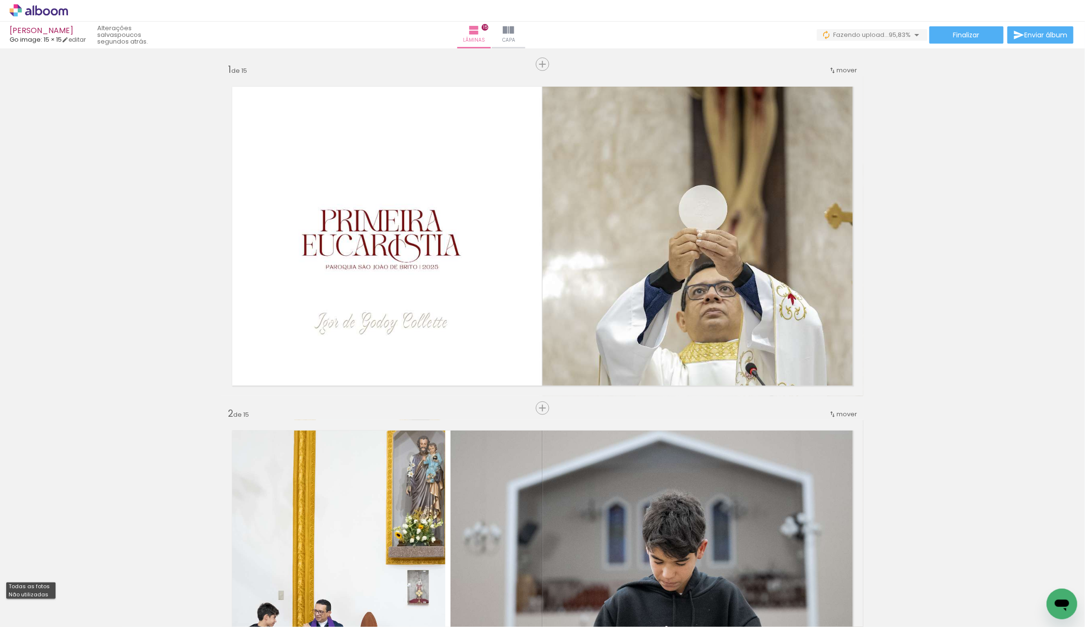
click at [39, 600] on div at bounding box center [30, 595] width 49 height 16
click at [0, 0] on slot "Não utilizadas" at bounding box center [0, 0] width 0 height 0
type input "Não utilizadas"
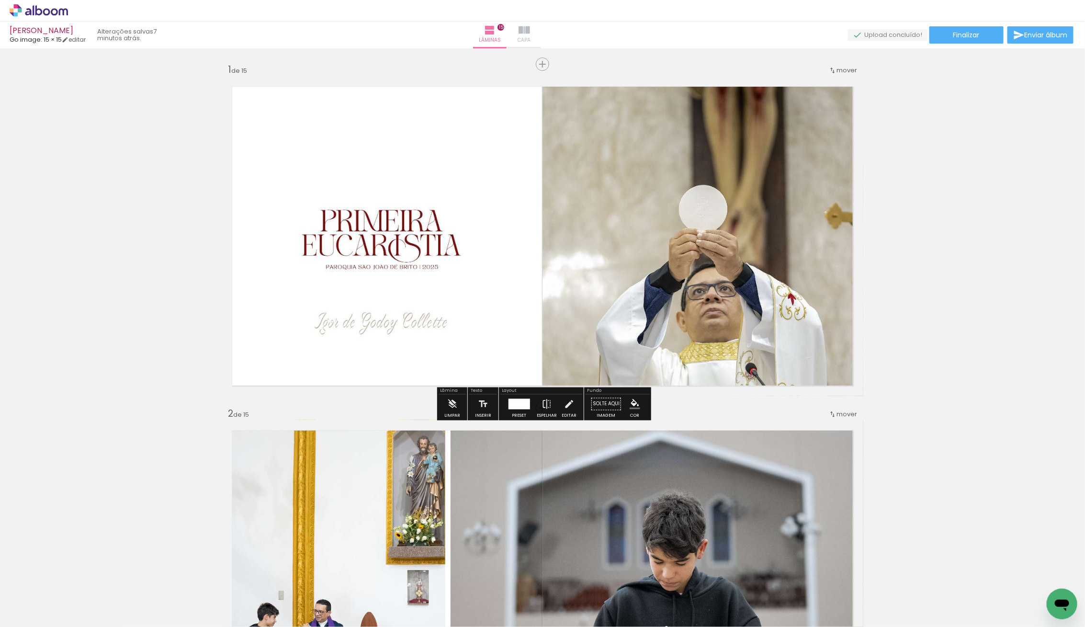
click at [541, 29] on paper-button "Capa" at bounding box center [525, 35] width 34 height 27
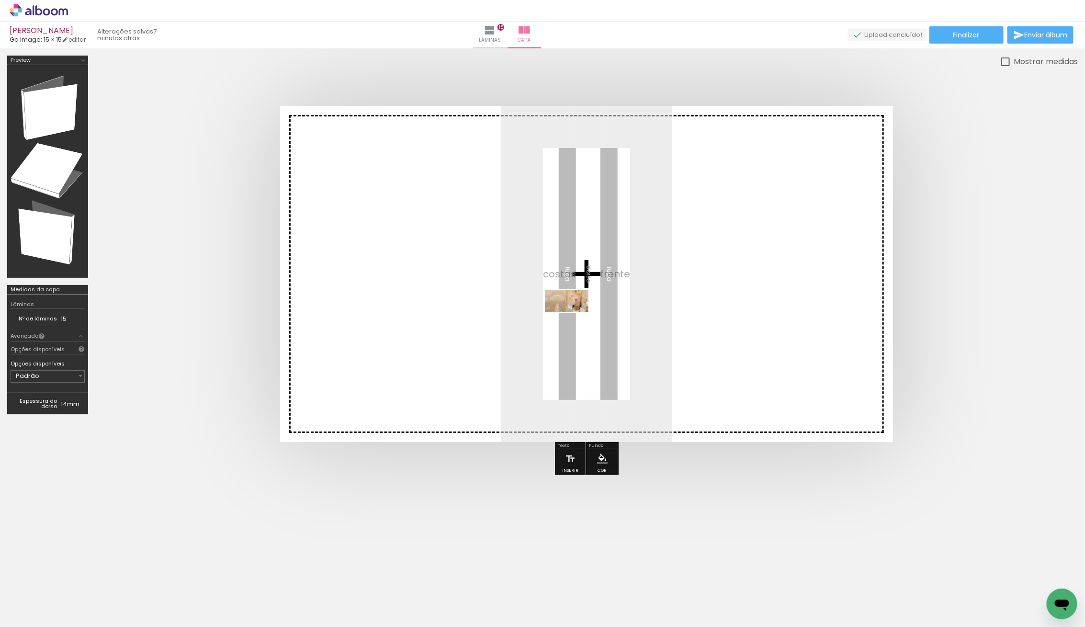
drag, startPoint x: 96, startPoint y: 591, endPoint x: 574, endPoint y: 318, distance: 550.6
click at [574, 318] on quentale-workspace at bounding box center [542, 313] width 1085 height 627
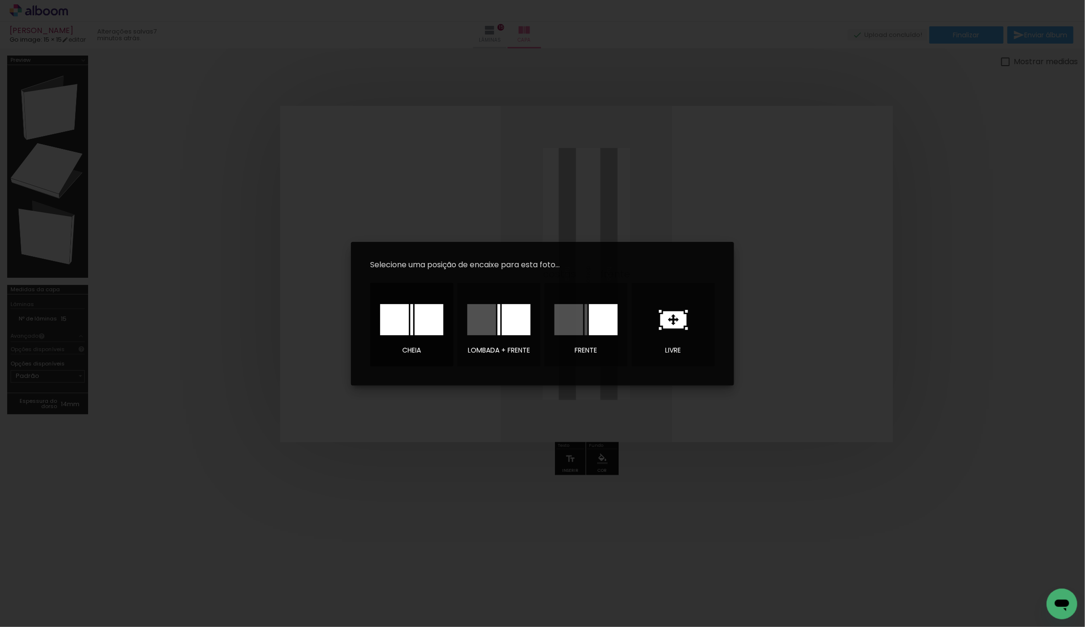
click at [426, 320] on div at bounding box center [429, 319] width 29 height 31
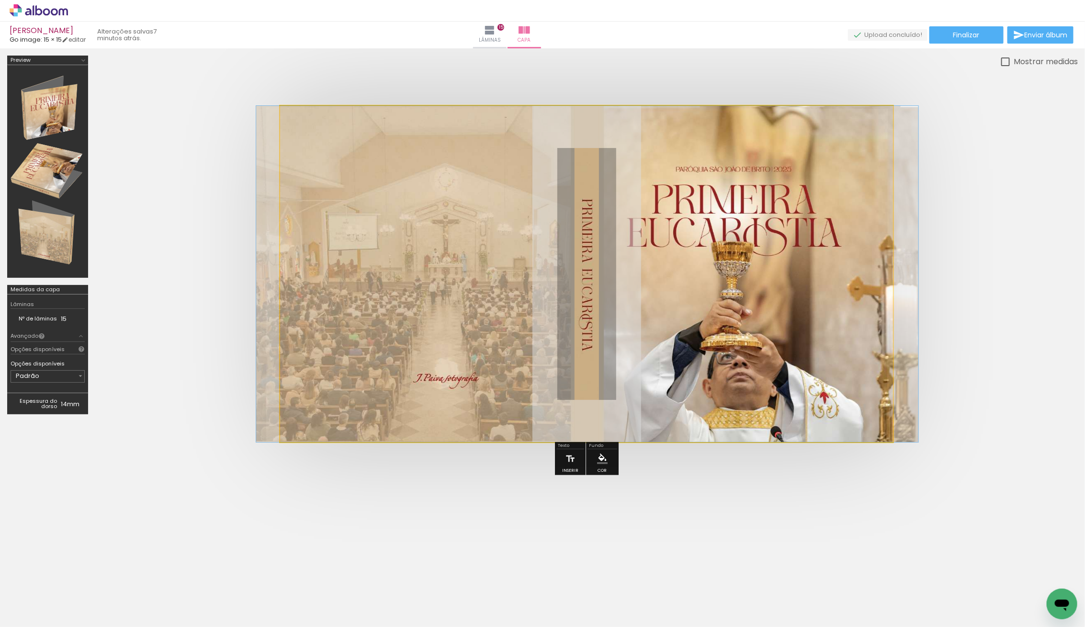
drag, startPoint x: 507, startPoint y: 333, endPoint x: 508, endPoint y: 326, distance: 7.2
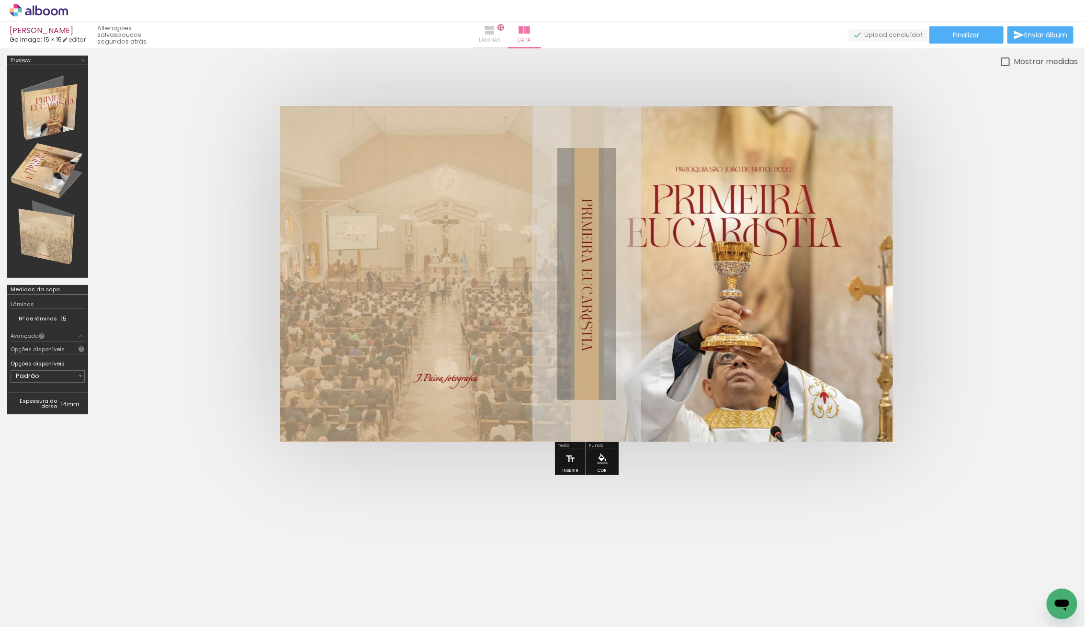
click at [496, 32] on iron-icon at bounding box center [489, 29] width 11 height 11
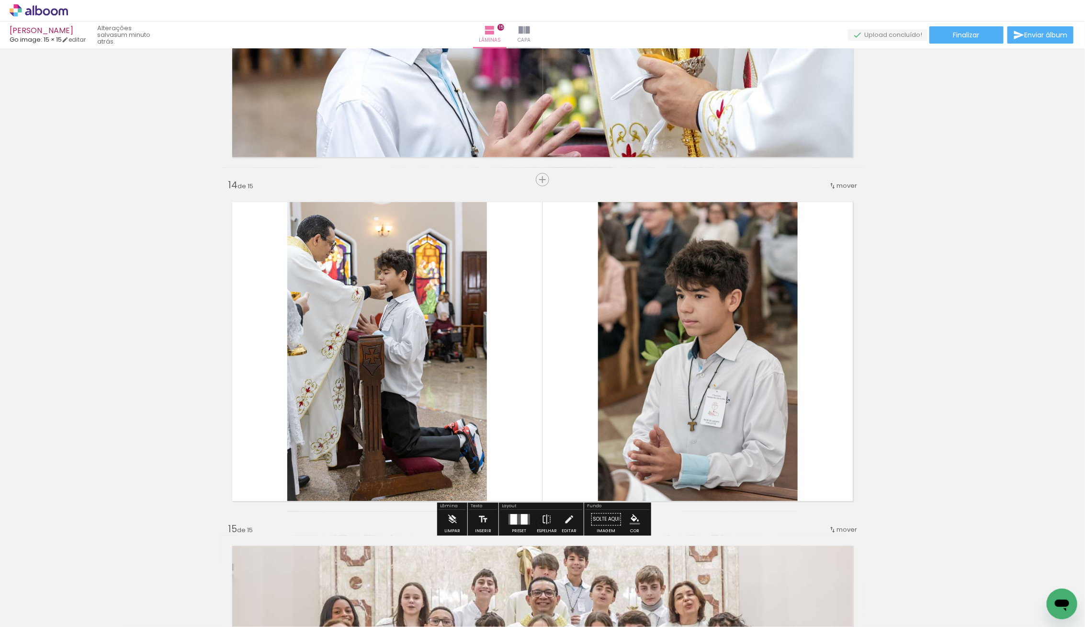
scroll to position [4352, 0]
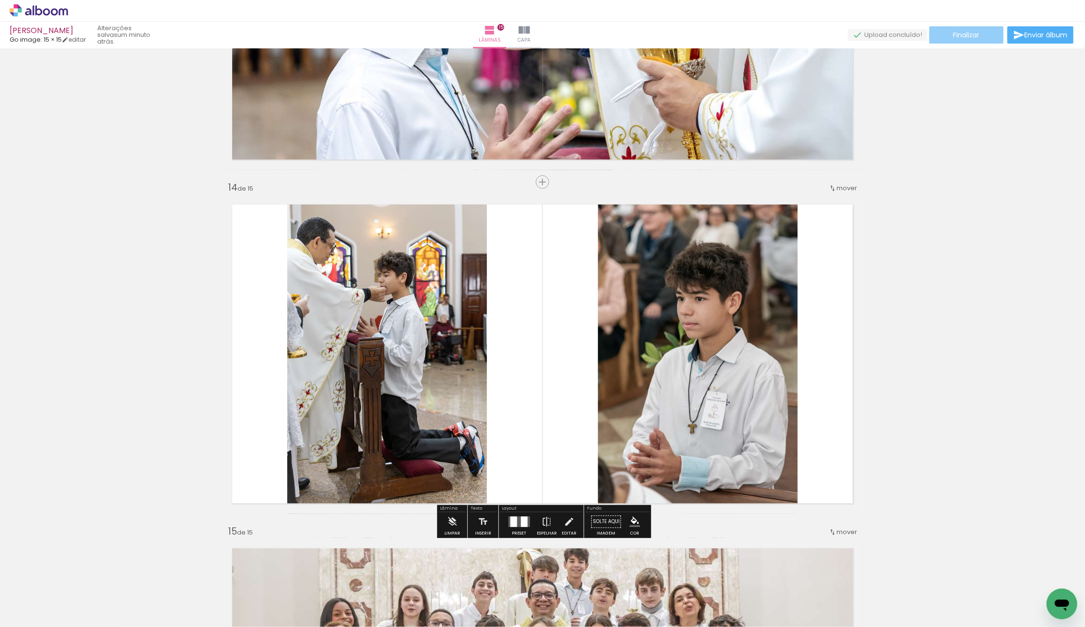
click at [974, 36] on span "Finalizar" at bounding box center [966, 35] width 26 height 7
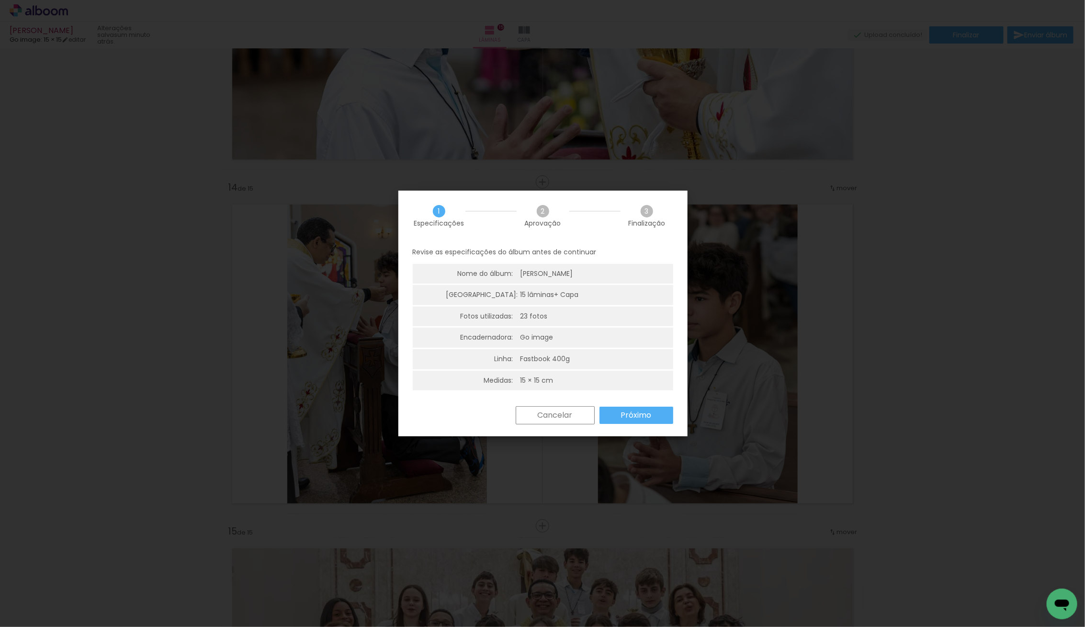
click at [0, 0] on slot "Próximo" at bounding box center [0, 0] width 0 height 0
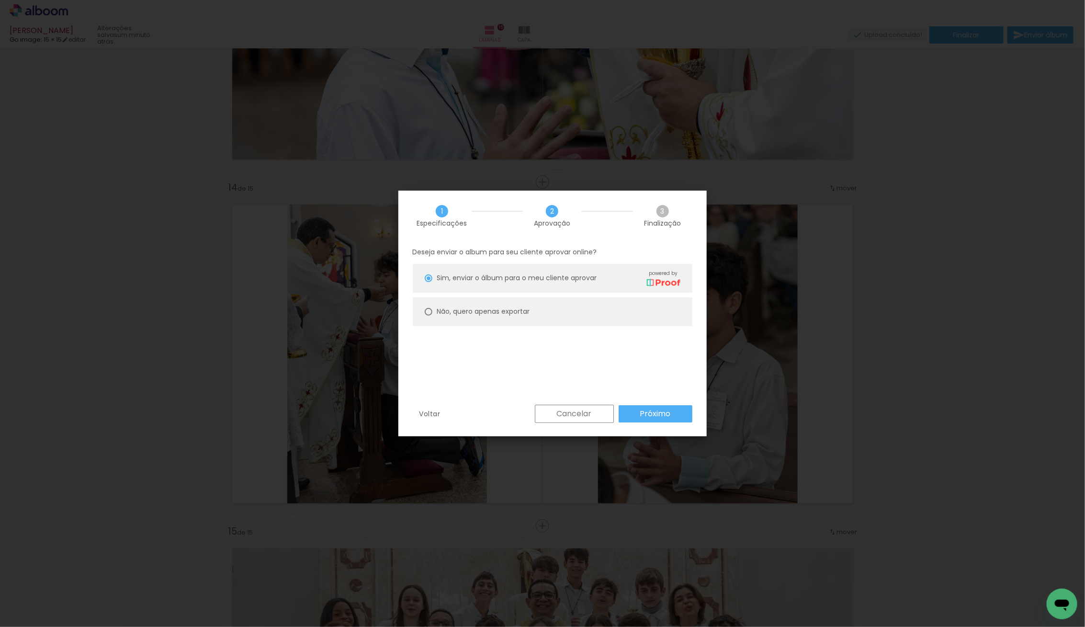
click at [0, 0] on slot "Próximo" at bounding box center [0, 0] width 0 height 0
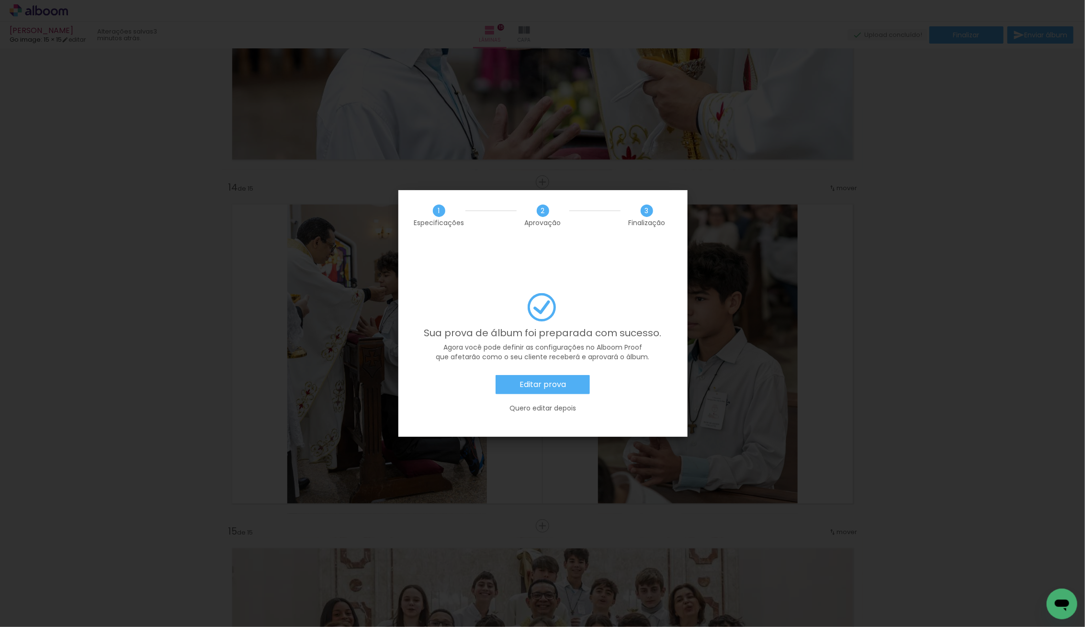
click at [729, 359] on iron-overlay-backdrop at bounding box center [542, 313] width 1085 height 627
click at [0, 0] on slot "Editar prova" at bounding box center [0, 0] width 0 height 0
